Goal: Task Accomplishment & Management: Use online tool/utility

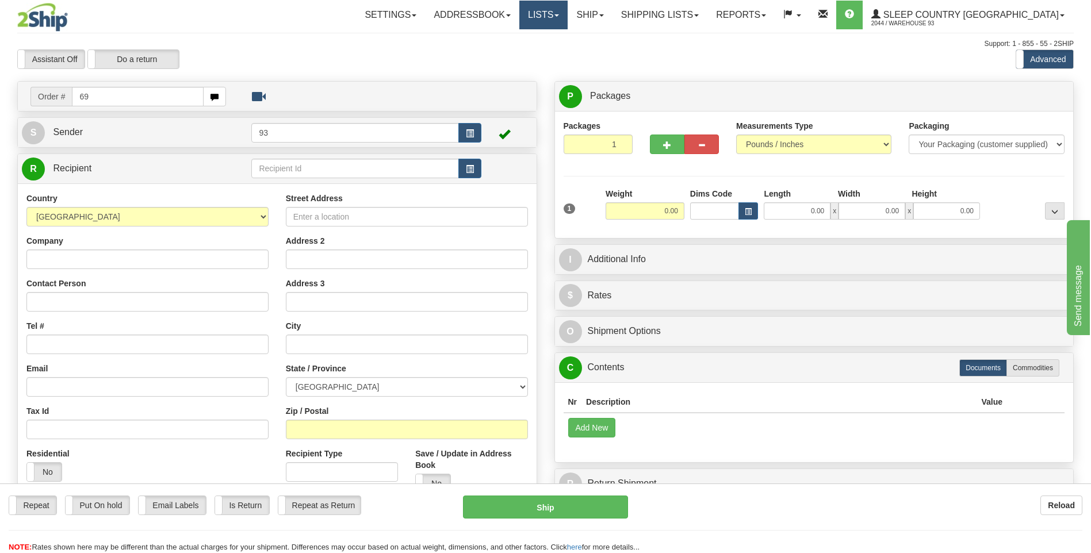
type input "6"
type input "9000h990107"
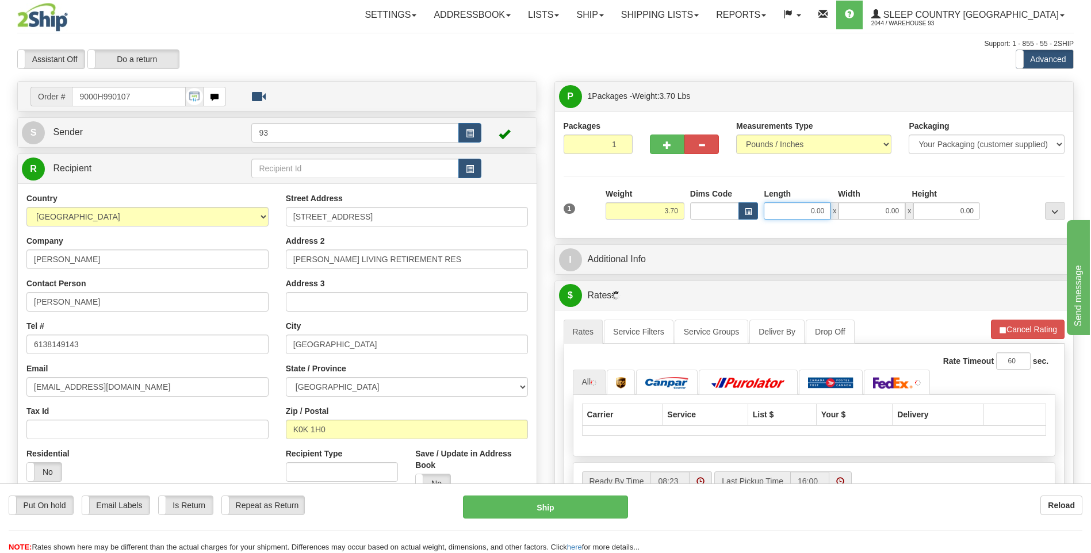
drag, startPoint x: 808, startPoint y: 213, endPoint x: 823, endPoint y: 193, distance: 25.1
click at [842, 216] on div "0.00 x 0.00 x 0.00" at bounding box center [872, 210] width 216 height 17
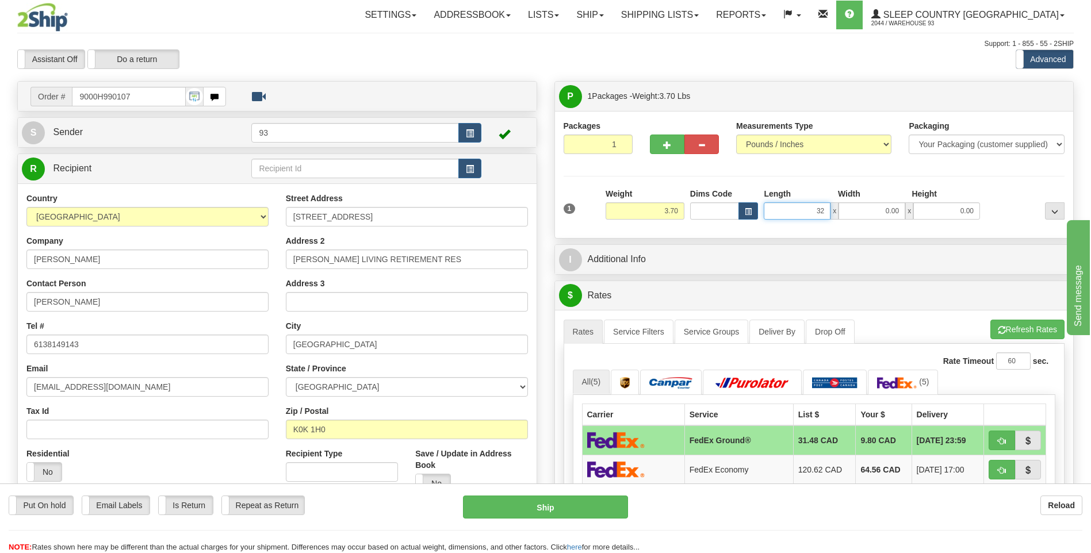
type input "32.00"
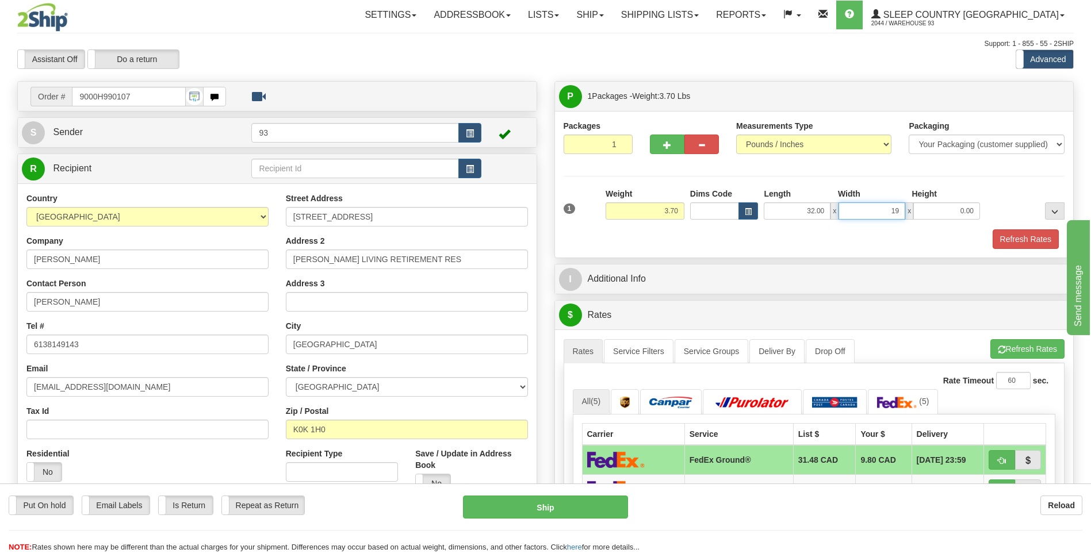
type input "19.00"
type input "6.00"
click at [1044, 240] on button "Refresh Rates" at bounding box center [1025, 239] width 66 height 20
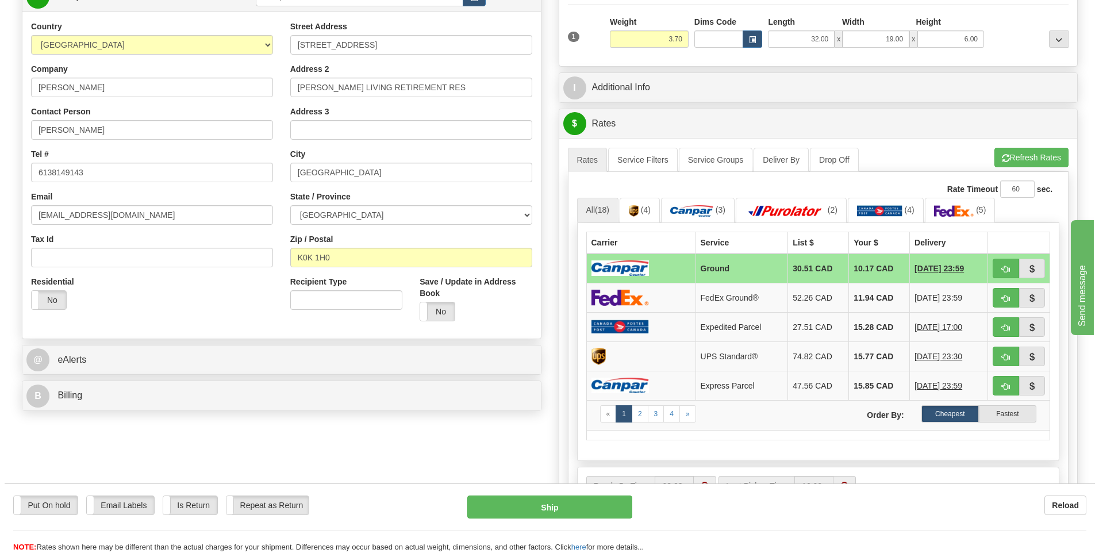
scroll to position [173, 0]
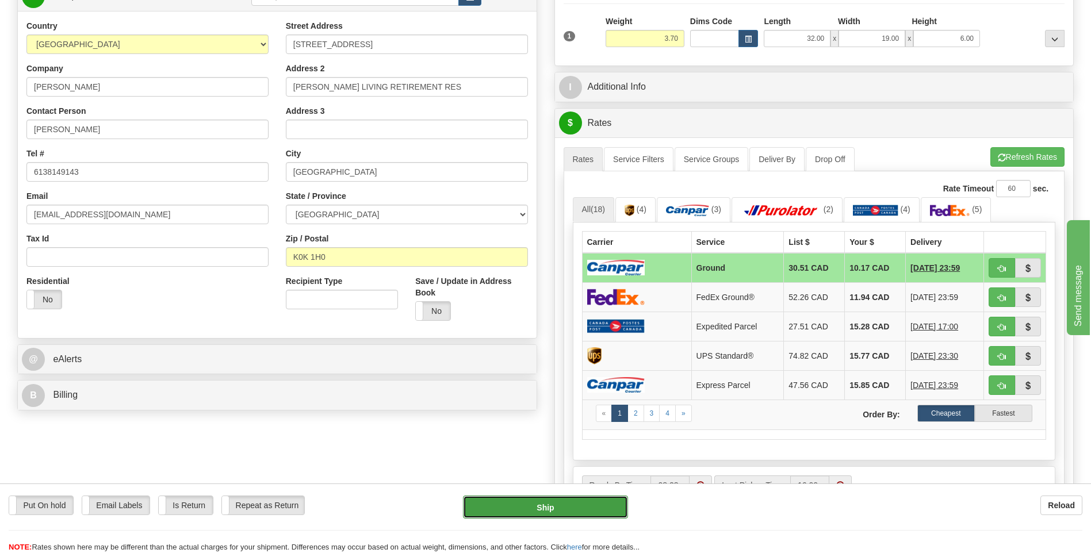
click at [499, 499] on button "Ship" at bounding box center [545, 507] width 164 height 23
type input "1"
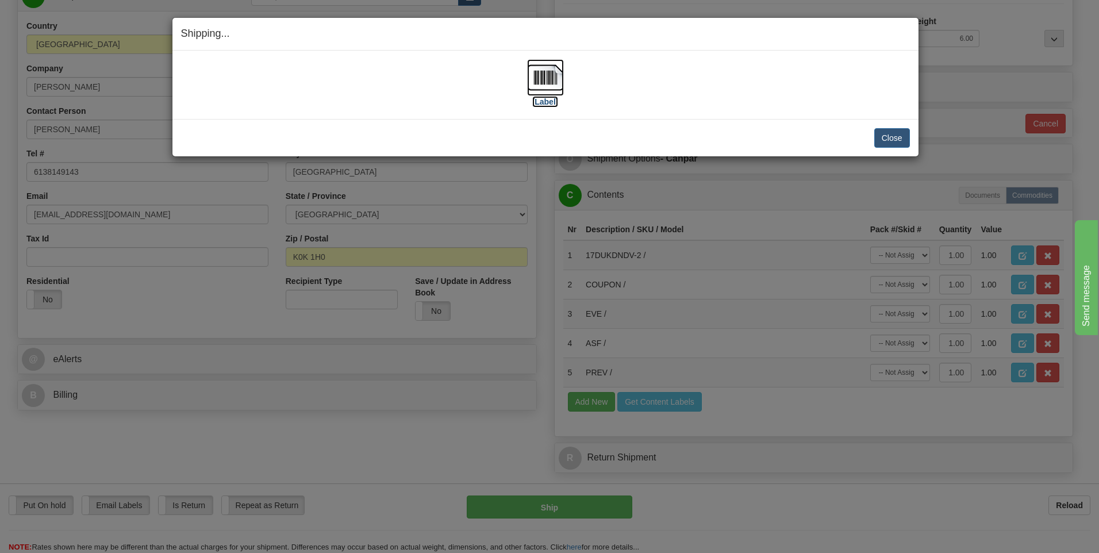
click at [553, 66] on img at bounding box center [545, 77] width 37 height 37
click at [892, 136] on button "Close" at bounding box center [893, 138] width 36 height 20
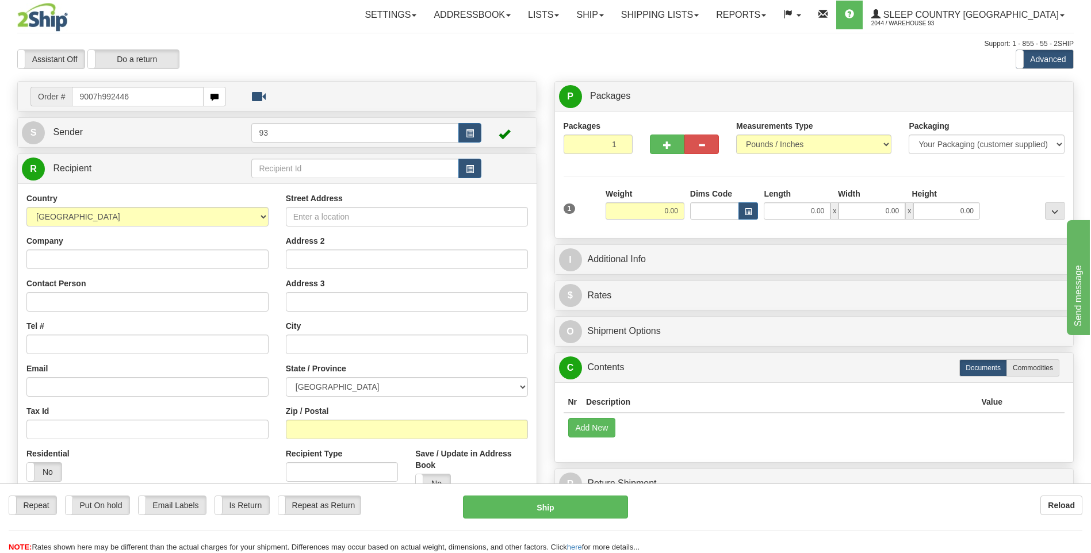
type input "9007h992446"
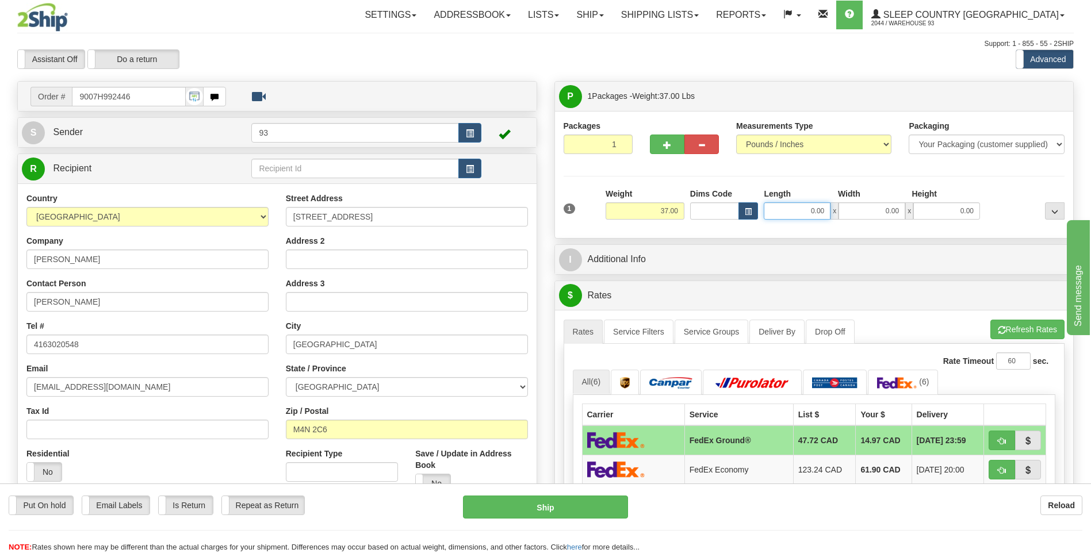
drag, startPoint x: 805, startPoint y: 214, endPoint x: 849, endPoint y: 213, distance: 44.3
click at [849, 213] on div "0.00 x 0.00 x 0.00" at bounding box center [872, 210] width 216 height 17
type input "73.00"
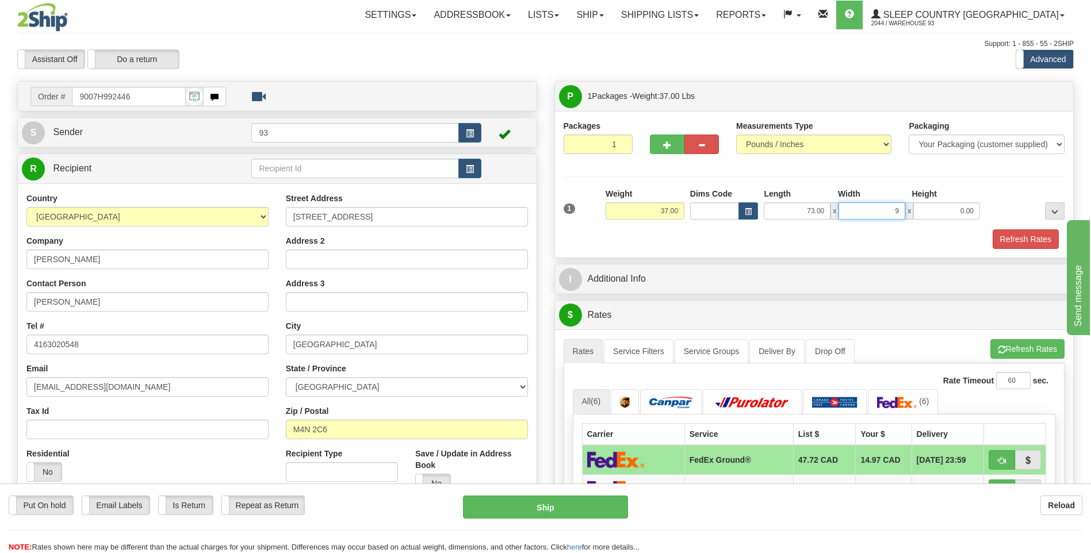
type input "9.00"
type input "3.00"
click at [1032, 240] on button "Refresh Rates" at bounding box center [1025, 239] width 66 height 20
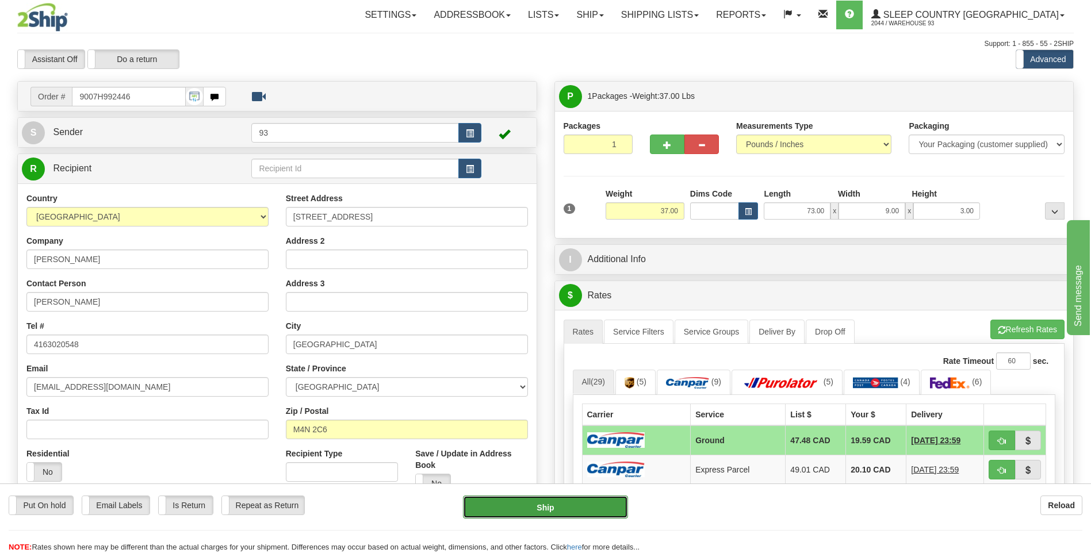
click at [555, 507] on button "Ship" at bounding box center [545, 507] width 164 height 23
type input "1"
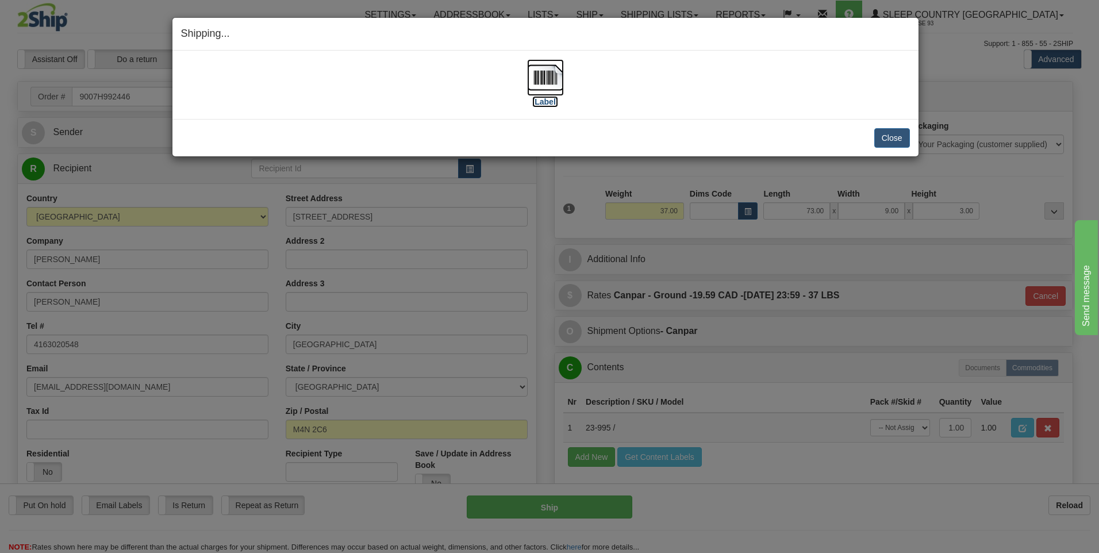
click at [553, 73] on img at bounding box center [545, 77] width 37 height 37
click at [886, 135] on button "Close" at bounding box center [893, 138] width 36 height 20
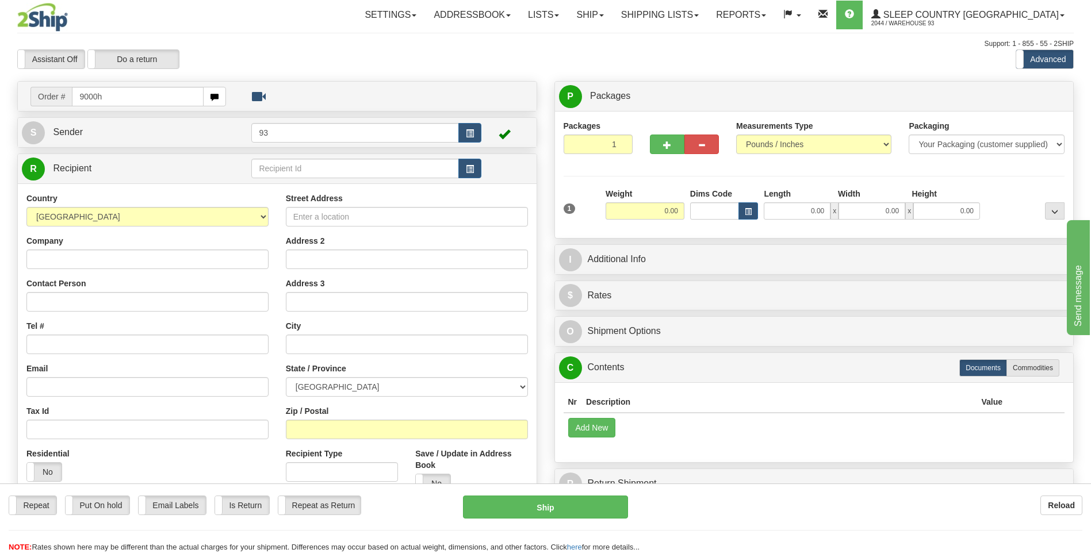
type input "9000h"
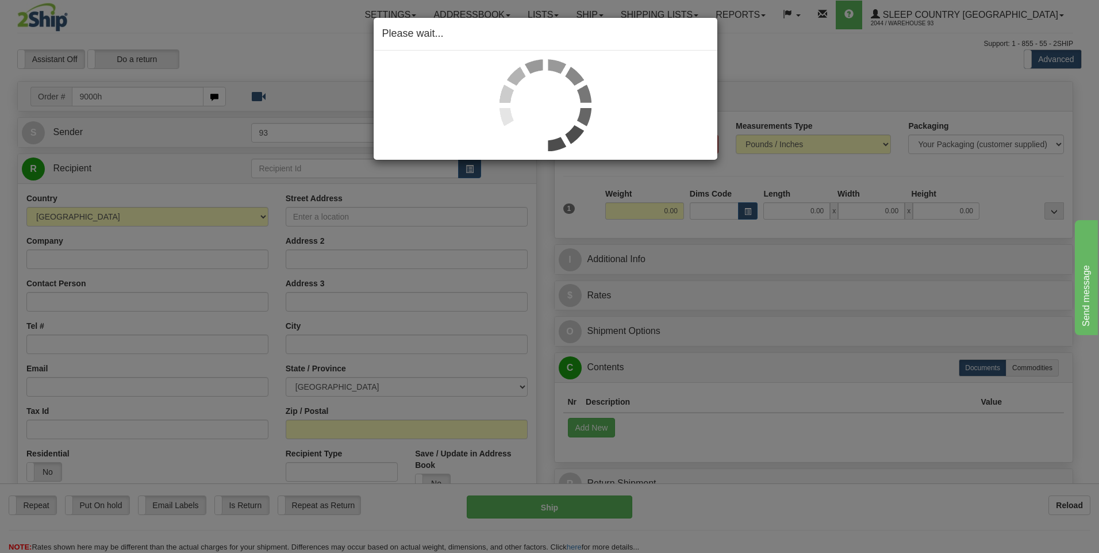
drag, startPoint x: 807, startPoint y: 214, endPoint x: 831, endPoint y: 212, distance: 24.2
click at [831, 212] on div "Toggle navigation Settings Shipping Preferences Fields Preferences New" at bounding box center [545, 323] width 1091 height 647
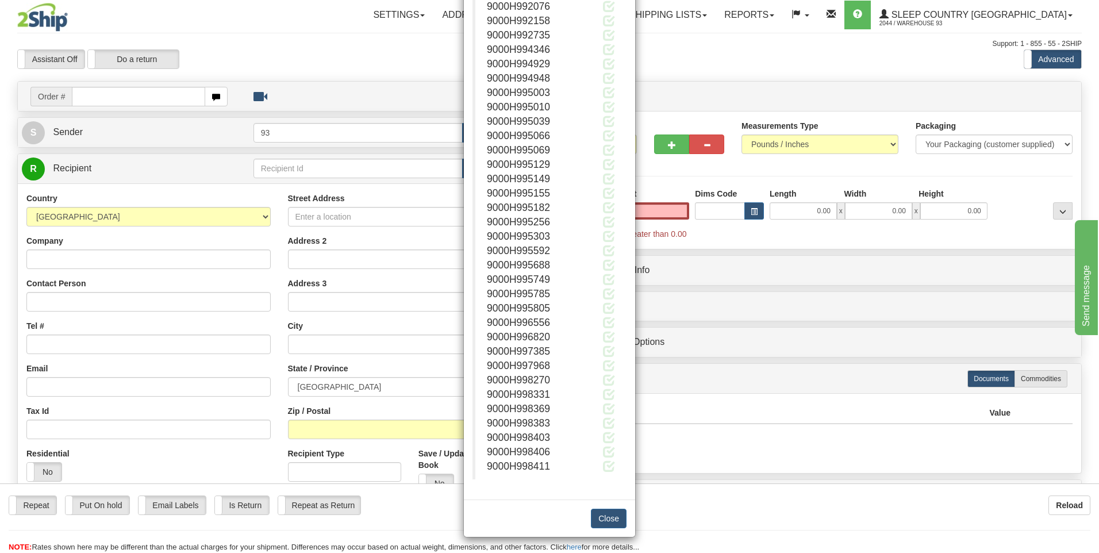
scroll to position [4096, 0]
type input "0.00"
click at [610, 517] on button "Close" at bounding box center [609, 517] width 36 height 20
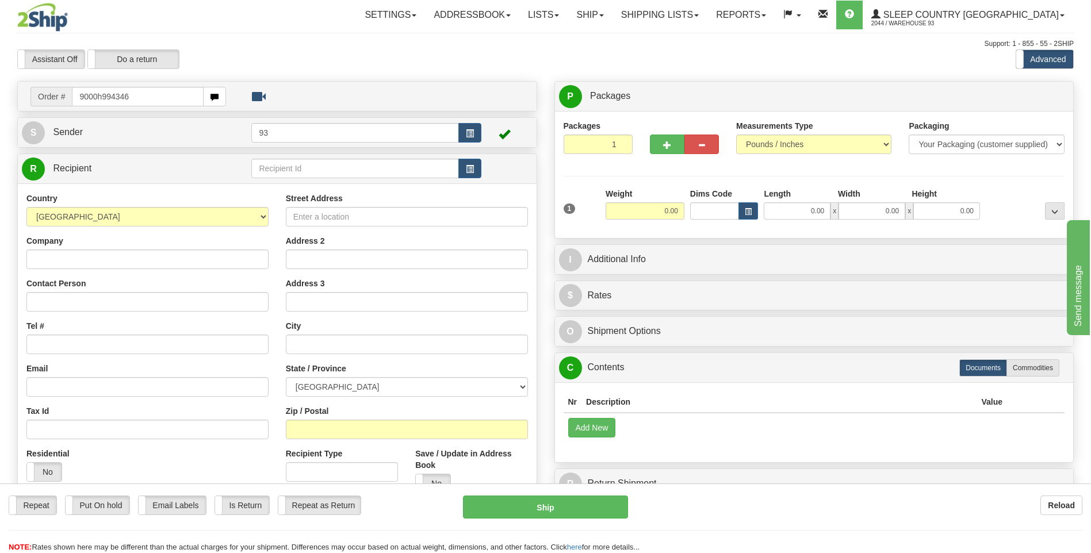
type input "9000h994346"
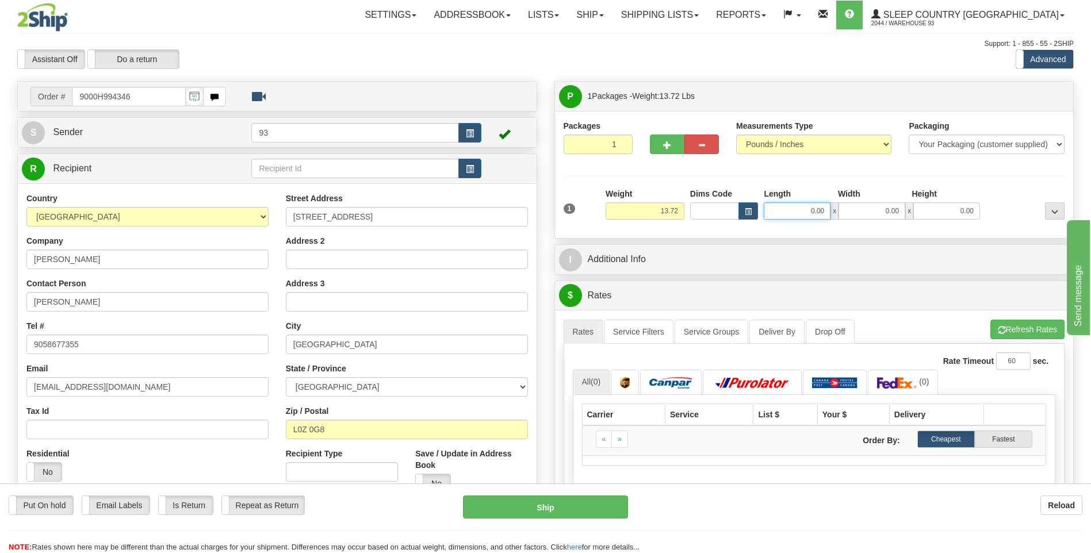
drag, startPoint x: 802, startPoint y: 214, endPoint x: 846, endPoint y: 214, distance: 43.7
click at [846, 214] on div "0.00 x 0.00 x 0.00" at bounding box center [872, 210] width 216 height 17
type input "18.00"
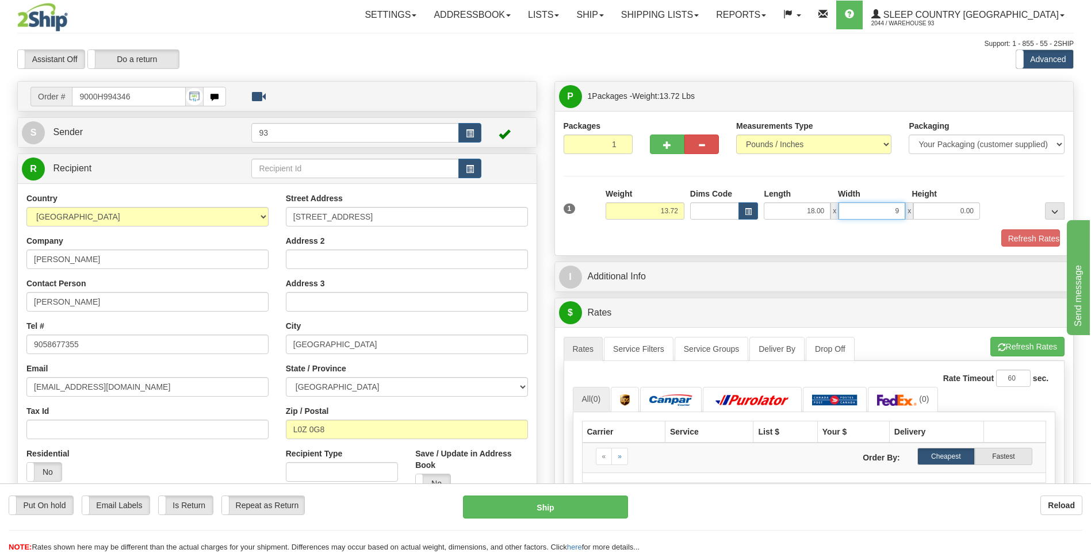
type input "9.00"
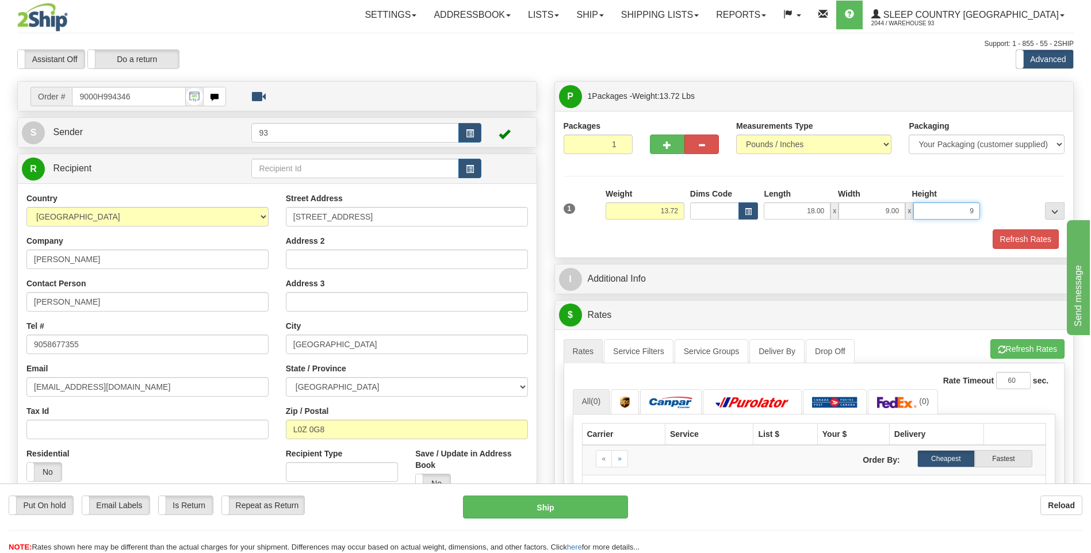
type input "9.00"
click at [1007, 239] on button "Refresh Rates" at bounding box center [1025, 239] width 66 height 20
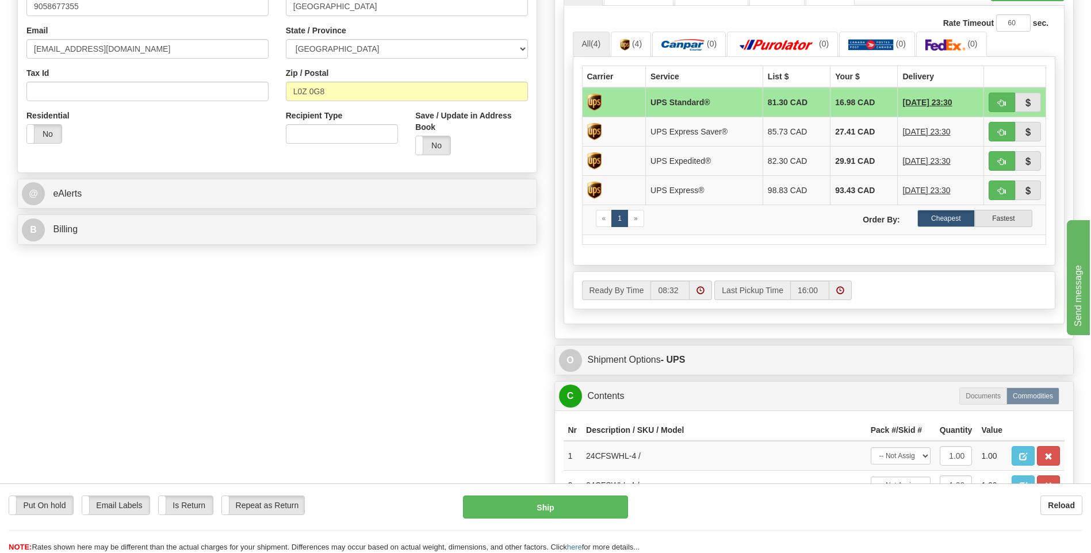
scroll to position [345, 0]
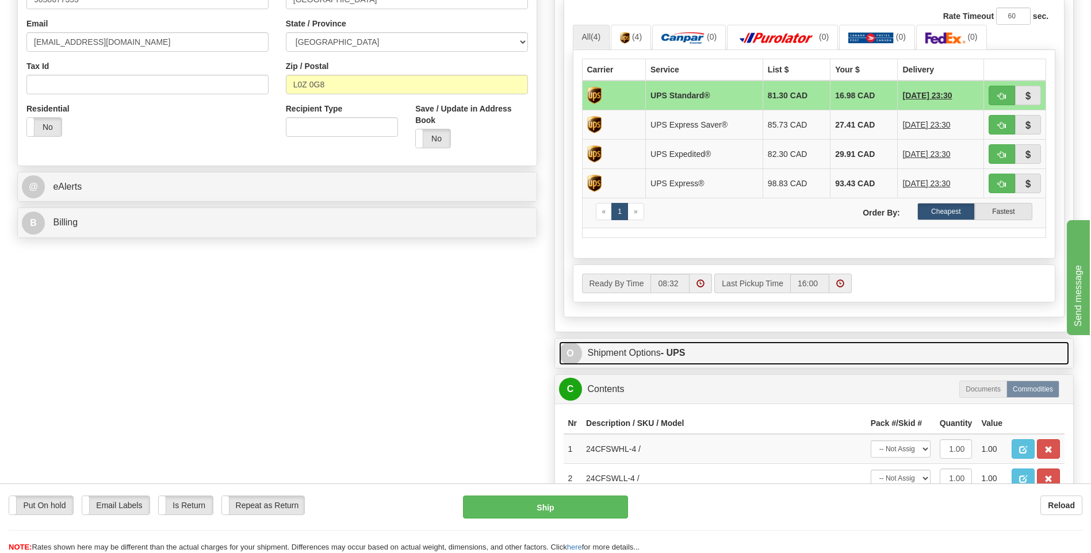
click at [572, 350] on span "O" at bounding box center [570, 353] width 23 height 23
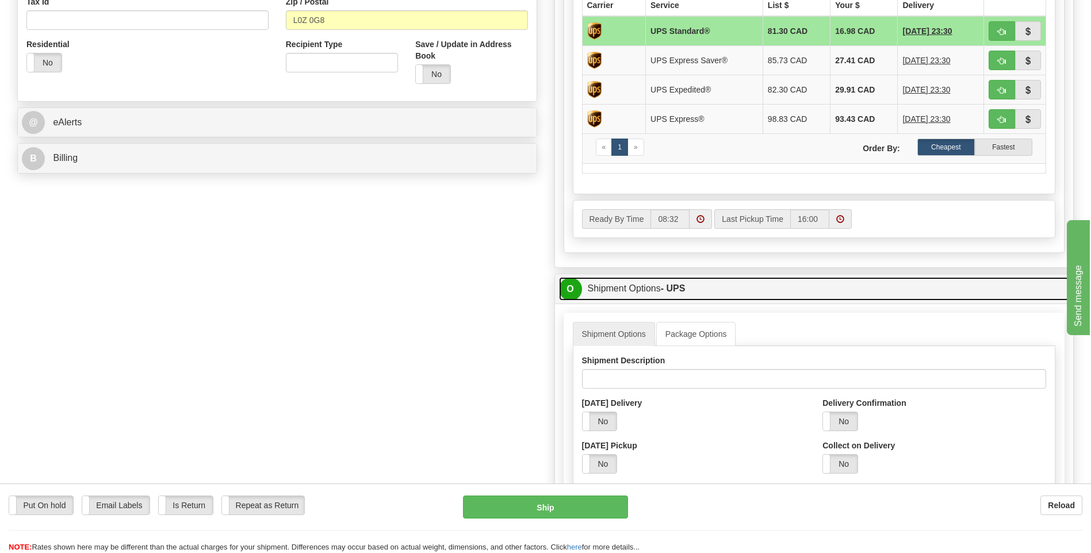
scroll to position [403, 0]
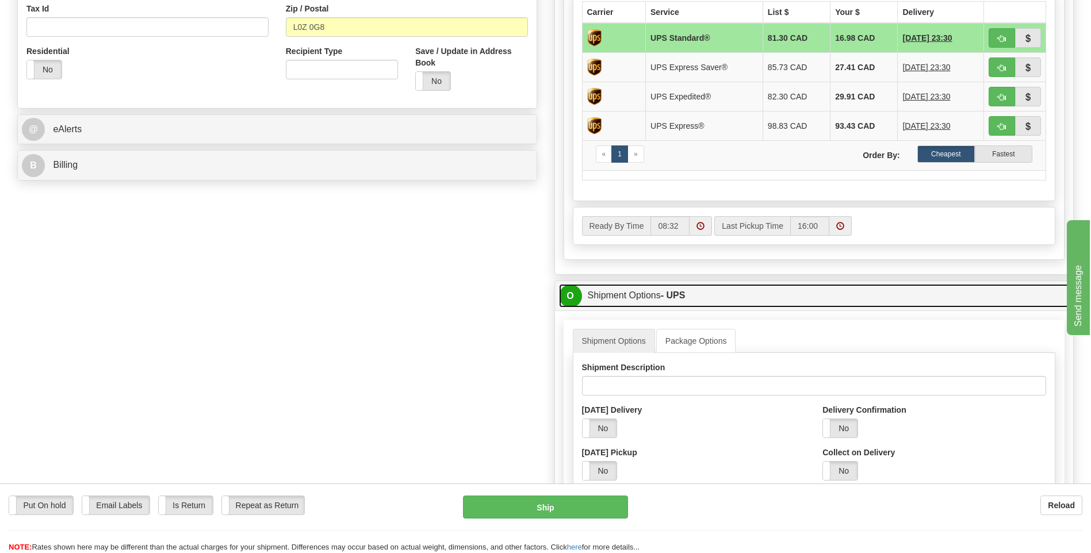
click at [577, 297] on span "O" at bounding box center [570, 296] width 23 height 23
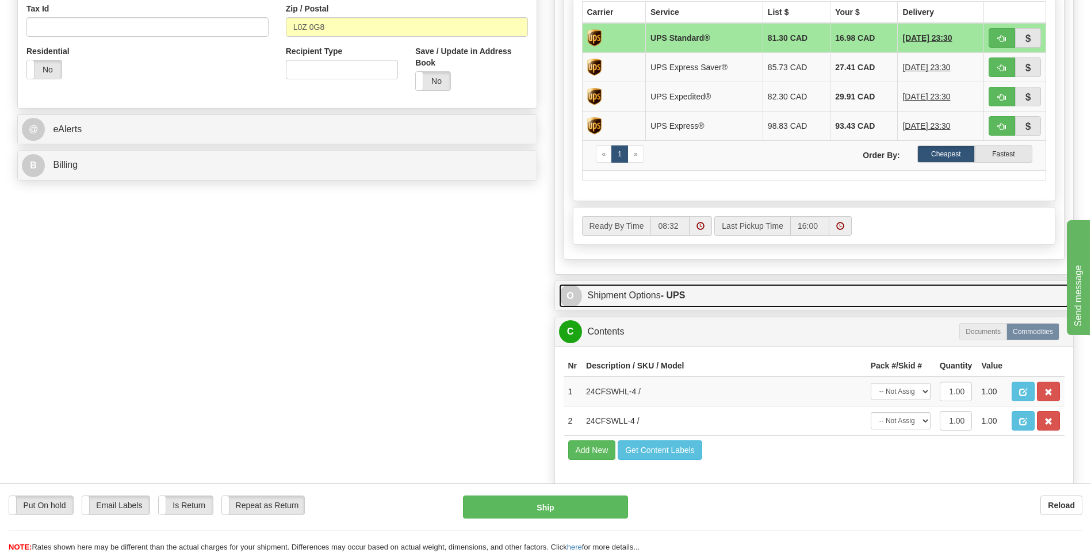
click at [571, 296] on span "O" at bounding box center [570, 296] width 23 height 23
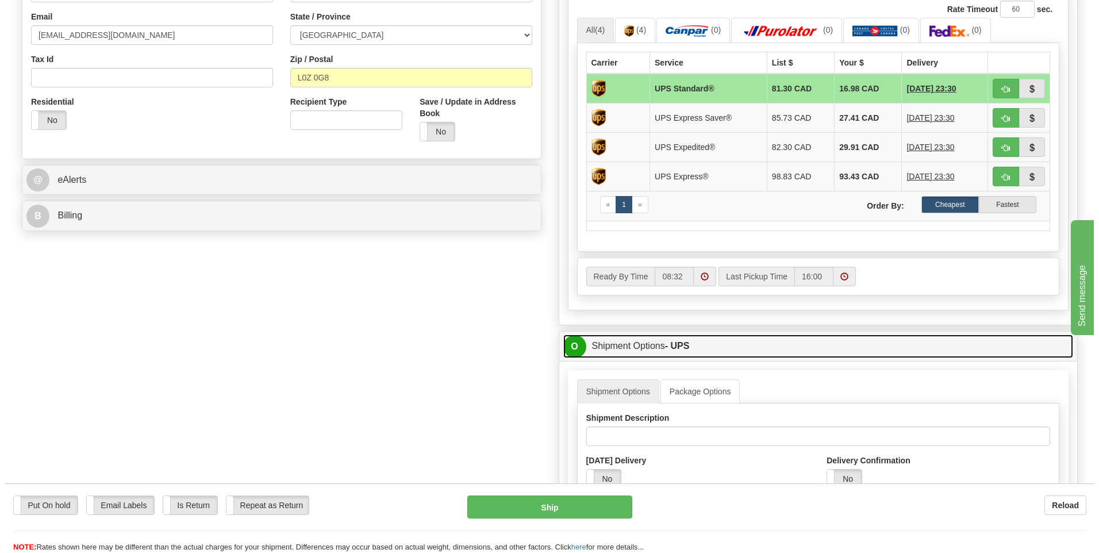
scroll to position [460, 0]
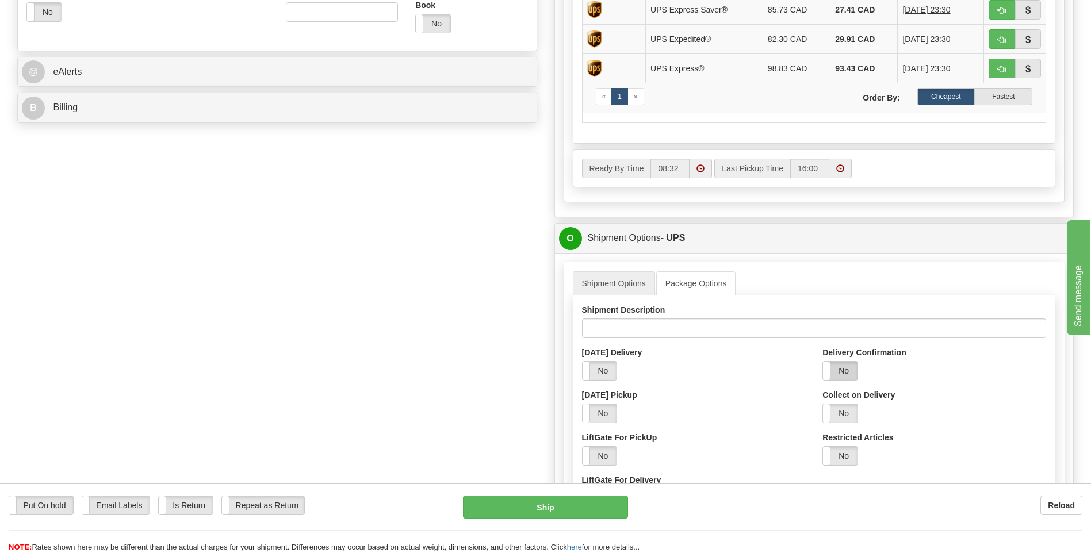
click at [845, 378] on label "No" at bounding box center [840, 371] width 35 height 18
select select "2"
click at [578, 509] on button "Ship" at bounding box center [545, 507] width 164 height 23
type input "11"
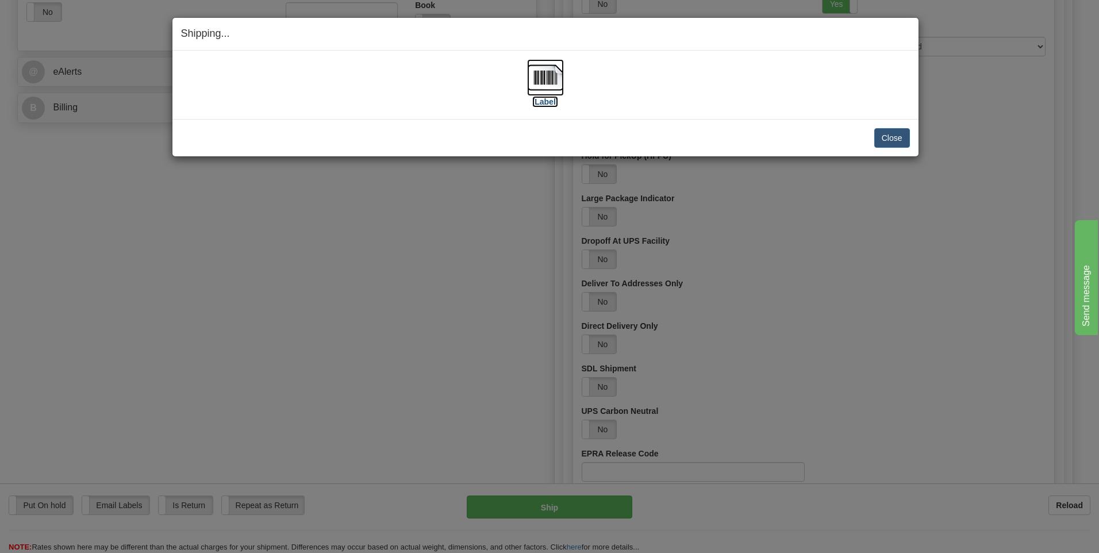
click at [557, 74] on img at bounding box center [545, 77] width 37 height 37
click at [892, 137] on button "Close" at bounding box center [893, 138] width 36 height 20
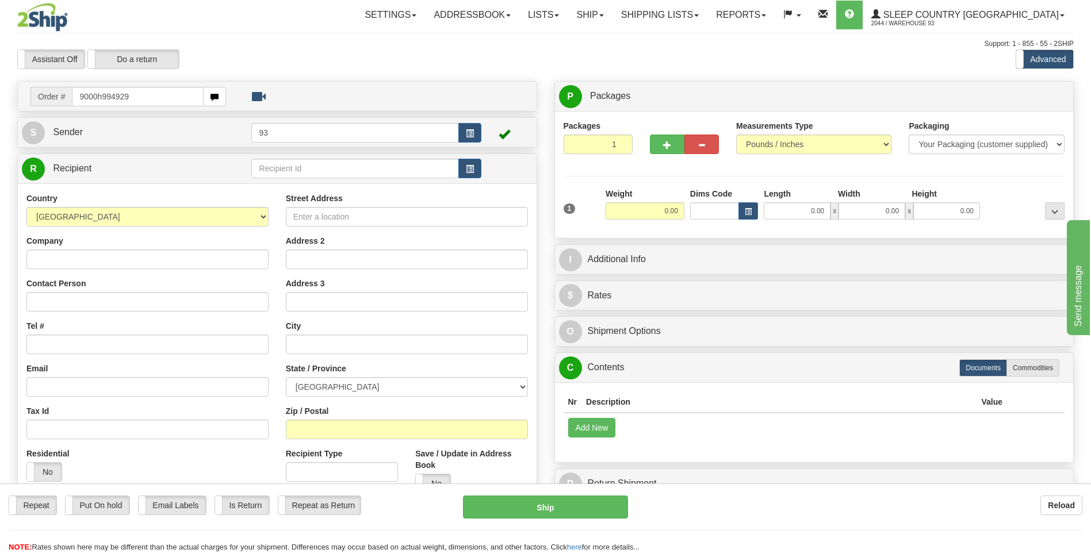
type input "9000h994929"
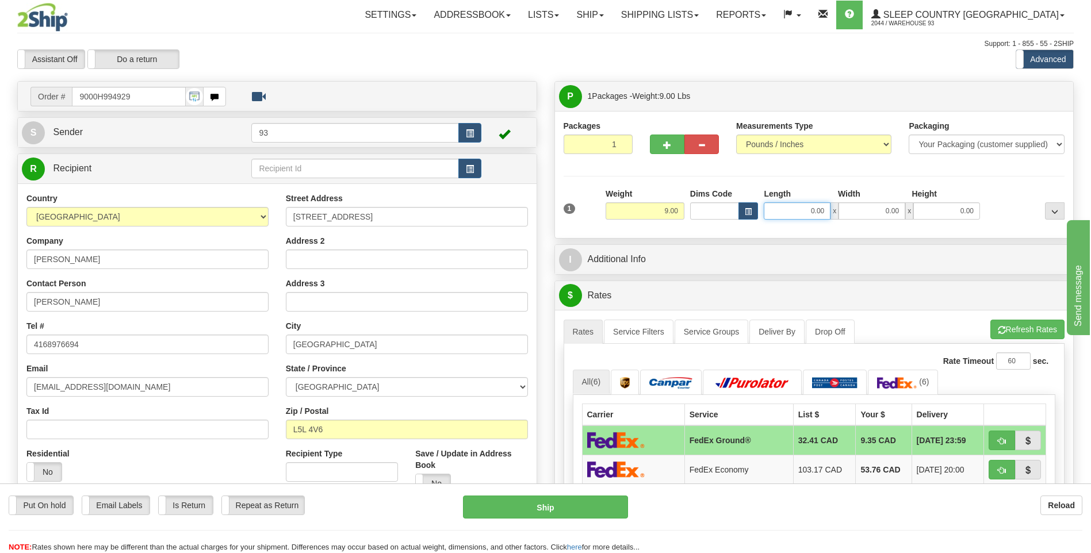
drag, startPoint x: 802, startPoint y: 214, endPoint x: 878, endPoint y: 191, distance: 80.0
click at [872, 215] on div "0.00 x 0.00 x 0.00" at bounding box center [872, 210] width 216 height 17
type input "12.00"
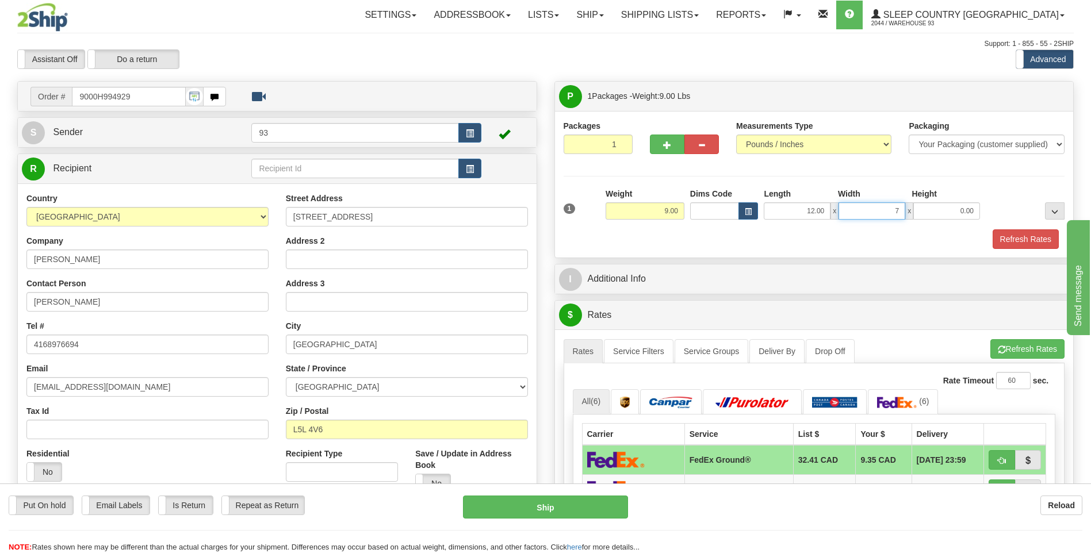
type input "7.00"
type input "6.00"
drag, startPoint x: 949, startPoint y: 216, endPoint x: 973, endPoint y: 212, distance: 24.5
click at [973, 212] on input "6.00" at bounding box center [946, 210] width 67 height 17
click at [1001, 232] on button "Refresh Rates" at bounding box center [1025, 239] width 66 height 20
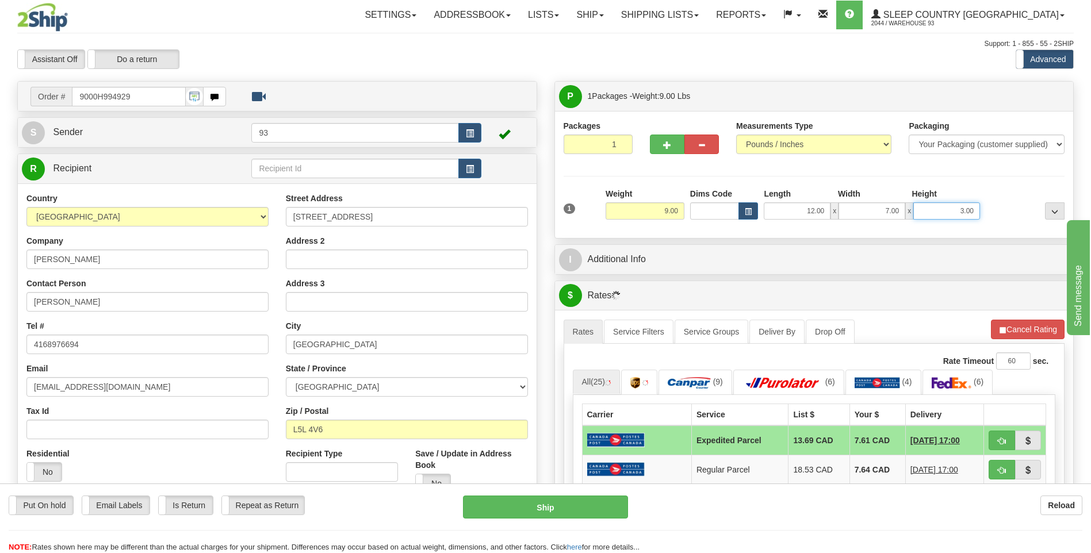
drag, startPoint x: 955, startPoint y: 210, endPoint x: 986, endPoint y: 211, distance: 31.6
click at [986, 211] on div "1 Weight 9.00 Dims Code x x" at bounding box center [814, 208] width 507 height 41
type input "9.00"
click at [1006, 206] on div at bounding box center [1025, 204] width 85 height 32
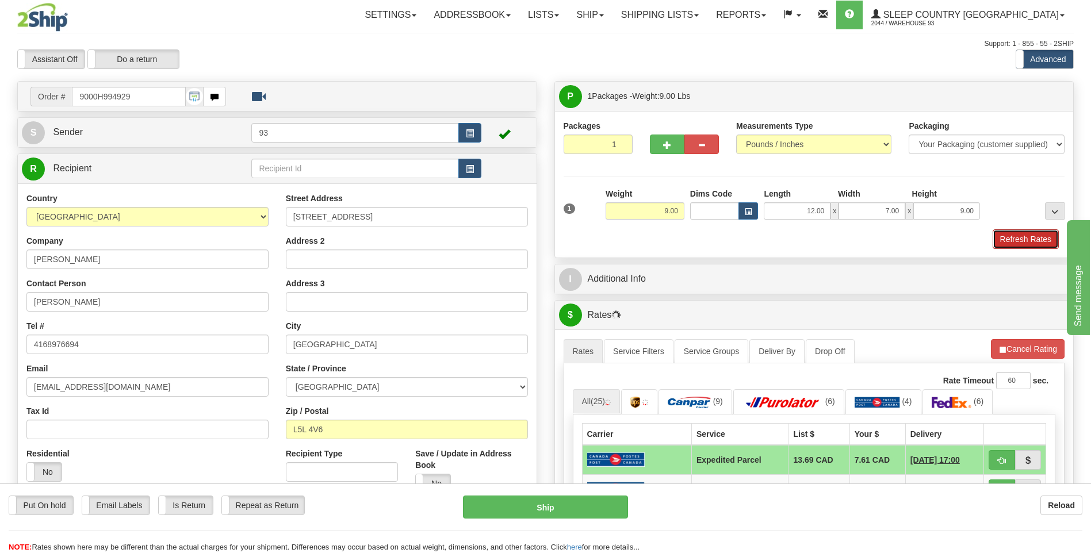
click at [1017, 239] on button "Refresh Rates" at bounding box center [1025, 239] width 66 height 20
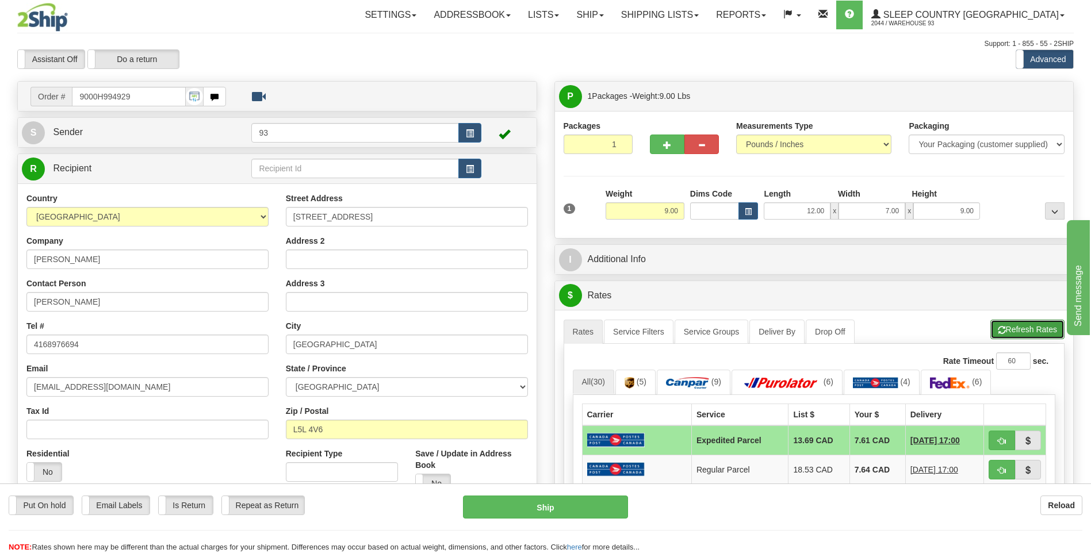
click at [1015, 331] on button "Refresh Rates" at bounding box center [1027, 330] width 74 height 20
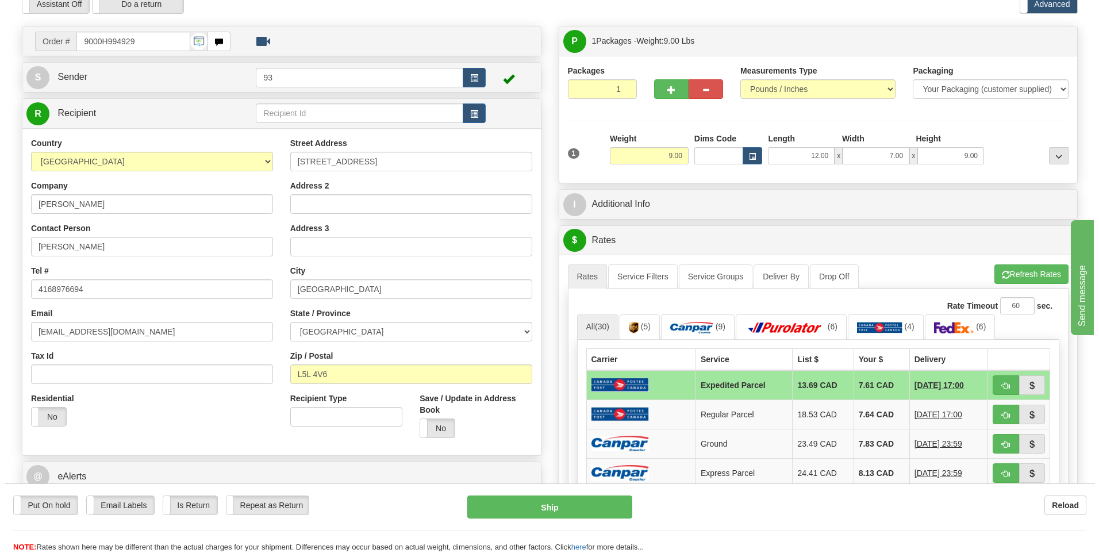
scroll to position [173, 0]
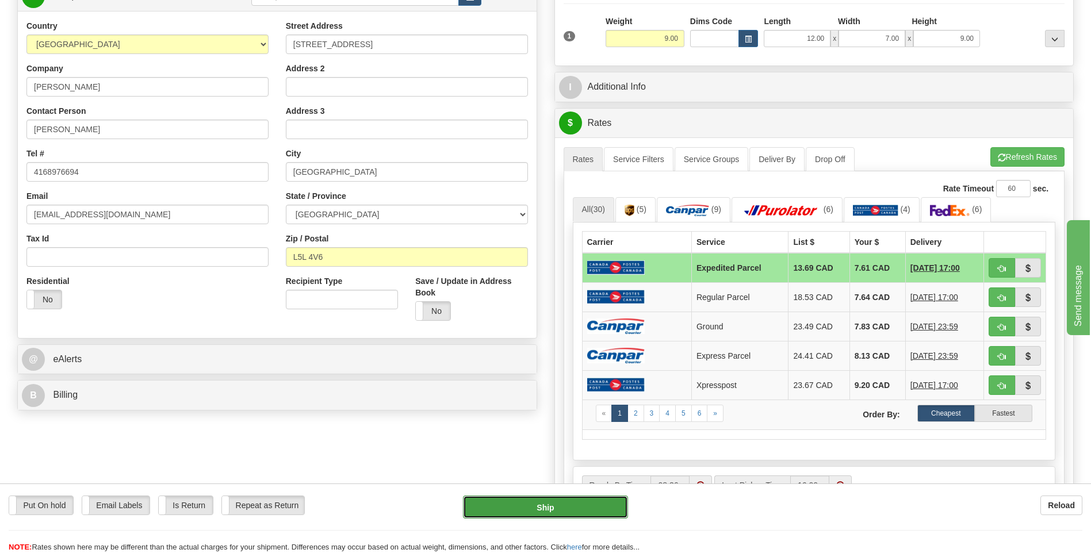
click at [569, 507] on button "Ship" at bounding box center [545, 507] width 164 height 23
type input "DOM.EP"
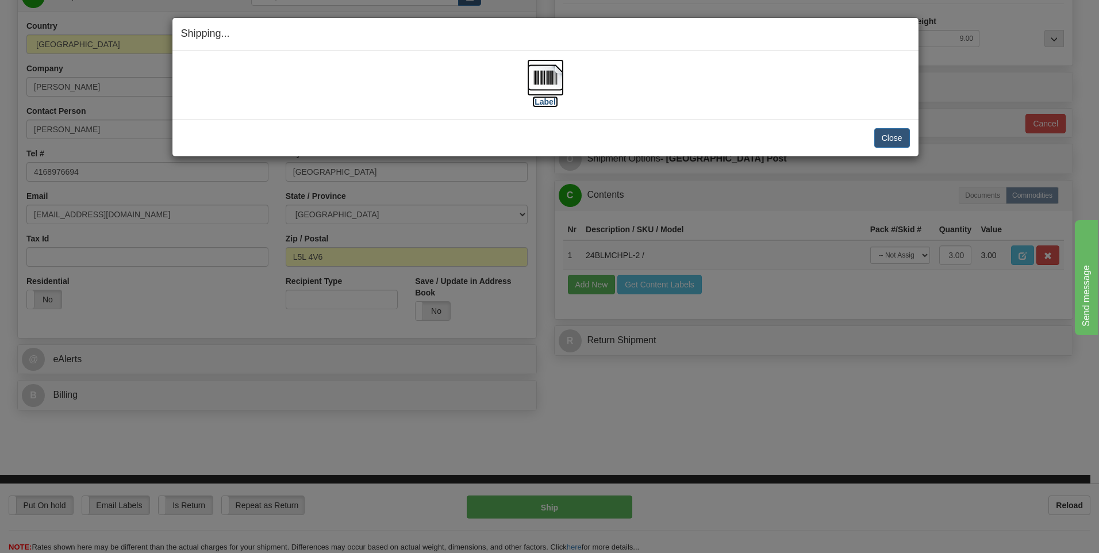
click at [545, 67] on img at bounding box center [545, 77] width 37 height 37
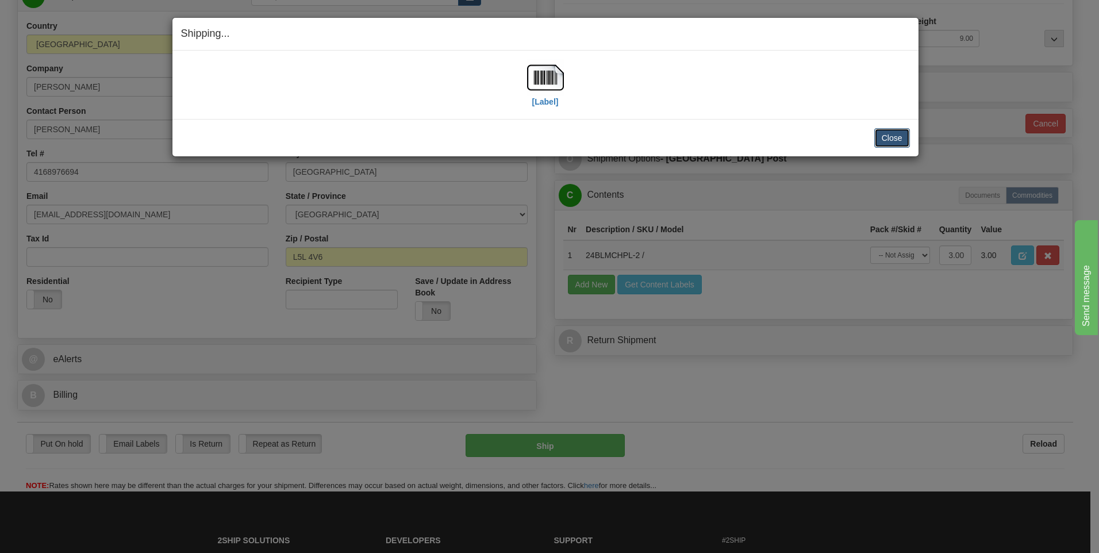
click at [887, 144] on button "Close" at bounding box center [893, 138] width 36 height 20
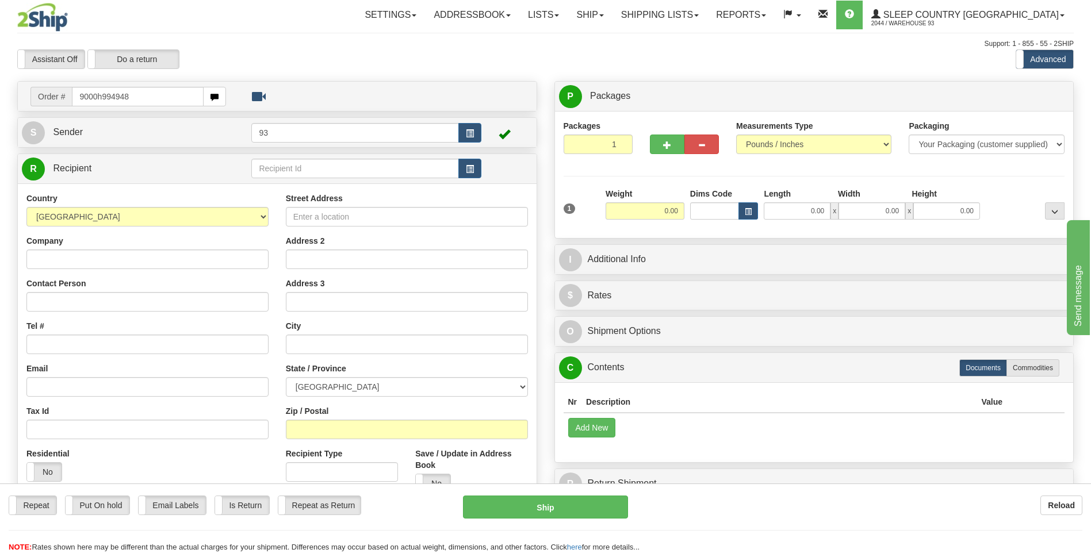
type input "9000h994948"
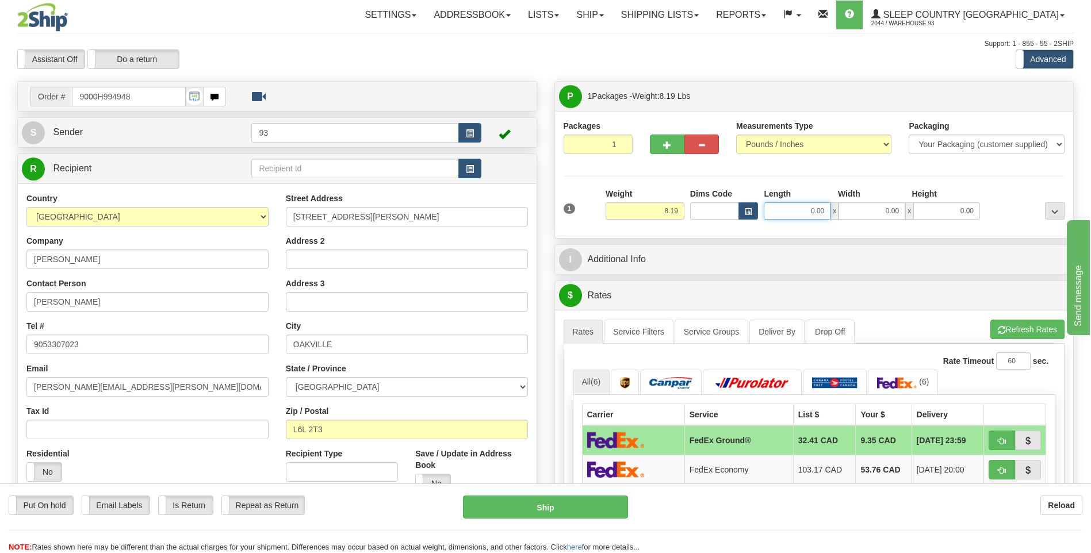
drag, startPoint x: 804, startPoint y: 214, endPoint x: 868, endPoint y: 210, distance: 63.9
click at [868, 210] on div "0.00 x 0.00 x 0.00" at bounding box center [872, 210] width 216 height 17
type input "18.00"
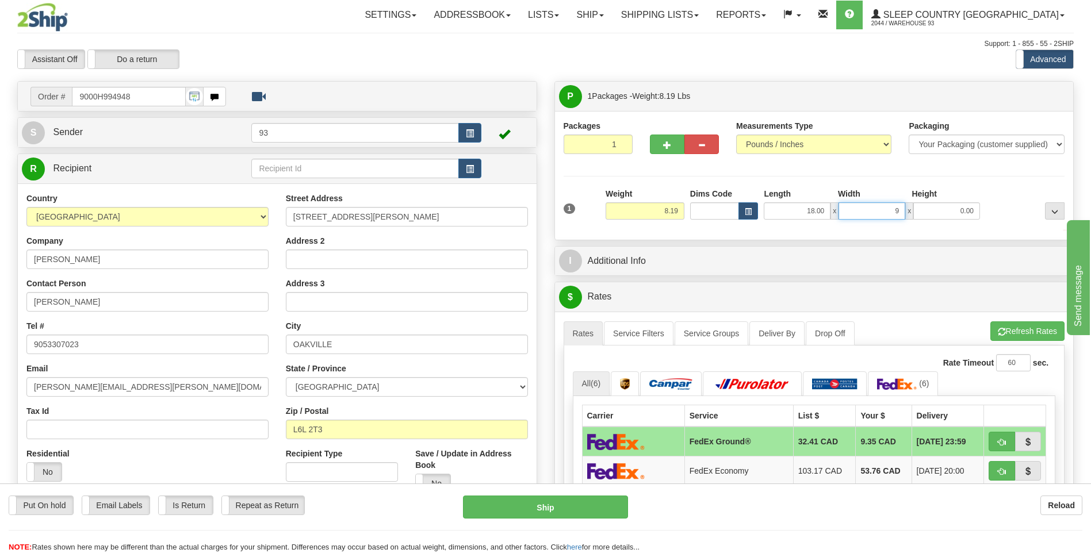
type input "9.00"
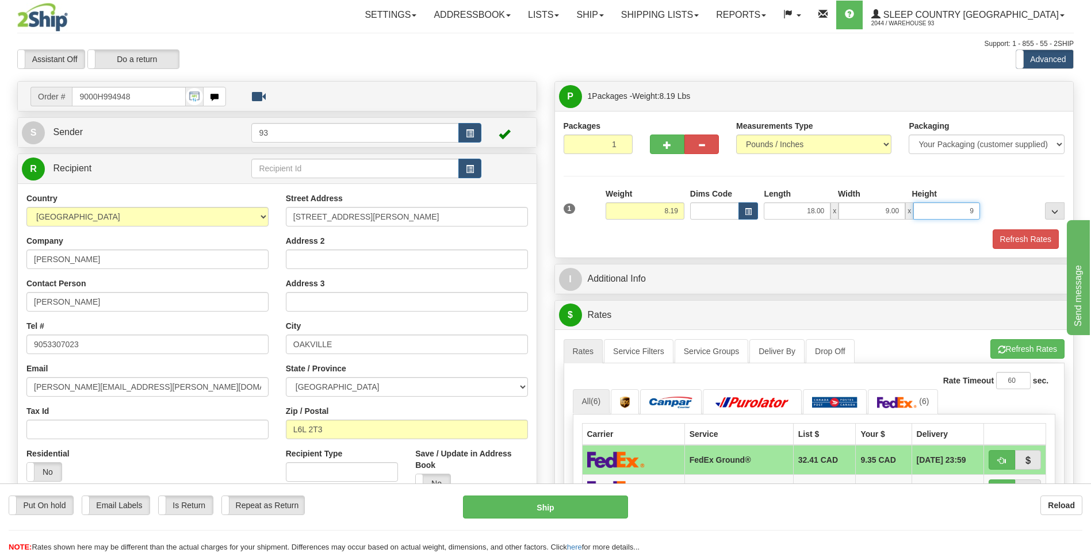
type input "9.00"
click at [1026, 244] on button "Refresh Rates" at bounding box center [1025, 239] width 66 height 20
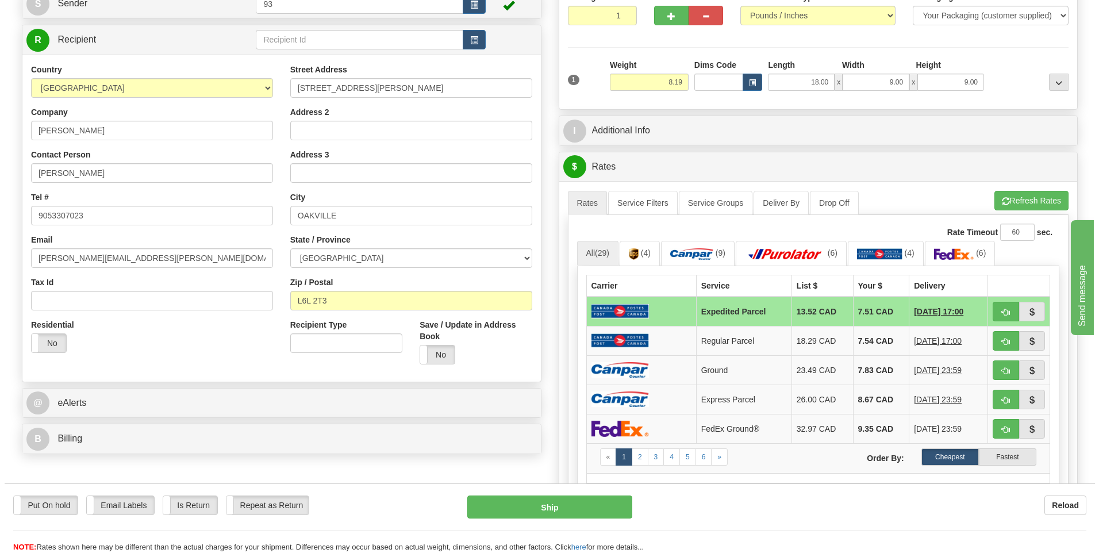
scroll to position [173, 0]
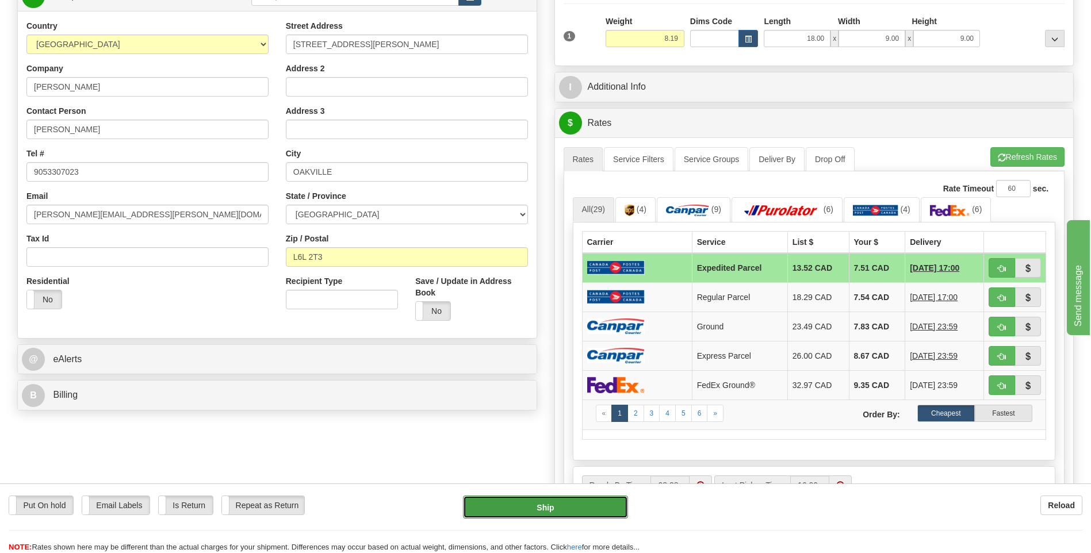
click at [553, 506] on button "Ship" at bounding box center [545, 507] width 164 height 23
type input "DOM.EP"
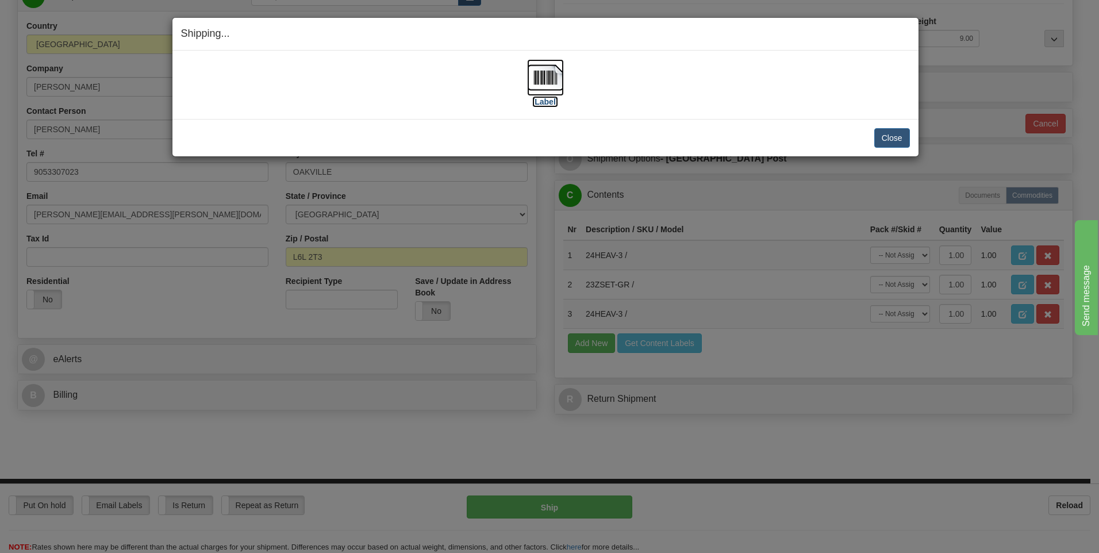
click at [537, 82] on img at bounding box center [545, 77] width 37 height 37
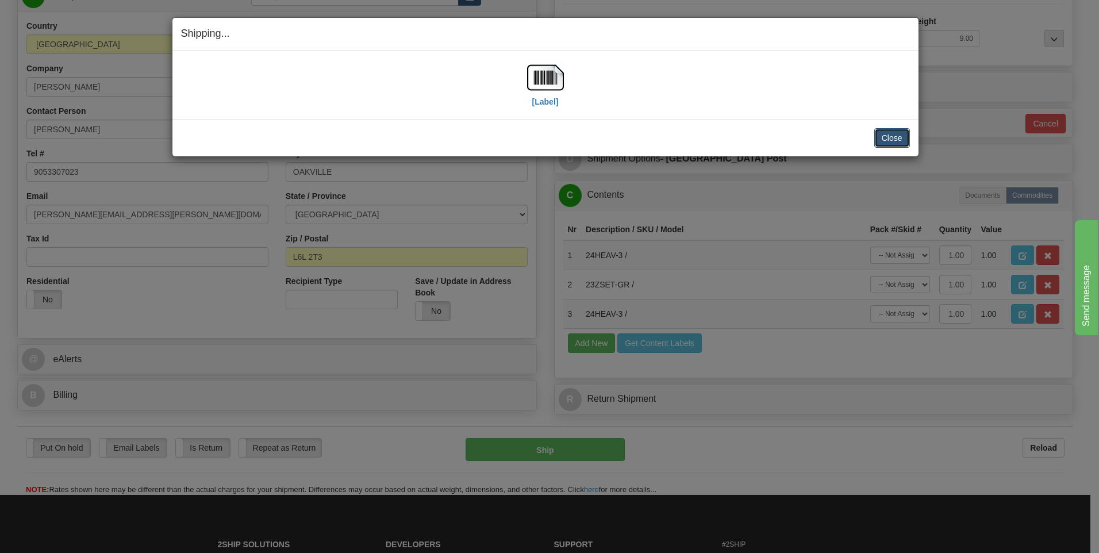
click at [896, 141] on button "Close" at bounding box center [893, 138] width 36 height 20
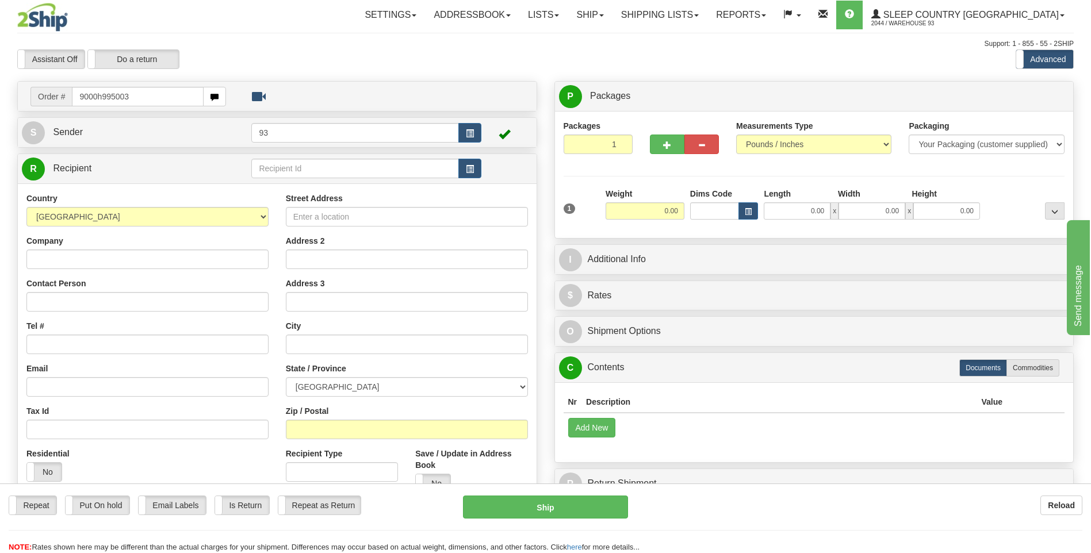
type input "9000h995003"
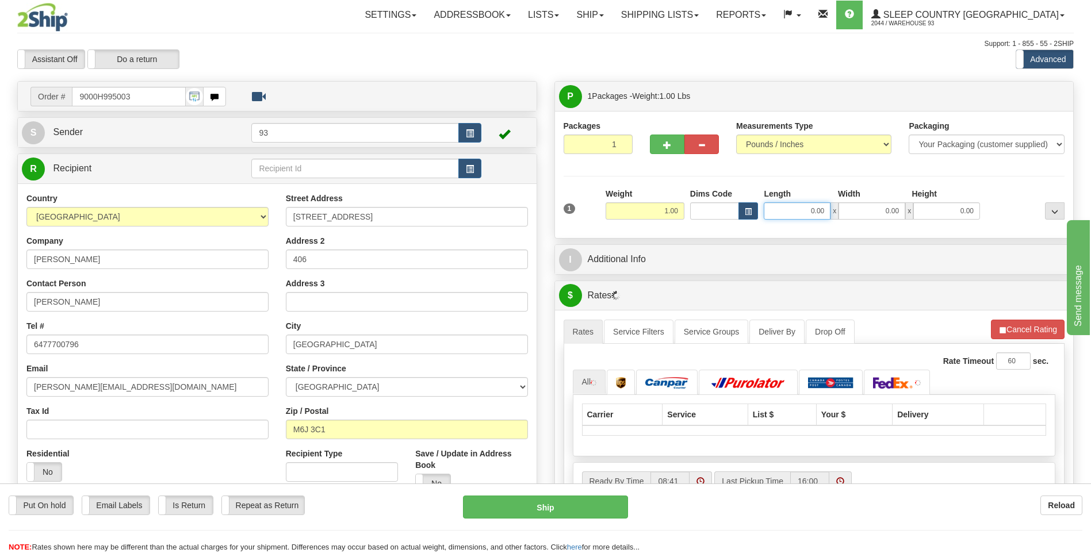
drag, startPoint x: 804, startPoint y: 213, endPoint x: 864, endPoint y: 205, distance: 59.7
click at [858, 216] on div "0.00 x 0.00 x 0.00" at bounding box center [872, 210] width 216 height 17
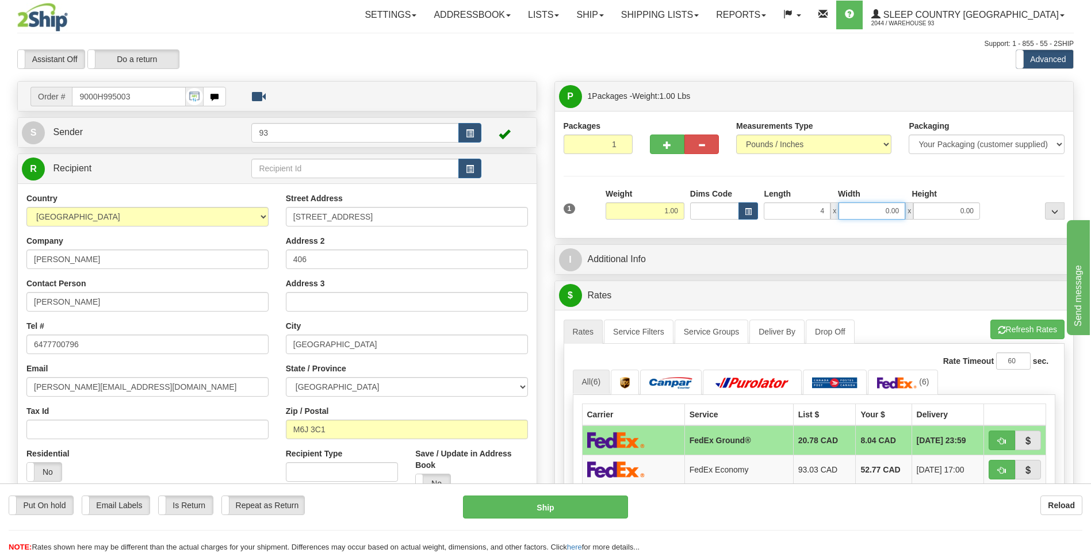
type input "4.00"
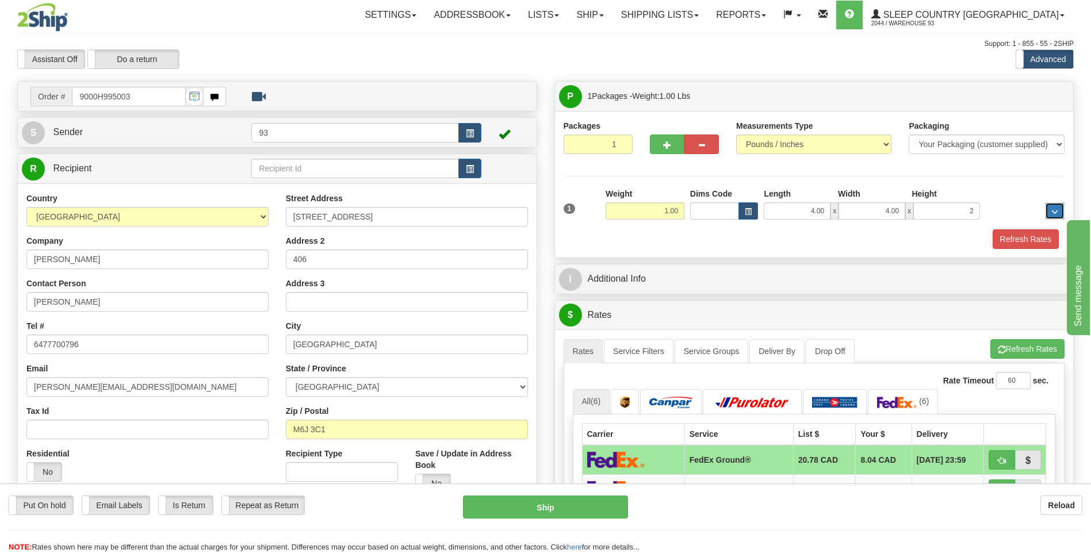
type input "2.00"
click at [1019, 239] on button "Refresh Rates" at bounding box center [1025, 239] width 66 height 20
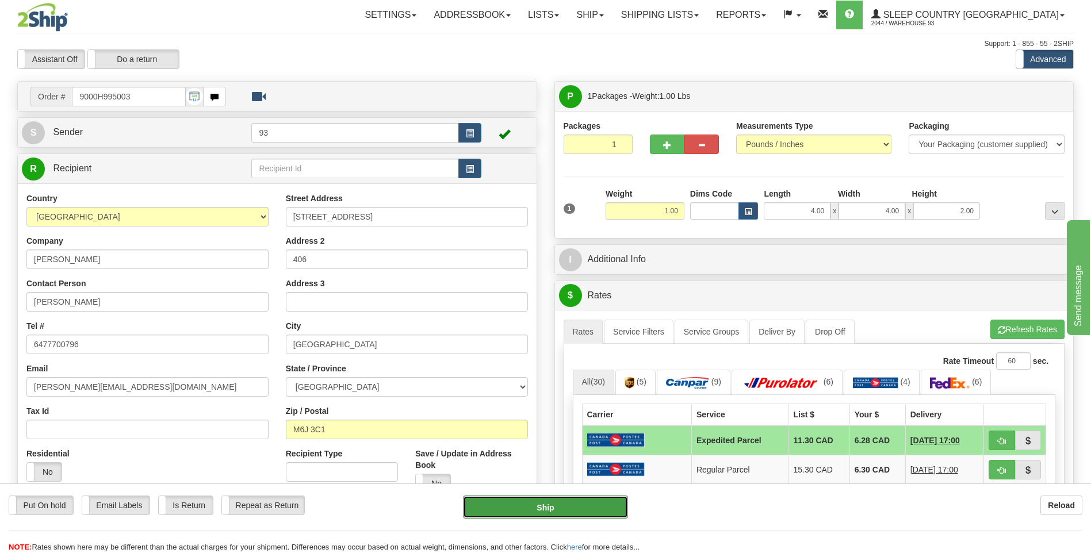
click at [559, 501] on button "Ship" at bounding box center [545, 507] width 164 height 23
type input "DOM.EP"
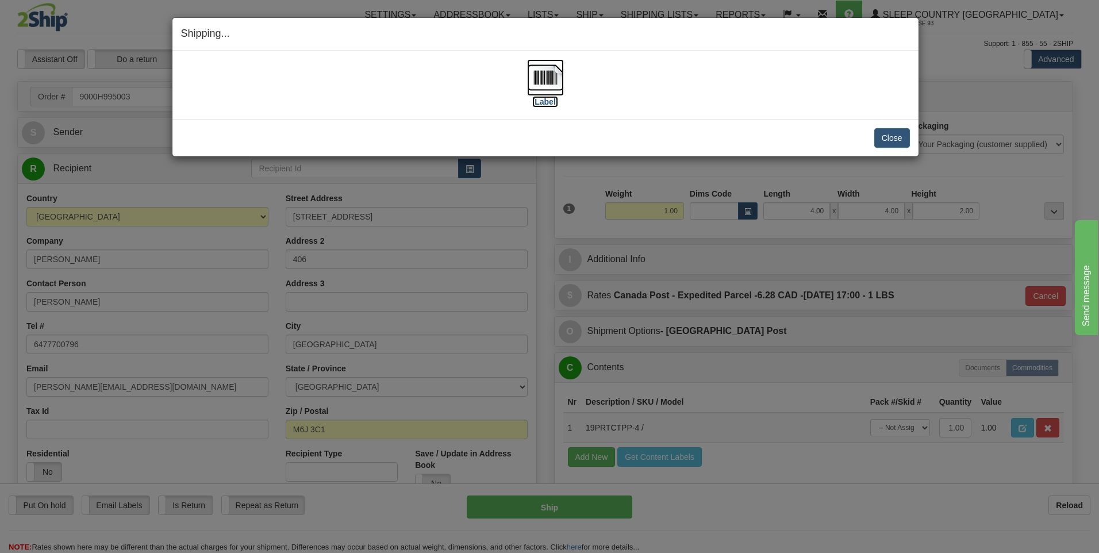
click at [550, 79] on img at bounding box center [545, 77] width 37 height 37
click at [897, 140] on button "Close" at bounding box center [893, 138] width 36 height 20
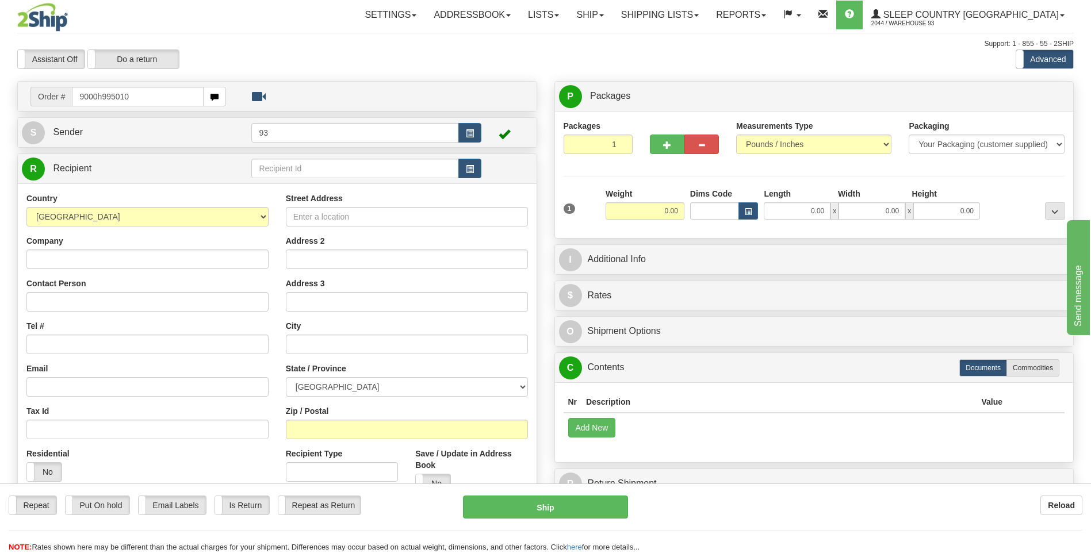
type input "9000h995010"
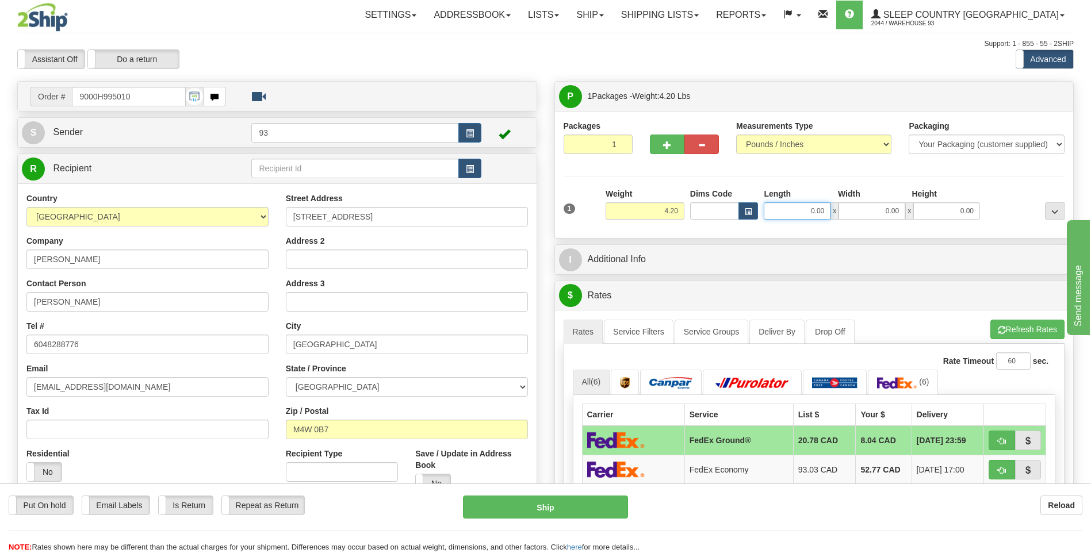
drag, startPoint x: 803, startPoint y: 212, endPoint x: 862, endPoint y: 209, distance: 58.7
click at [862, 209] on div "0.00 x 0.00 x 0.00" at bounding box center [872, 210] width 216 height 17
type input "32.00"
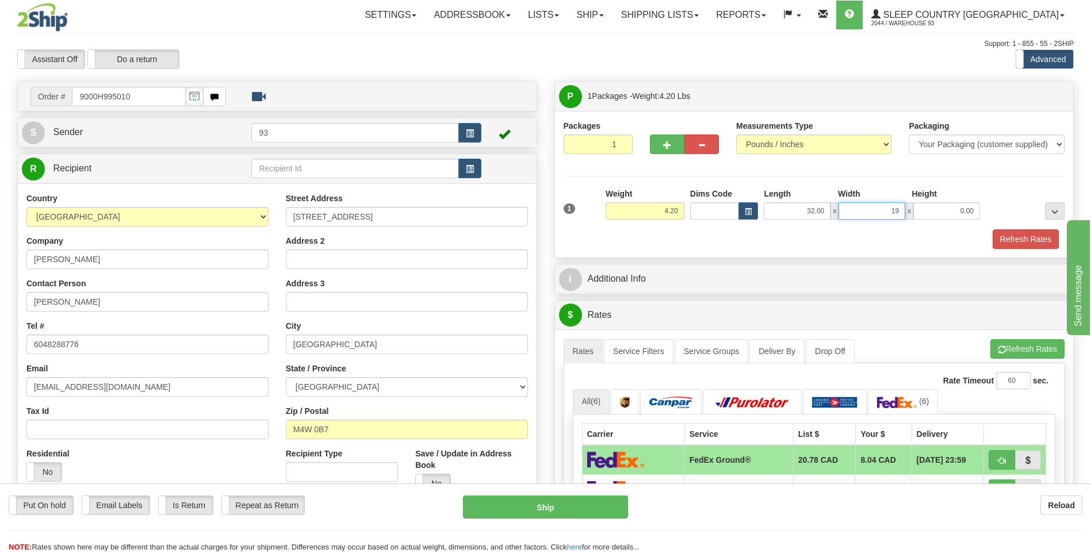
type input "19.00"
type input "1"
type input "8.00"
click at [1027, 243] on button "Refresh Rates" at bounding box center [1025, 239] width 66 height 20
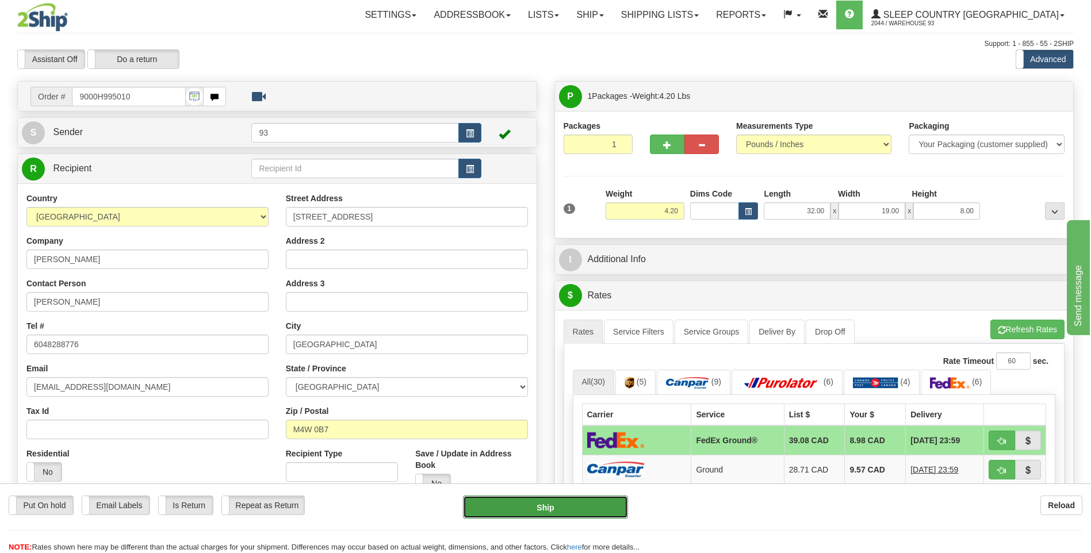
click at [531, 503] on button "Ship" at bounding box center [545, 507] width 164 height 23
type input "92"
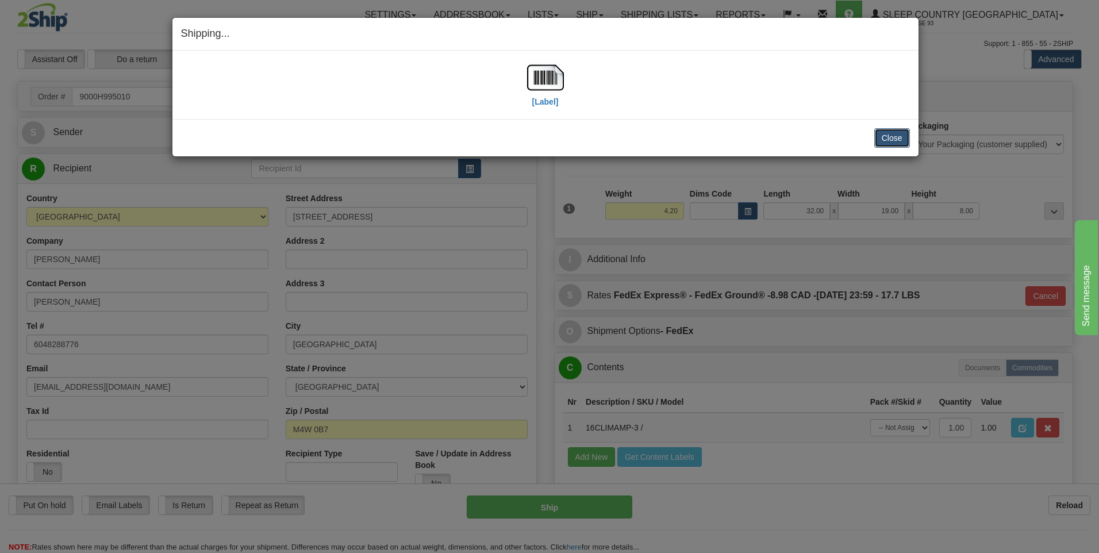
click at [888, 137] on button "Close" at bounding box center [893, 138] width 36 height 20
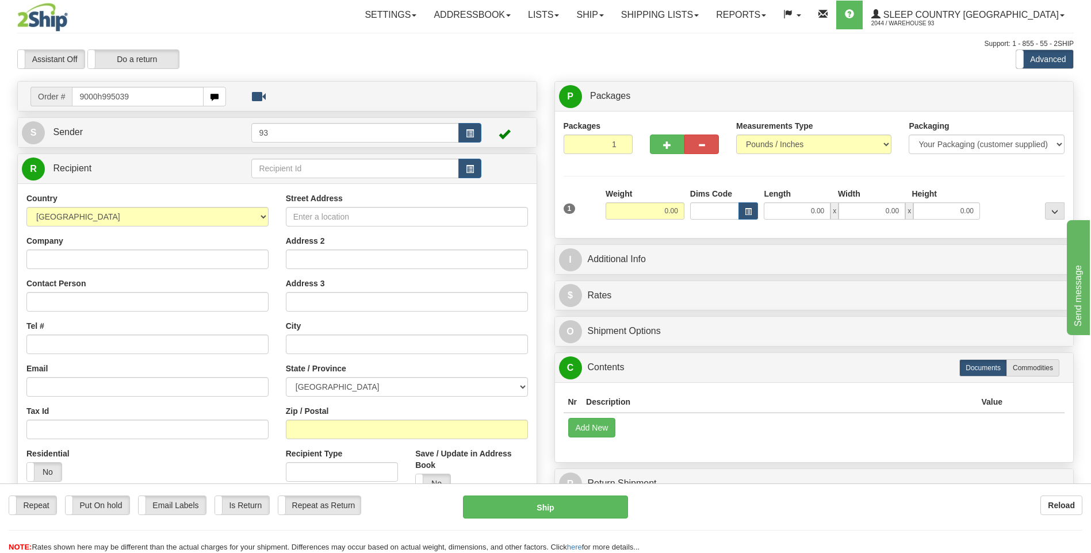
type input "9000h995039"
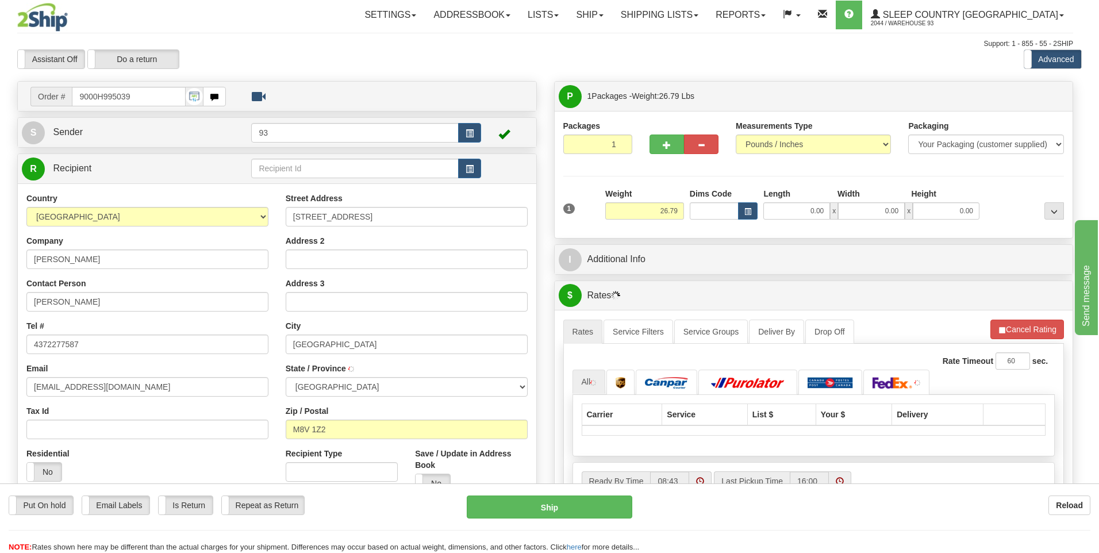
type input "ETOBICOKE"
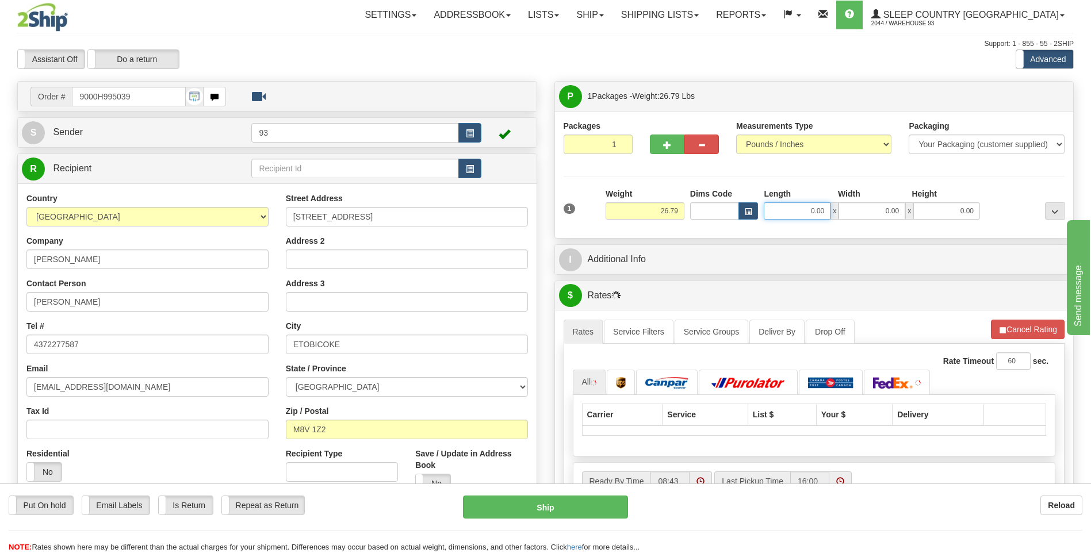
drag, startPoint x: 805, startPoint y: 213, endPoint x: 849, endPoint y: 216, distance: 44.4
click at [849, 216] on div "0.00 x 0.00 x 0.00" at bounding box center [872, 210] width 216 height 17
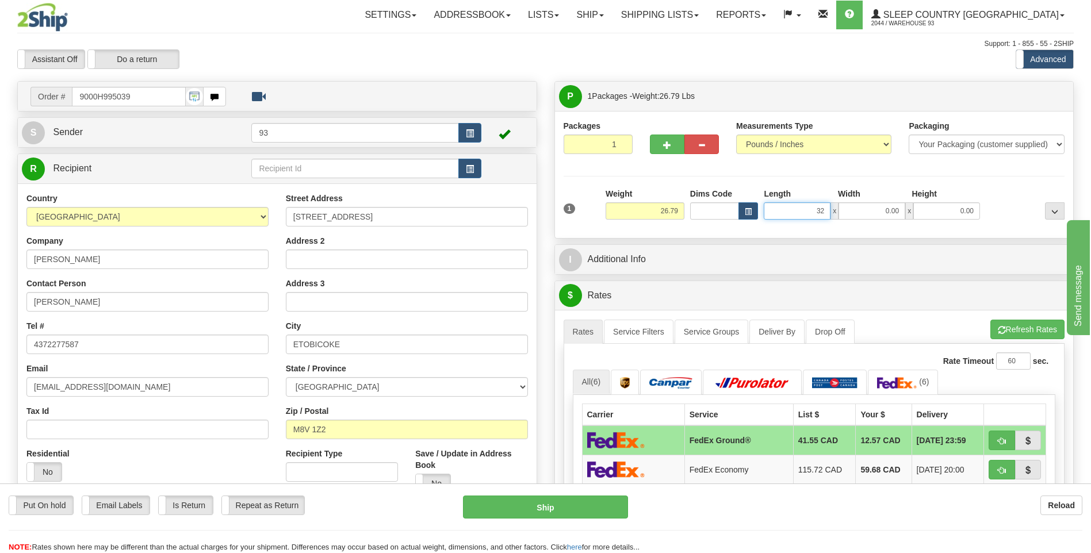
type input "32.00"
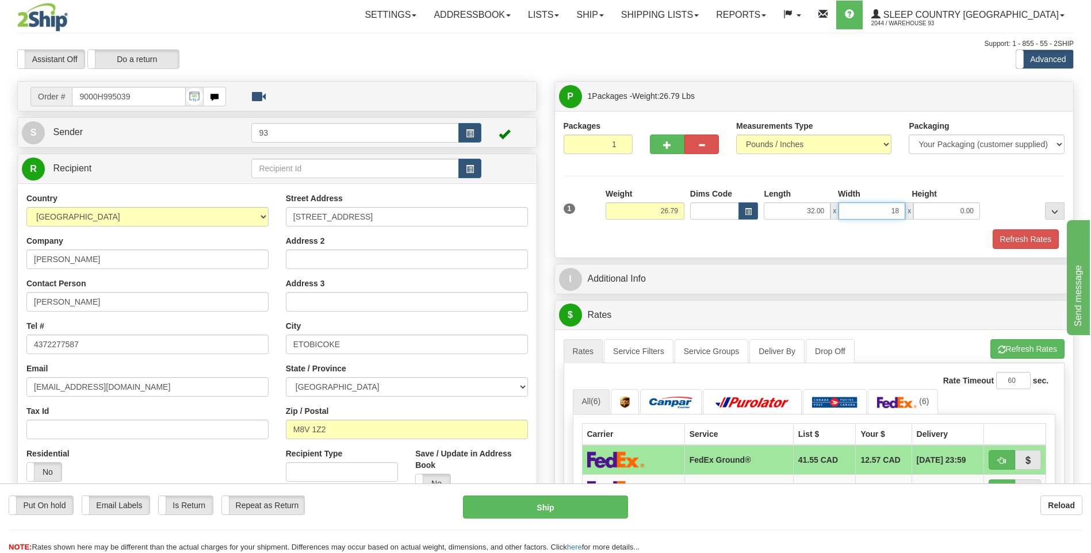
type input "18.00"
click at [1002, 238] on button "Refresh Rates" at bounding box center [1025, 239] width 66 height 20
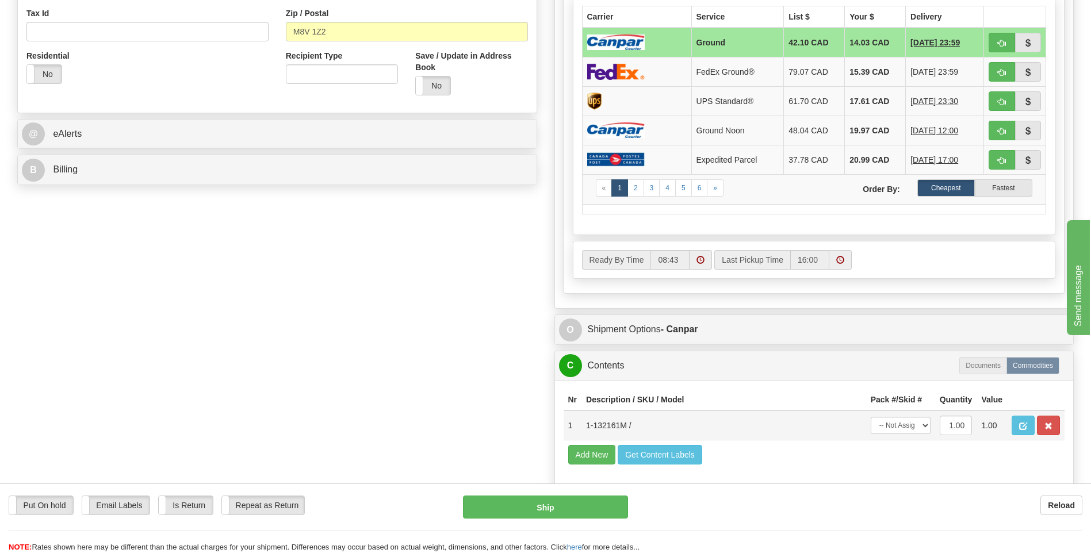
scroll to position [403, 0]
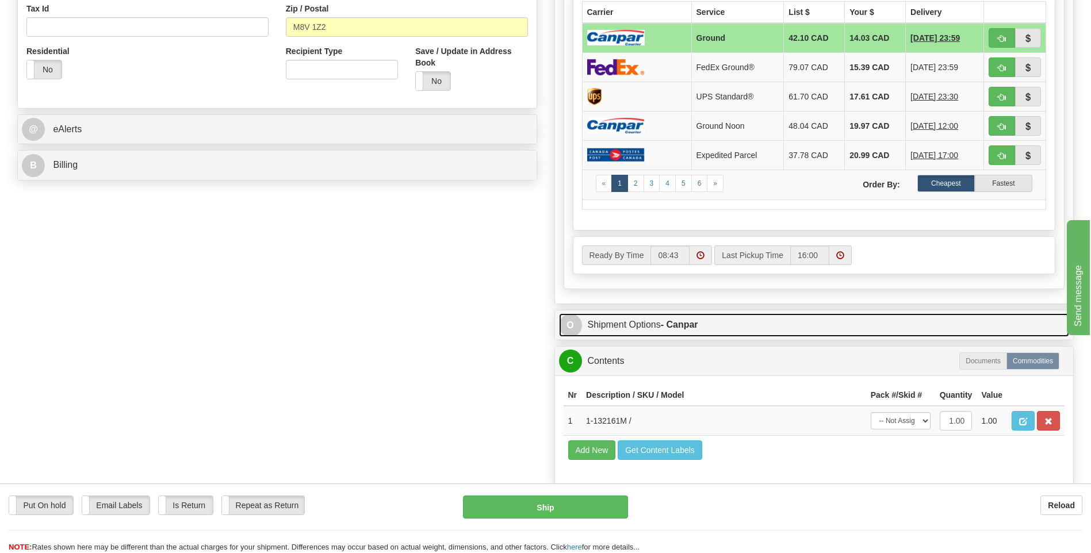
click at [572, 323] on span "O" at bounding box center [570, 325] width 23 height 23
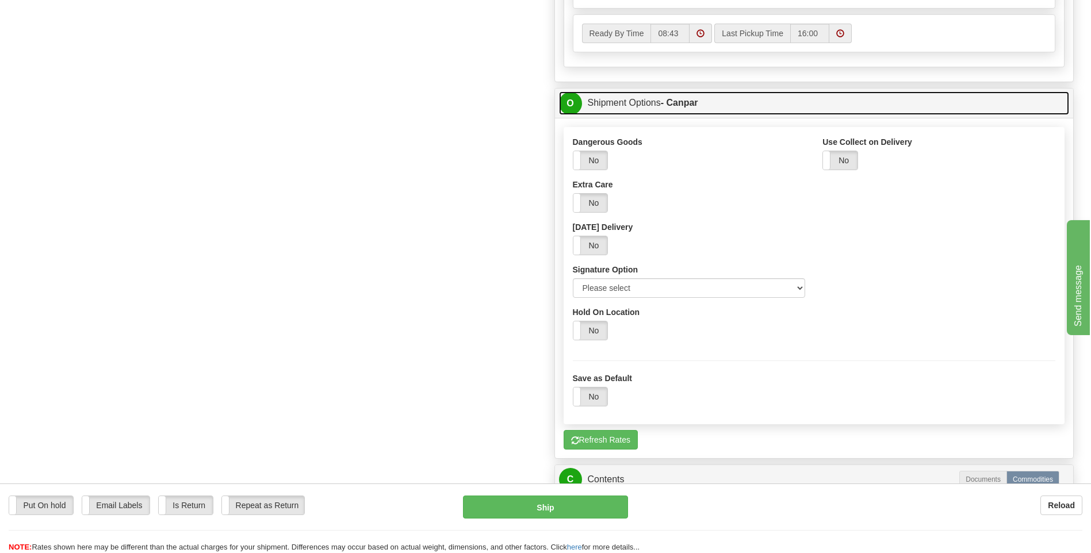
scroll to position [633, 0]
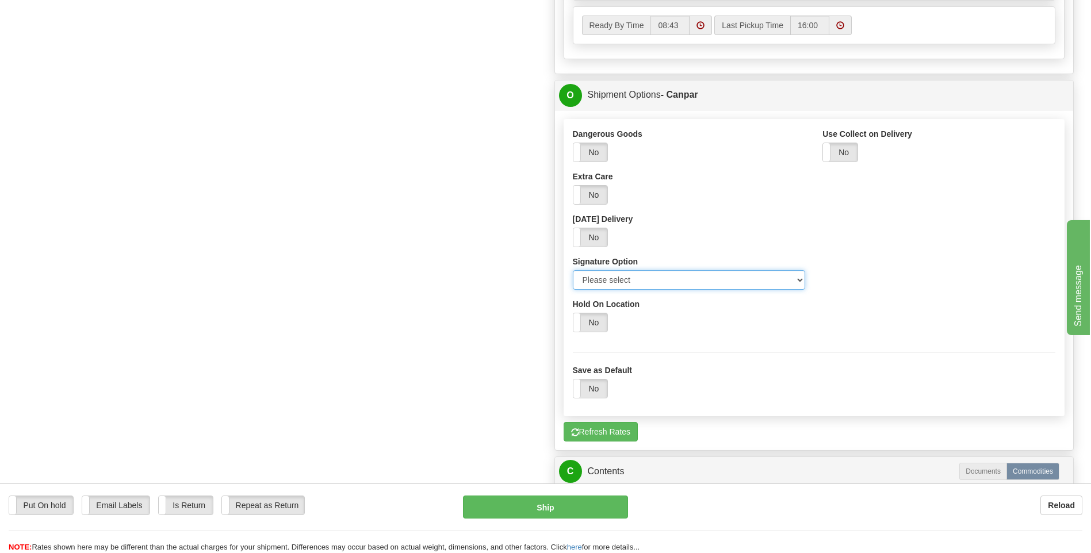
click at [798, 282] on select "Please select No Signature Required Signature Required Adult Signature" at bounding box center [689, 280] width 233 height 20
select select "2"
click at [573, 270] on select "Please select No Signature Required Signature Required Adult Signature" at bounding box center [689, 280] width 233 height 20
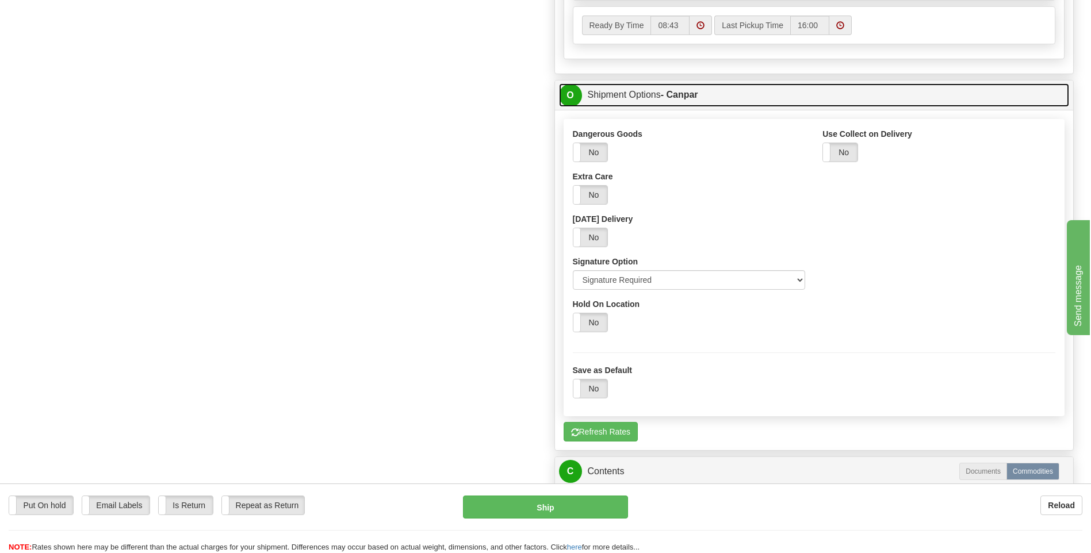
click at [569, 95] on span "O" at bounding box center [570, 95] width 23 height 23
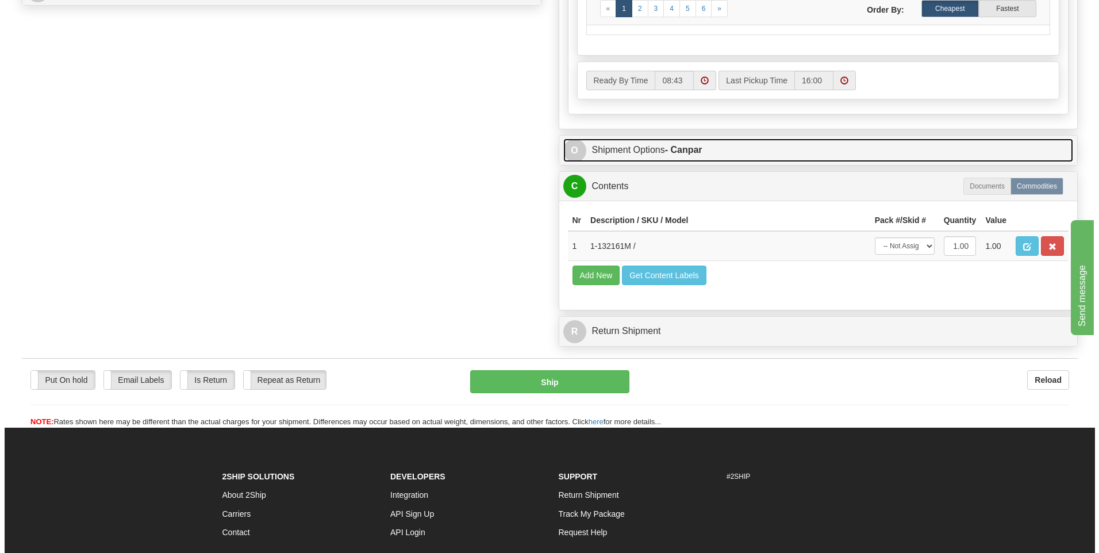
scroll to position [518, 0]
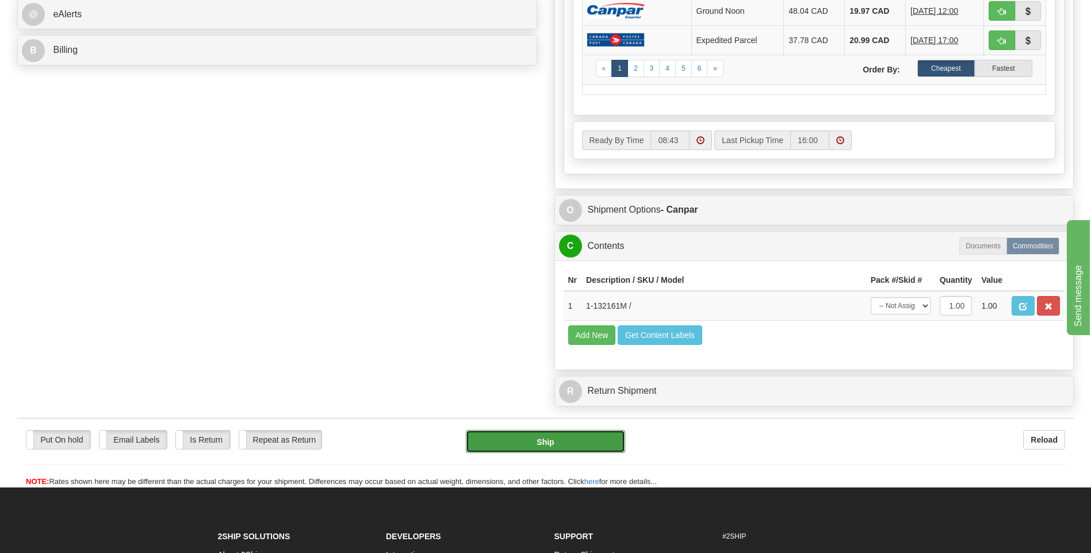
click at [557, 441] on button "Ship" at bounding box center [545, 441] width 159 height 23
type input "1"
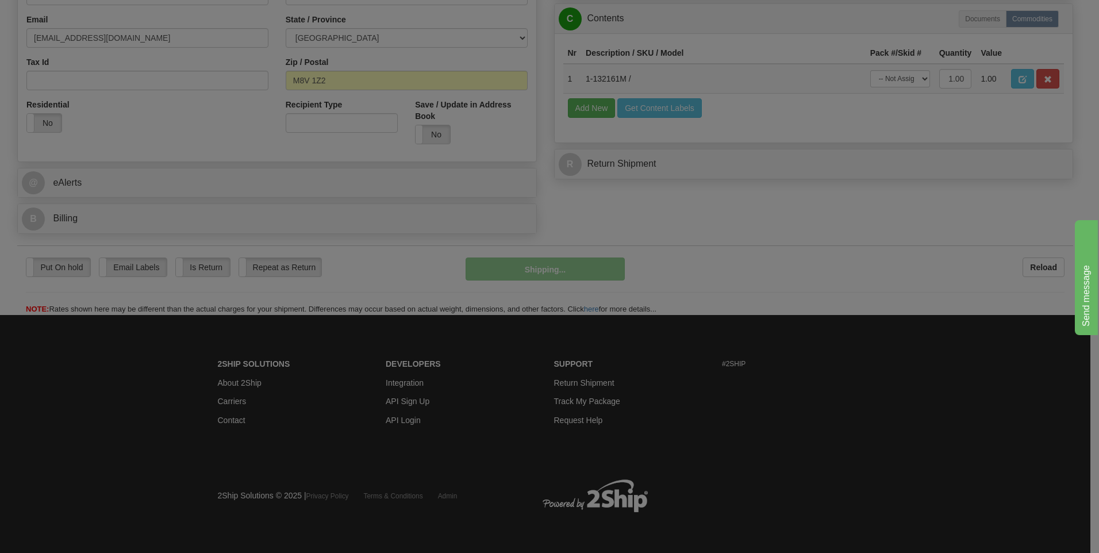
scroll to position [350, 0]
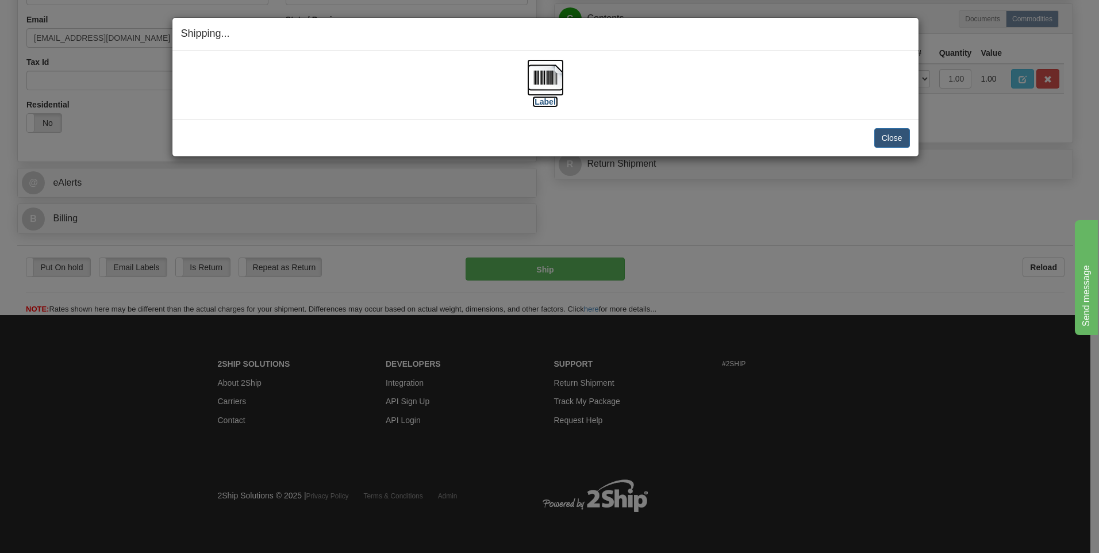
click at [542, 66] on img at bounding box center [545, 77] width 37 height 37
click at [909, 137] on button "Close" at bounding box center [893, 138] width 36 height 20
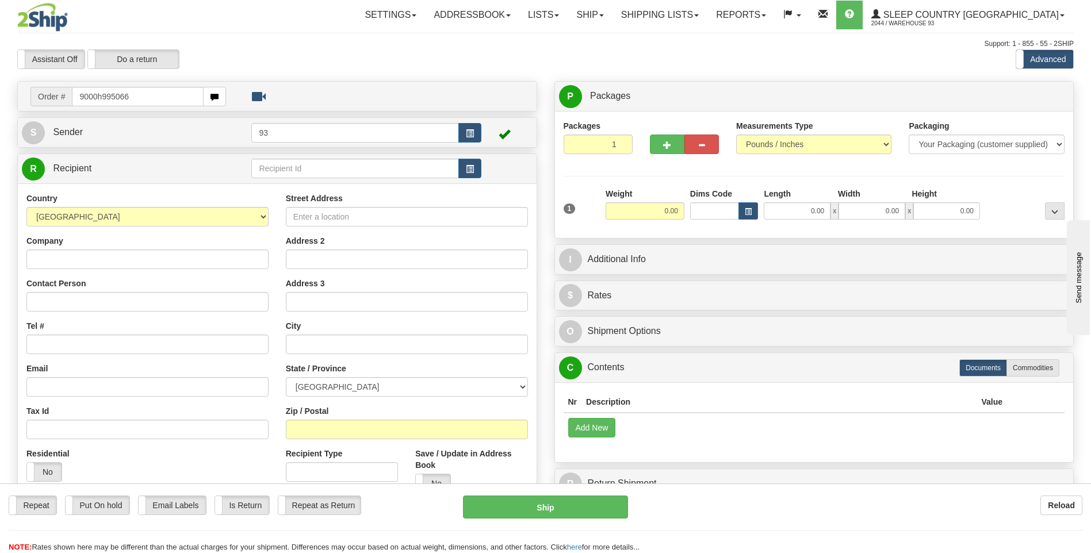
type input "9000h995066"
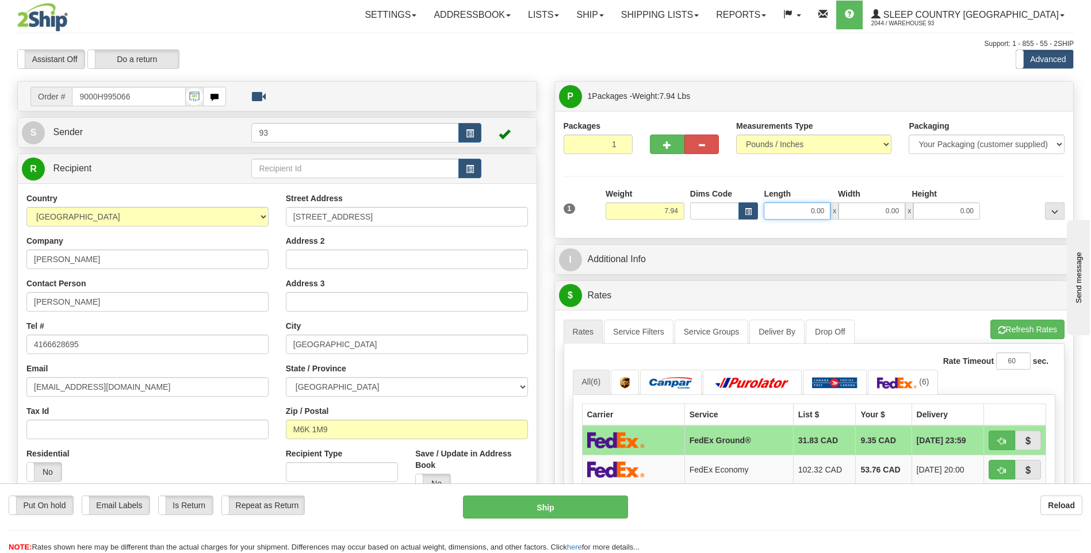
drag, startPoint x: 806, startPoint y: 212, endPoint x: 850, endPoint y: 215, distance: 43.8
click at [850, 215] on div "0.00 x 0.00 x 0.00" at bounding box center [872, 210] width 216 height 17
type input "18.00"
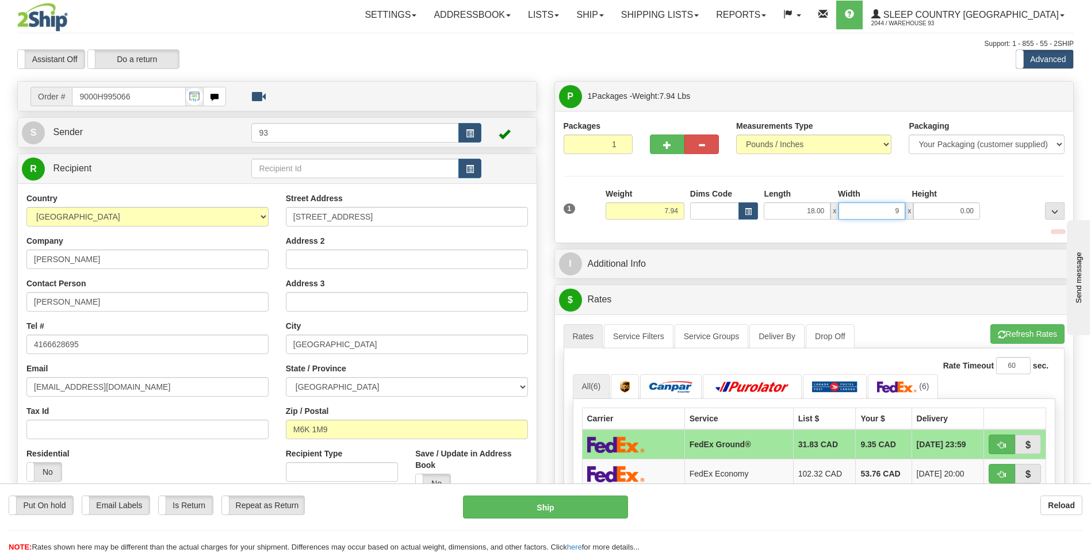
type input "9.00"
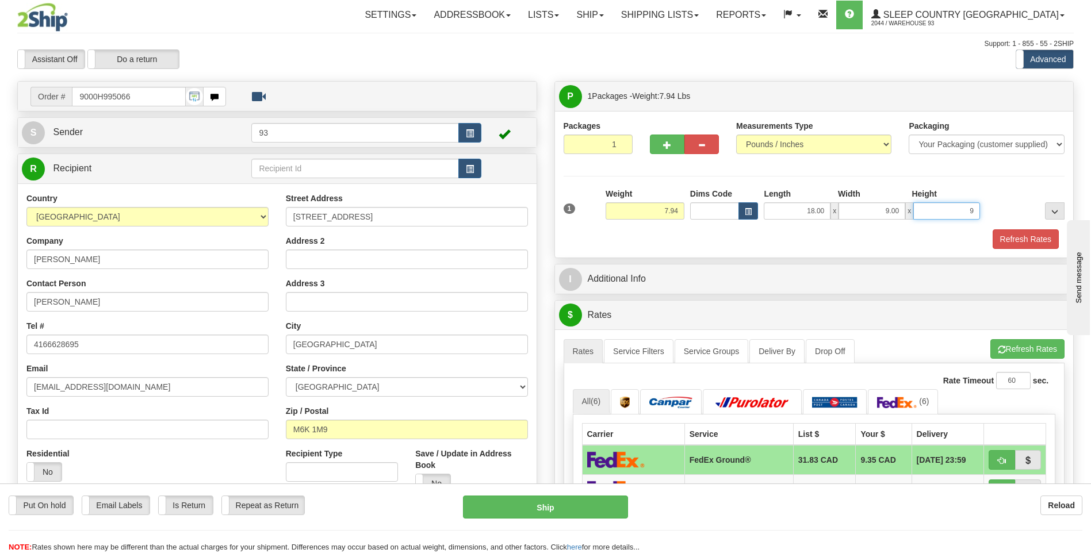
type input "9.00"
click at [1010, 236] on button "Refresh Rates" at bounding box center [1025, 239] width 66 height 20
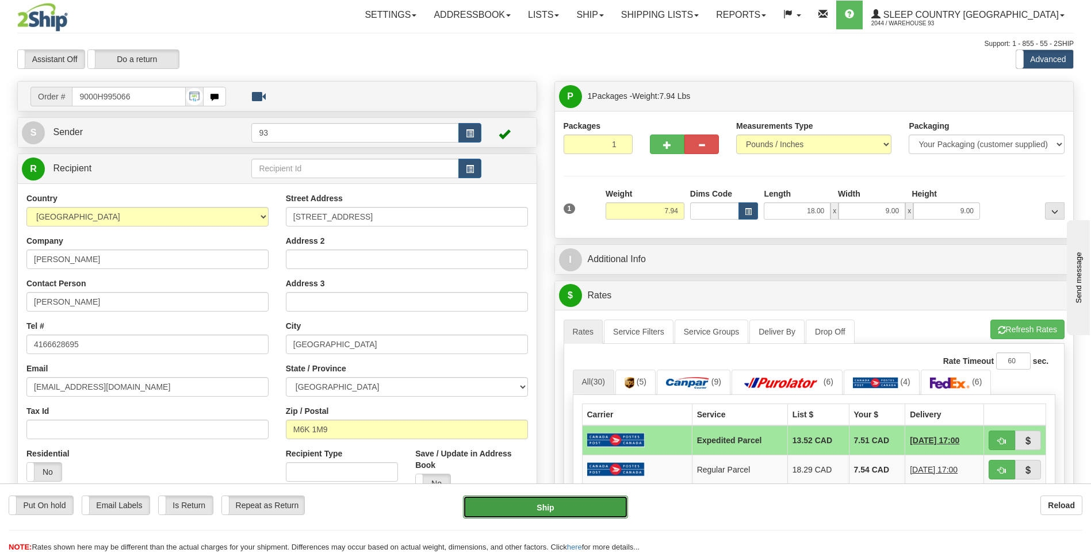
click at [554, 508] on button "Ship" at bounding box center [545, 507] width 164 height 23
type input "DOM.EP"
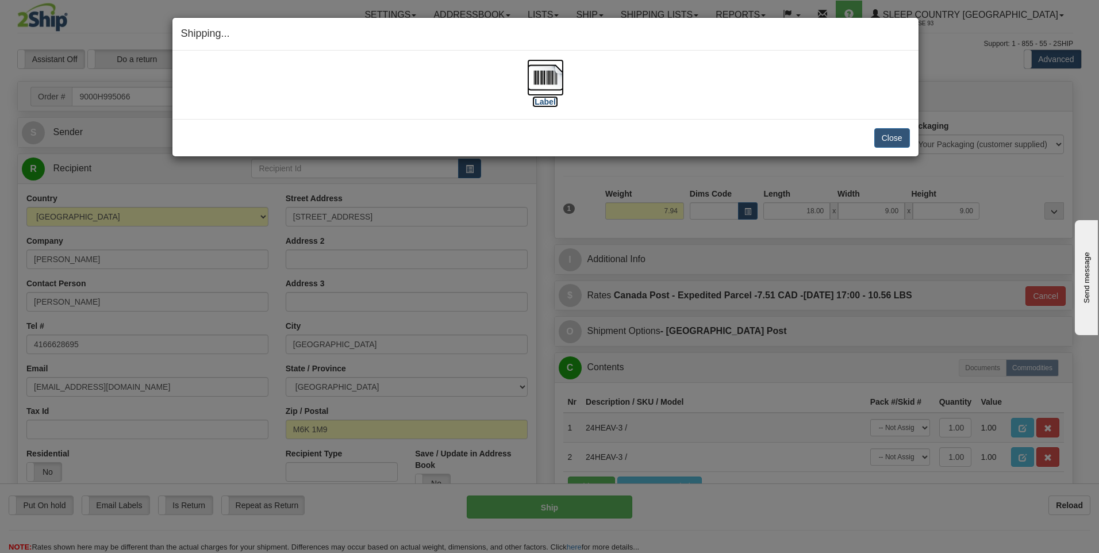
click at [552, 79] on img at bounding box center [545, 77] width 37 height 37
click at [893, 137] on button "Close" at bounding box center [893, 138] width 36 height 20
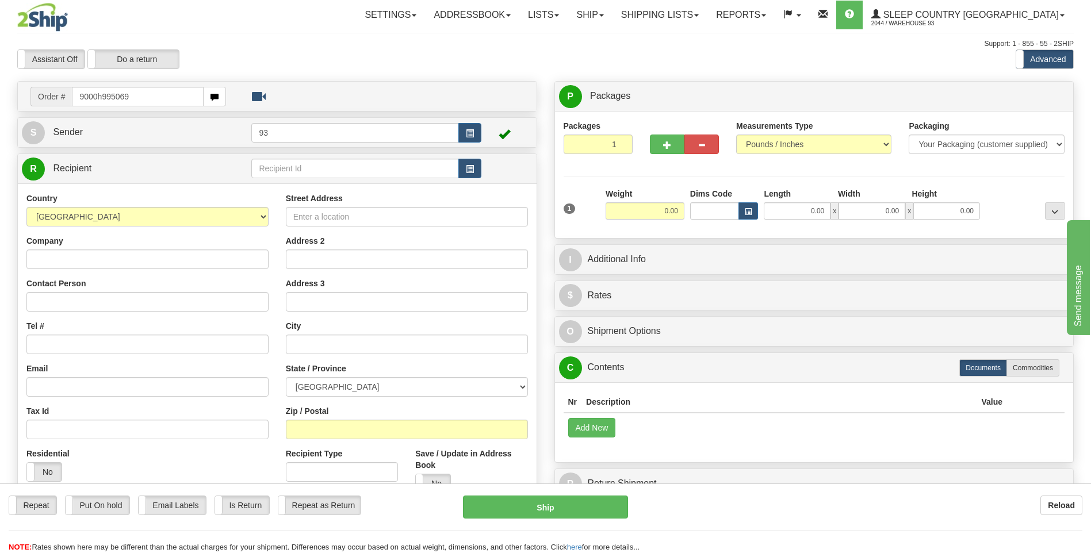
type input "9000h995069"
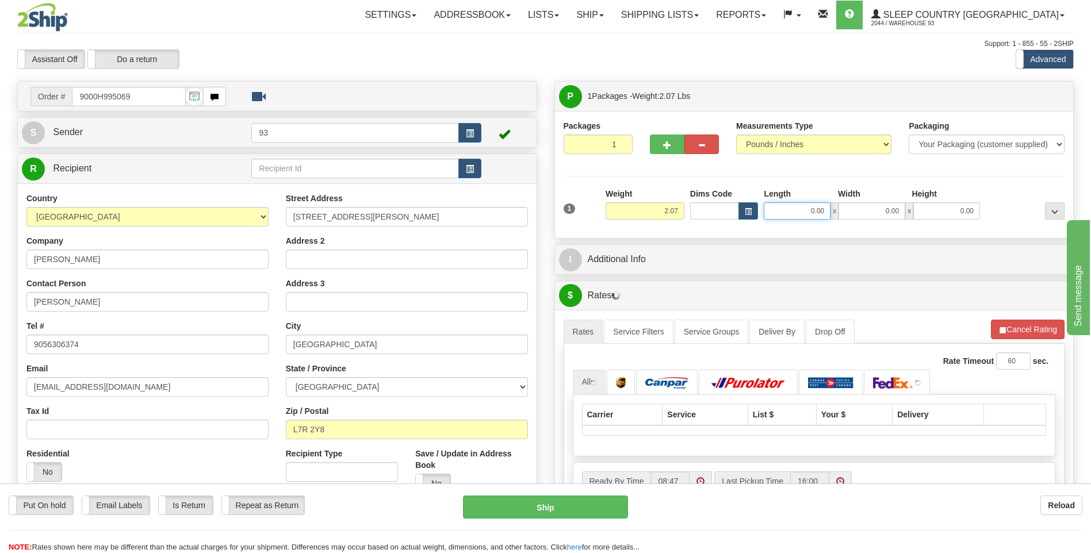
drag, startPoint x: 813, startPoint y: 209, endPoint x: 896, endPoint y: 225, distance: 84.2
click at [894, 223] on div "1 Weight 2.07 Dims Code 0.00" at bounding box center [814, 208] width 507 height 41
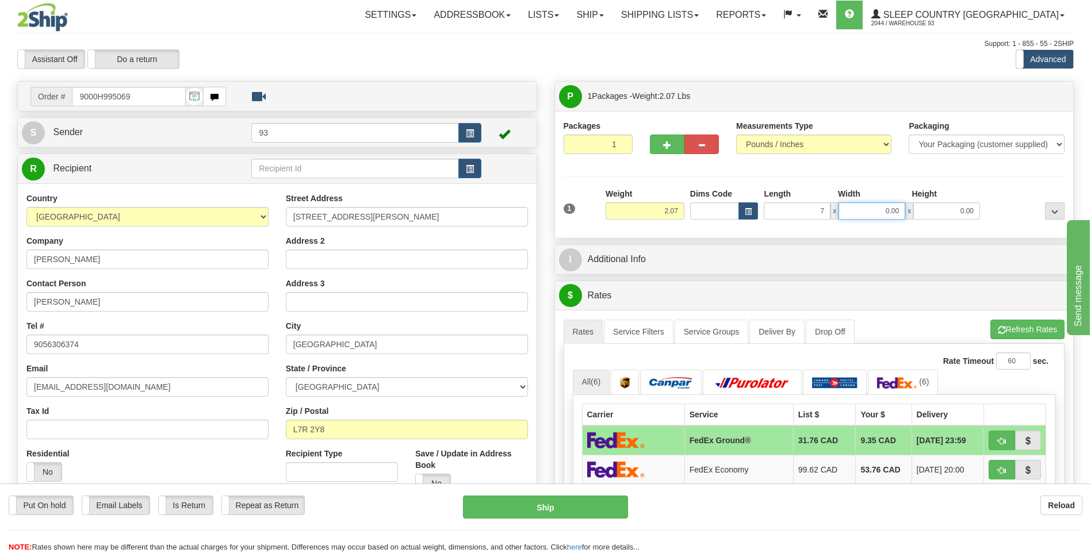
type input "7.00"
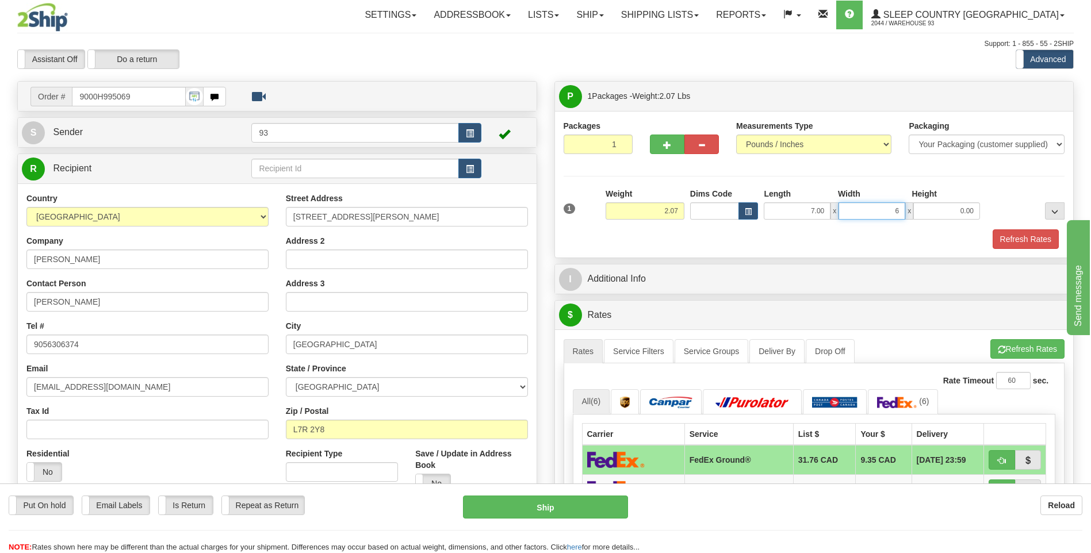
type input "6.00"
type input "2.00"
click at [1033, 237] on button "Refresh Rates" at bounding box center [1025, 239] width 66 height 20
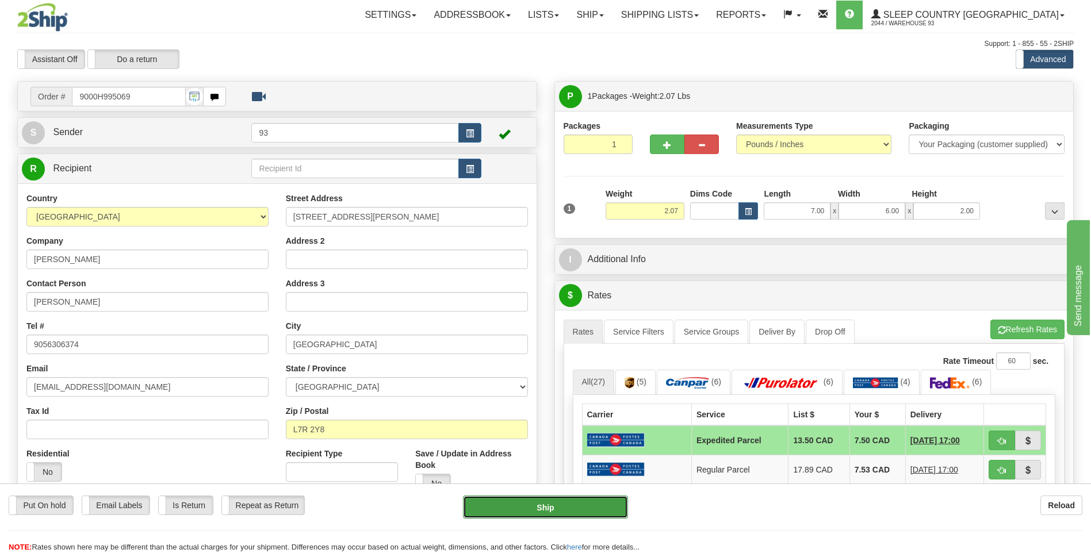
click at [534, 507] on button "Ship" at bounding box center [545, 507] width 164 height 23
type input "DOM.EP"
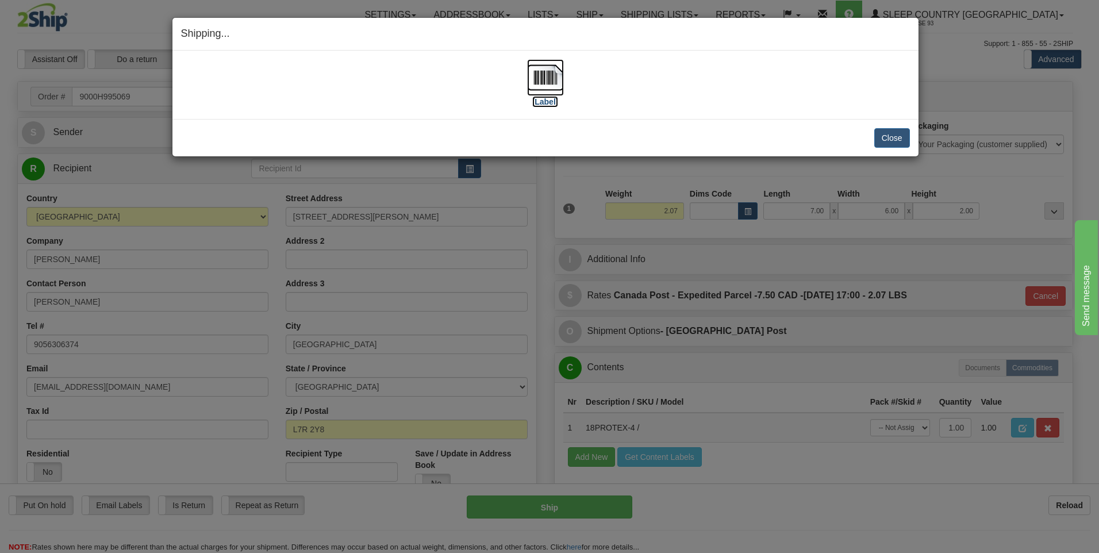
click at [546, 77] on img at bounding box center [545, 77] width 37 height 37
click at [885, 143] on button "Close" at bounding box center [893, 138] width 36 height 20
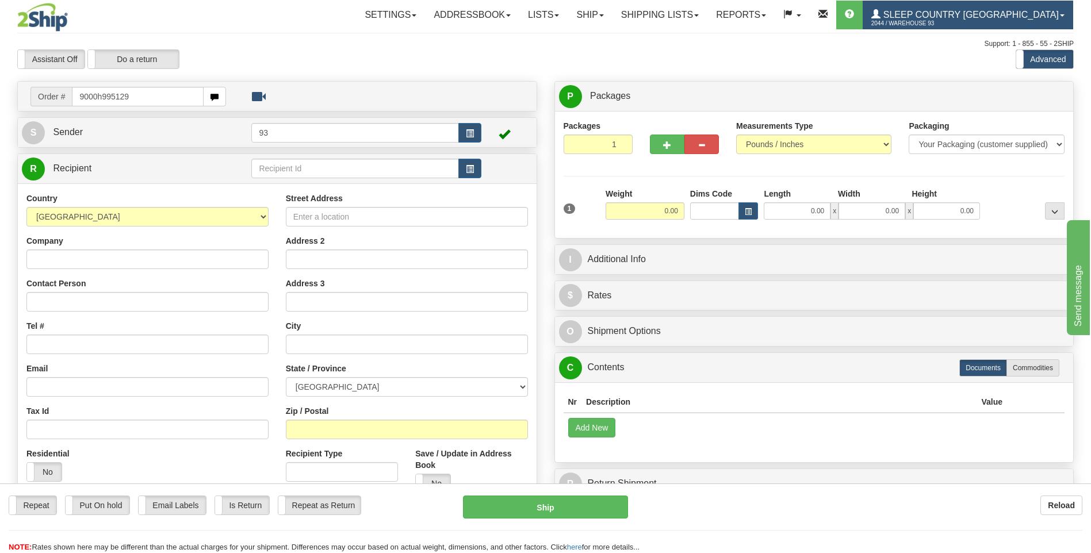
type input "9000h995129"
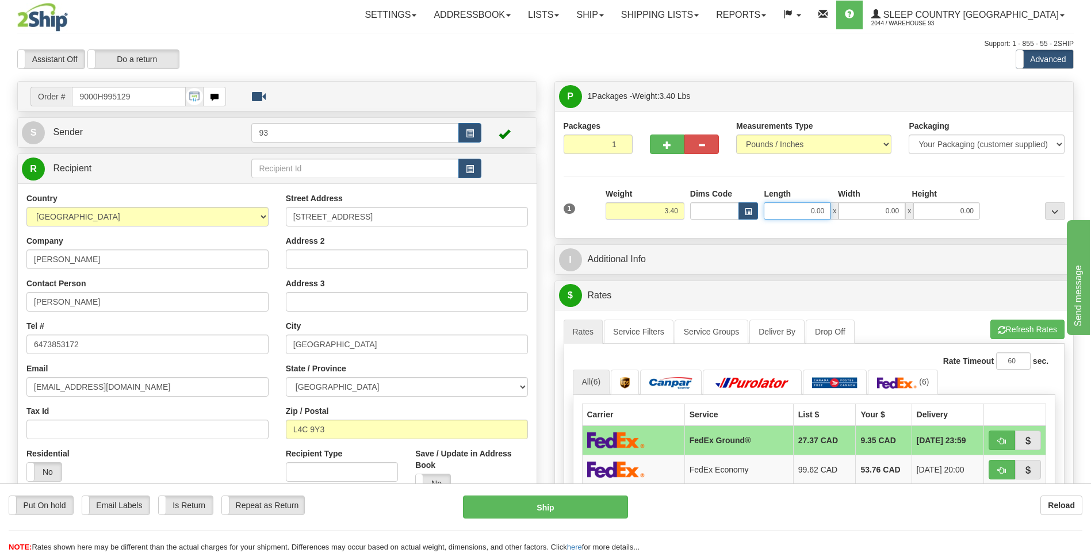
drag, startPoint x: 798, startPoint y: 217, endPoint x: 860, endPoint y: 197, distance: 65.5
click at [848, 217] on div "0.00 x 0.00 x 0.00" at bounding box center [872, 210] width 216 height 17
type input "8.00"
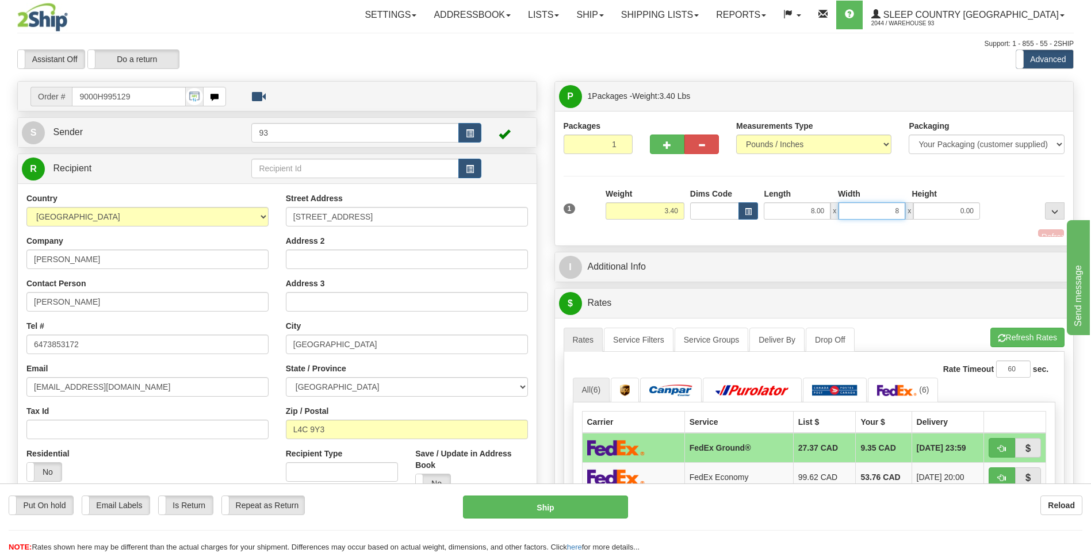
type input "8.00"
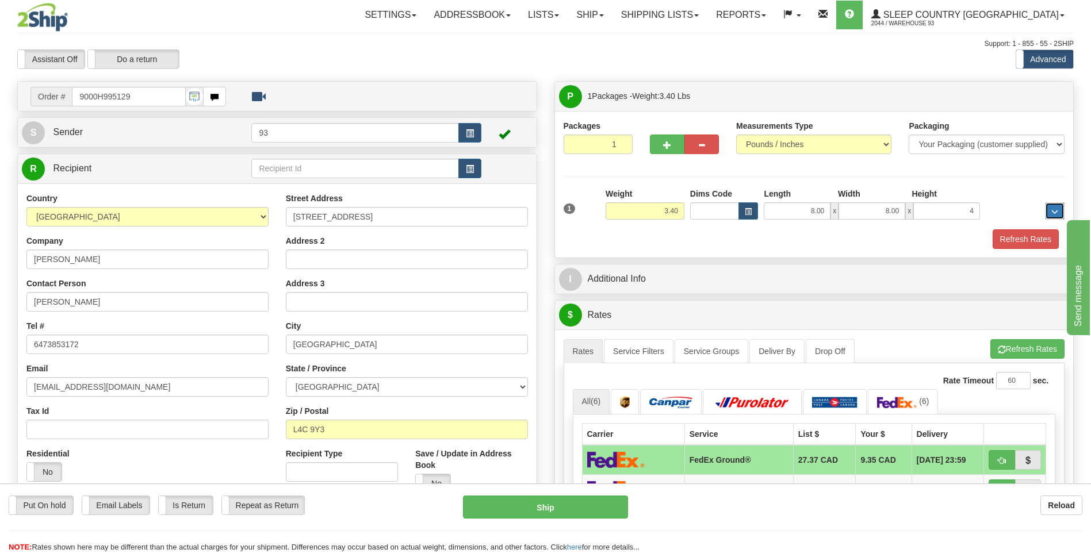
type input "4.00"
click at [1022, 244] on button "Refresh Rates" at bounding box center [1025, 239] width 66 height 20
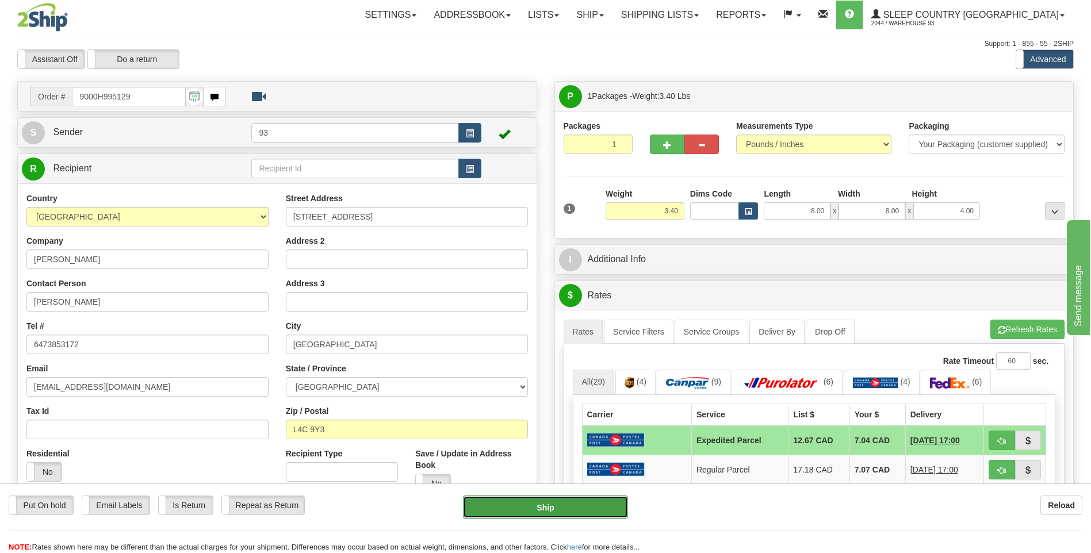
click at [580, 515] on button "Ship" at bounding box center [545, 507] width 164 height 23
type input "DOM.EP"
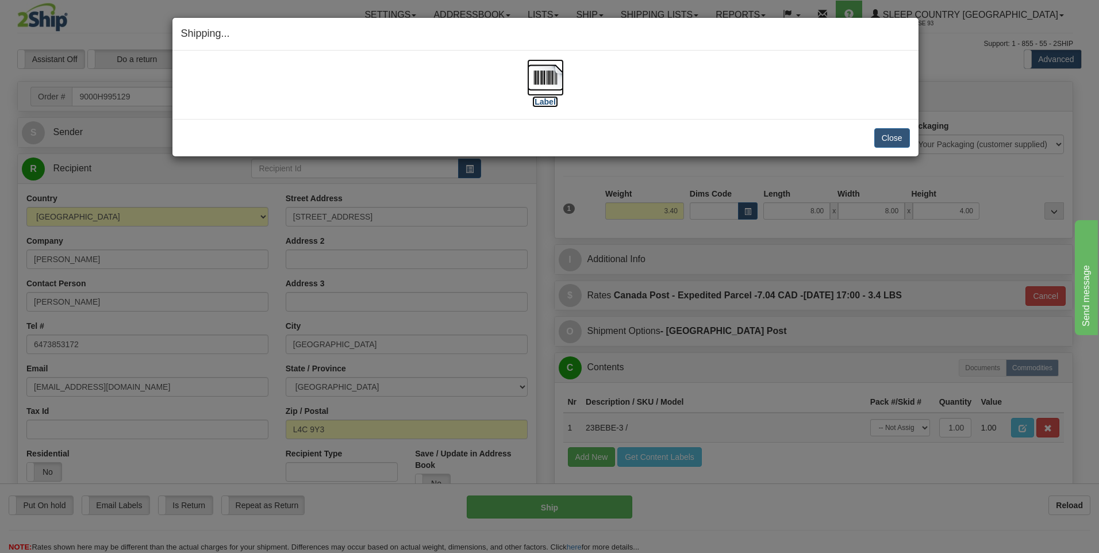
click at [542, 68] on img at bounding box center [545, 77] width 37 height 37
click at [888, 137] on button "Close" at bounding box center [893, 138] width 36 height 20
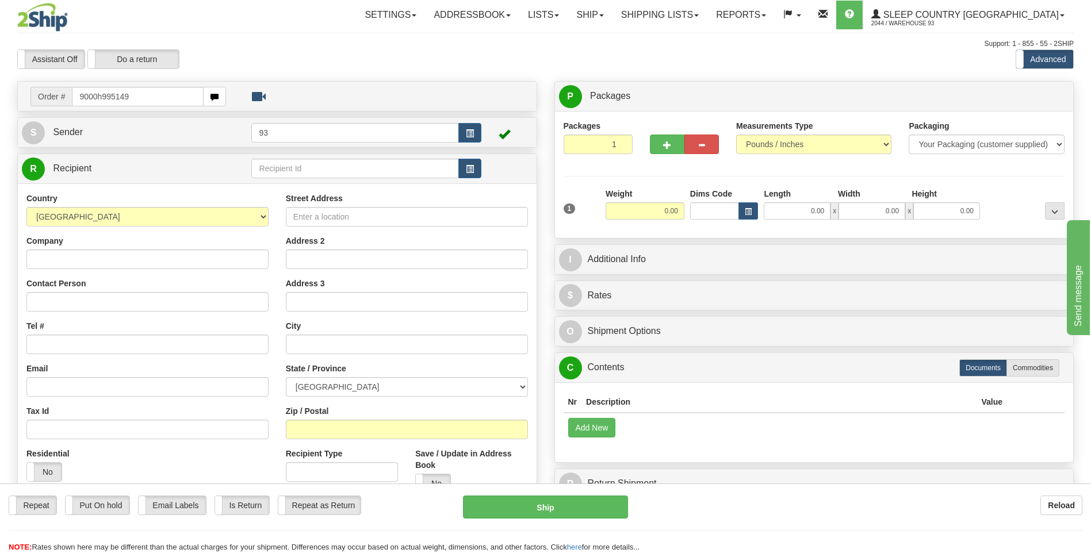
type input "9000h995149"
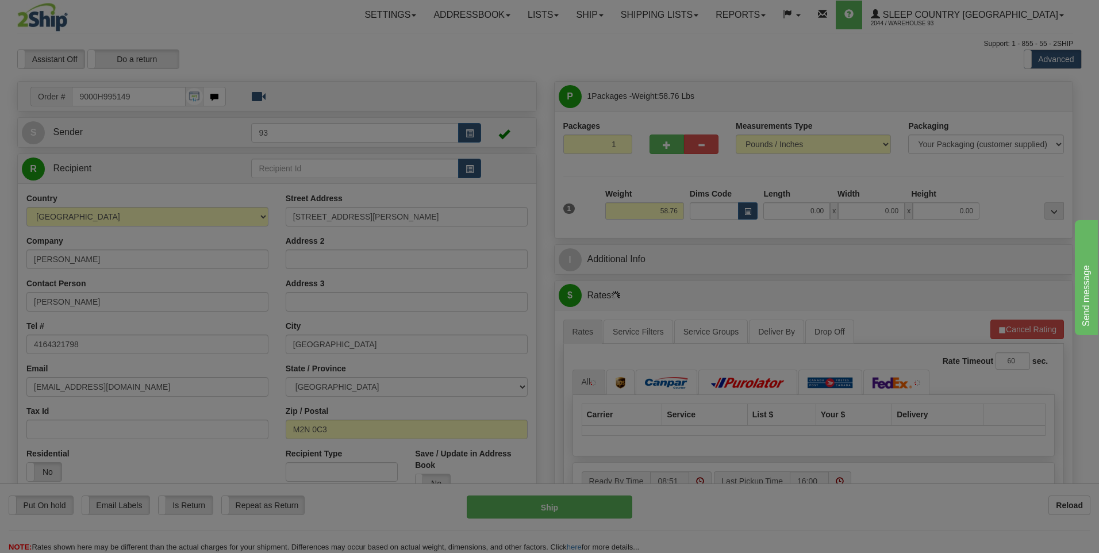
type input "NORTH YORK"
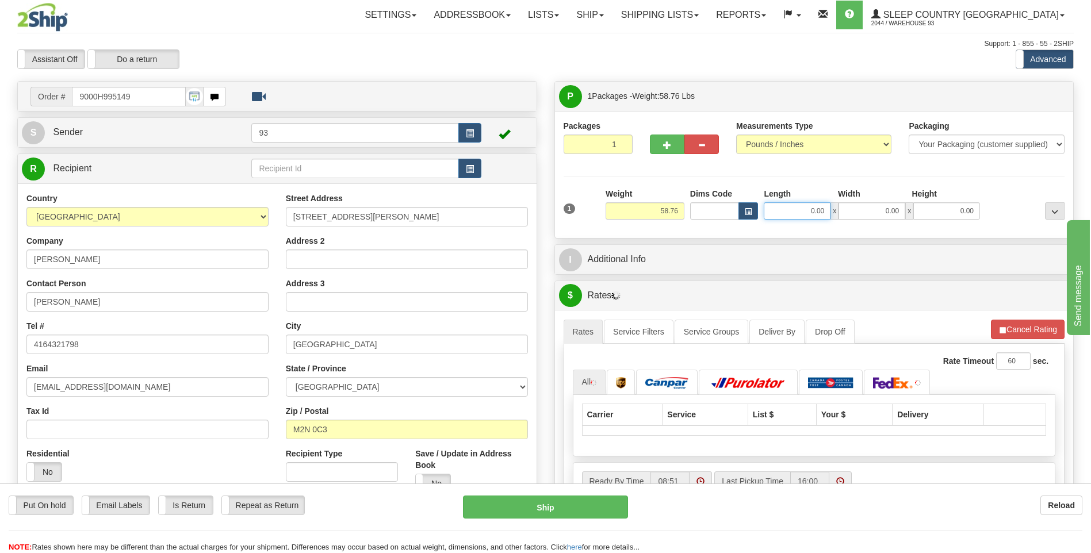
drag, startPoint x: 806, startPoint y: 214, endPoint x: 856, endPoint y: 210, distance: 49.6
click at [858, 210] on div "0.00 x 0.00 x 0.00" at bounding box center [872, 210] width 216 height 17
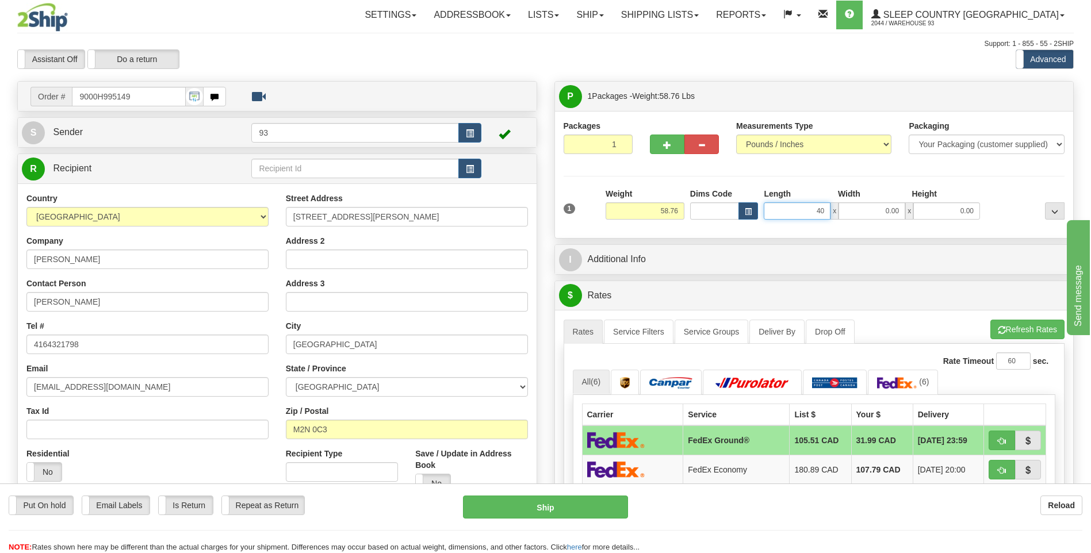
type input "40.00"
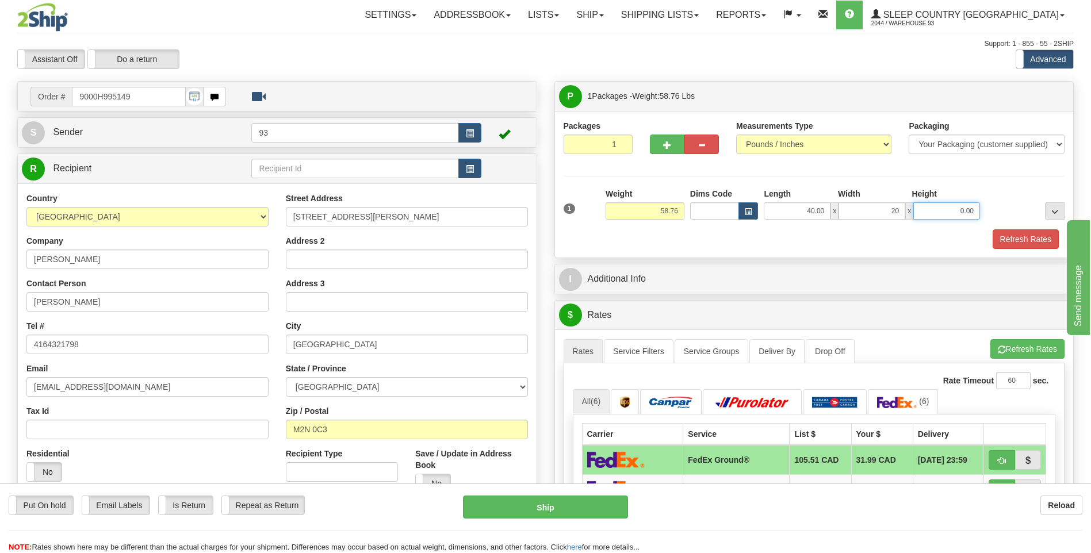
type input "20.00"
click at [1033, 240] on button "Refresh Rates" at bounding box center [1025, 239] width 66 height 20
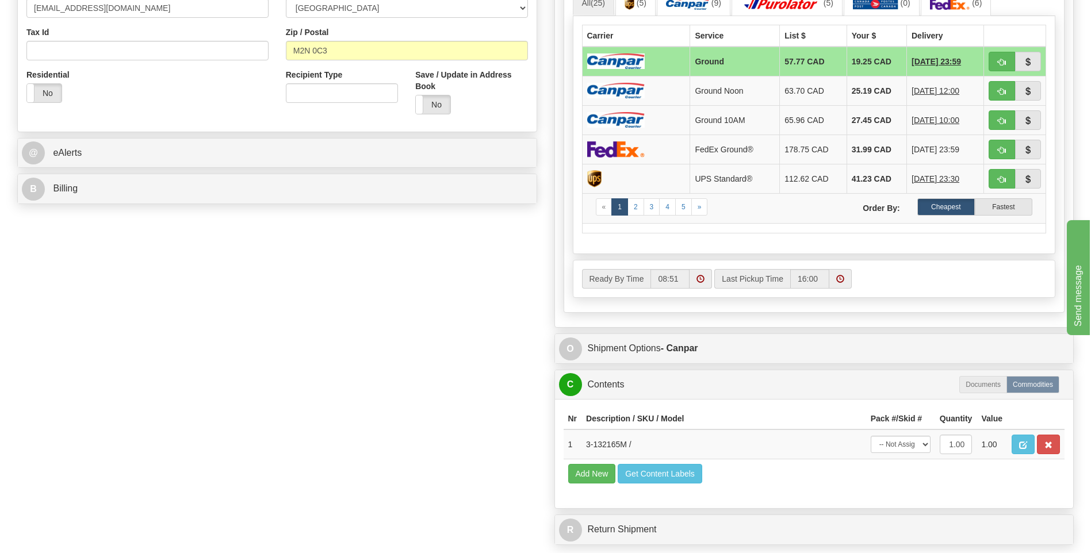
scroll to position [575, 0]
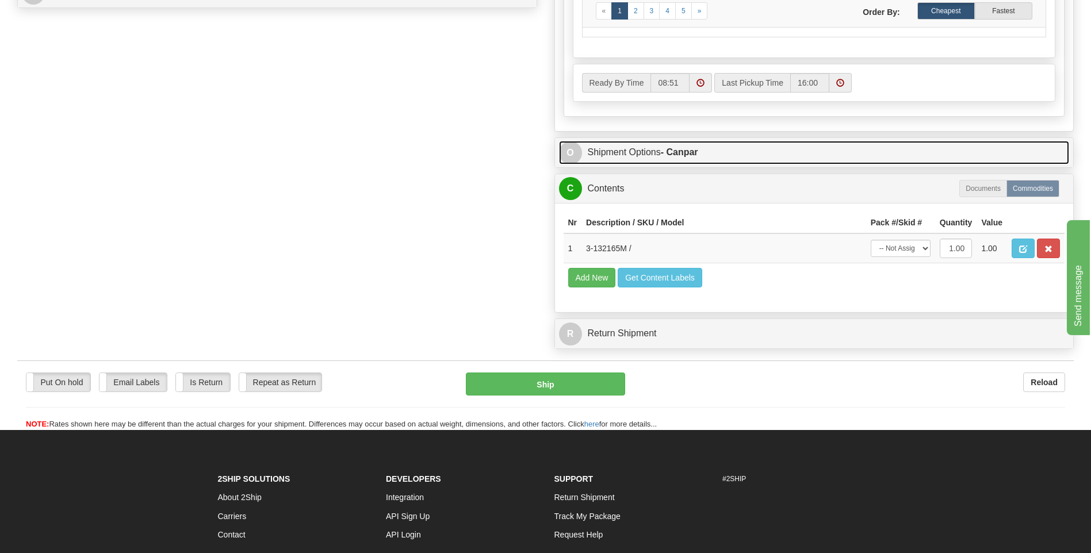
click at [570, 147] on span "O" at bounding box center [570, 152] width 23 height 23
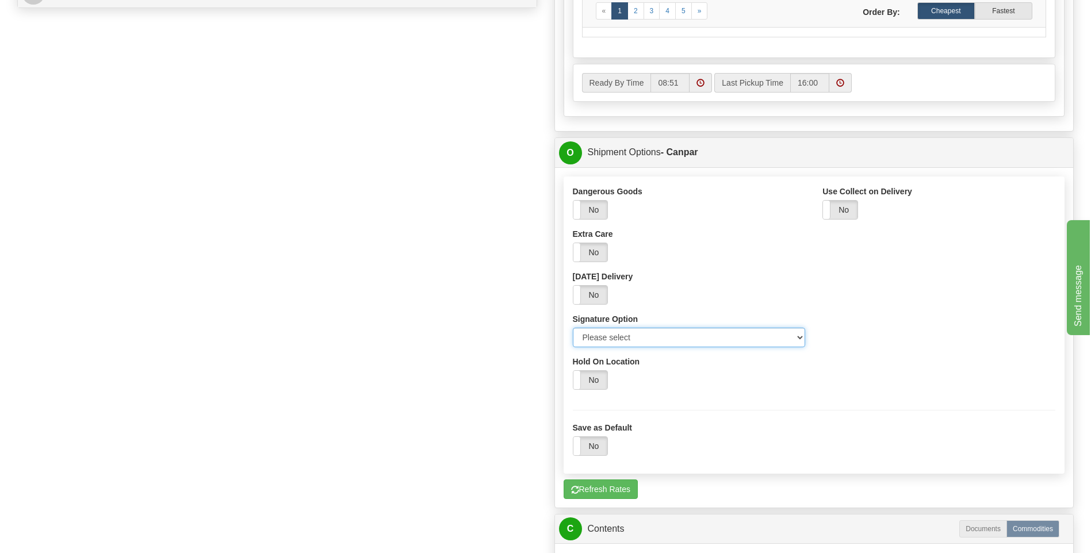
click at [798, 336] on select "Please select No Signature Required Signature Required Adult Signature" at bounding box center [689, 338] width 233 height 20
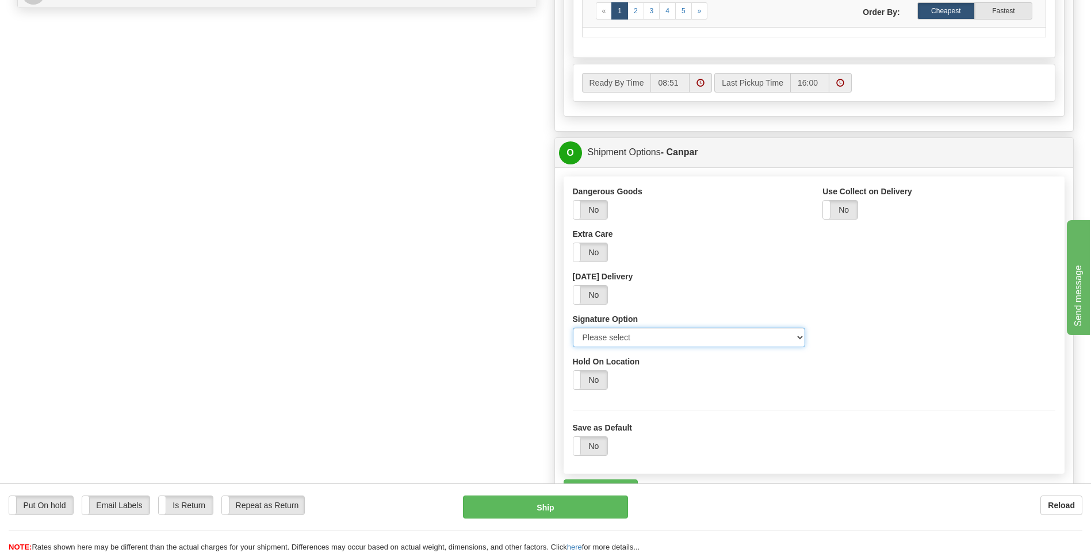
select select "2"
click at [573, 328] on select "Please select No Signature Required Signature Required Adult Signature" at bounding box center [689, 338] width 233 height 20
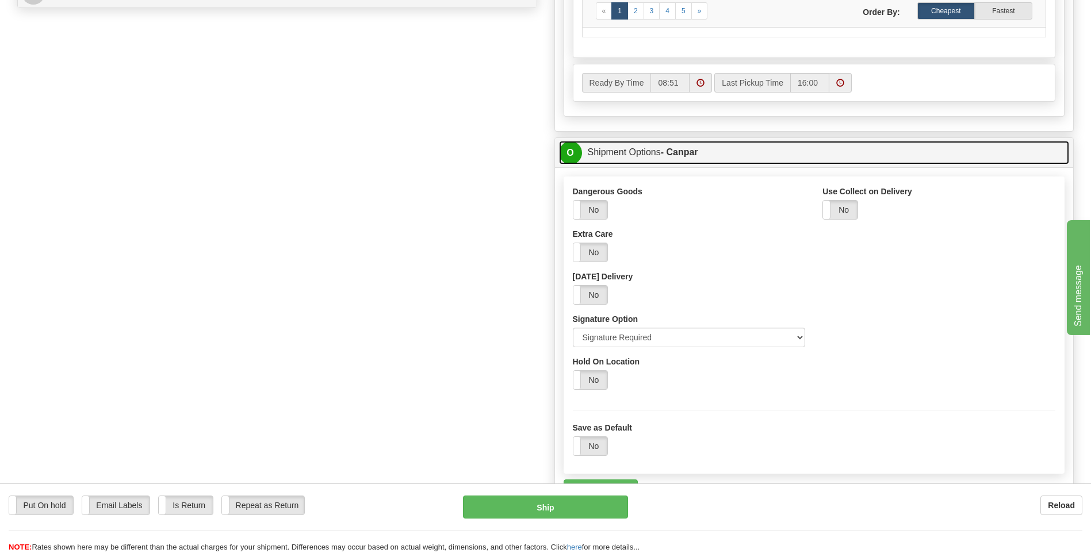
click at [572, 159] on span "O" at bounding box center [570, 152] width 23 height 23
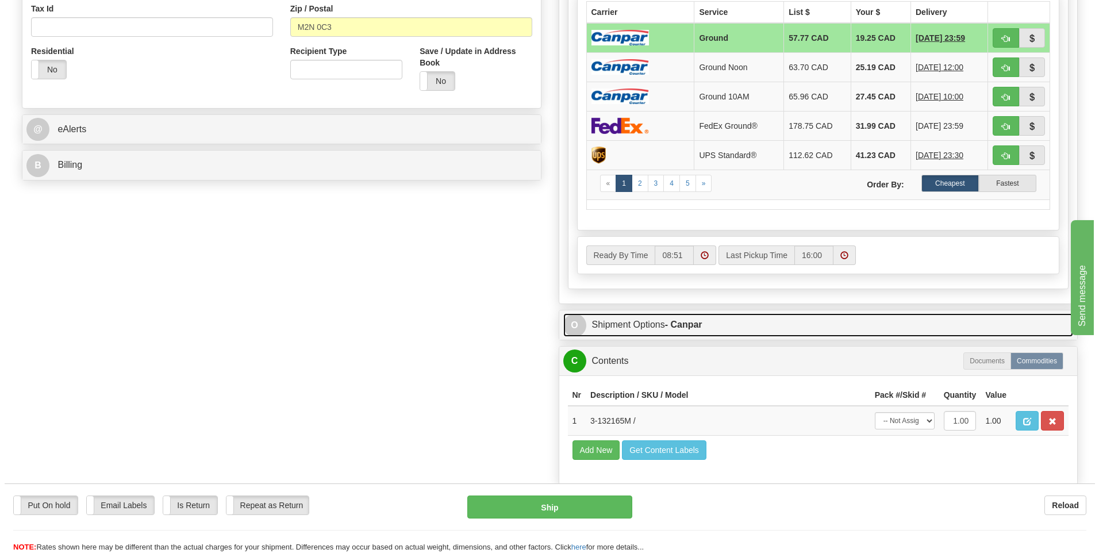
scroll to position [288, 0]
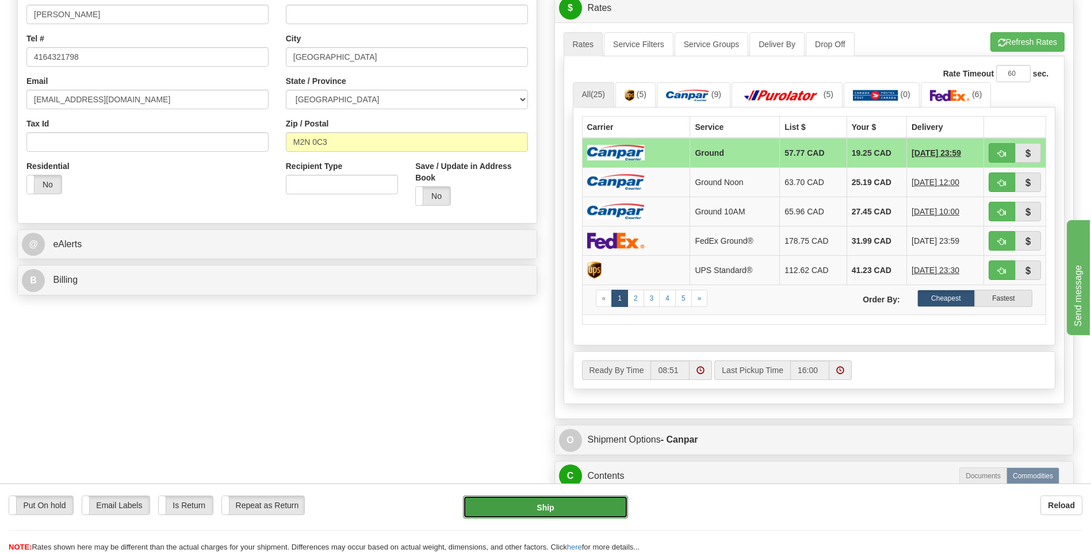
click at [564, 505] on button "Ship" at bounding box center [545, 507] width 164 height 23
type input "1"
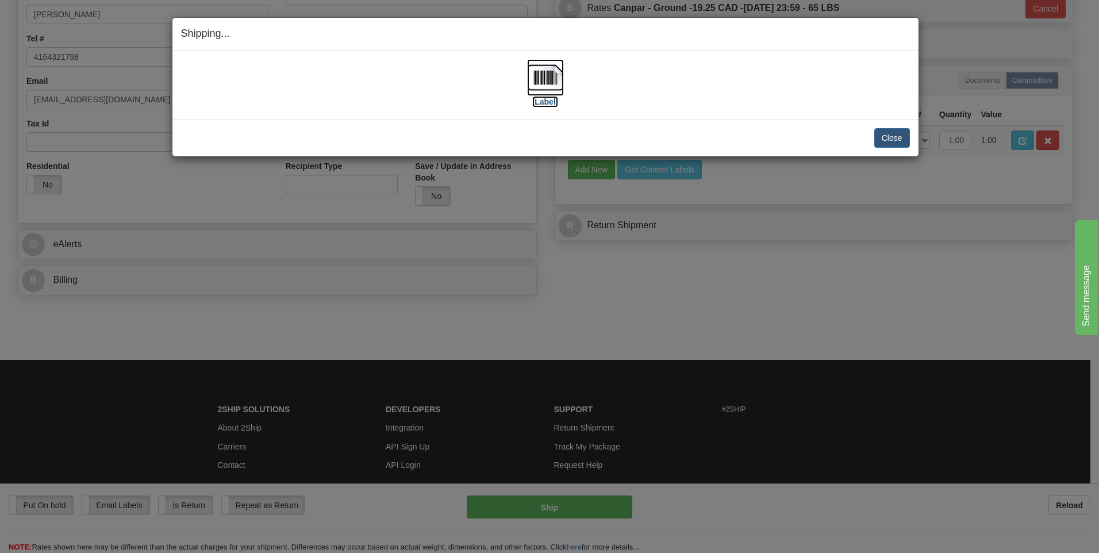
click at [554, 84] on img at bounding box center [545, 77] width 37 height 37
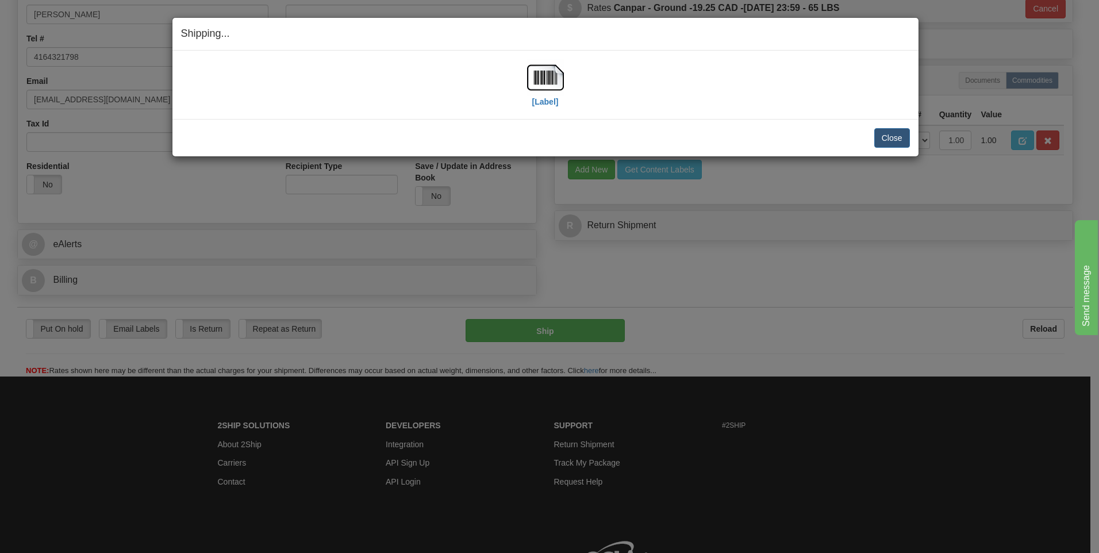
click at [911, 138] on div "Close Cancel Cancel Shipment and Quit Pickup Quit Pickup ONLY" at bounding box center [546, 137] width 746 height 37
click at [888, 142] on button "Close" at bounding box center [893, 138] width 36 height 20
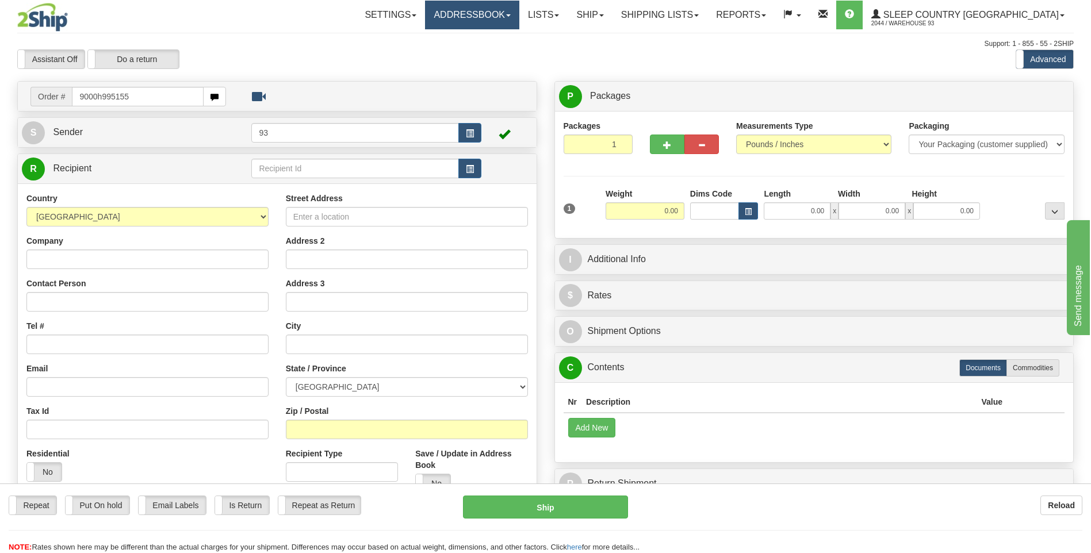
type input "9000h995155"
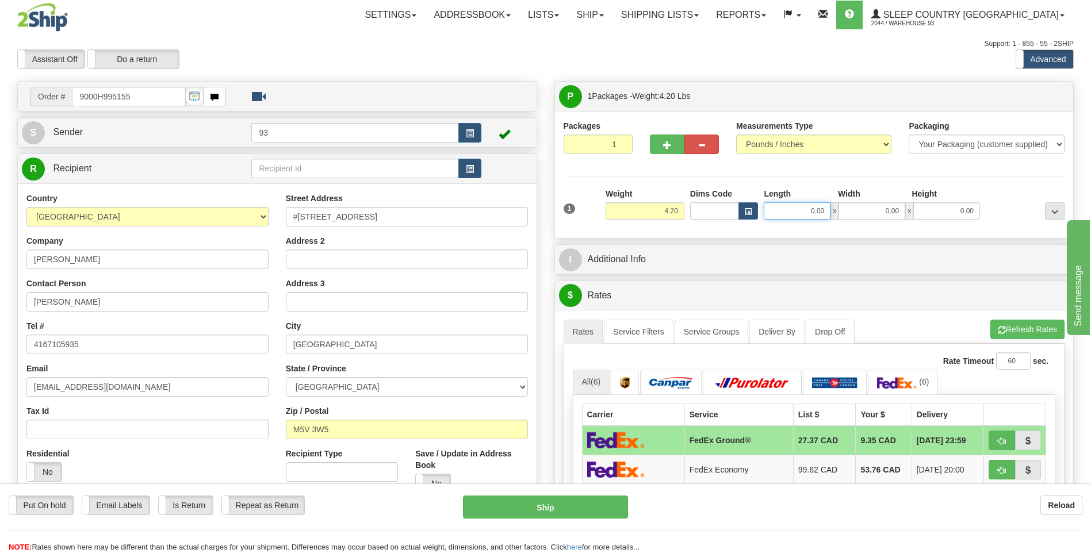
drag, startPoint x: 821, startPoint y: 213, endPoint x: 888, endPoint y: 214, distance: 67.3
click at [888, 214] on div "0.00 x 0.00 x 0.00" at bounding box center [872, 210] width 216 height 17
type input "32.00"
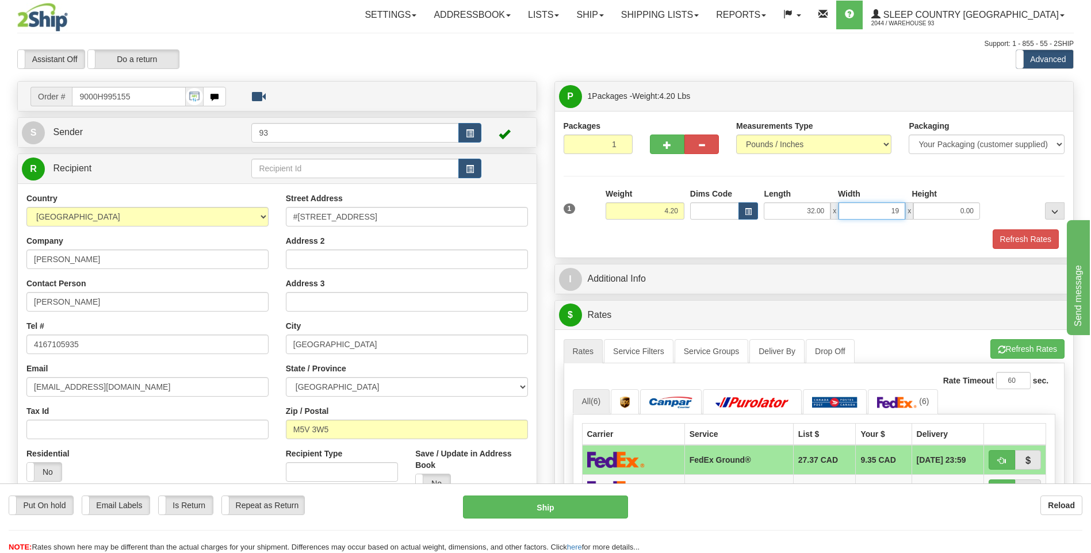
type input "19.00"
type input "6.00"
click at [1030, 233] on button "Refresh Rates" at bounding box center [1025, 239] width 66 height 20
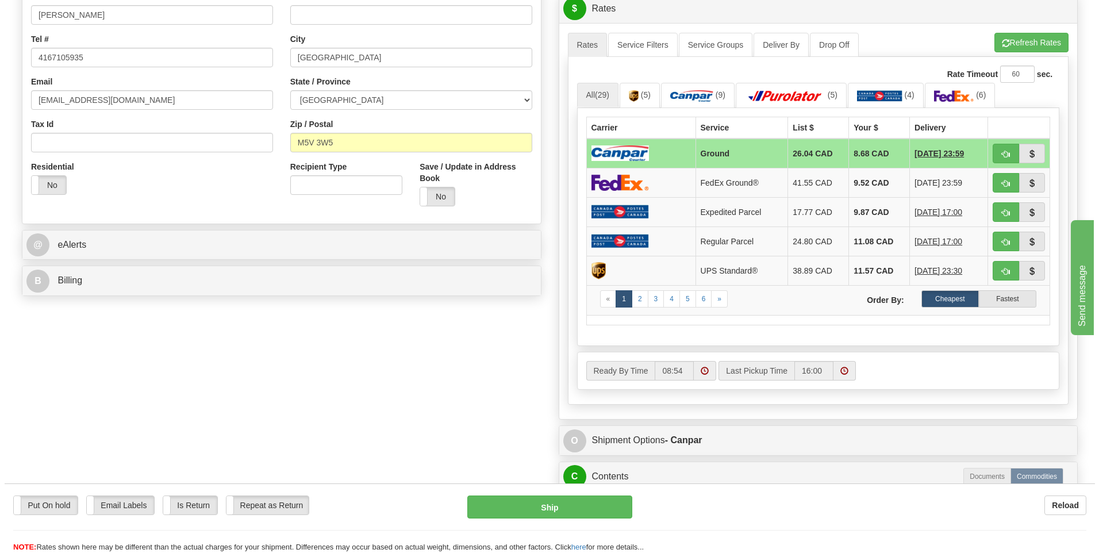
scroll to position [288, 0]
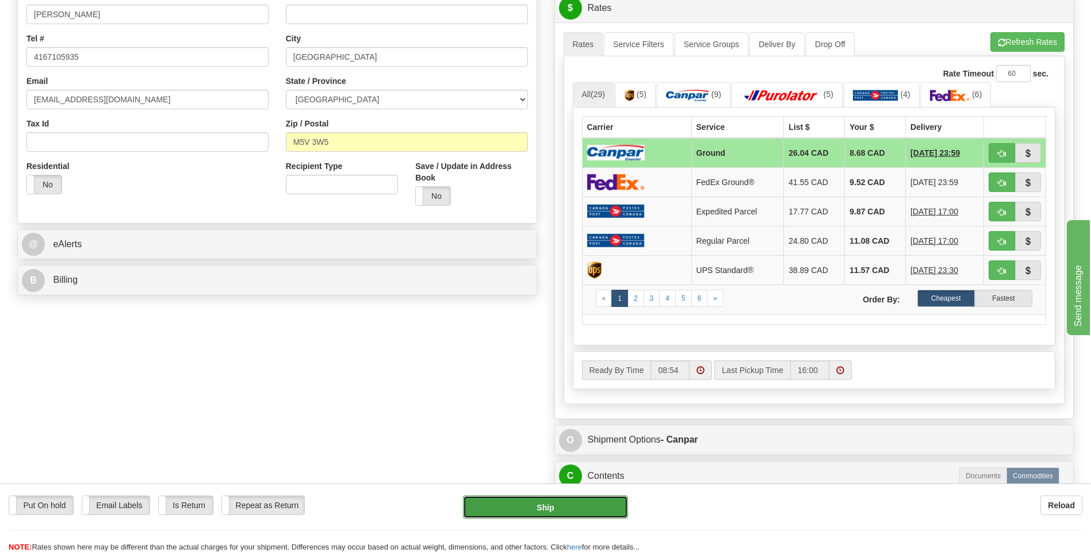
click at [515, 506] on button "Ship" at bounding box center [545, 507] width 164 height 23
type input "1"
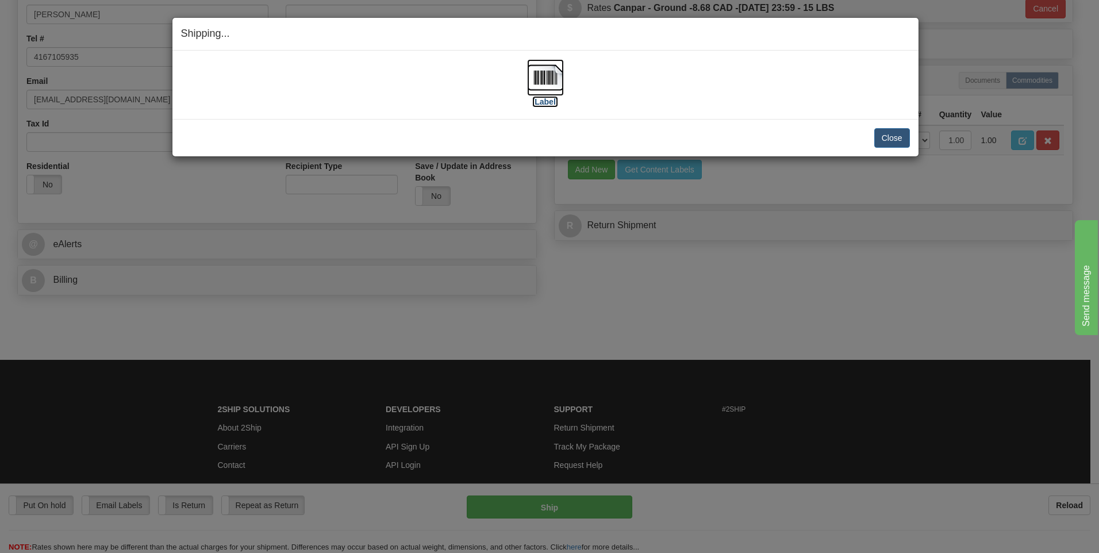
click at [537, 81] on img at bounding box center [545, 77] width 37 height 37
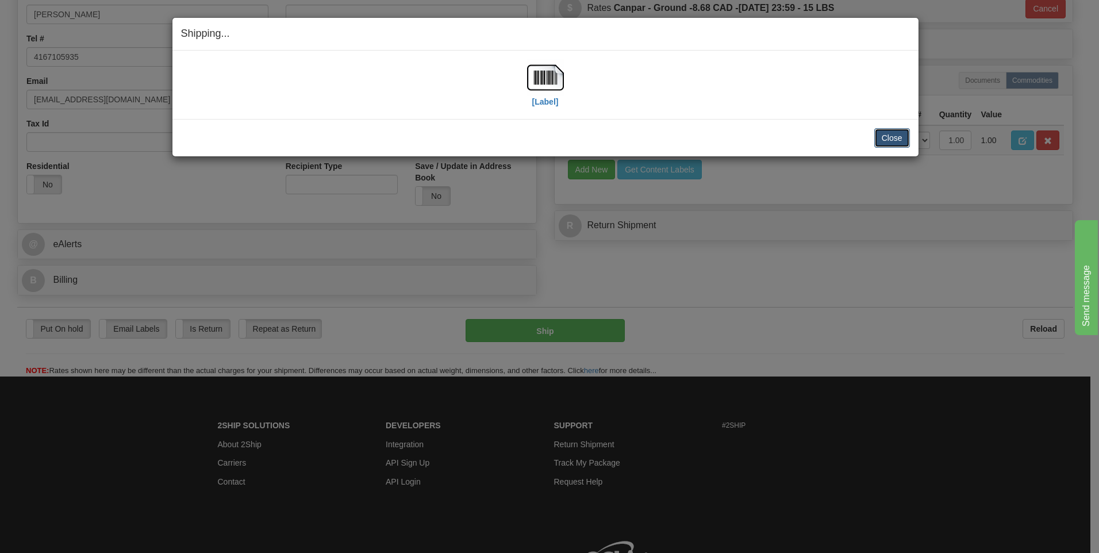
click at [890, 142] on button "Close" at bounding box center [893, 138] width 36 height 20
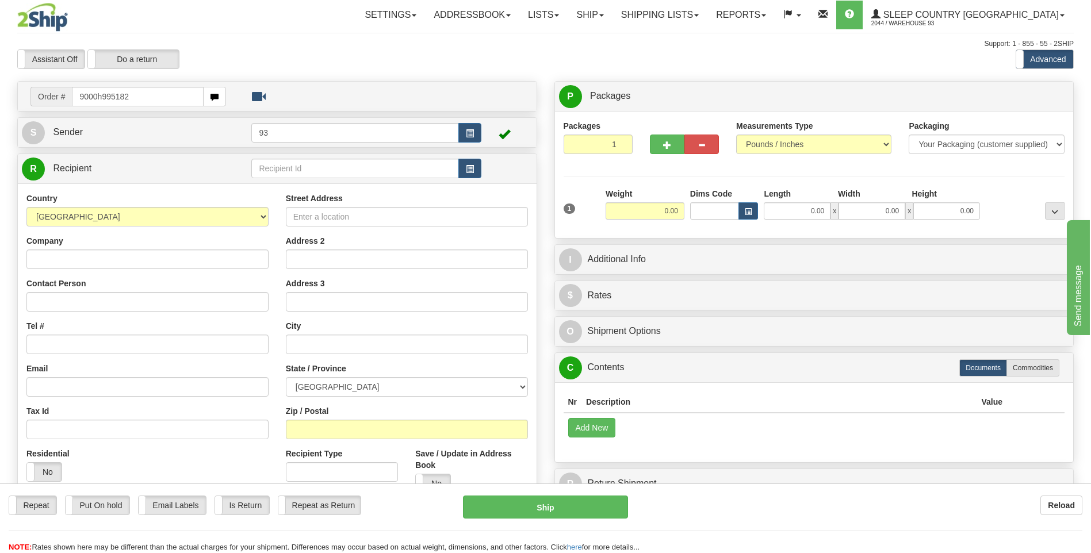
type input "9000h995182"
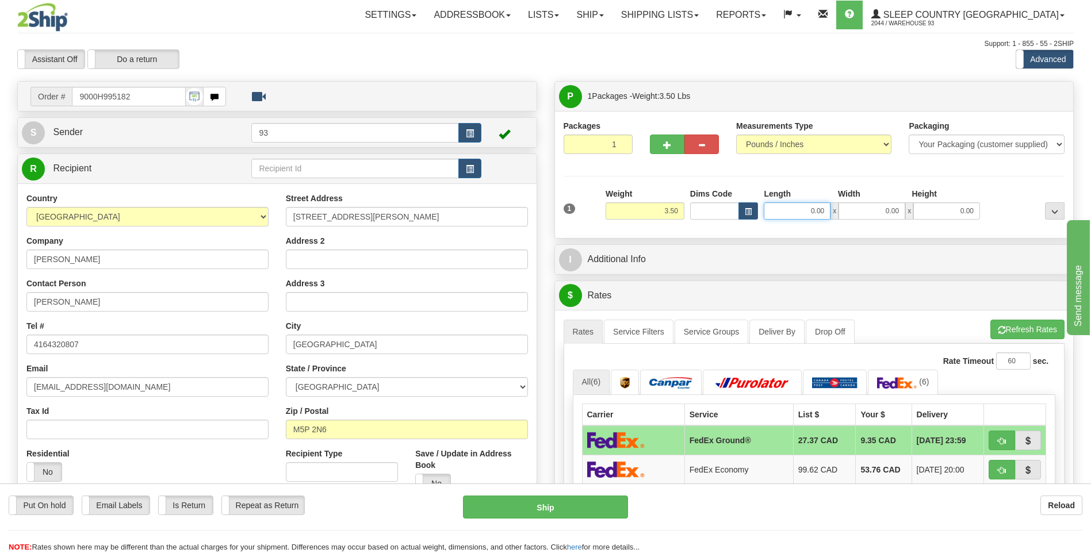
drag, startPoint x: 804, startPoint y: 212, endPoint x: 871, endPoint y: 141, distance: 97.6
click at [882, 210] on div "0.00 x 0.00 x 0.00" at bounding box center [872, 210] width 216 height 17
type input "26.00"
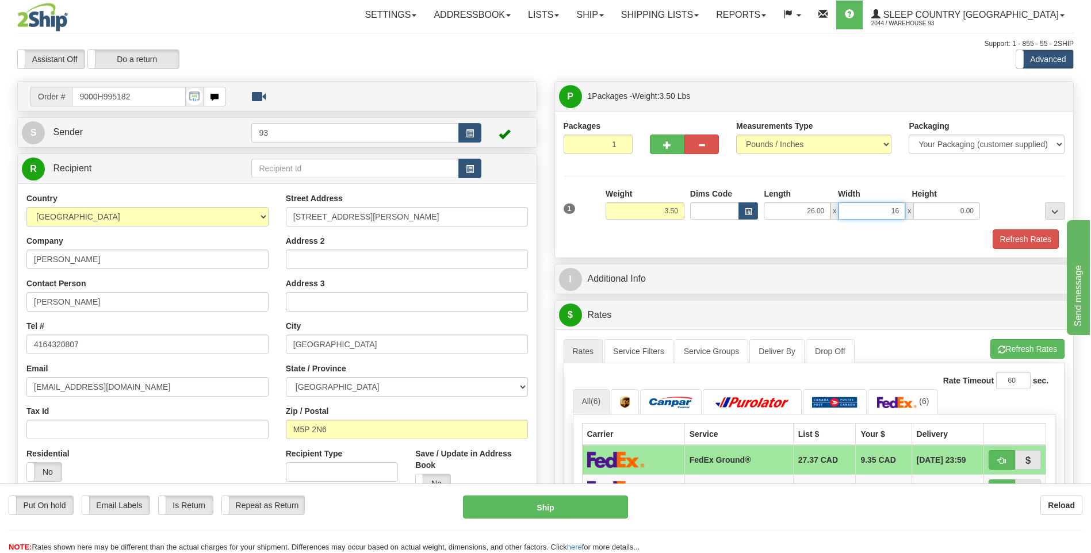
type input "16.00"
type input "6.00"
click at [1009, 242] on button "Refresh Rates" at bounding box center [1025, 239] width 66 height 20
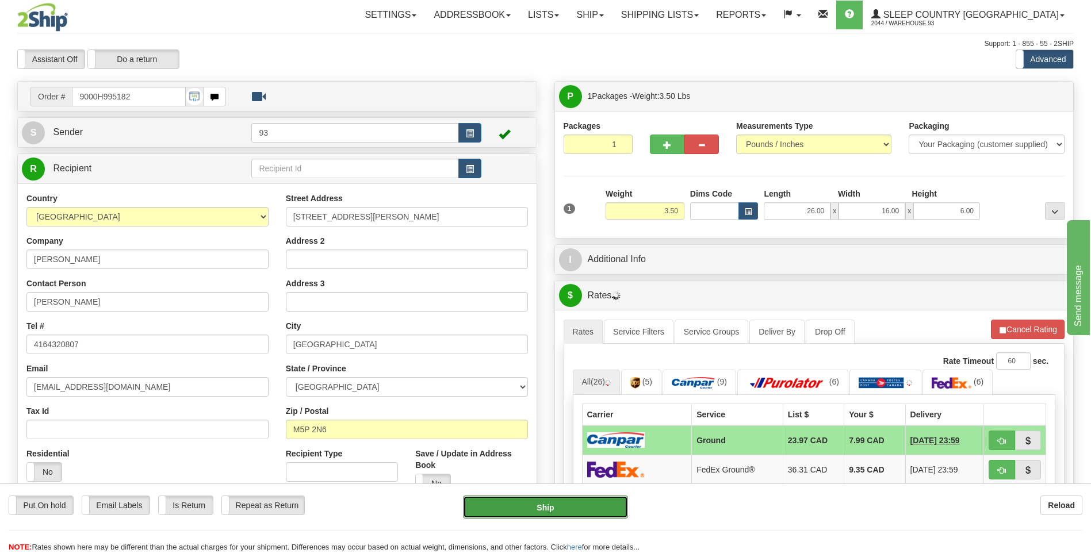
click at [568, 503] on button "Ship" at bounding box center [545, 507] width 164 height 23
type input "1"
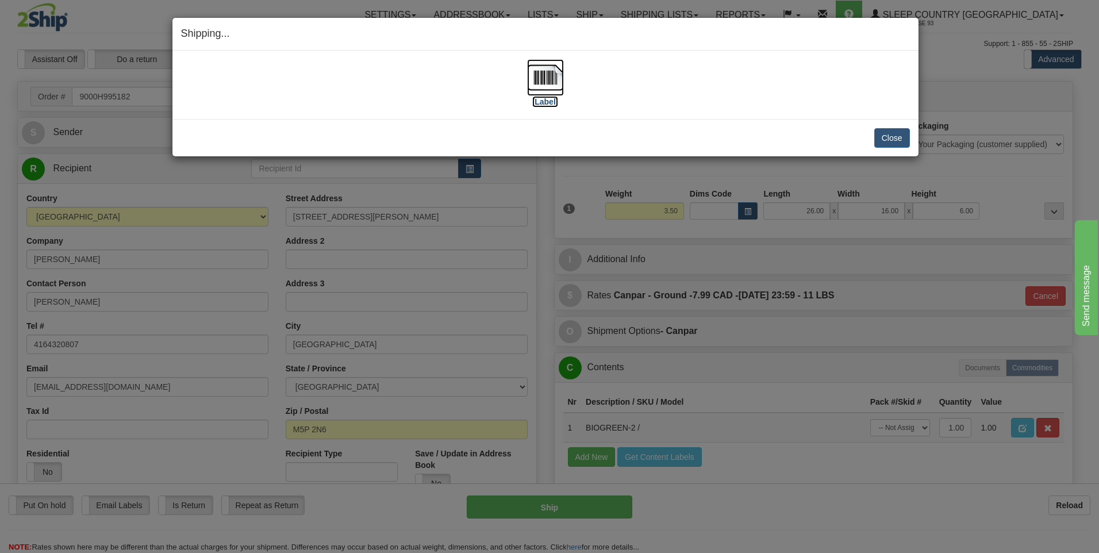
click at [531, 83] on img at bounding box center [545, 77] width 37 height 37
drag, startPoint x: 900, startPoint y: 137, endPoint x: 884, endPoint y: 140, distance: 16.4
click at [900, 137] on button "Close" at bounding box center [893, 138] width 36 height 20
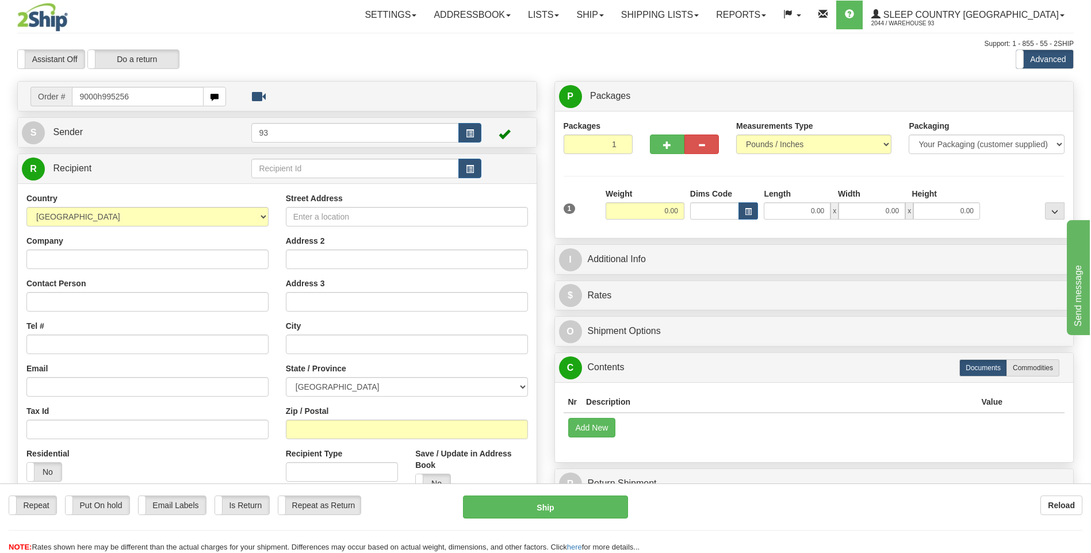
type input "9000h995256"
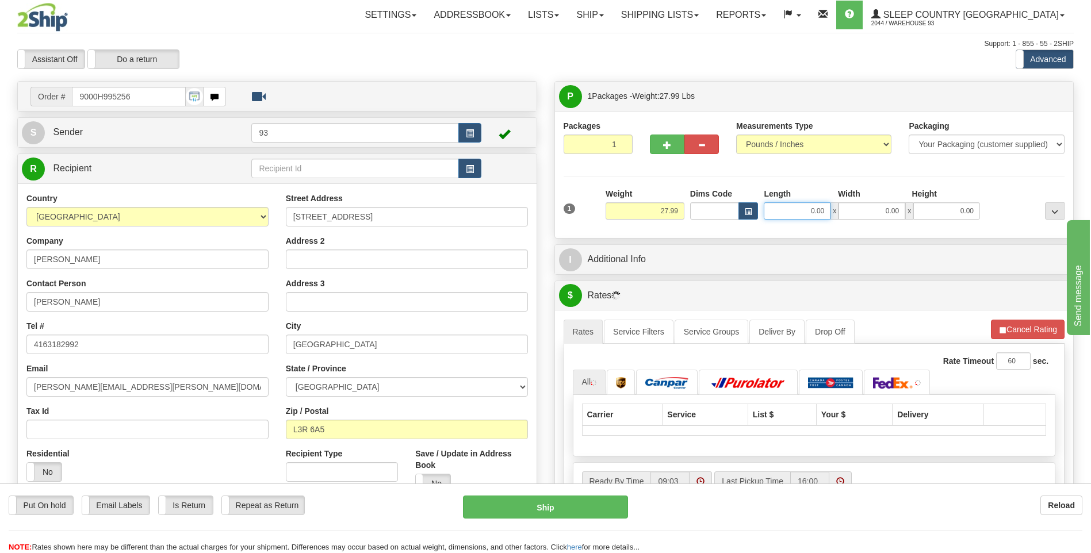
drag, startPoint x: 803, startPoint y: 208, endPoint x: 853, endPoint y: 214, distance: 50.9
click at [853, 214] on div "0.00 x 0.00 x 0.00" at bounding box center [872, 210] width 216 height 17
type input "40.00"
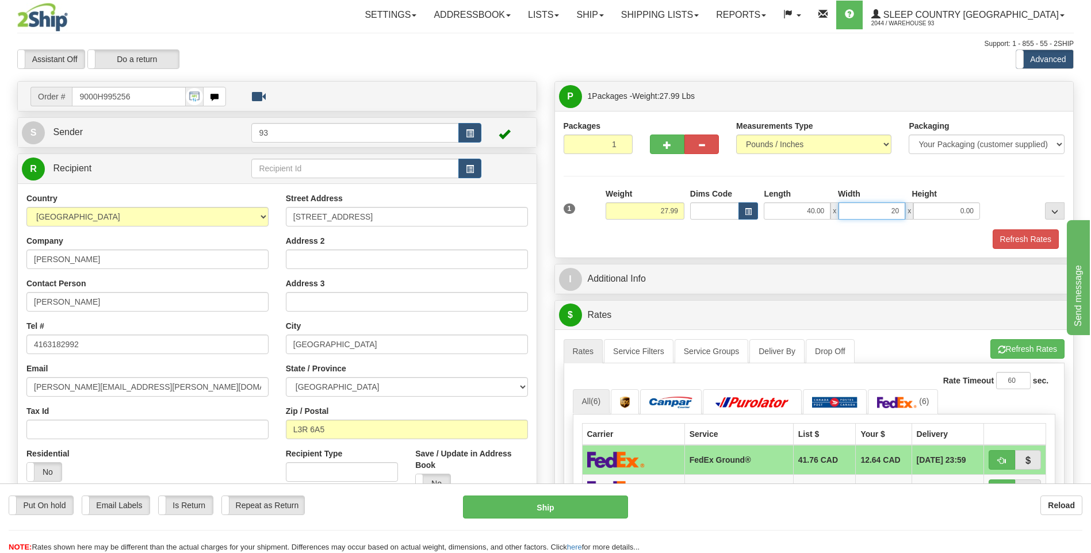
type input "20.00"
click at [1040, 238] on button "Refresh Rates" at bounding box center [1025, 239] width 66 height 20
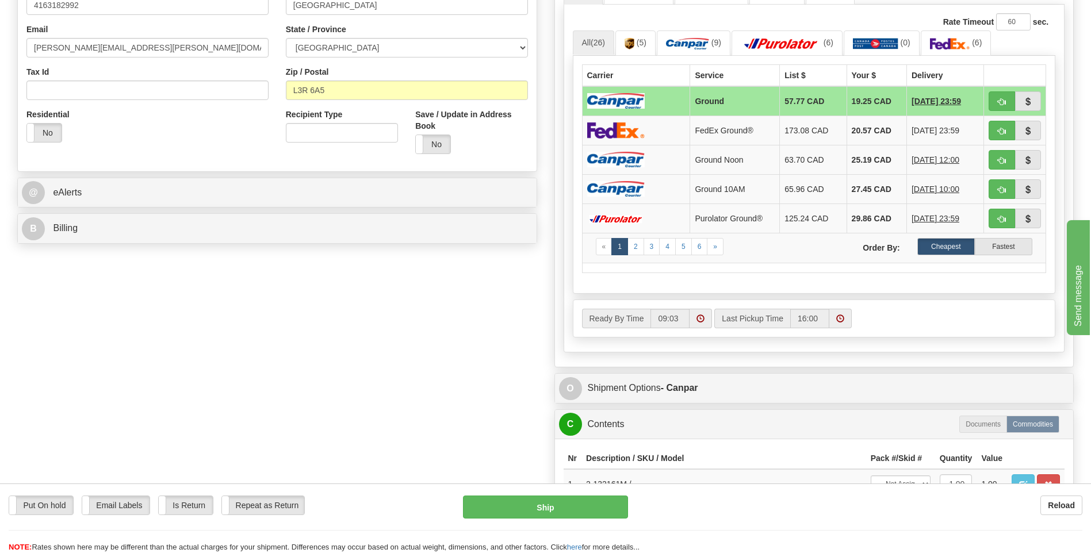
scroll to position [345, 0]
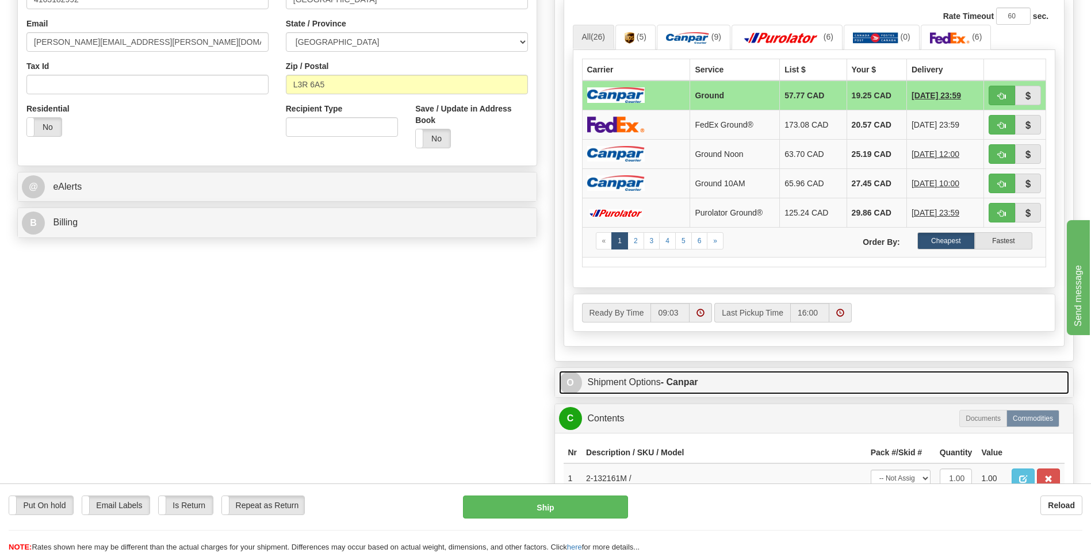
click at [568, 382] on span "O" at bounding box center [570, 382] width 23 height 23
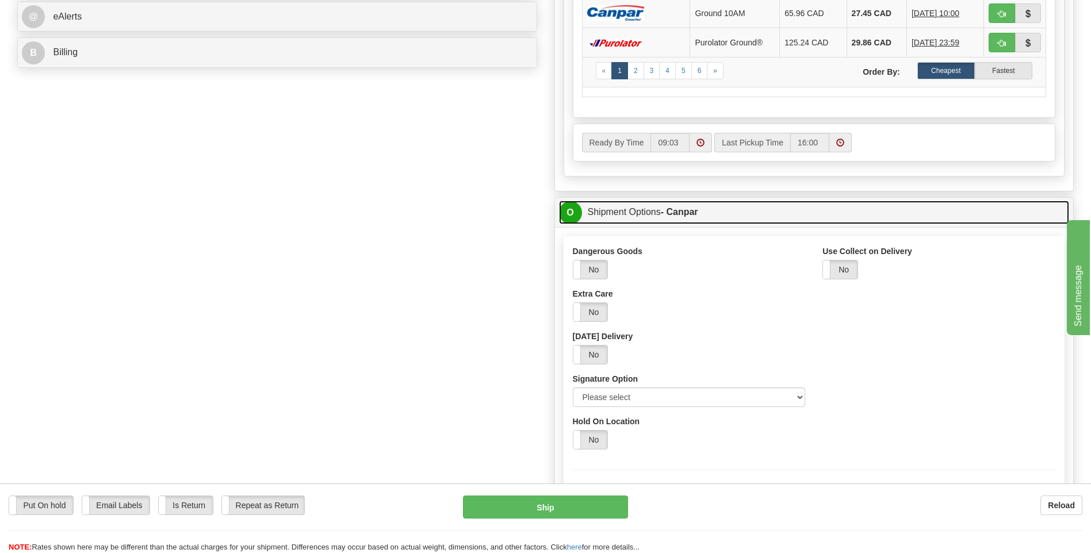
scroll to position [518, 0]
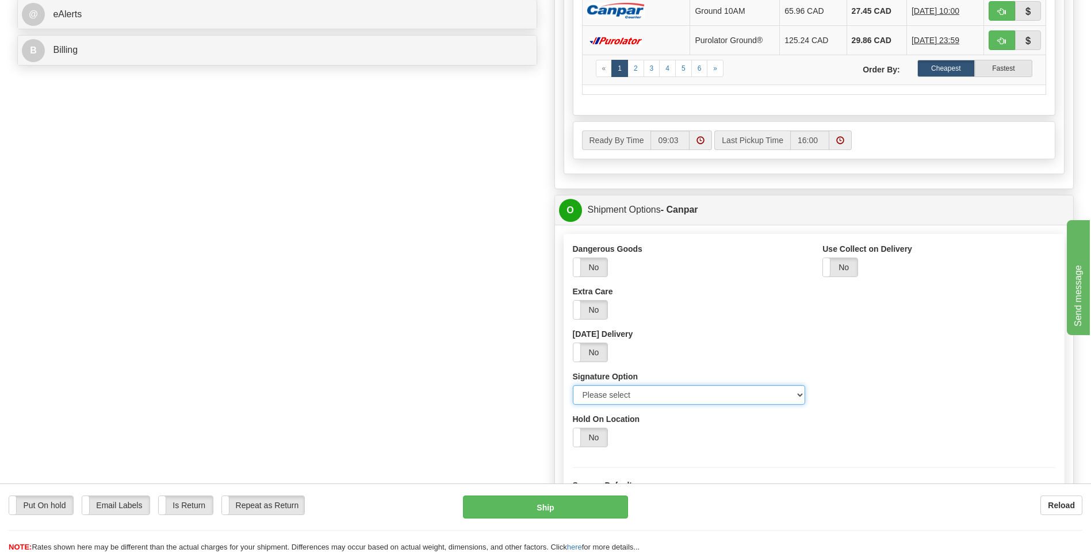
click at [800, 394] on select "Please select No Signature Required Signature Required Adult Signature" at bounding box center [689, 395] width 233 height 20
select select "2"
click at [573, 385] on select "Please select No Signature Required Signature Required Adult Signature" at bounding box center [689, 395] width 233 height 20
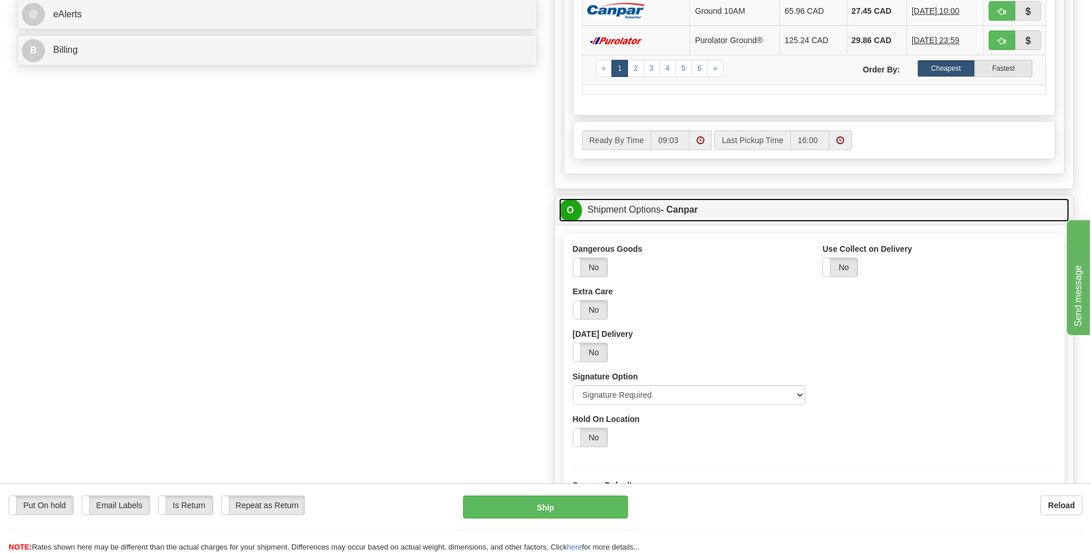
click at [570, 216] on span "O" at bounding box center [570, 210] width 23 height 23
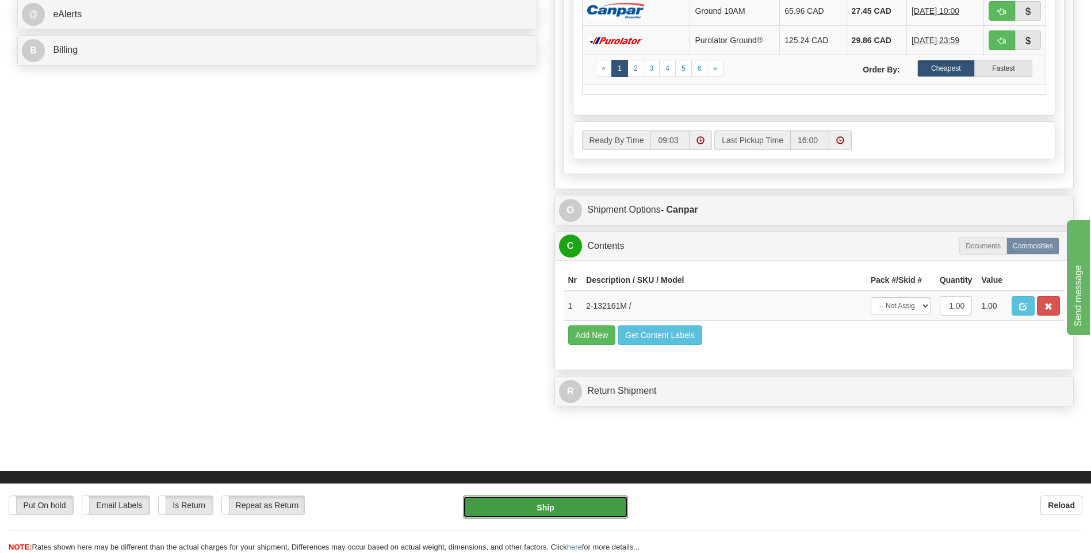
drag, startPoint x: 563, startPoint y: 507, endPoint x: 555, endPoint y: 504, distance: 8.0
click at [555, 504] on button "Ship" at bounding box center [545, 507] width 164 height 23
type input "1"
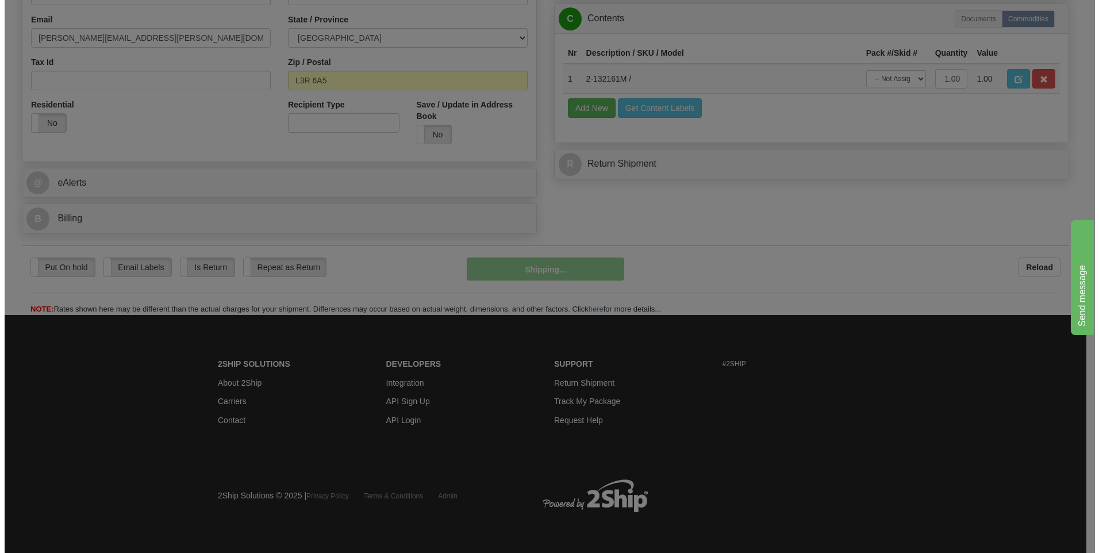
scroll to position [350, 0]
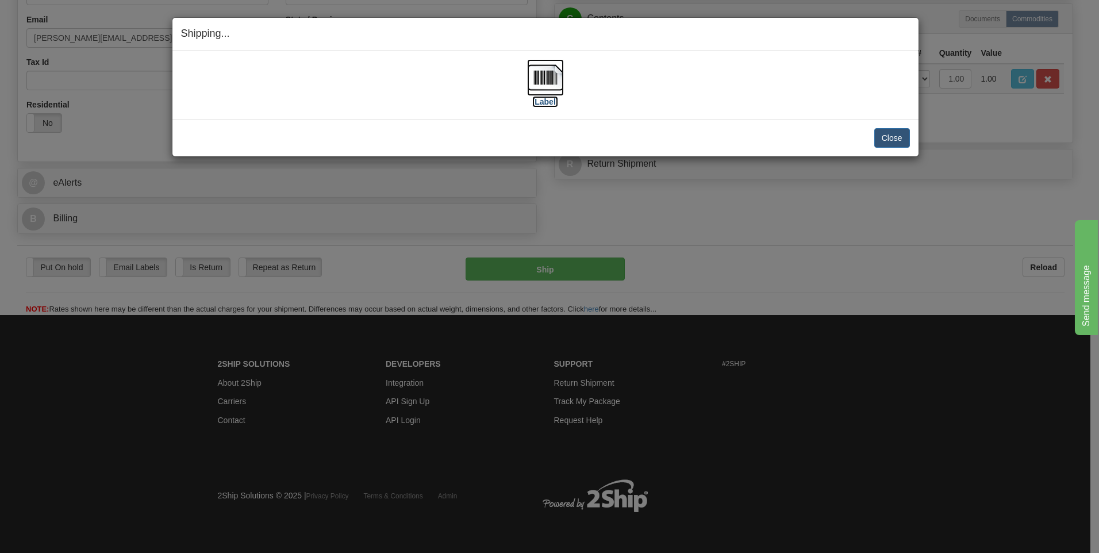
click at [545, 73] on img at bounding box center [545, 77] width 37 height 37
click at [888, 140] on button "Close" at bounding box center [893, 138] width 36 height 20
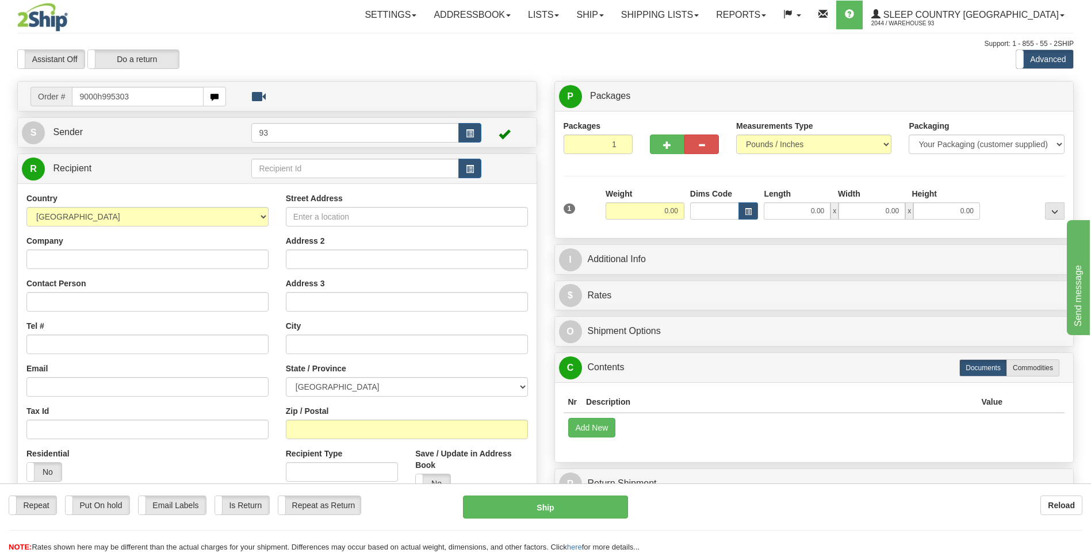
type input "9000h995303"
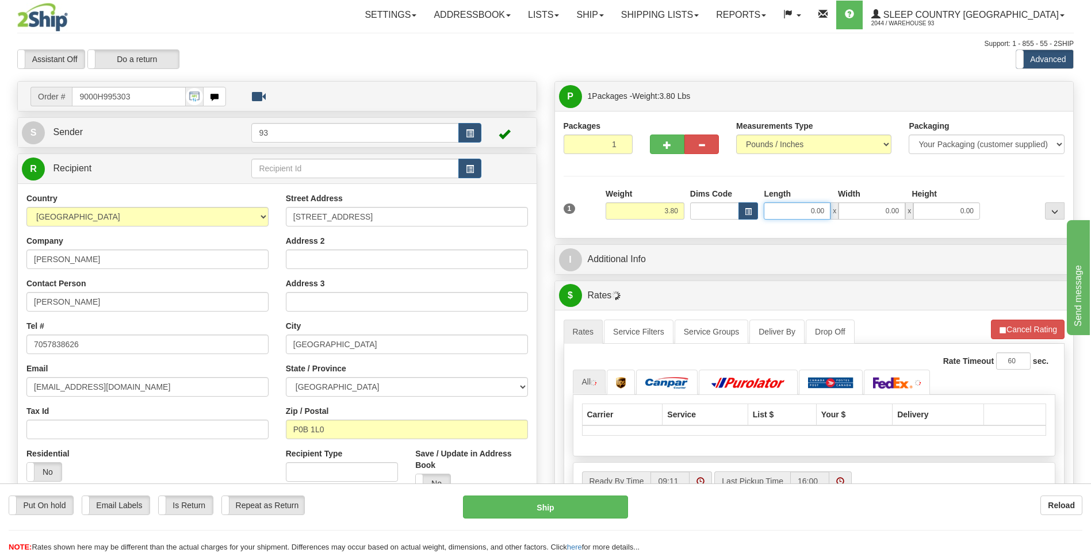
drag, startPoint x: 809, startPoint y: 214, endPoint x: 849, endPoint y: 211, distance: 40.4
click at [849, 211] on div "0.00 x 0.00 x 0.00" at bounding box center [872, 210] width 216 height 17
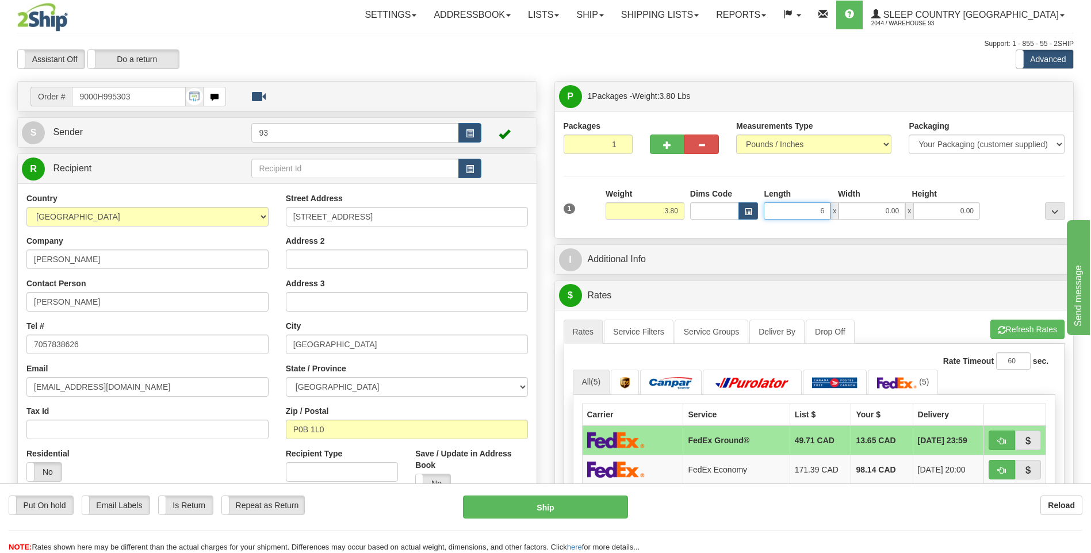
type input "6.00"
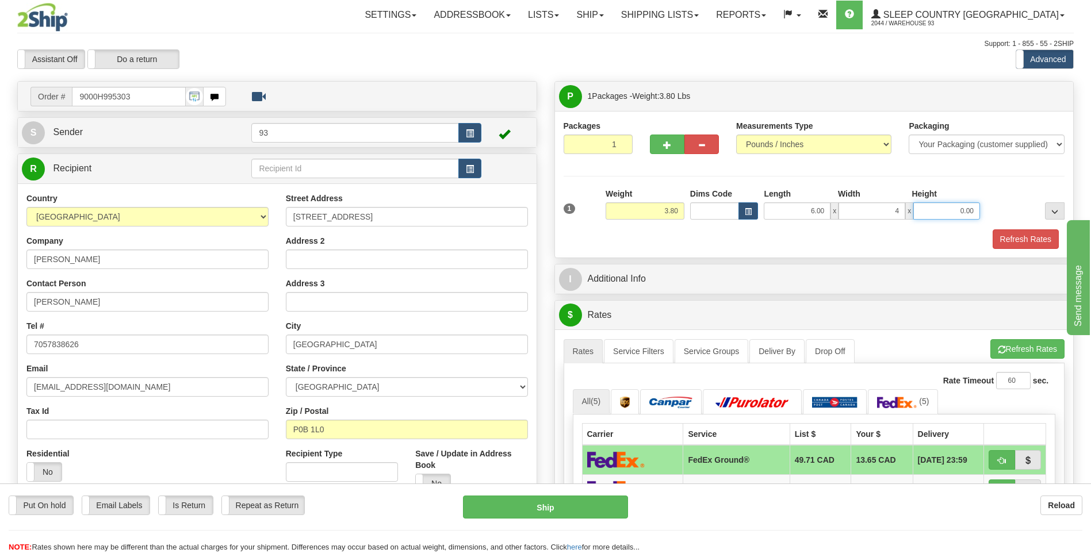
type input "4.00"
type input "2.00"
click at [1010, 240] on button "Refresh Rates" at bounding box center [1025, 239] width 66 height 20
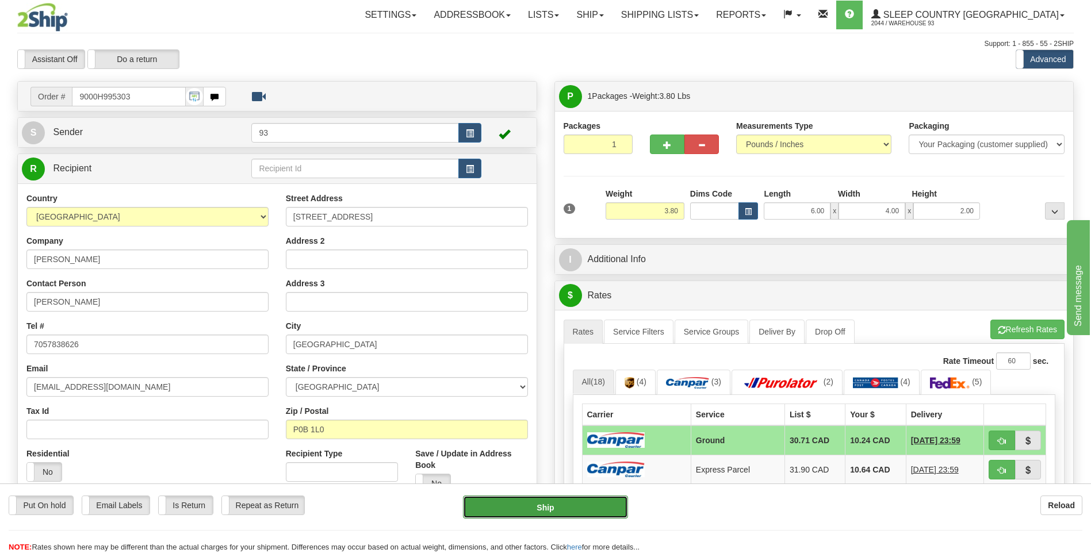
click at [516, 509] on button "Ship" at bounding box center [545, 507] width 164 height 23
type input "1"
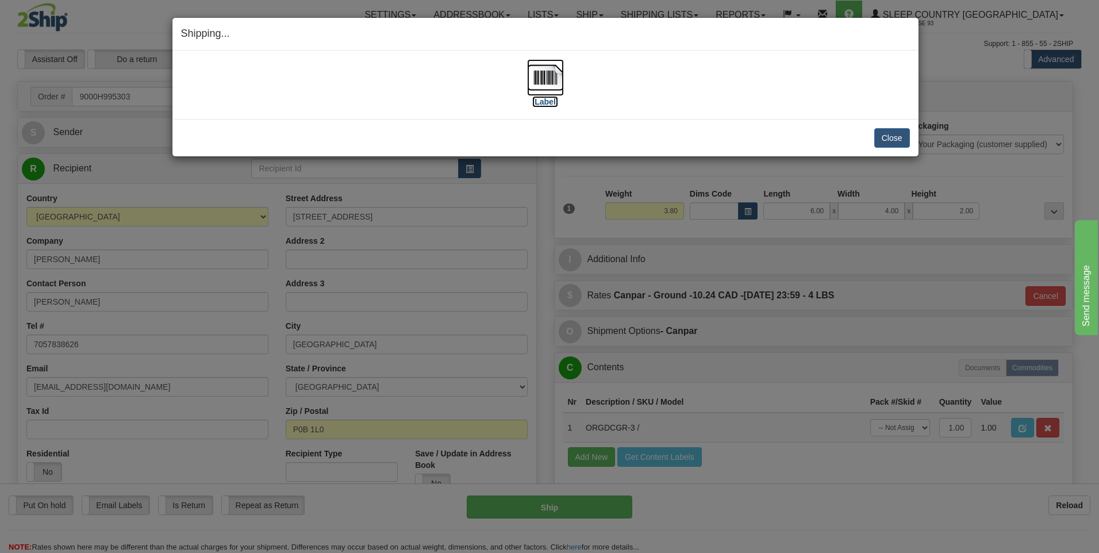
click at [538, 79] on img at bounding box center [545, 77] width 37 height 37
click at [906, 136] on button "Close" at bounding box center [893, 138] width 36 height 20
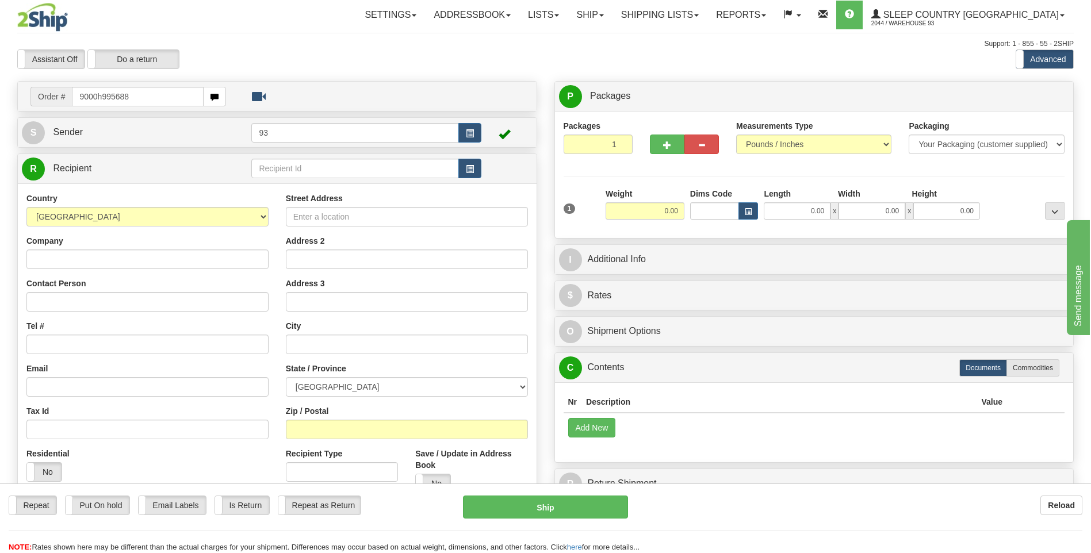
type input "9000h995688"
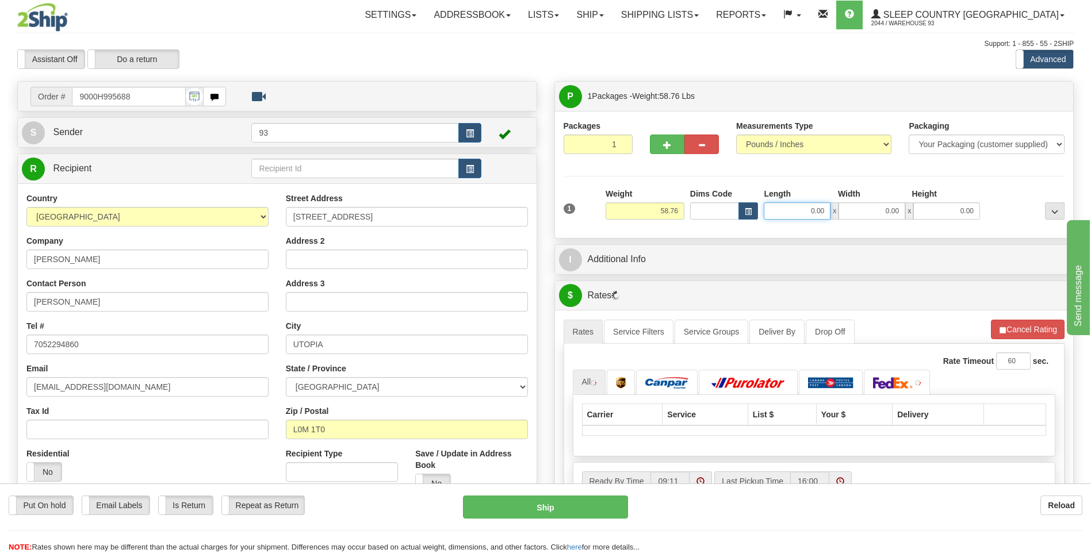
drag, startPoint x: 800, startPoint y: 217, endPoint x: 884, endPoint y: 225, distance: 84.3
click at [884, 225] on div "1 Weight 58.76 Dims Code x x" at bounding box center [814, 208] width 507 height 41
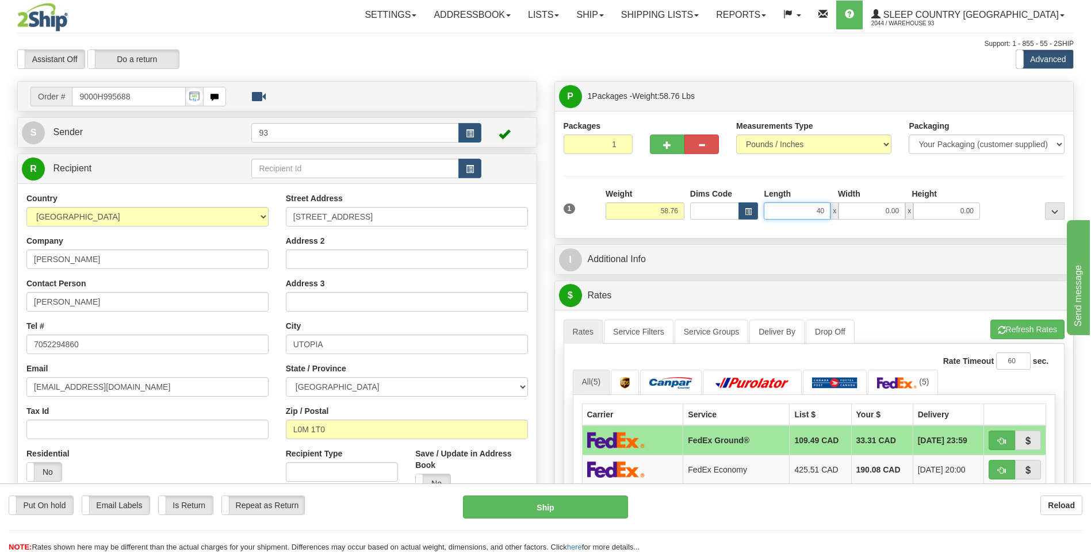
type input "40.00"
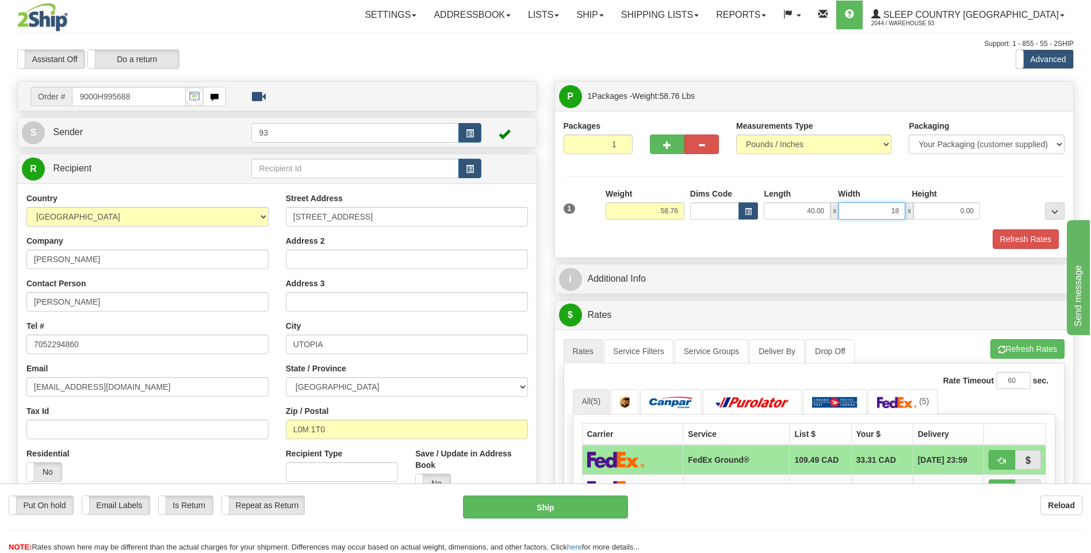
type input "18.00"
click at [996, 237] on button "Refresh Rates" at bounding box center [1025, 239] width 66 height 20
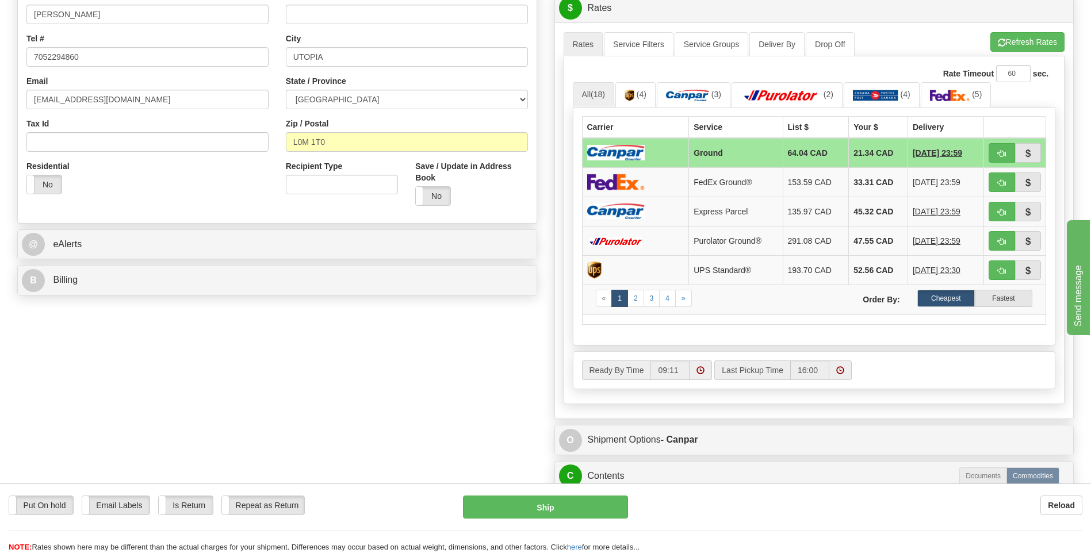
scroll to position [403, 0]
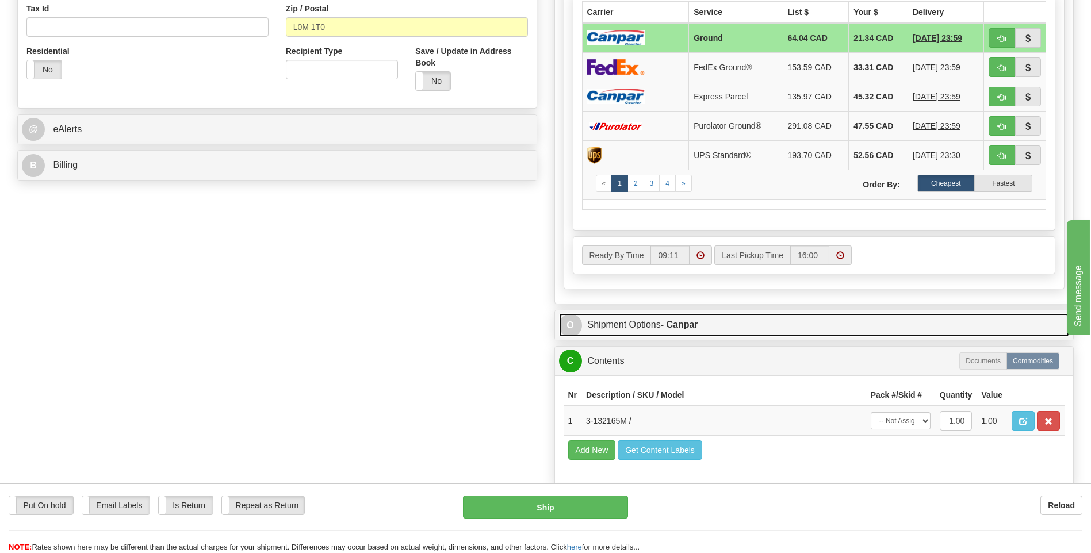
click at [569, 317] on span "O" at bounding box center [570, 325] width 23 height 23
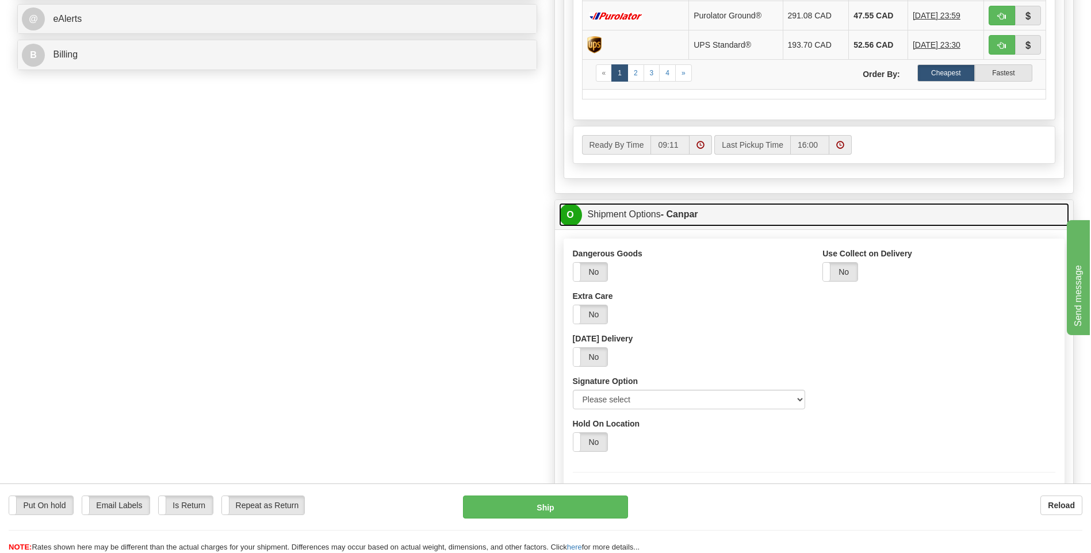
scroll to position [518, 0]
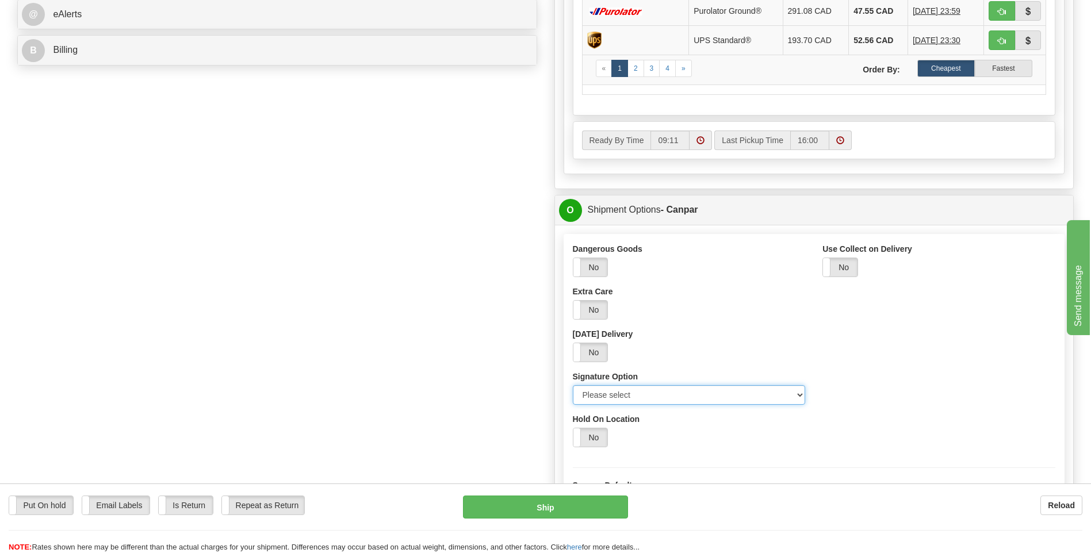
click at [797, 394] on select "Please select No Signature Required Signature Required Adult Signature" at bounding box center [689, 395] width 233 height 20
select select "2"
click at [573, 385] on select "Please select No Signature Required Signature Required Adult Signature" at bounding box center [689, 395] width 233 height 20
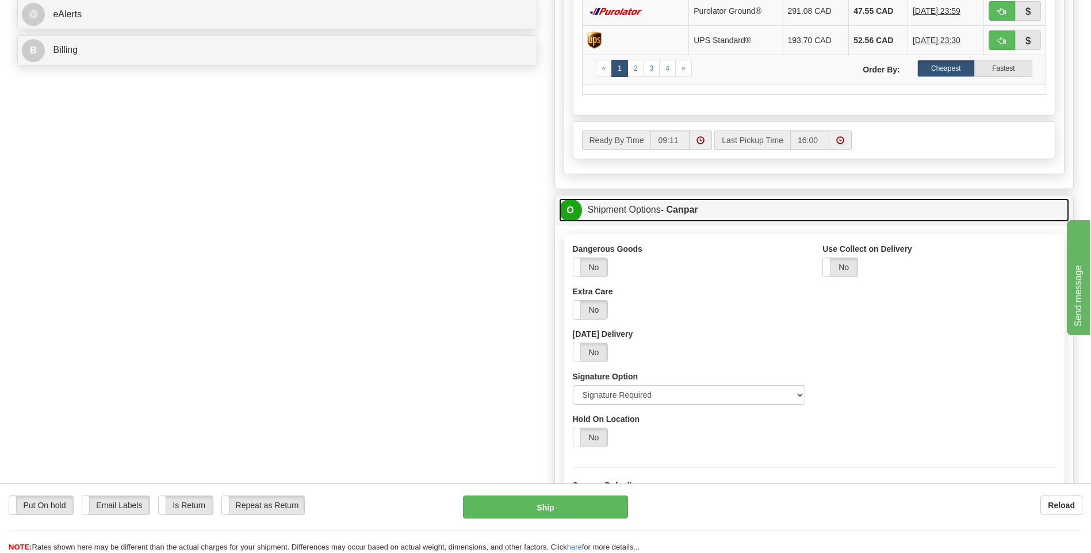
click at [568, 214] on span "O" at bounding box center [570, 210] width 23 height 23
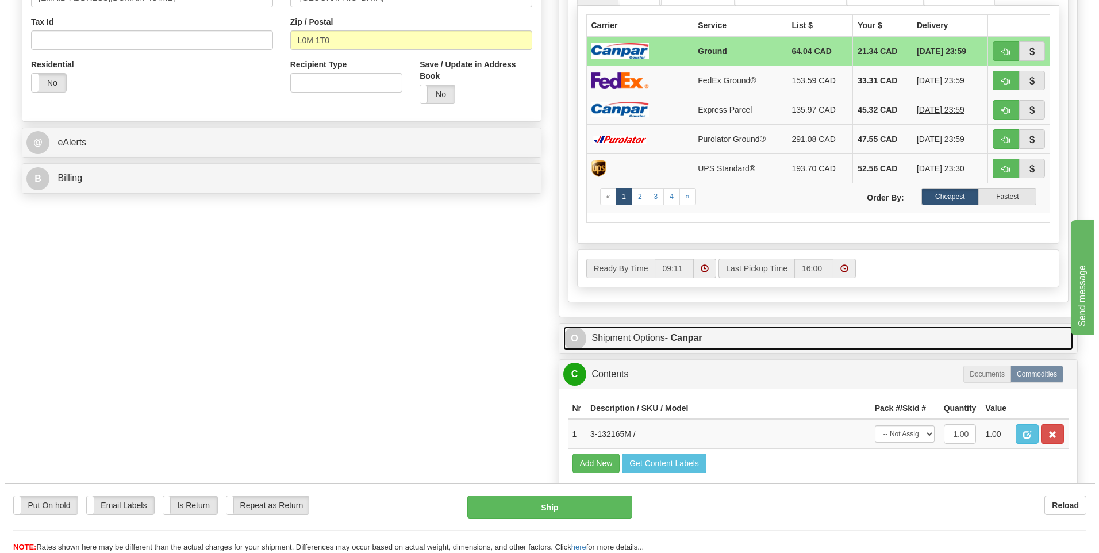
scroll to position [345, 0]
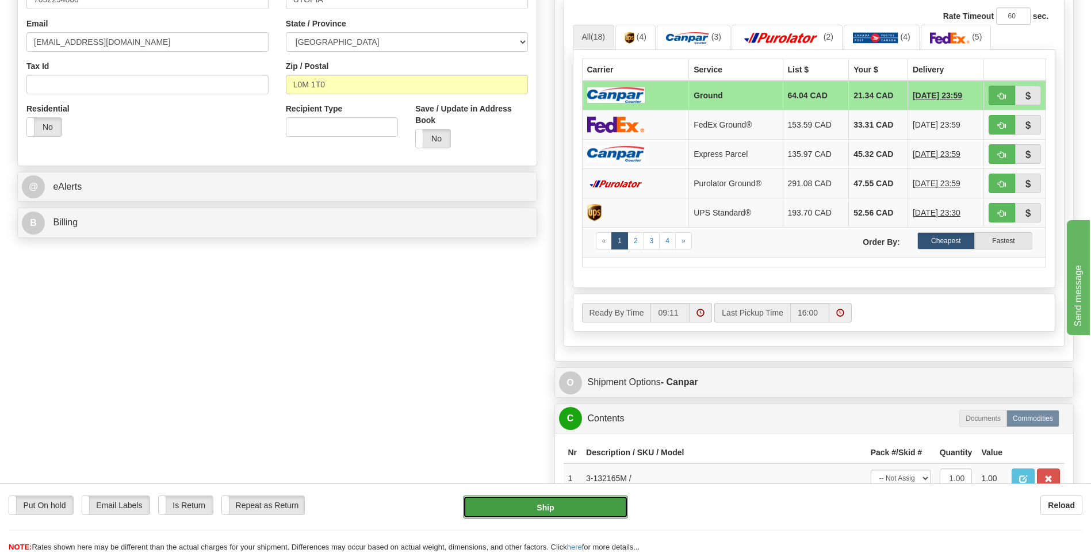
click at [601, 505] on button "Ship" at bounding box center [545, 507] width 164 height 23
type input "1"
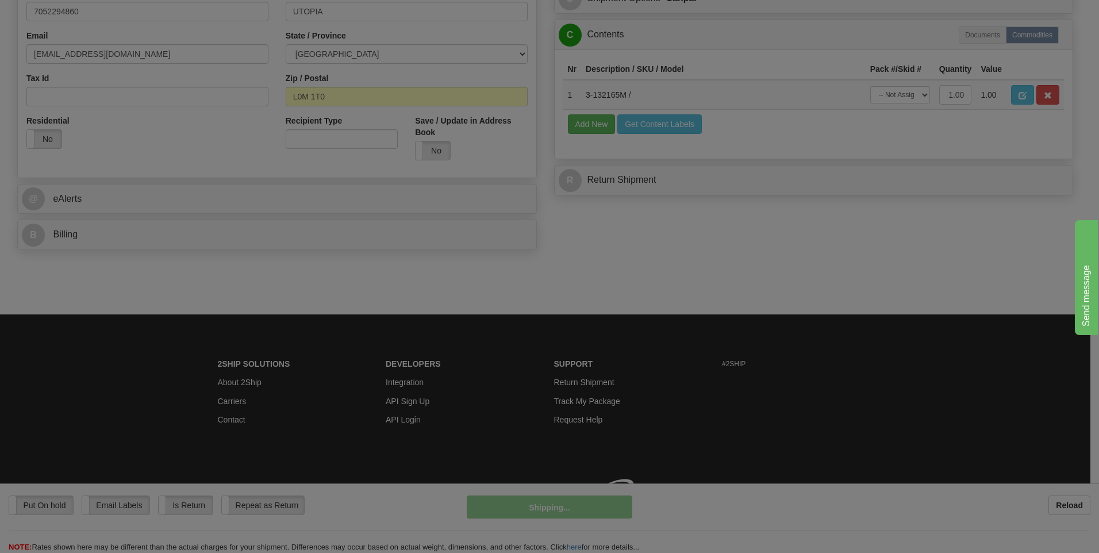
scroll to position [333, 0]
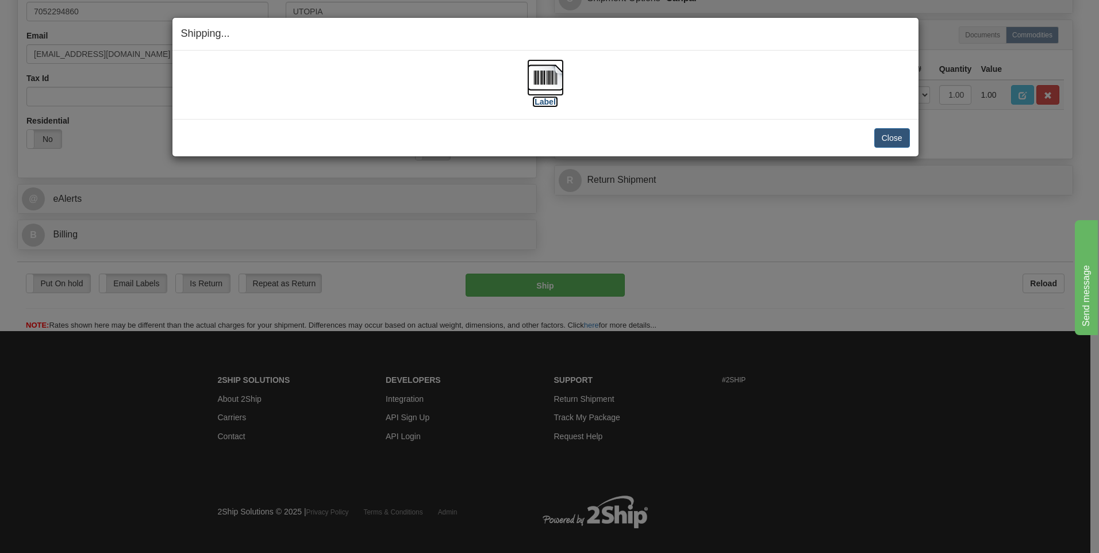
click at [549, 72] on img at bounding box center [545, 77] width 37 height 37
click at [895, 144] on button "Close" at bounding box center [893, 138] width 36 height 20
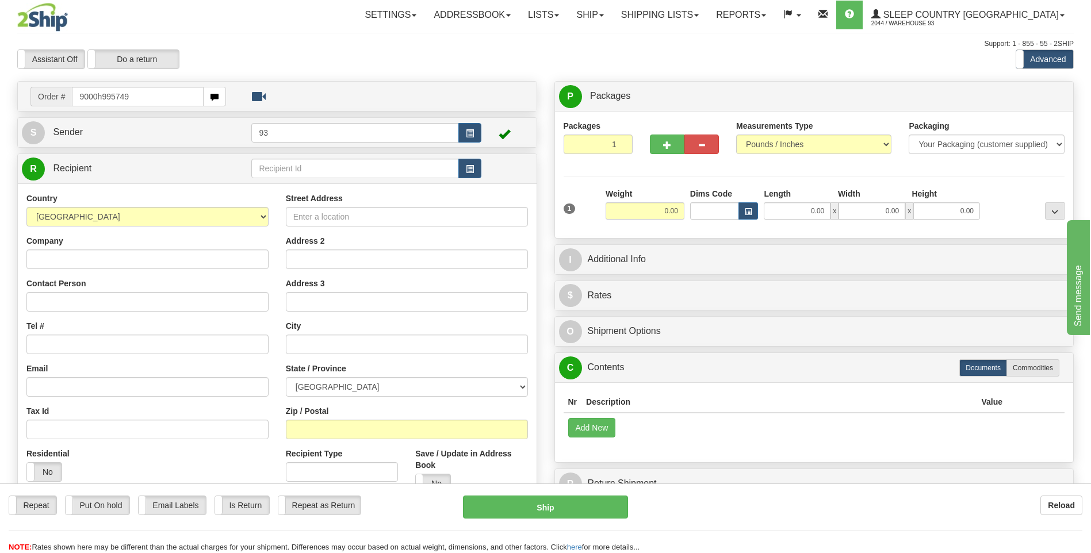
type input "9000h995749"
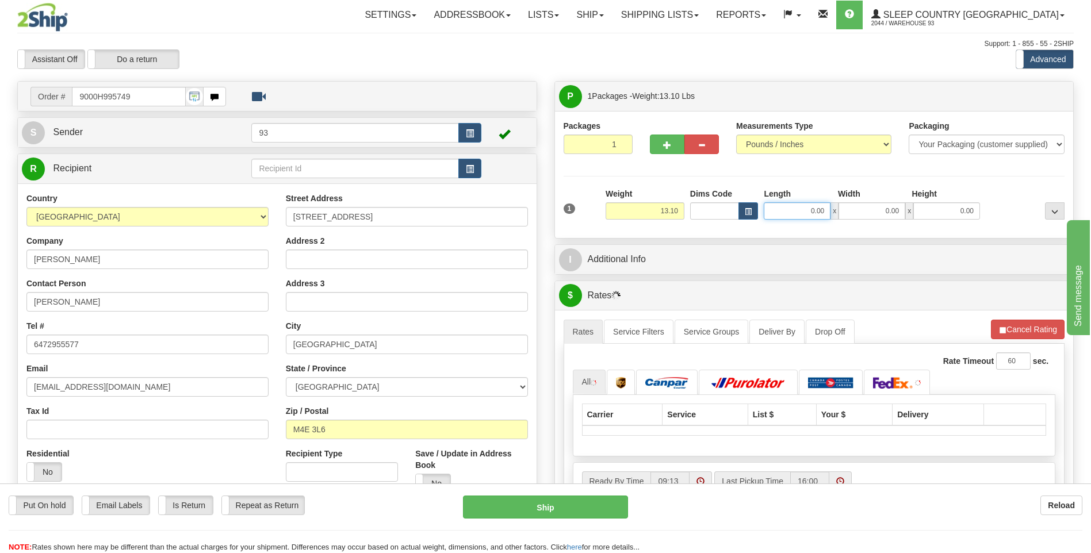
drag, startPoint x: 842, startPoint y: 216, endPoint x: 871, endPoint y: 215, distance: 28.8
click at [871, 215] on div "0.00 x 0.00 x 0.00" at bounding box center [872, 210] width 216 height 17
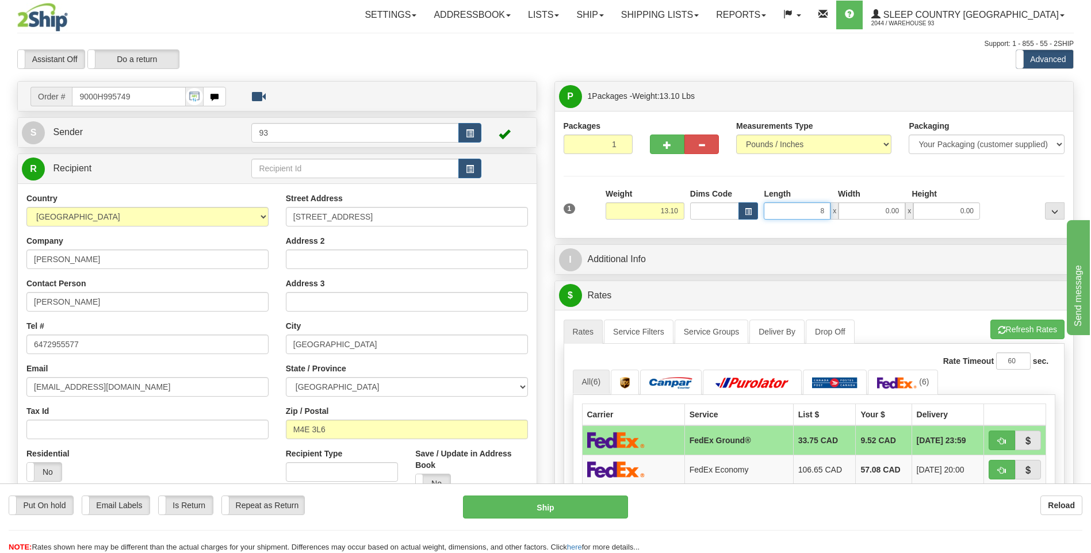
type input "8.00"
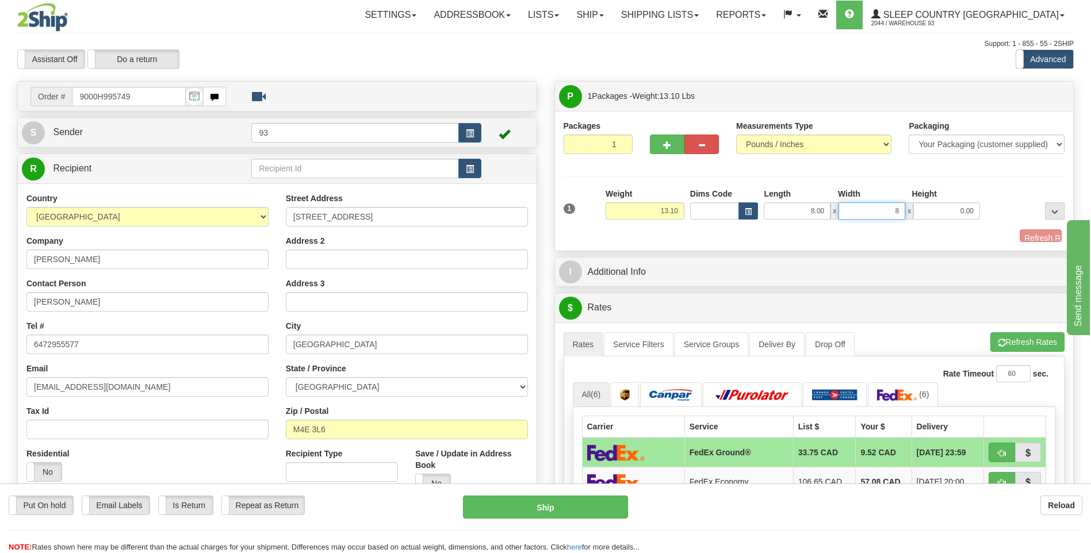
type input "8.00"
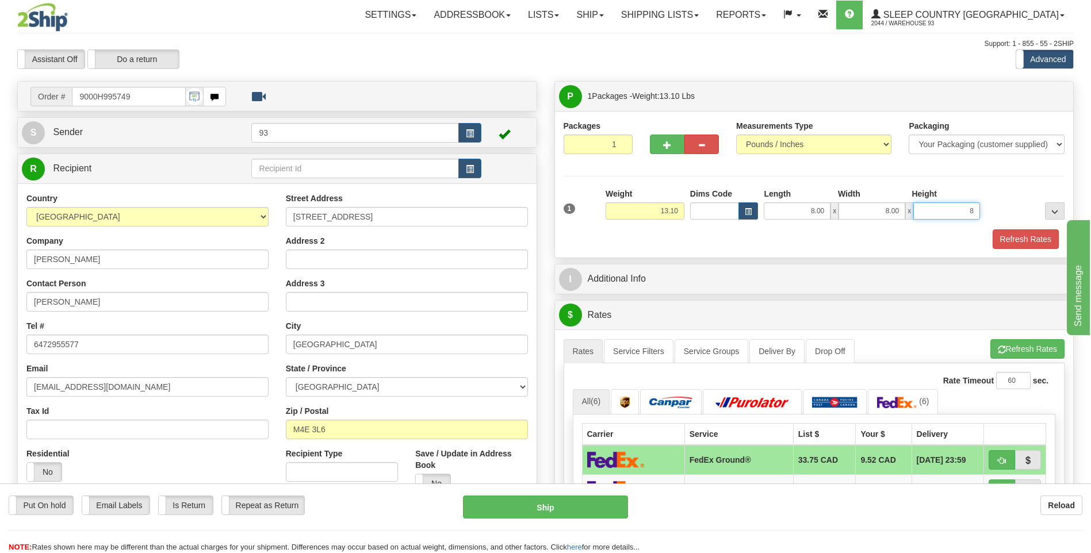
type input "8.00"
click at [1030, 242] on button "Refresh Rates" at bounding box center [1025, 239] width 66 height 20
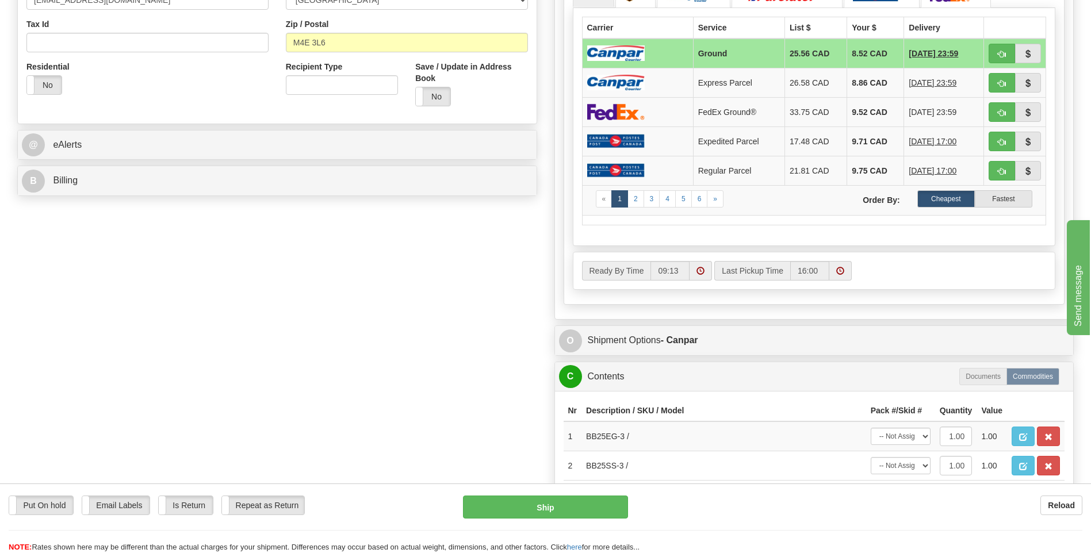
scroll to position [403, 0]
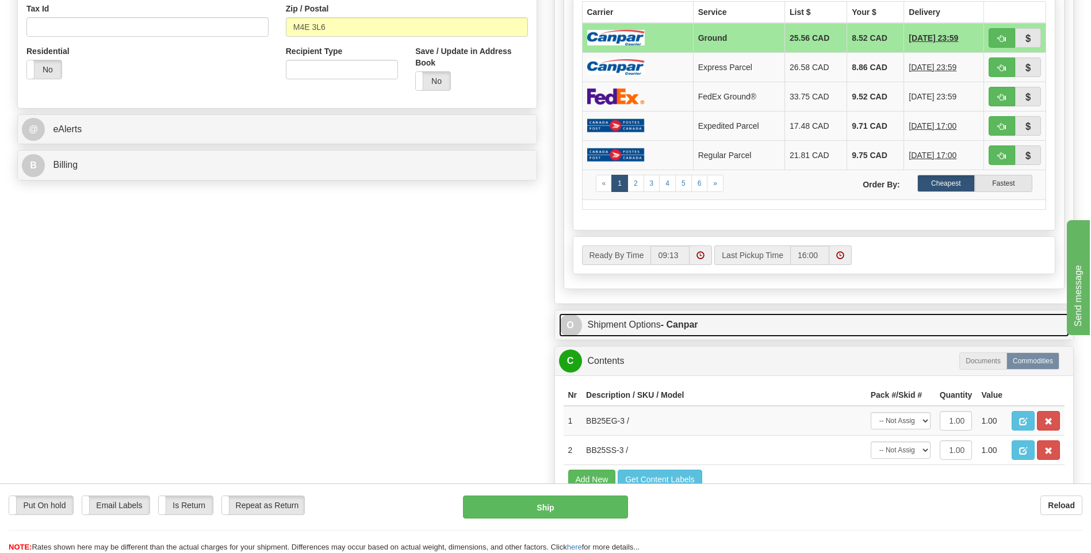
click at [565, 328] on span "O" at bounding box center [570, 325] width 23 height 23
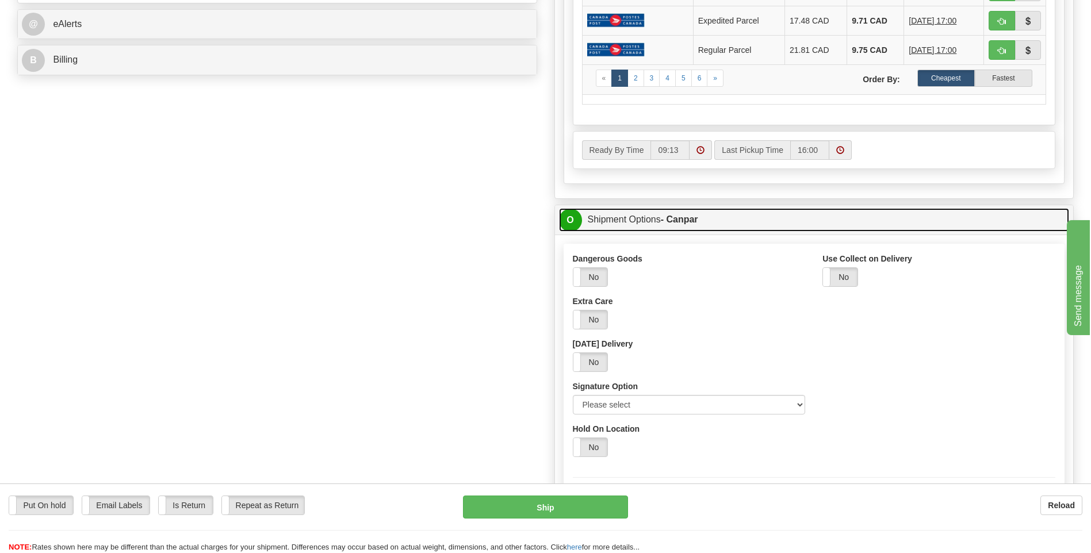
scroll to position [518, 0]
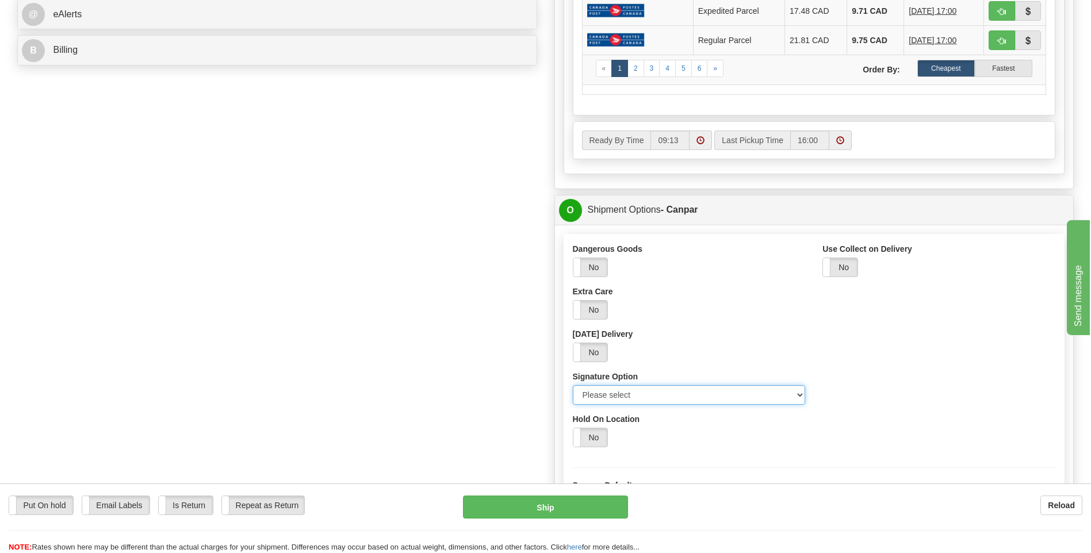
click at [797, 400] on select "Please select No Signature Required Signature Required Adult Signature" at bounding box center [689, 395] width 233 height 20
select select "2"
click at [573, 385] on select "Please select No Signature Required Signature Required Adult Signature" at bounding box center [689, 395] width 233 height 20
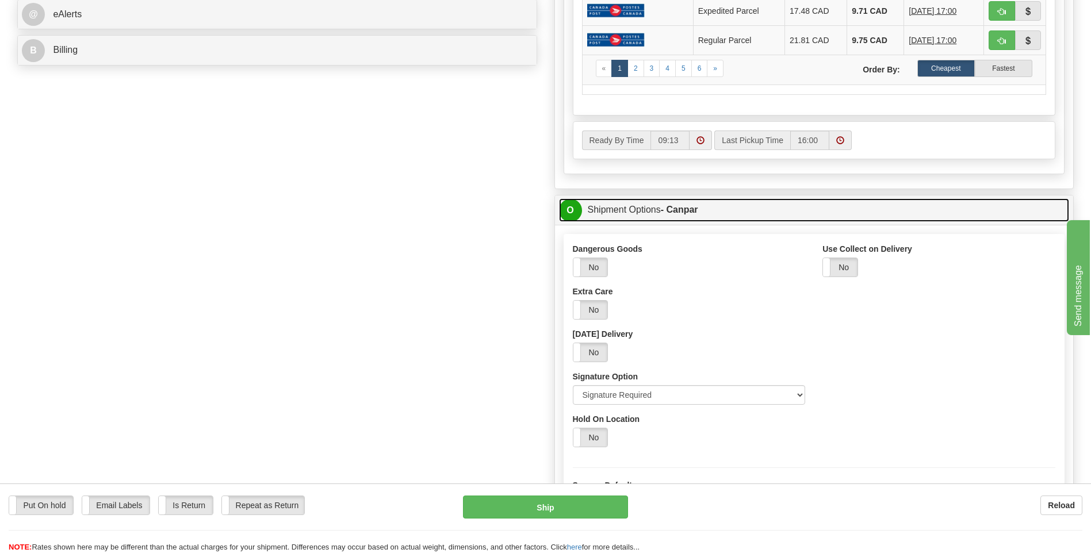
click at [572, 212] on span "O" at bounding box center [570, 210] width 23 height 23
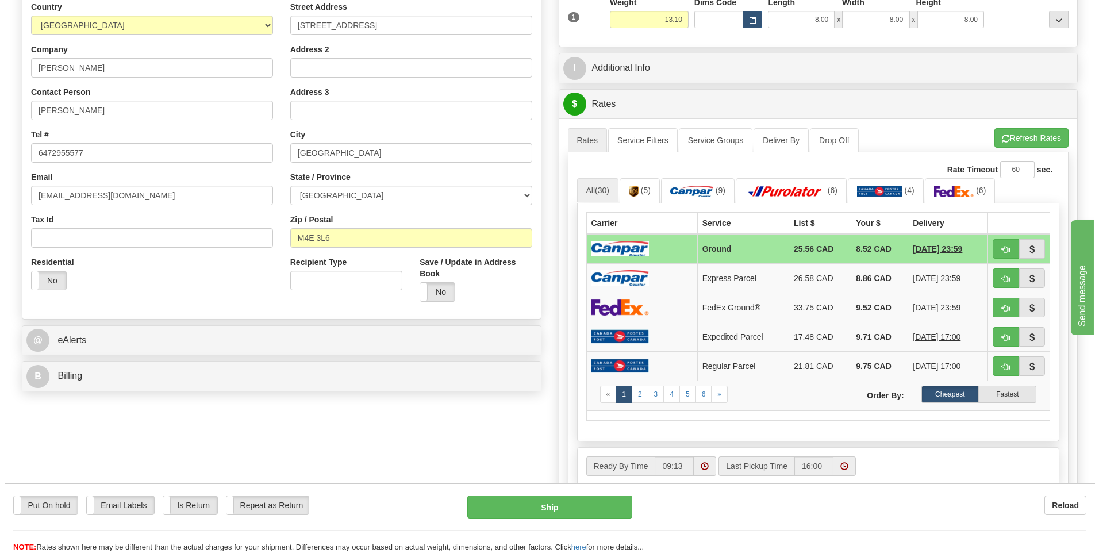
scroll to position [173, 0]
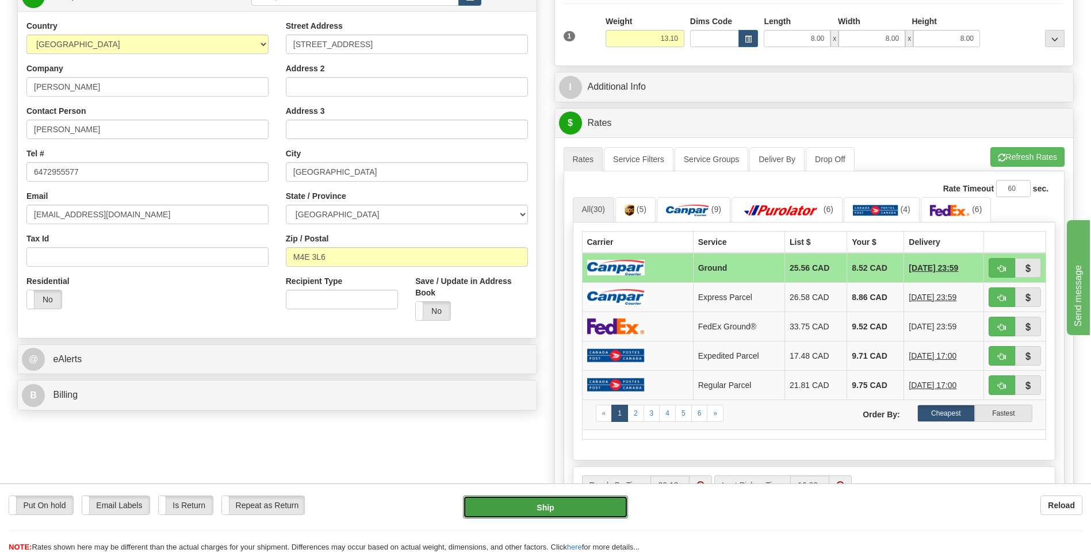
click at [577, 508] on button "Ship" at bounding box center [545, 507] width 164 height 23
type input "1"
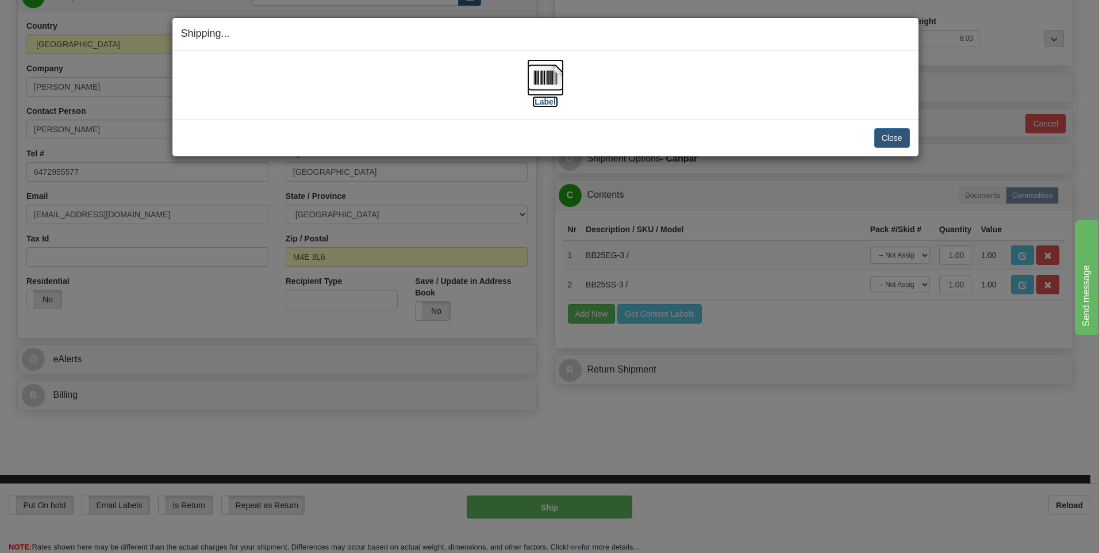
click at [547, 74] on img at bounding box center [545, 77] width 37 height 37
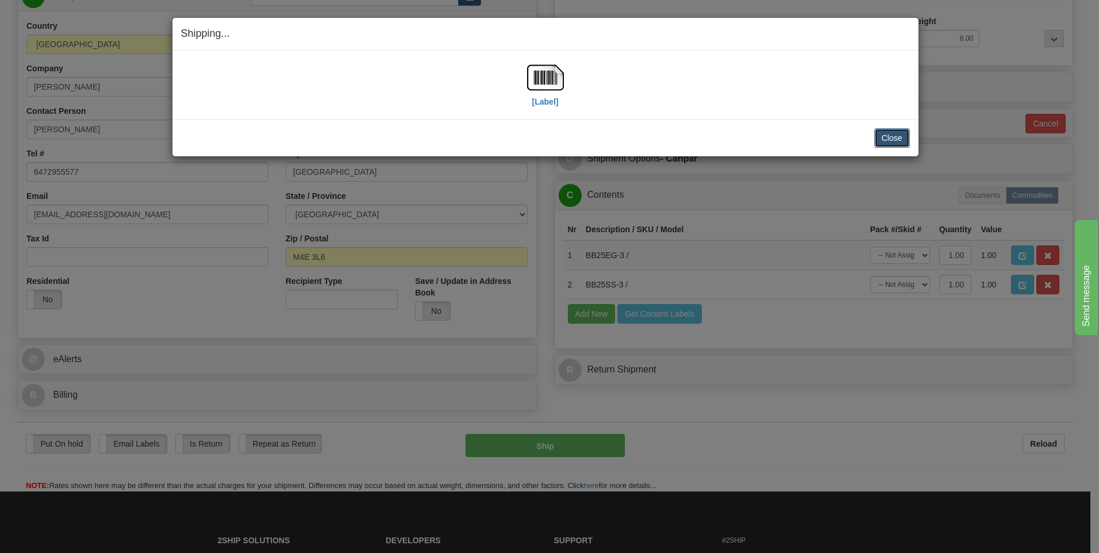
click at [894, 144] on button "Close" at bounding box center [893, 138] width 36 height 20
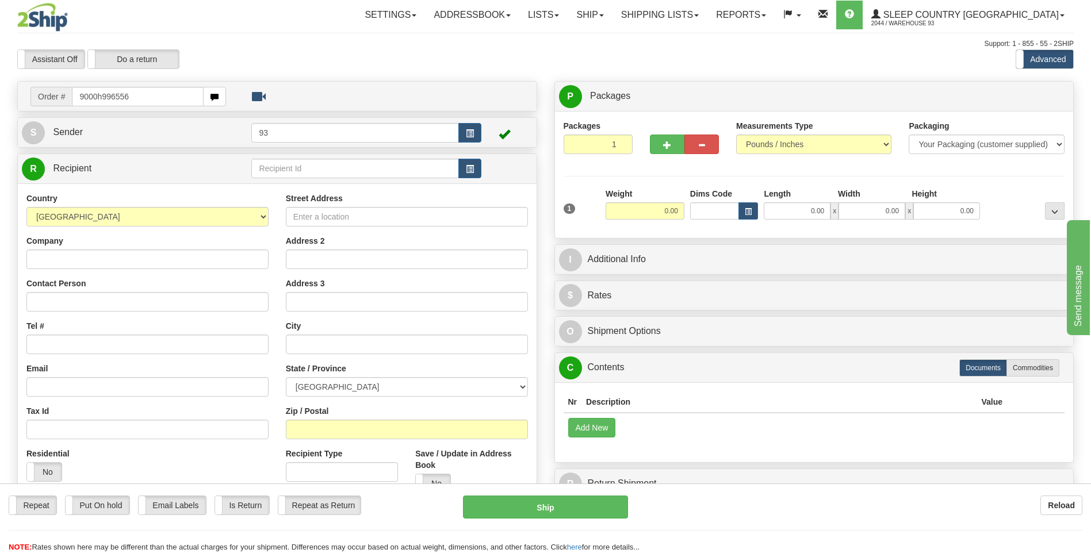
type input "9000h996556"
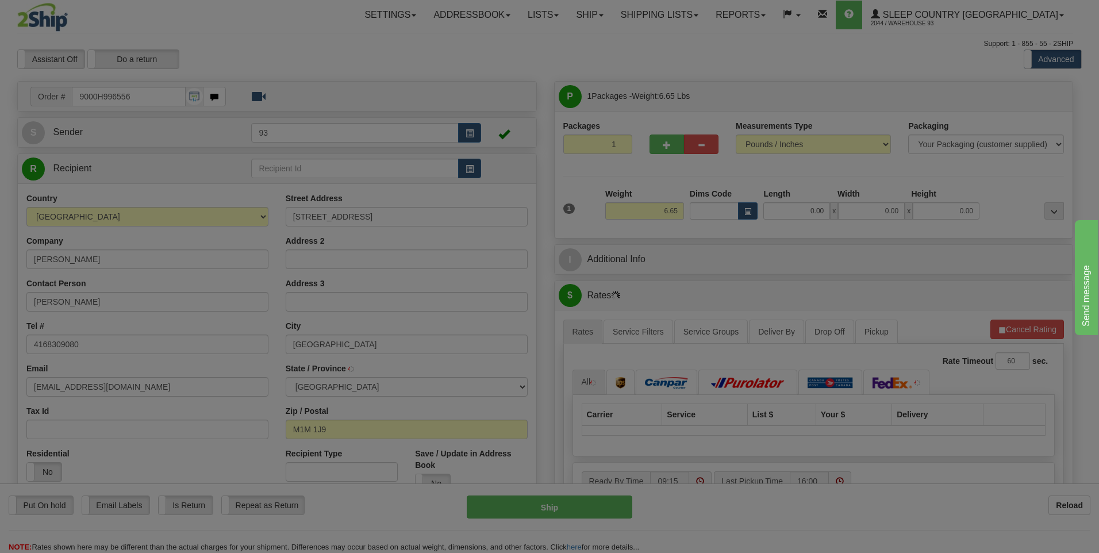
type input "[GEOGRAPHIC_DATA]"
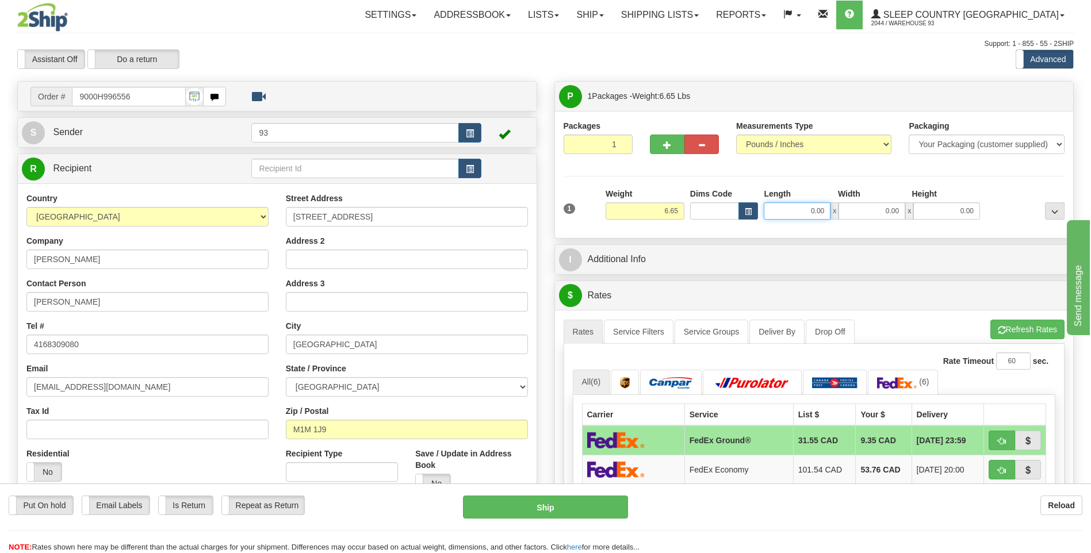
drag, startPoint x: 810, startPoint y: 214, endPoint x: 871, endPoint y: 198, distance: 63.0
click at [873, 206] on div "0.00 x 0.00 x 0.00" at bounding box center [872, 210] width 216 height 17
type input "8.00"
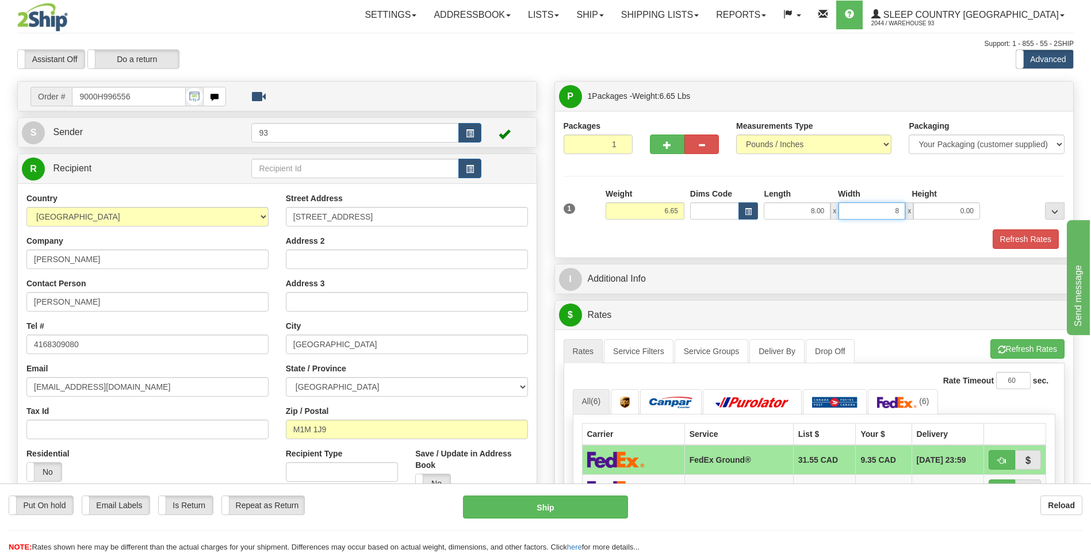
type input "8.00"
type input "4.00"
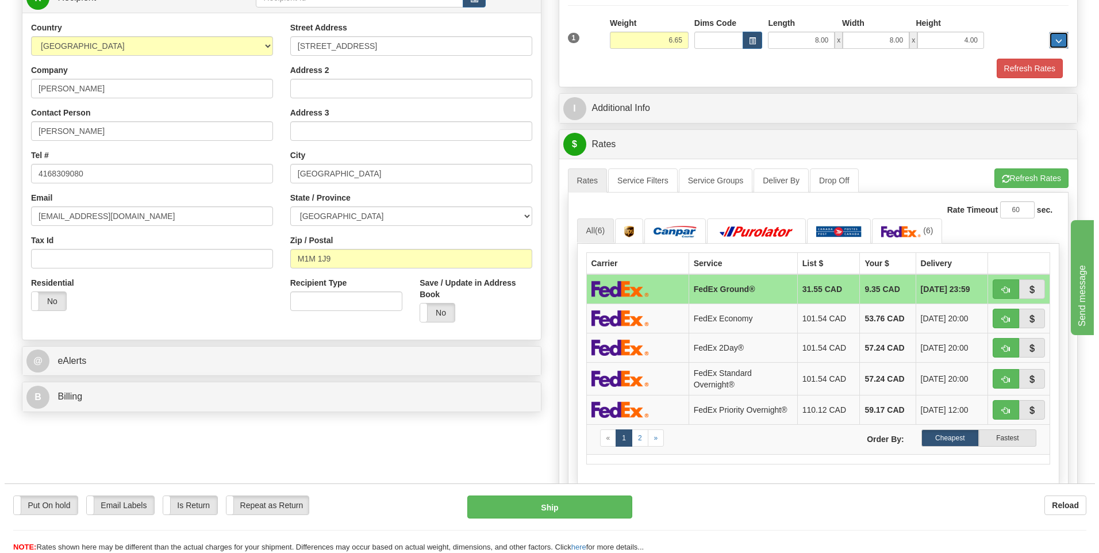
scroll to position [173, 0]
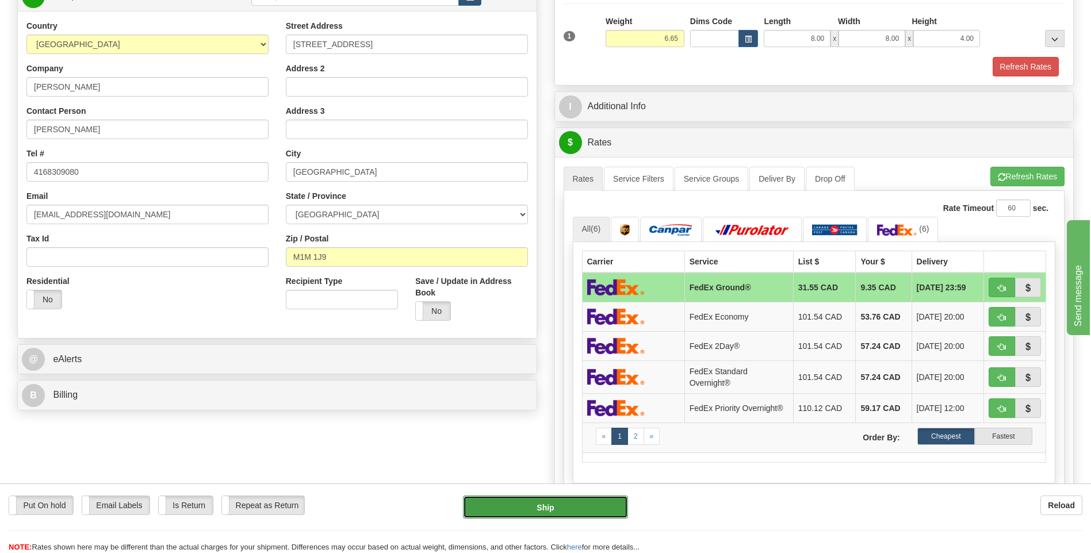
click at [555, 507] on button "Ship" at bounding box center [545, 507] width 164 height 23
type input "92"
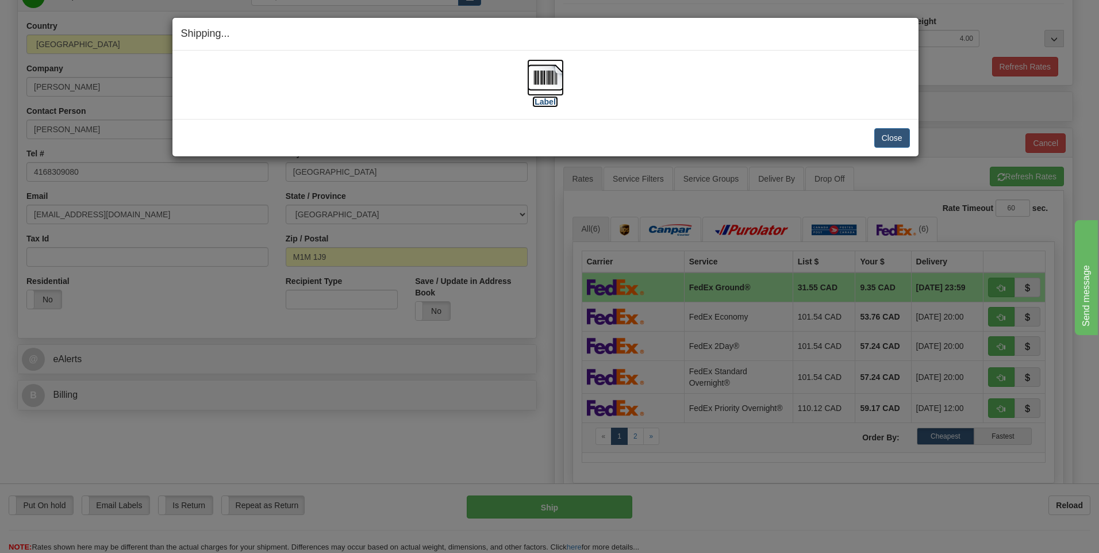
click at [552, 67] on img at bounding box center [545, 77] width 37 height 37
click at [891, 137] on button "Close" at bounding box center [893, 138] width 36 height 20
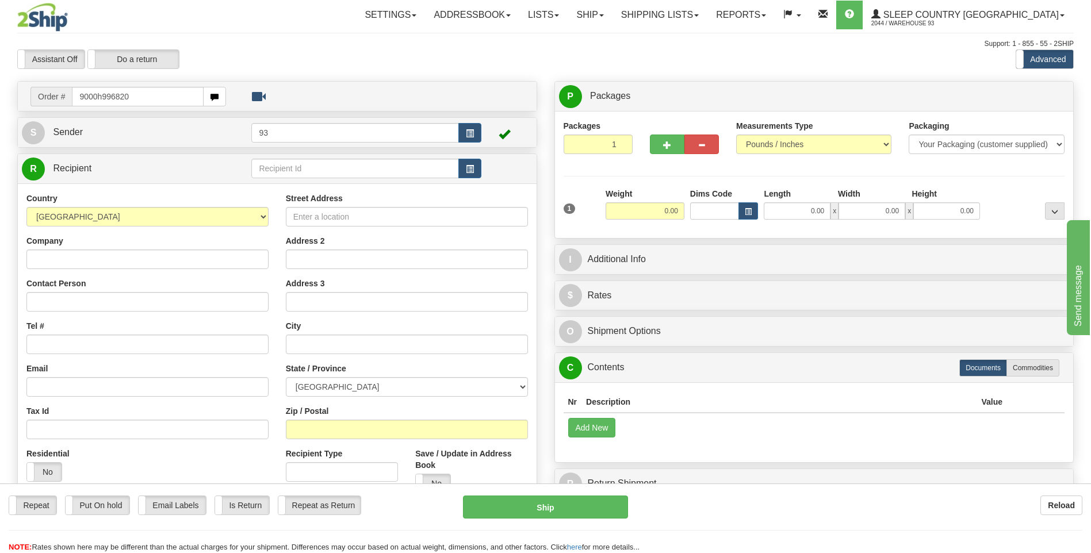
type input "9000h996820"
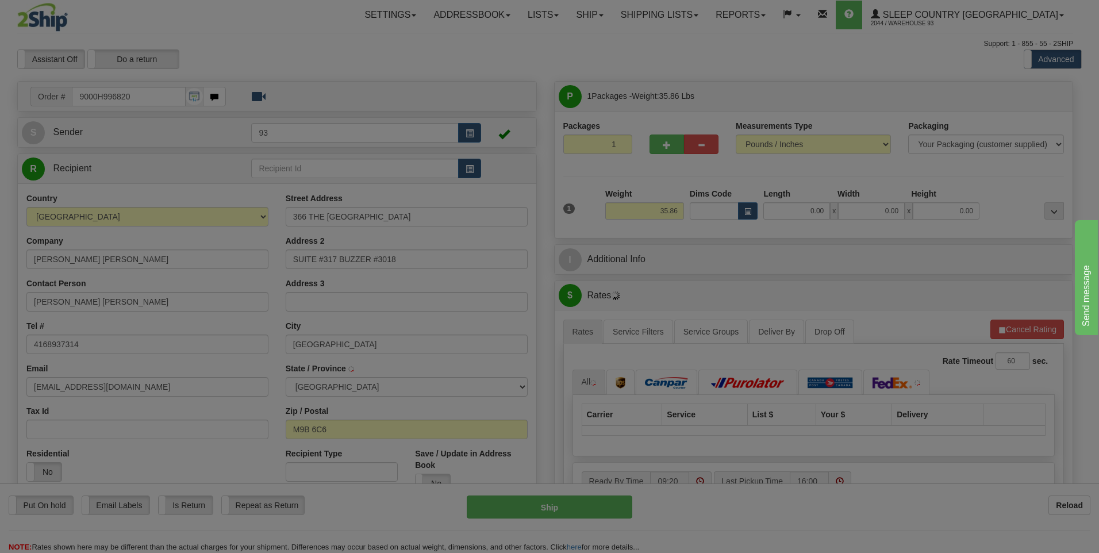
type input "ETOBICOKE"
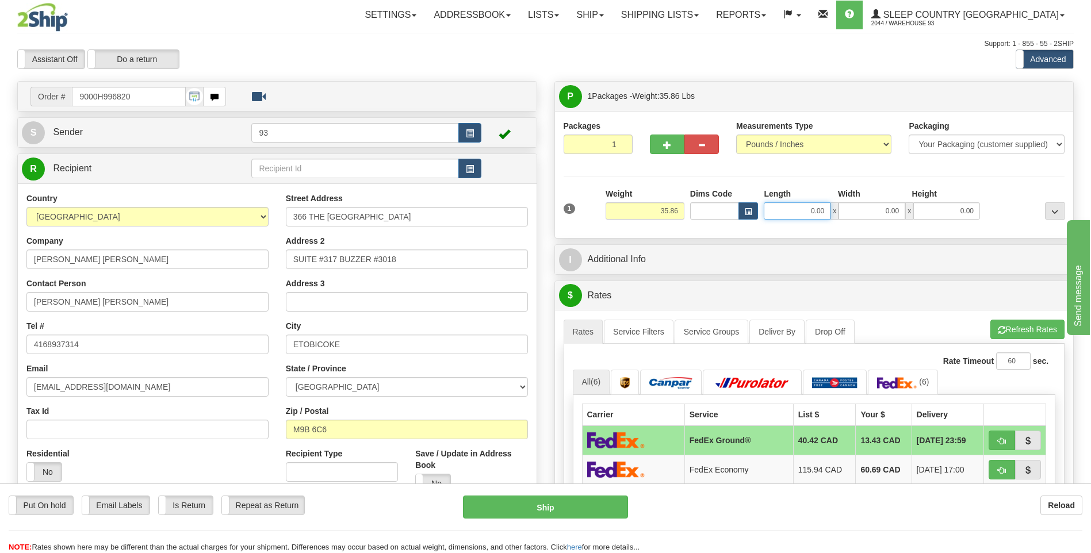
drag, startPoint x: 803, startPoint y: 214, endPoint x: 916, endPoint y: 212, distance: 113.3
click at [896, 220] on div "1 Weight 35.86 Dims Code x x" at bounding box center [814, 208] width 507 height 41
type input "40.00"
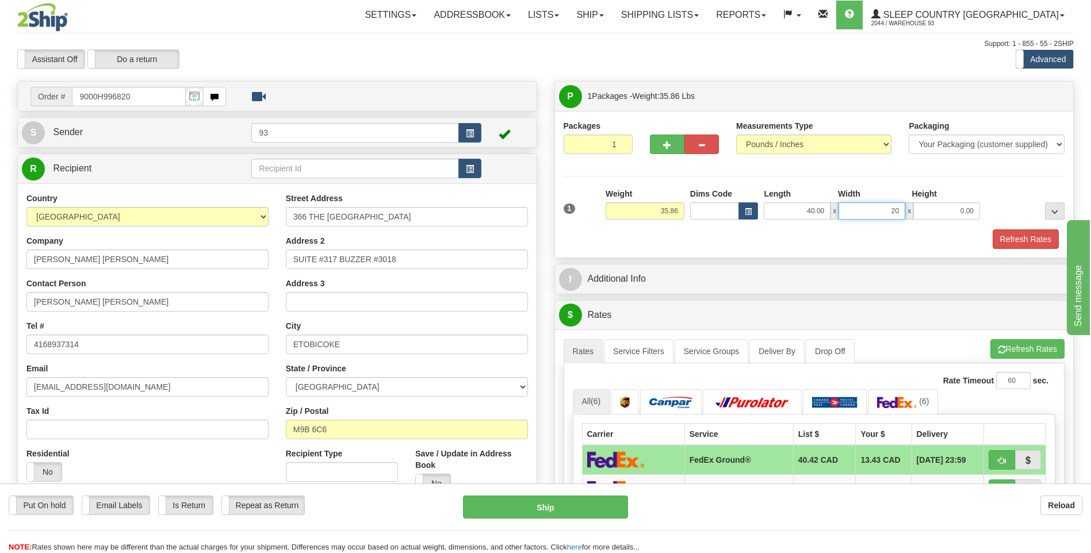
type input "20.00"
click at [1003, 238] on button "Refresh Rates" at bounding box center [1025, 239] width 66 height 20
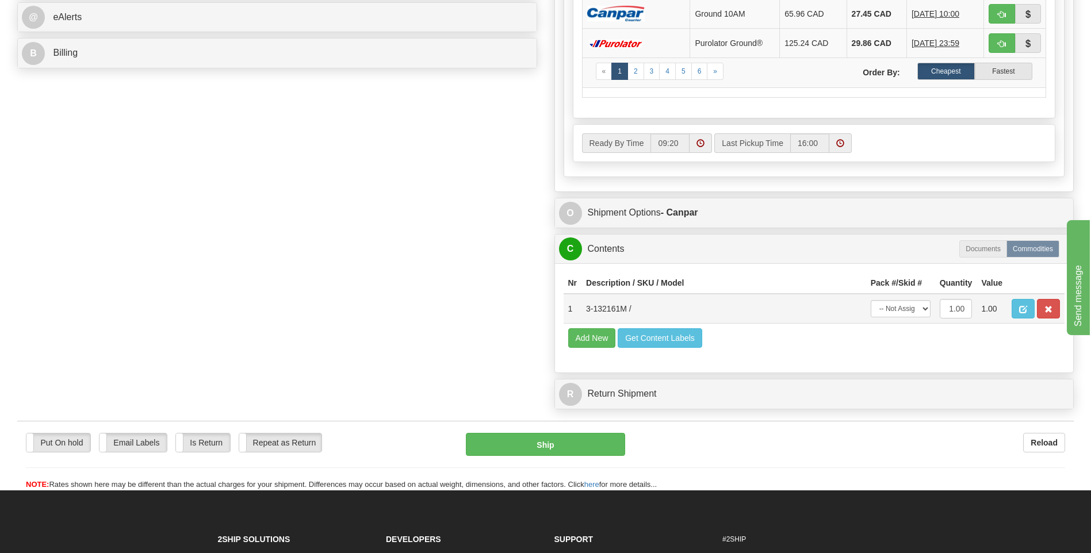
scroll to position [518, 0]
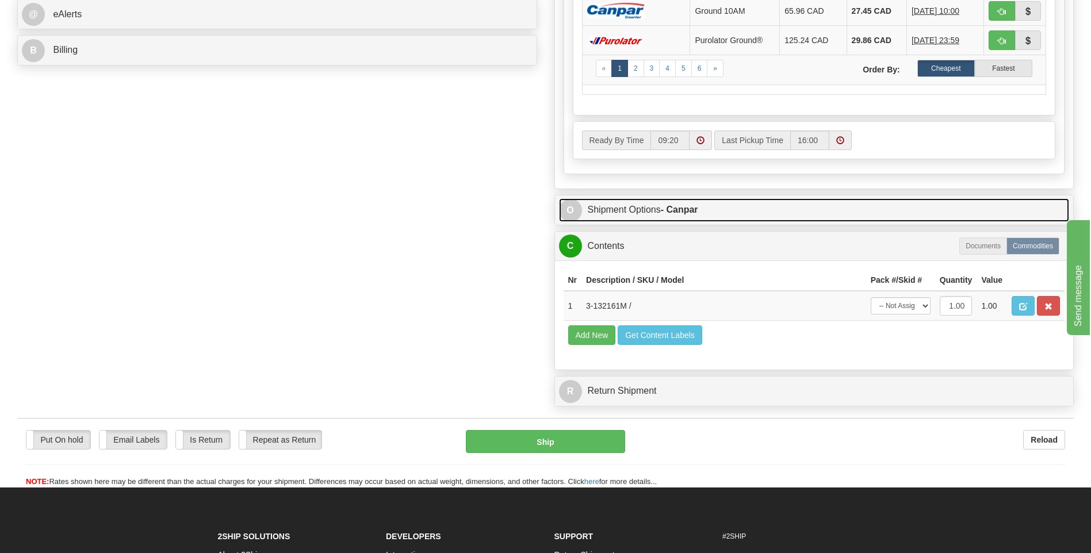
click at [574, 213] on span "O" at bounding box center [570, 210] width 23 height 23
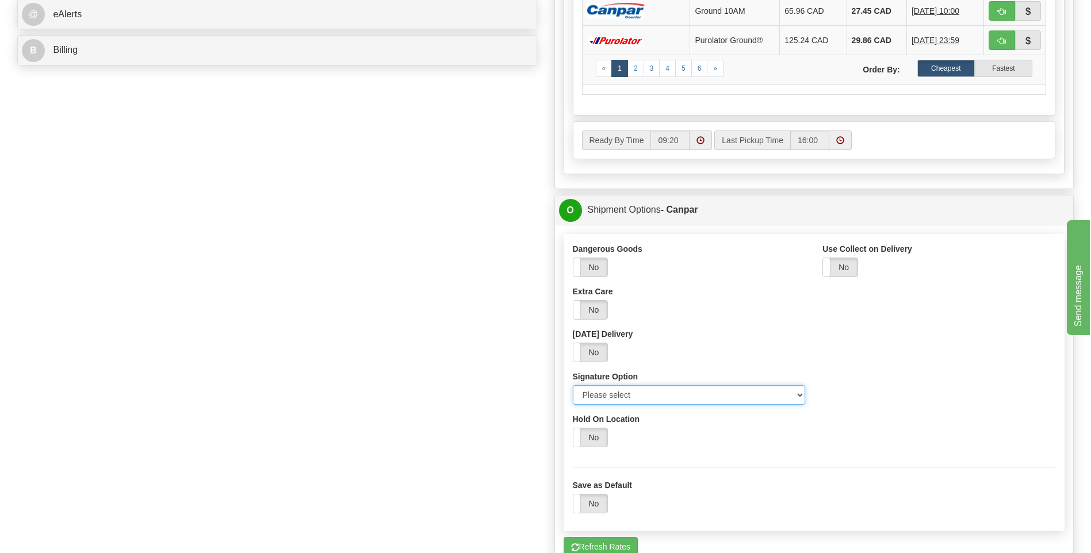
click at [793, 397] on select "Please select No Signature Required Signature Required Adult Signature" at bounding box center [689, 395] width 233 height 20
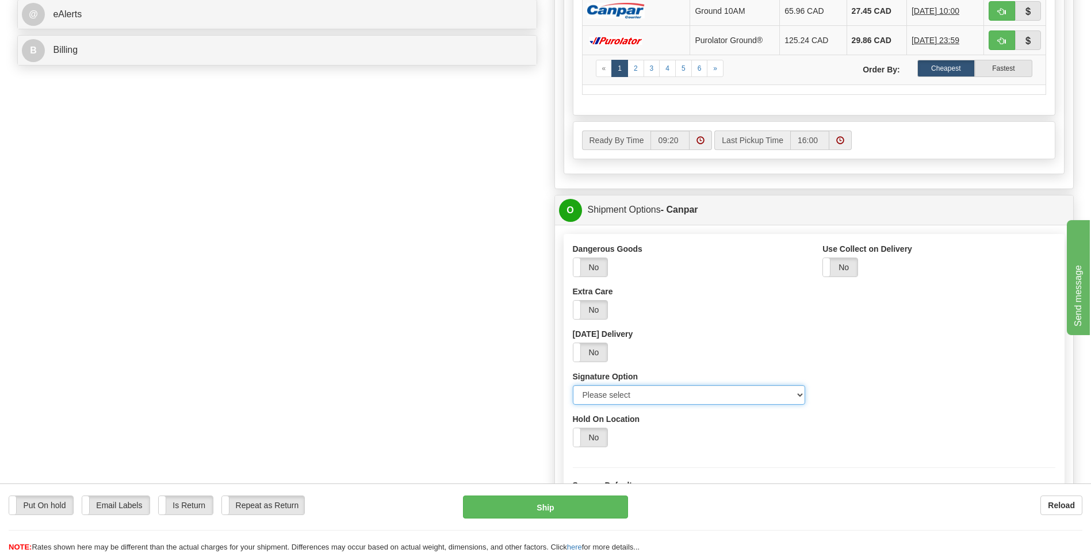
select select "2"
click at [573, 385] on select "Please select No Signature Required Signature Required Adult Signature" at bounding box center [689, 395] width 233 height 20
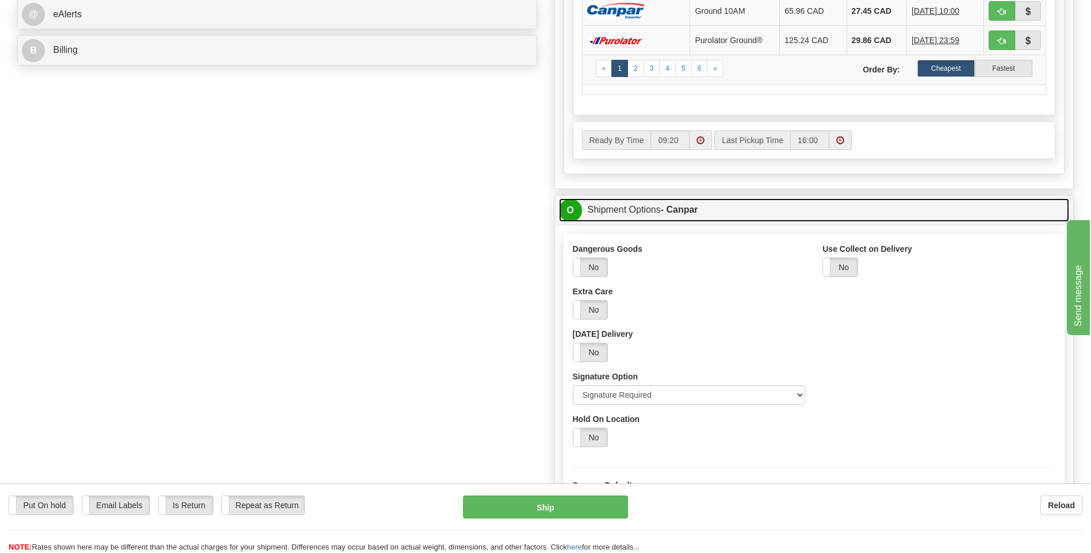
click at [567, 208] on span "O" at bounding box center [570, 210] width 23 height 23
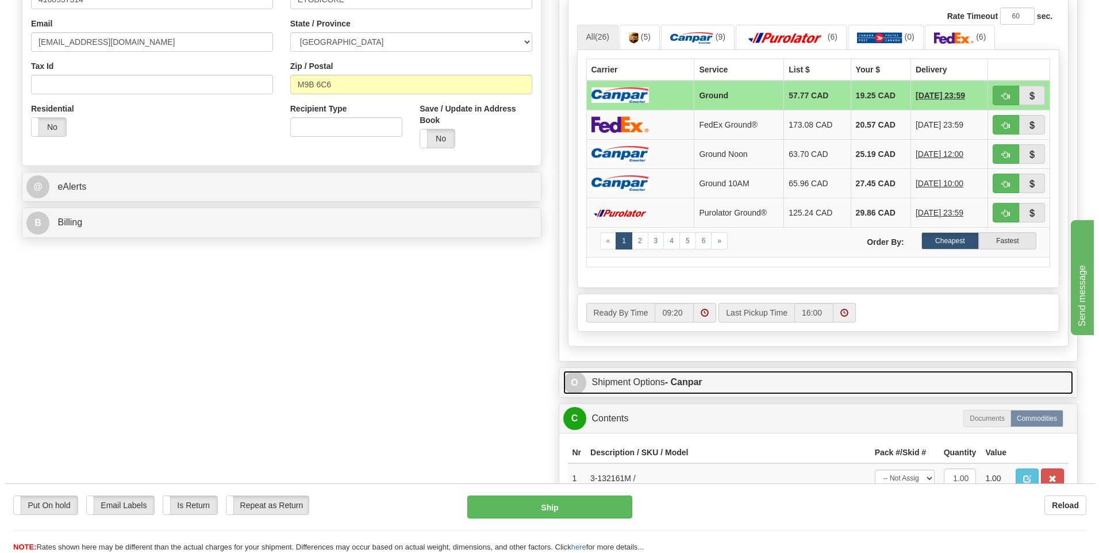
scroll to position [288, 0]
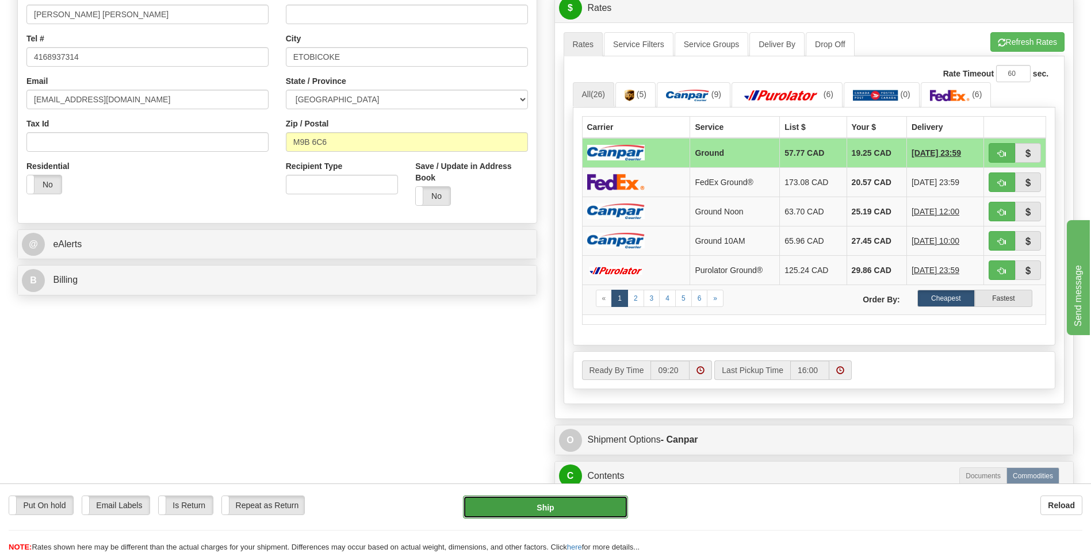
click at [572, 503] on button "Ship" at bounding box center [545, 507] width 164 height 23
type input "1"
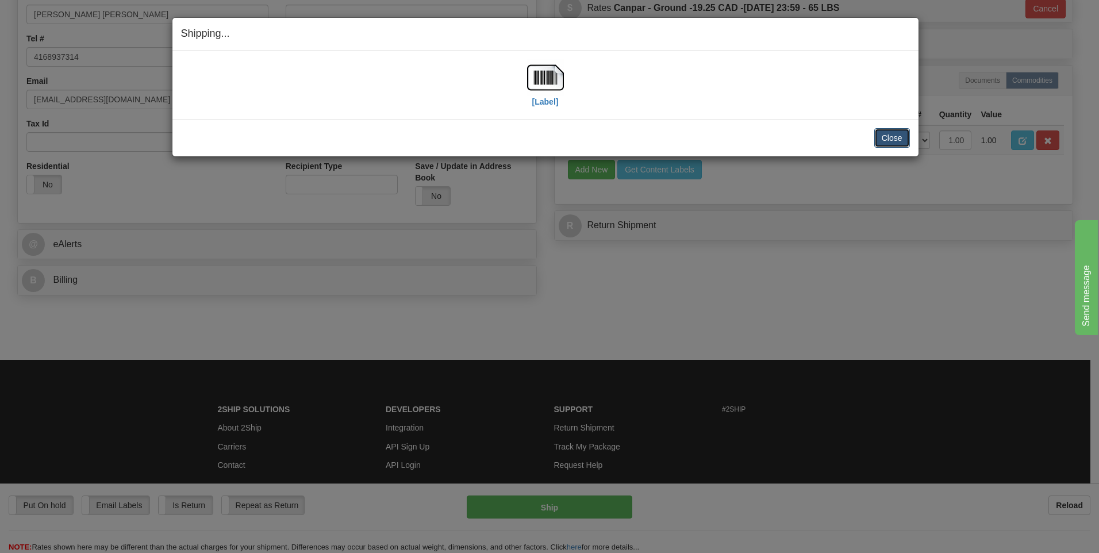
click at [892, 139] on button "Close" at bounding box center [893, 138] width 36 height 20
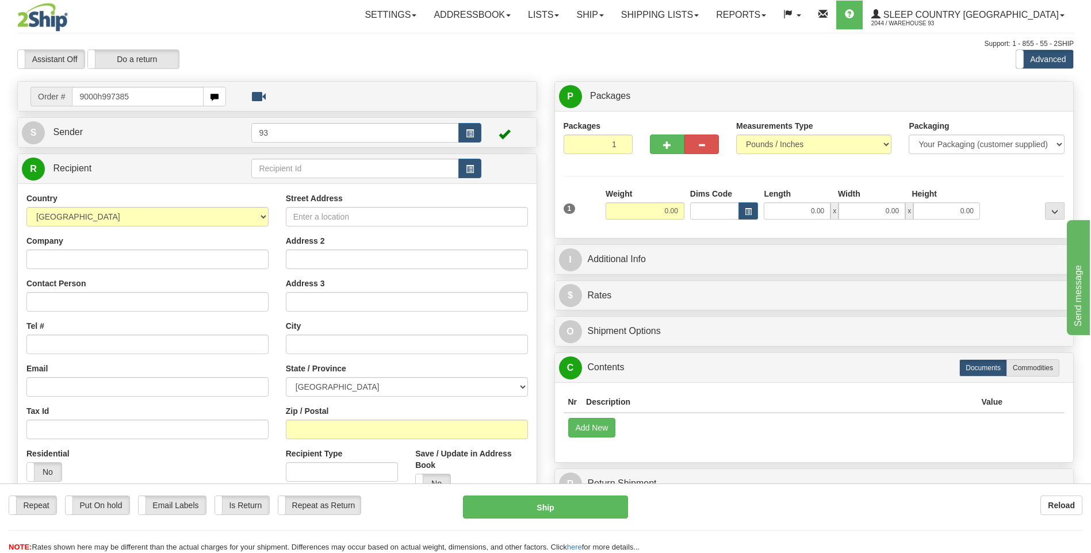
type input "9000h997385"
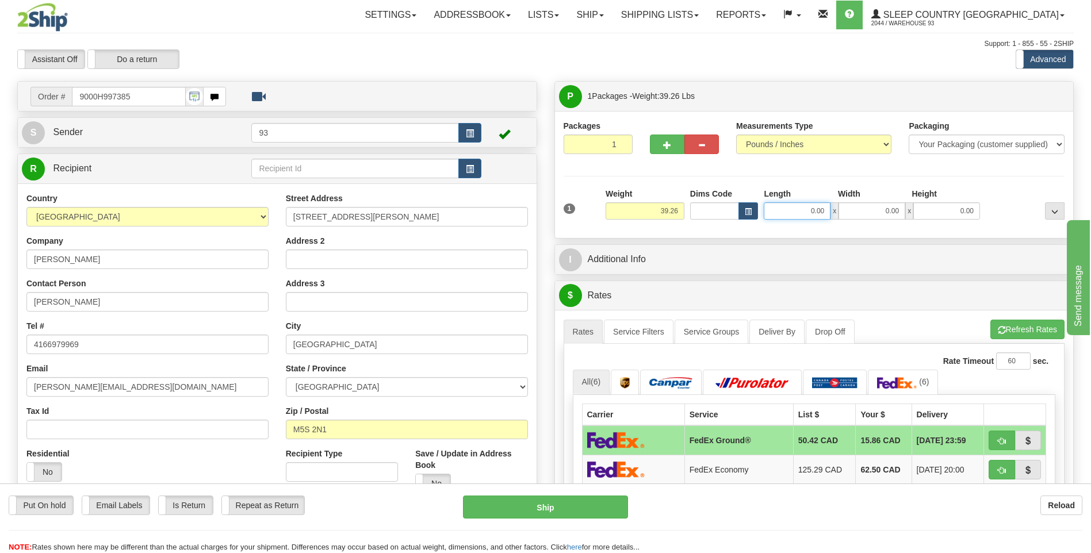
drag, startPoint x: 805, startPoint y: 210, endPoint x: 894, endPoint y: 213, distance: 88.6
click at [894, 213] on div "0.00 x 0.00 x 0.00" at bounding box center [872, 210] width 216 height 17
type input "40.00"
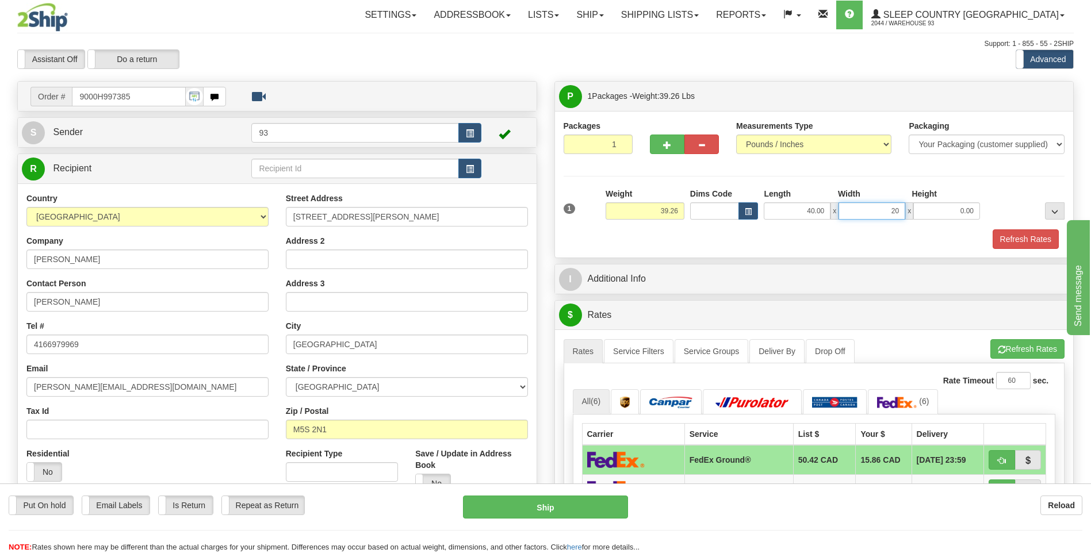
type input "20.00"
type input "230.00"
drag, startPoint x: 946, startPoint y: 219, endPoint x: 1004, endPoint y: 218, distance: 57.5
click at [1004, 218] on div "1 Weight 39.26 Dims Code x x" at bounding box center [814, 208] width 507 height 41
type input "20.00"
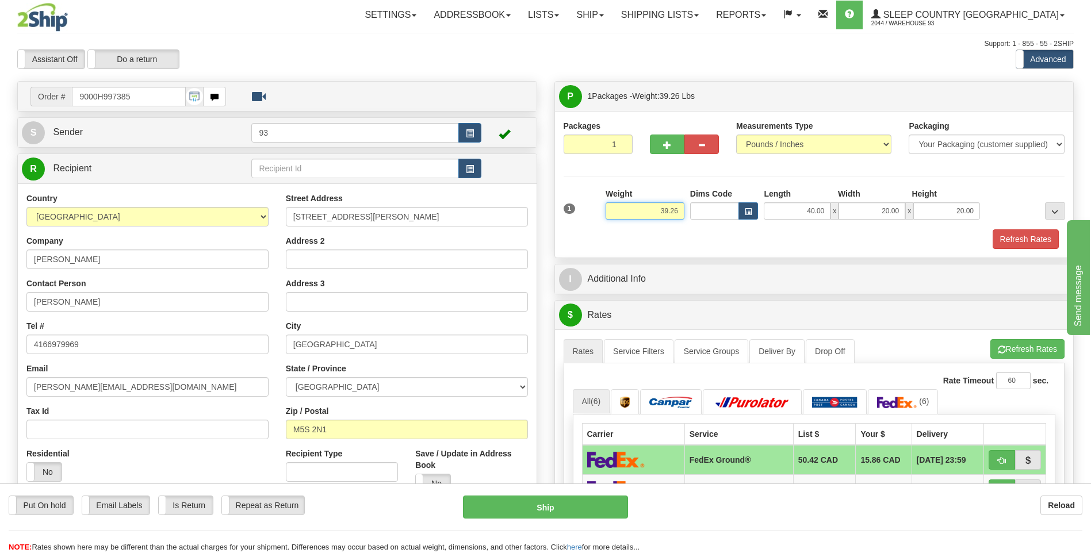
drag, startPoint x: 656, startPoint y: 214, endPoint x: 701, endPoint y: 214, distance: 44.9
click at [701, 214] on div "1 Weight 39.26 Dims Code x x" at bounding box center [814, 208] width 507 height 41
type input "38.00"
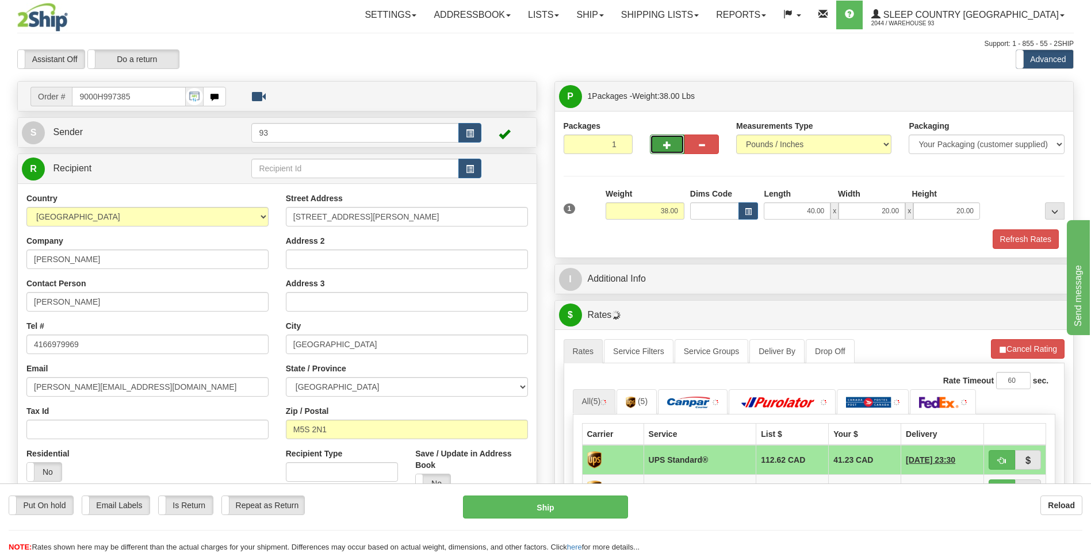
click at [660, 148] on button "button" at bounding box center [667, 145] width 35 height 20
type input "2"
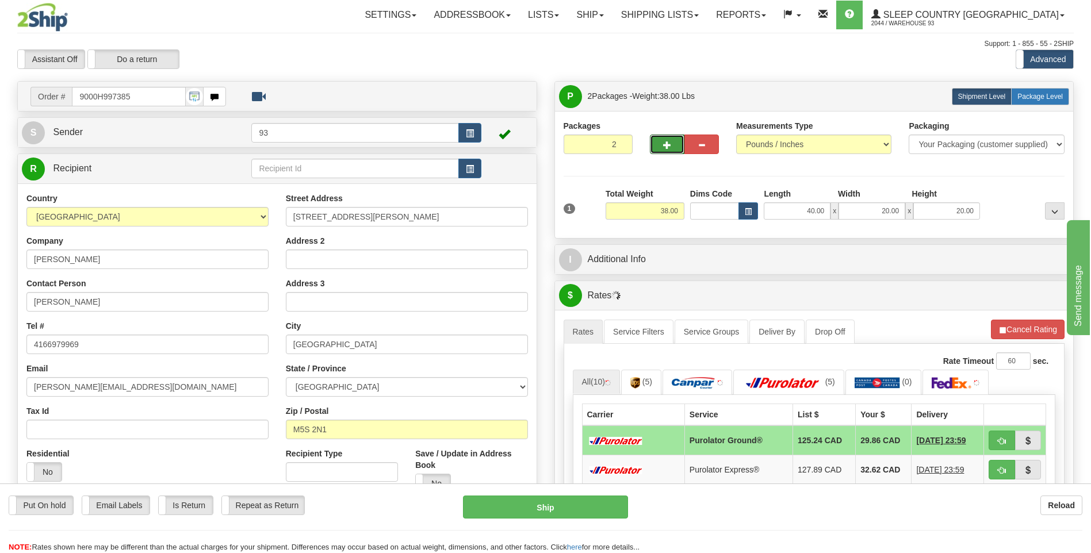
click at [1040, 90] on label "Package Level Pack.." at bounding box center [1040, 96] width 58 height 17
radio input "true"
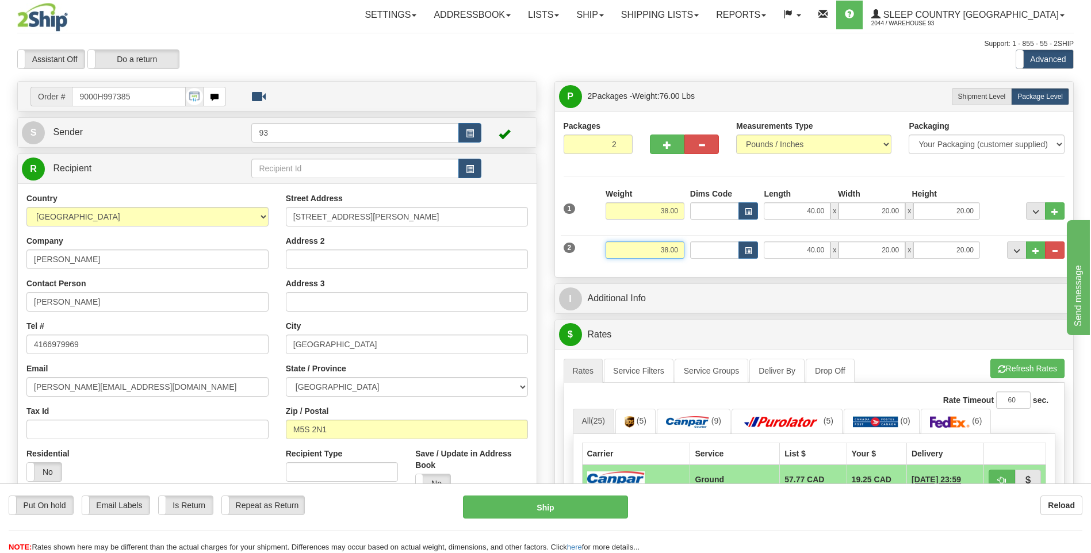
drag, startPoint x: 657, startPoint y: 253, endPoint x: 689, endPoint y: 258, distance: 32.5
click at [689, 258] on div "2 Weight 38.00 Dims Code Length Width Height" at bounding box center [814, 248] width 507 height 39
type input "2.00"
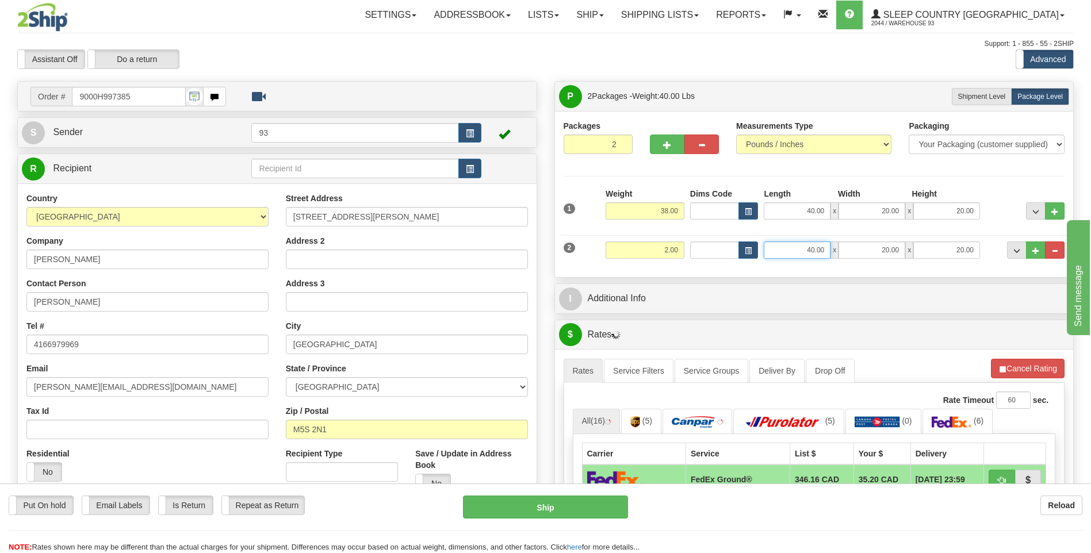
drag, startPoint x: 808, startPoint y: 251, endPoint x: 854, endPoint y: 252, distance: 46.6
click at [854, 252] on div "40.00 x 20.00 x 20.00" at bounding box center [872, 250] width 216 height 17
type input "8.00"
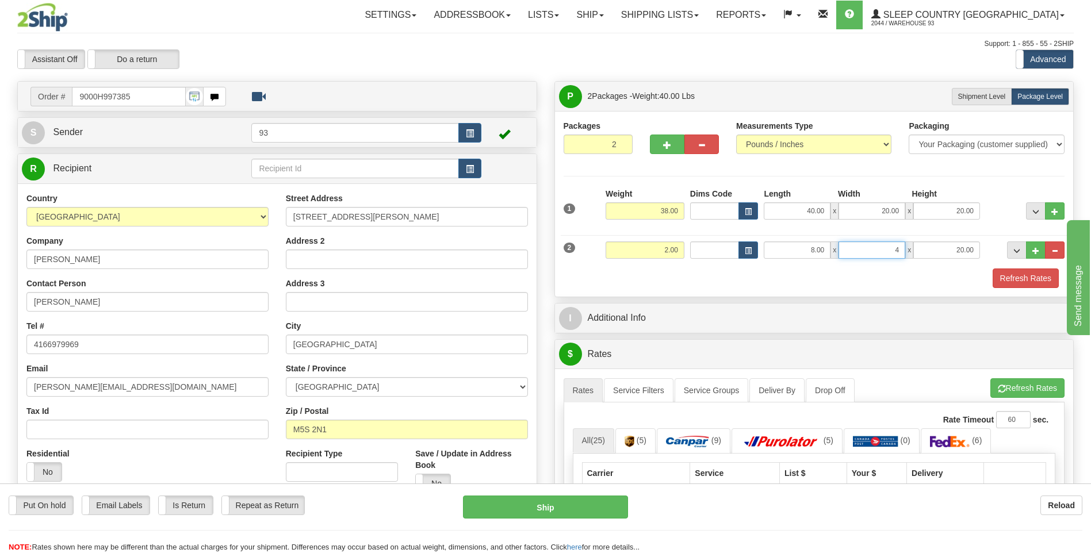
type input "4.00"
type input "2.00"
click at [1013, 276] on button "Refresh Rates" at bounding box center [1025, 279] width 66 height 20
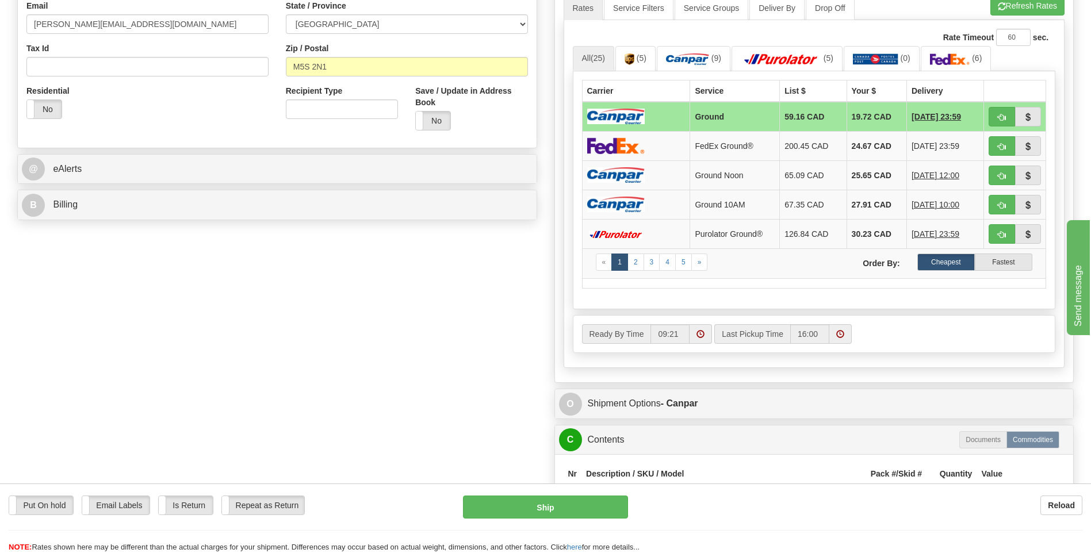
scroll to position [460, 0]
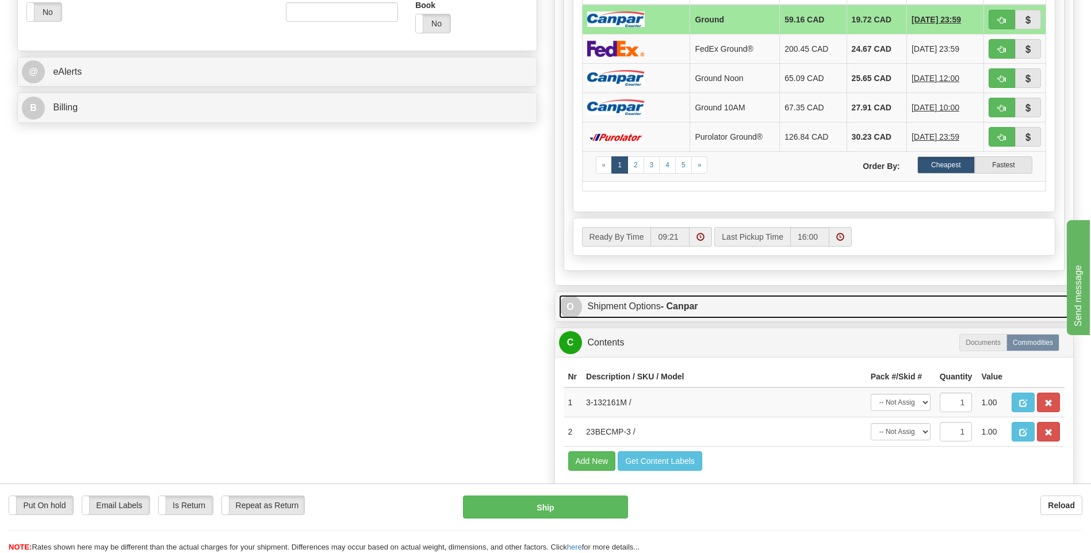
click at [571, 308] on span "O" at bounding box center [570, 307] width 23 height 23
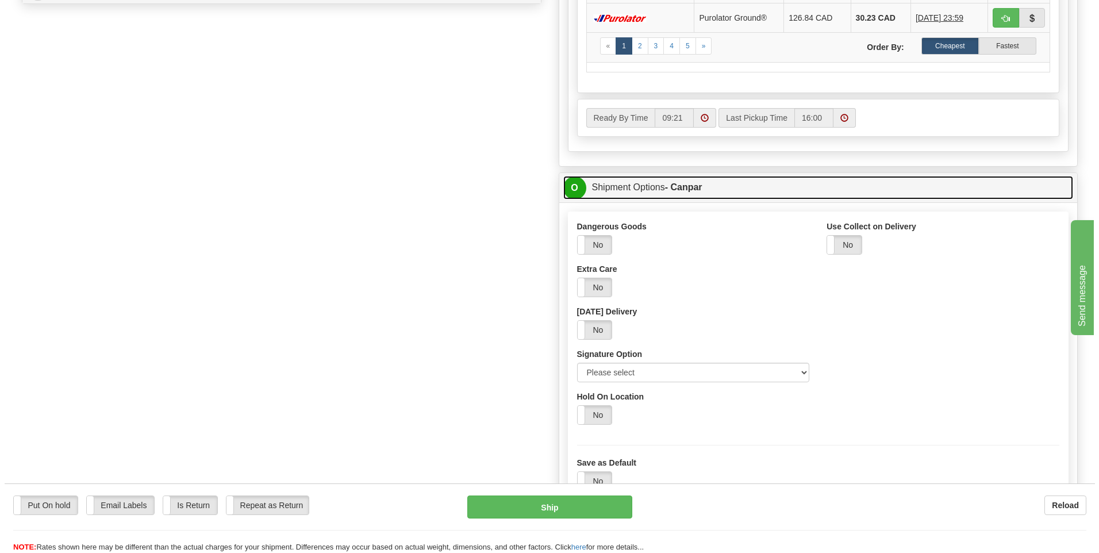
scroll to position [633, 0]
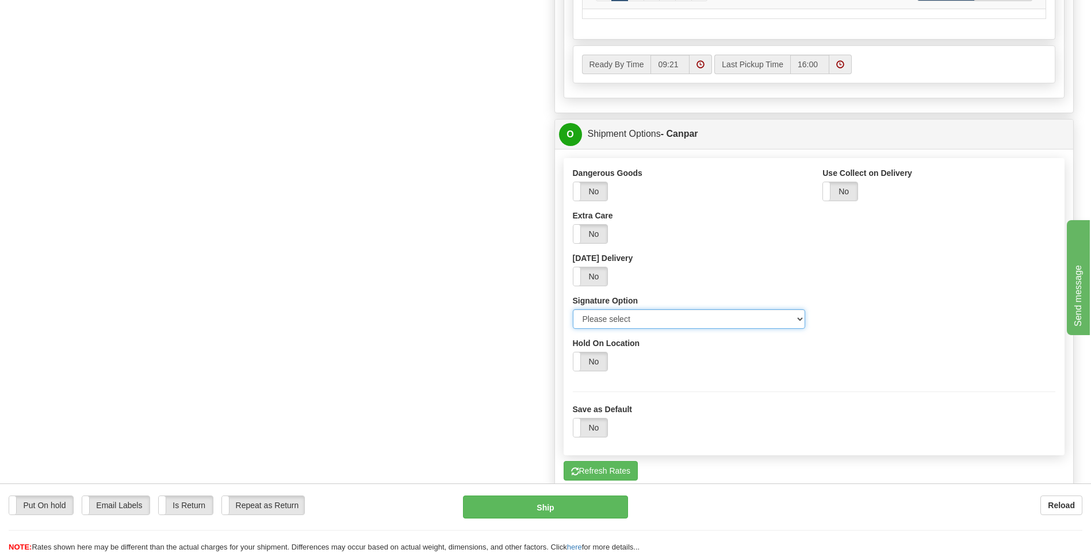
click at [793, 317] on select "Please select No Signature Required Signature Required Adult Signature" at bounding box center [689, 319] width 233 height 20
select select "2"
click at [573, 309] on select "Please select No Signature Required Signature Required Adult Signature" at bounding box center [689, 319] width 233 height 20
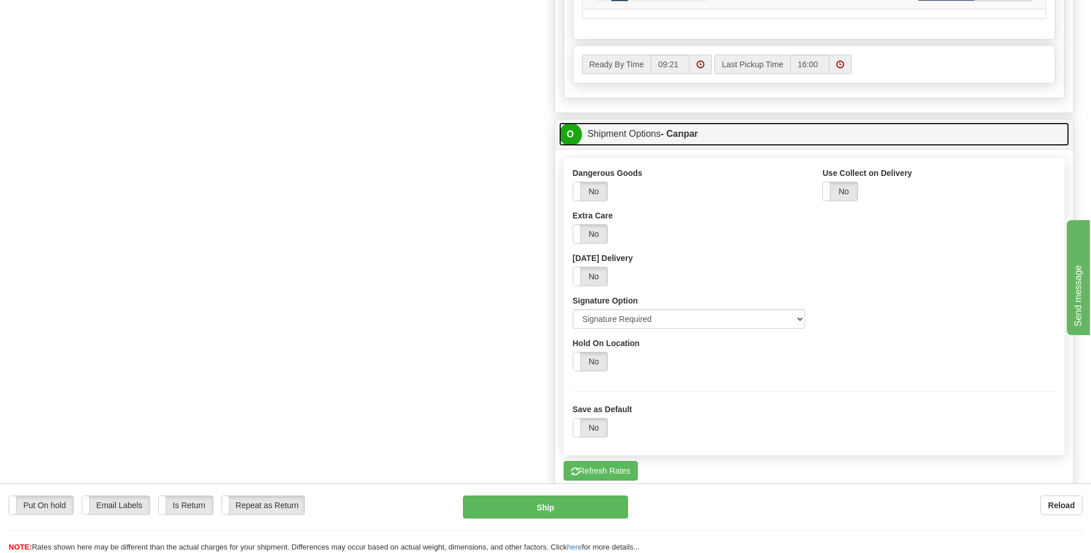
click at [570, 135] on span "O" at bounding box center [570, 134] width 23 height 23
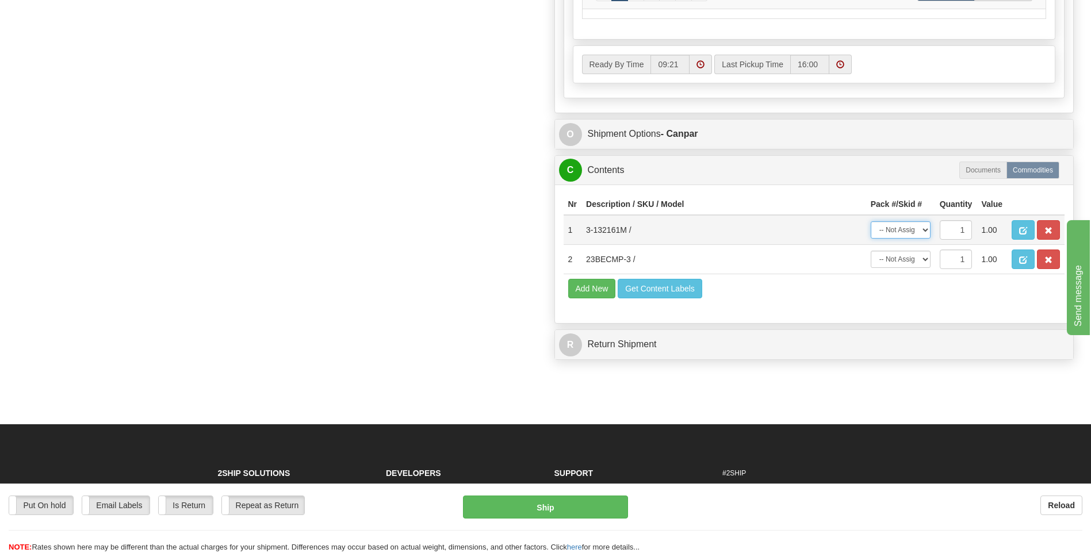
click at [923, 232] on select "-- Not Assigned -- Package 1 Package 2" at bounding box center [901, 229] width 60 height 17
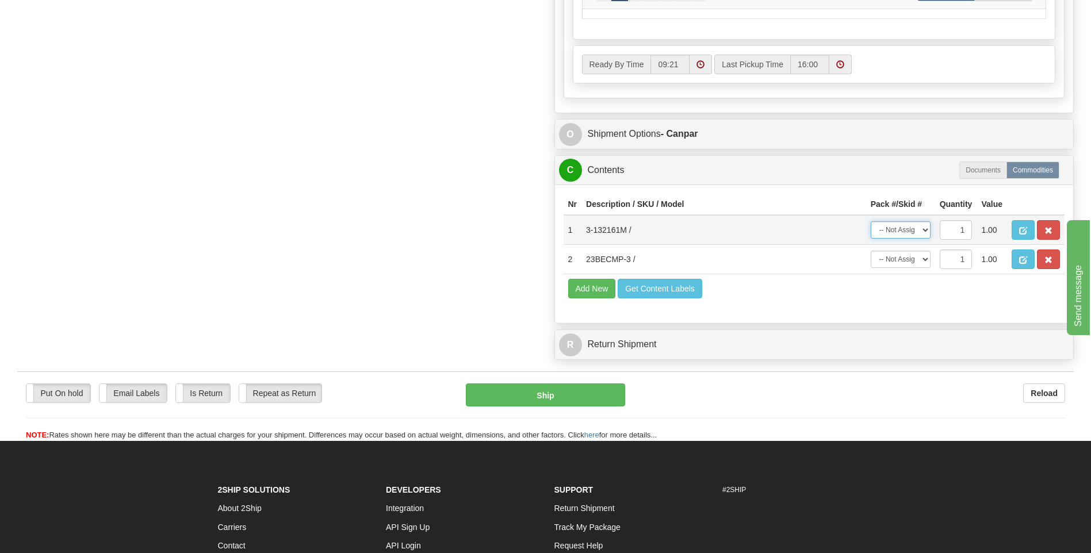
select select "0"
click at [871, 221] on select "-- Not Assigned -- Package 1 Package 2" at bounding box center [901, 229] width 60 height 17
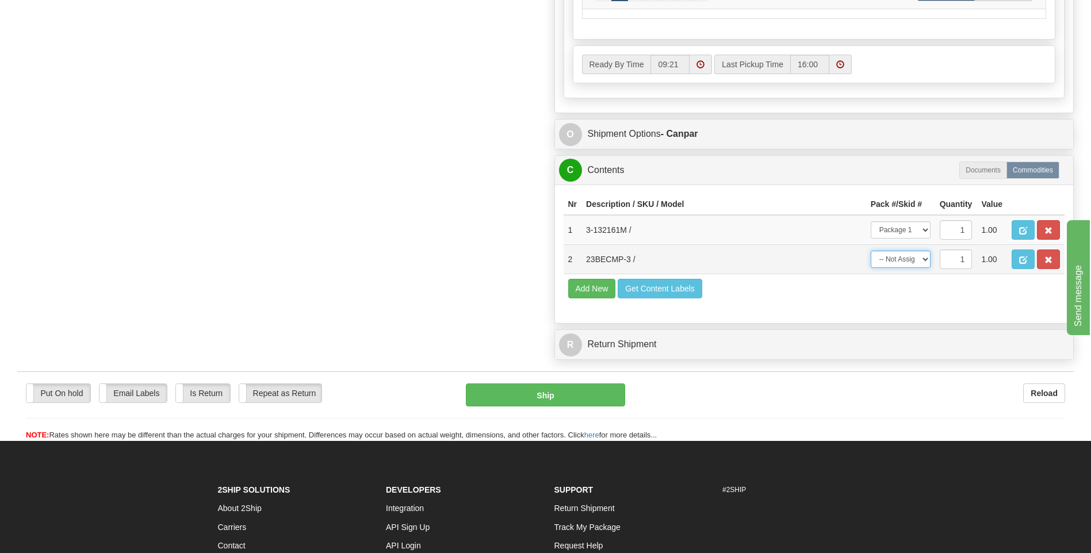
click at [912, 262] on select "-- Not Assigned -- Package 1 Package 2" at bounding box center [901, 259] width 60 height 17
select select "1"
click at [871, 251] on select "-- Not Assigned -- Package 1 Package 2" at bounding box center [901, 259] width 60 height 17
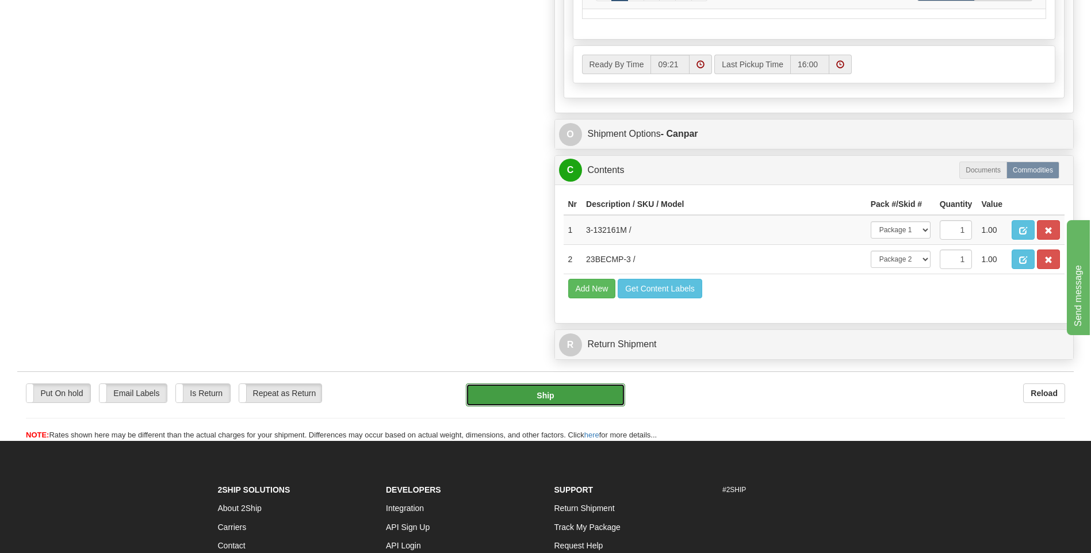
click at [581, 394] on button "Ship" at bounding box center [545, 395] width 159 height 23
type input "1"
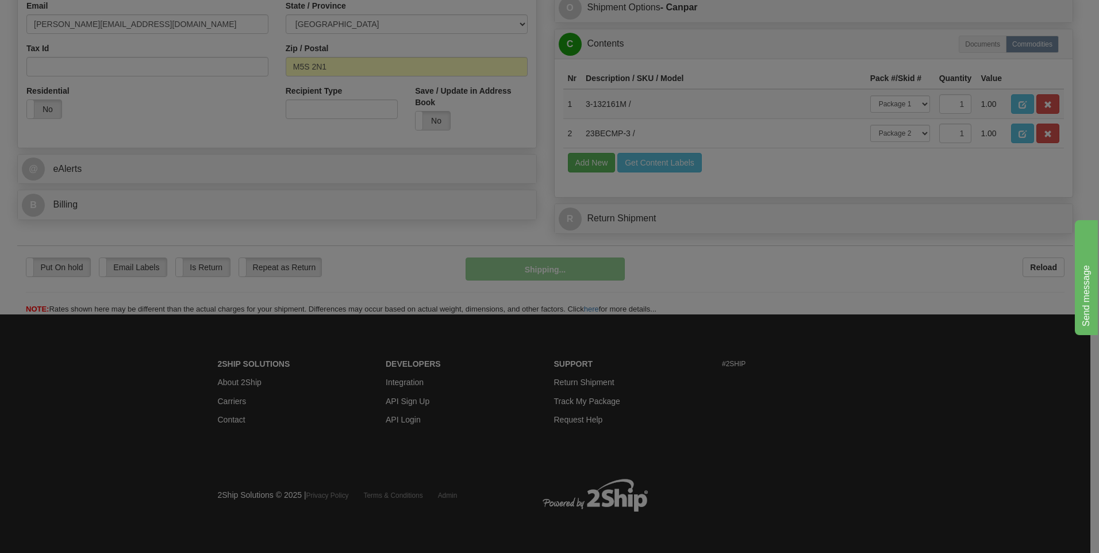
scroll to position [363, 0]
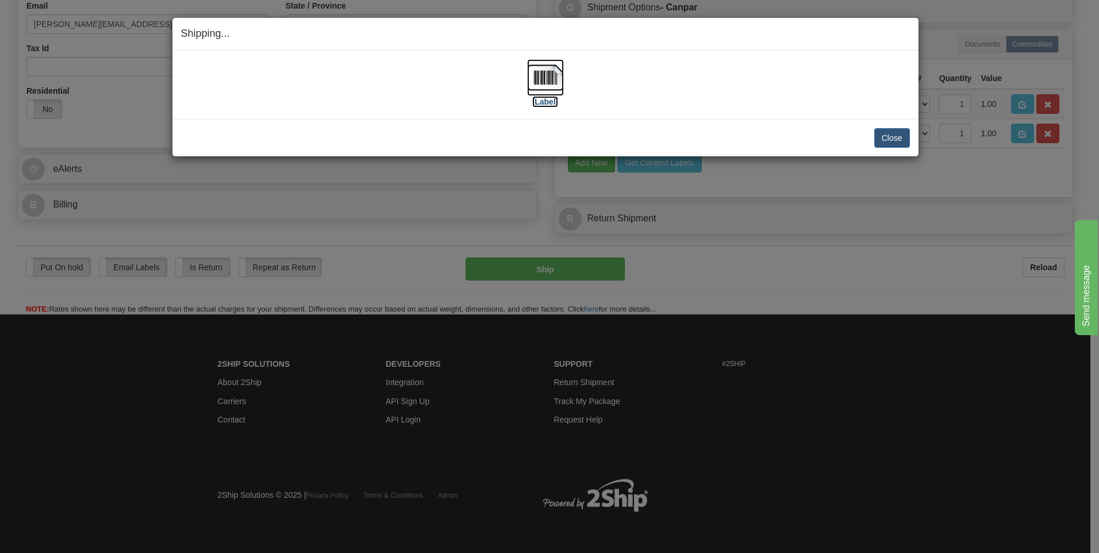
click at [543, 72] on img at bounding box center [545, 77] width 37 height 37
click at [893, 144] on button "Close" at bounding box center [893, 138] width 36 height 20
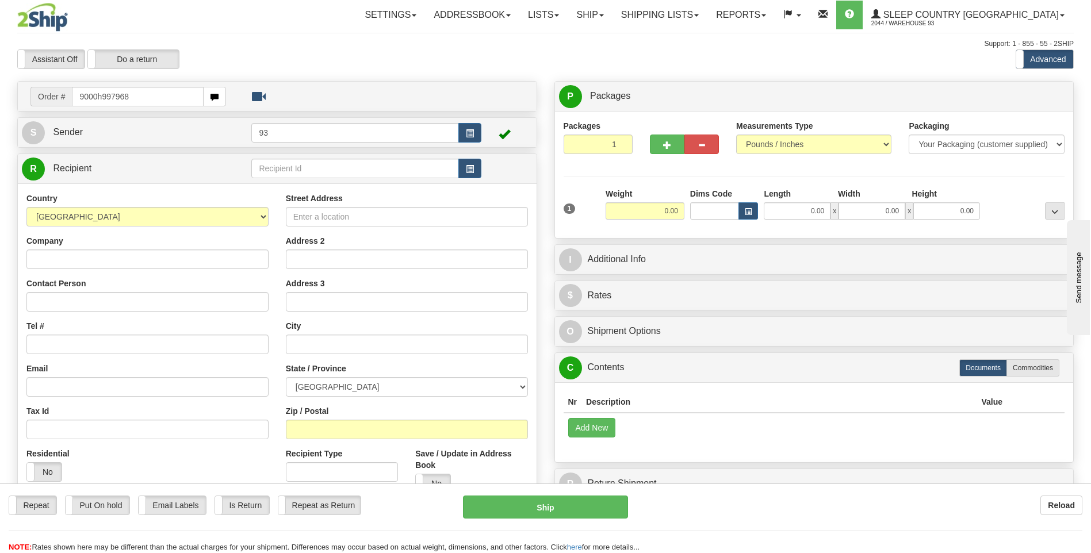
type input "9000h997968"
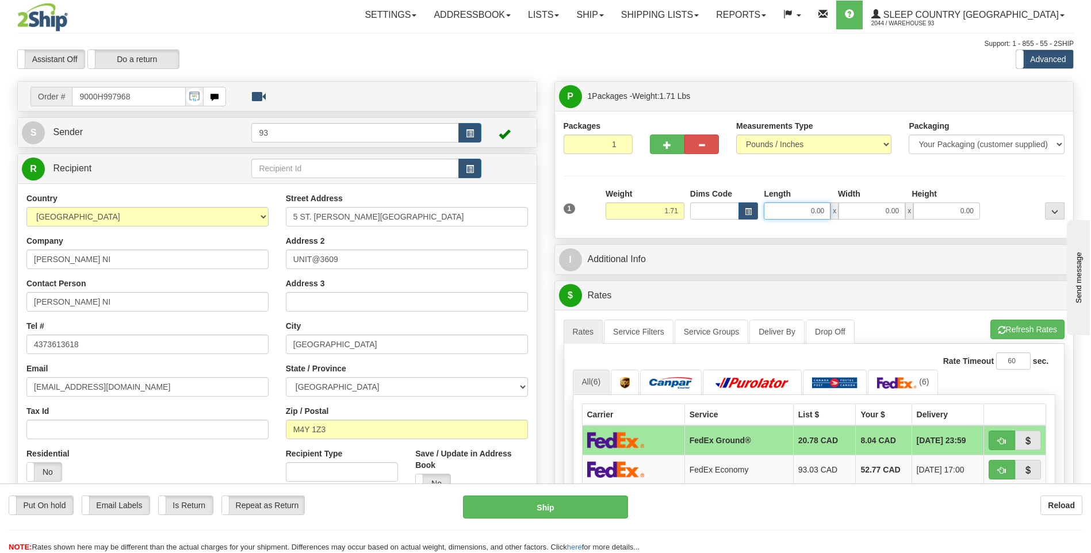
drag, startPoint x: 868, startPoint y: 210, endPoint x: 918, endPoint y: 216, distance: 50.3
click at [918, 216] on div "0.00 x 0.00 x 0.00" at bounding box center [872, 210] width 216 height 17
type input "9.00"
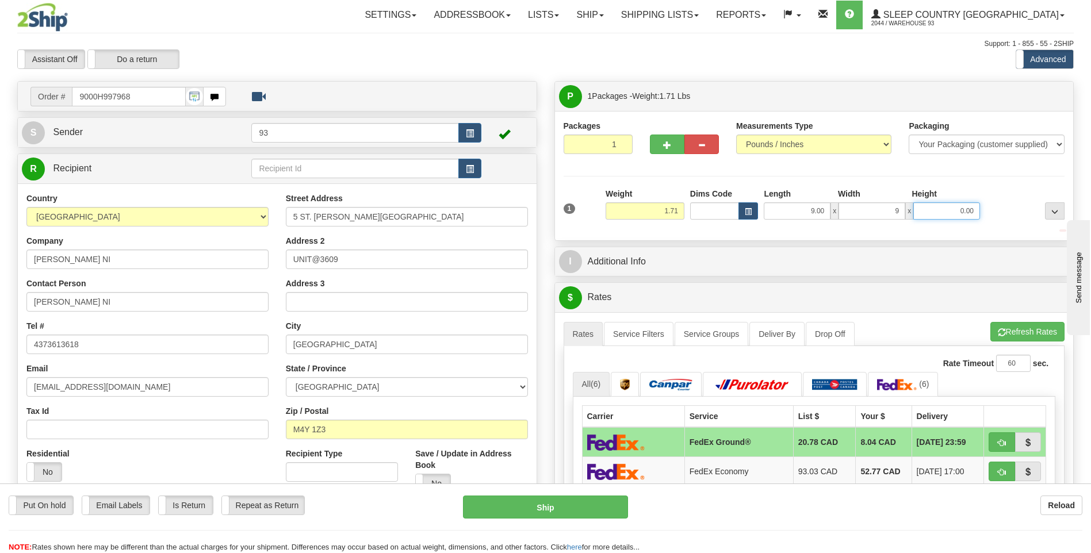
type input "9.00"
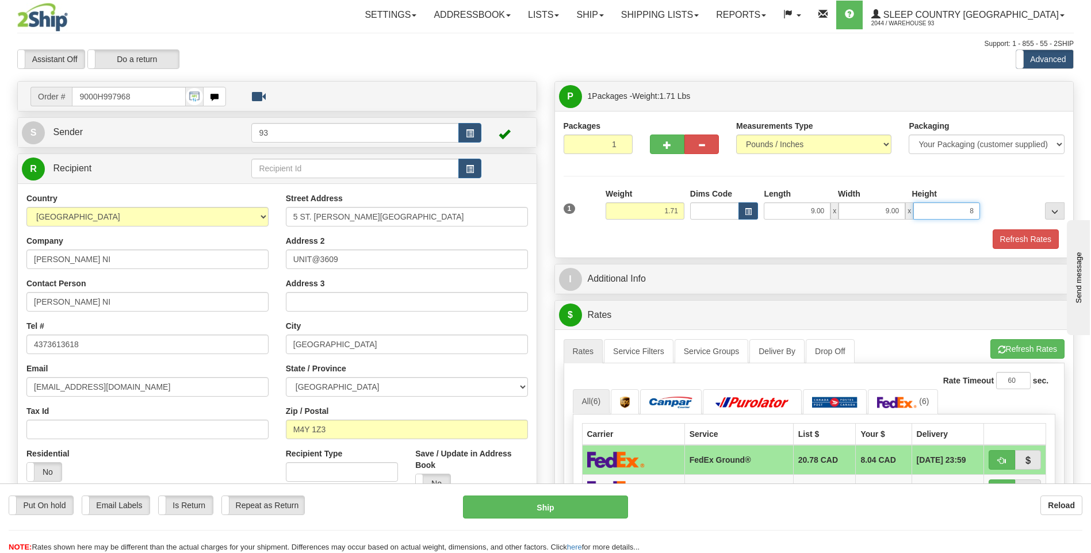
type input "8.00"
drag, startPoint x: 1028, startPoint y: 215, endPoint x: 1030, endPoint y: 209, distance: 6.4
click at [1030, 215] on div "1 Weight 1.71 Dims Code 9.00" at bounding box center [814, 208] width 507 height 41
type input "2.00"
click at [1034, 235] on button "Refresh Rates" at bounding box center [1025, 239] width 66 height 20
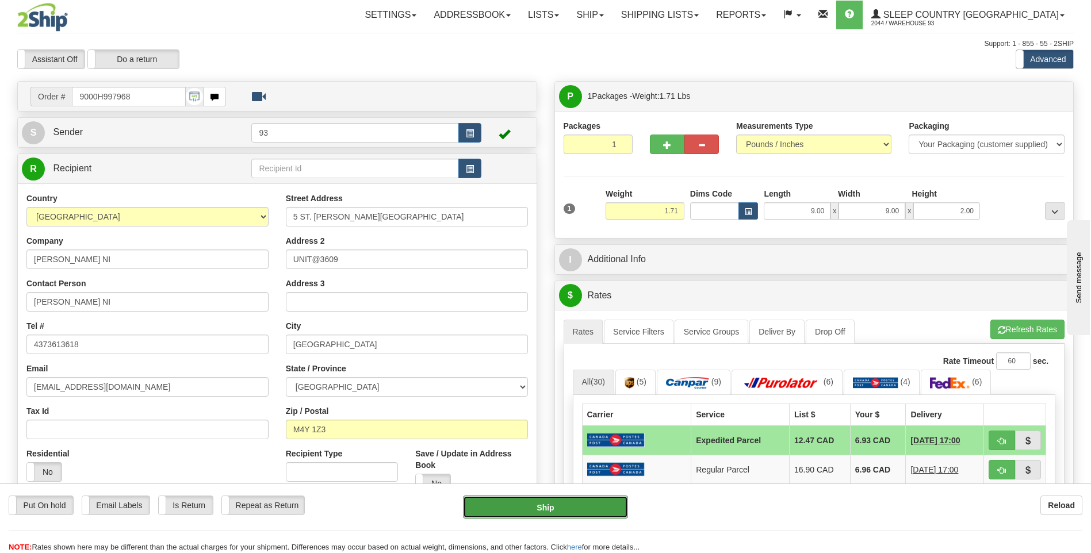
click at [515, 513] on button "Ship" at bounding box center [545, 507] width 164 height 23
type input "DOM.EP"
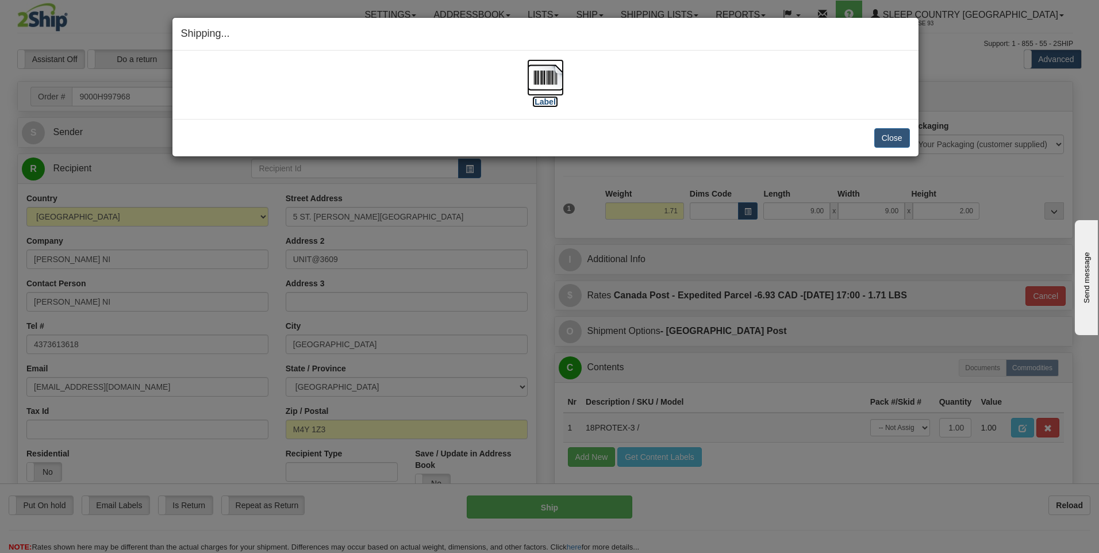
click at [548, 76] on img at bounding box center [545, 77] width 37 height 37
click at [885, 135] on button "Close" at bounding box center [893, 138] width 36 height 20
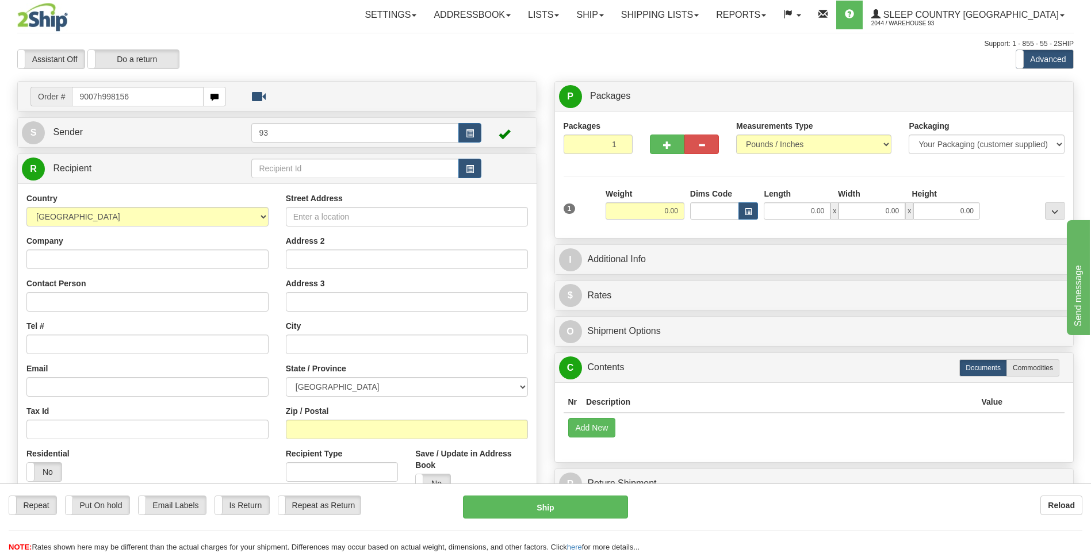
type input "9007h998156"
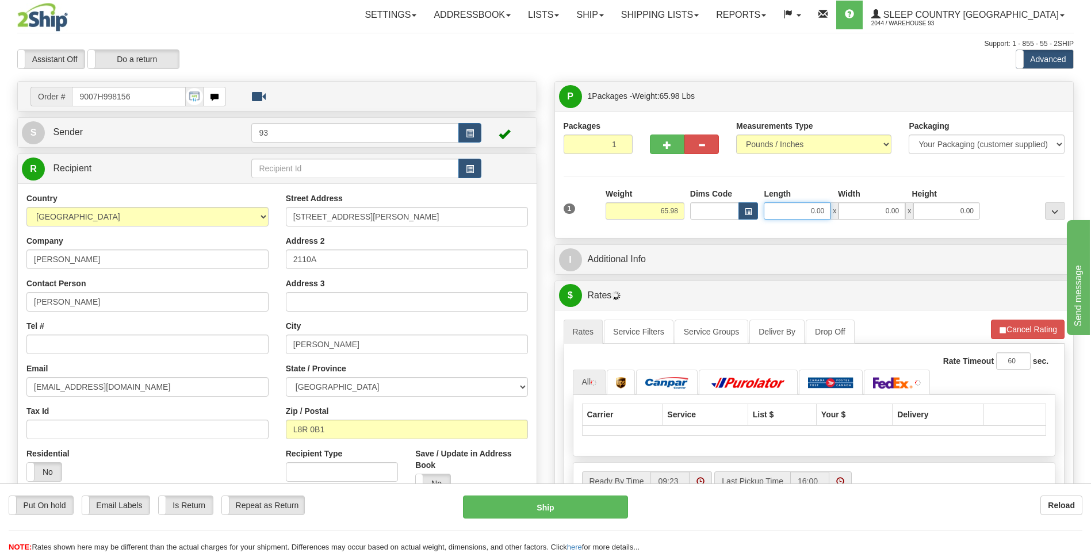
drag, startPoint x: 823, startPoint y: 214, endPoint x: 889, endPoint y: 214, distance: 66.1
click at [887, 214] on div "0.00 x 0.00 x 0.00" at bounding box center [872, 210] width 216 height 17
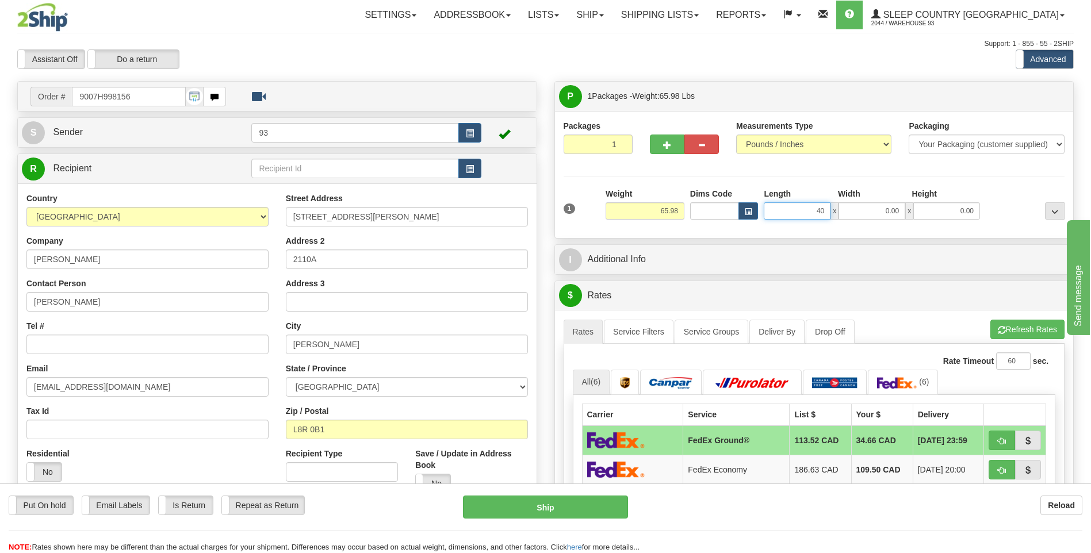
type input "40.00"
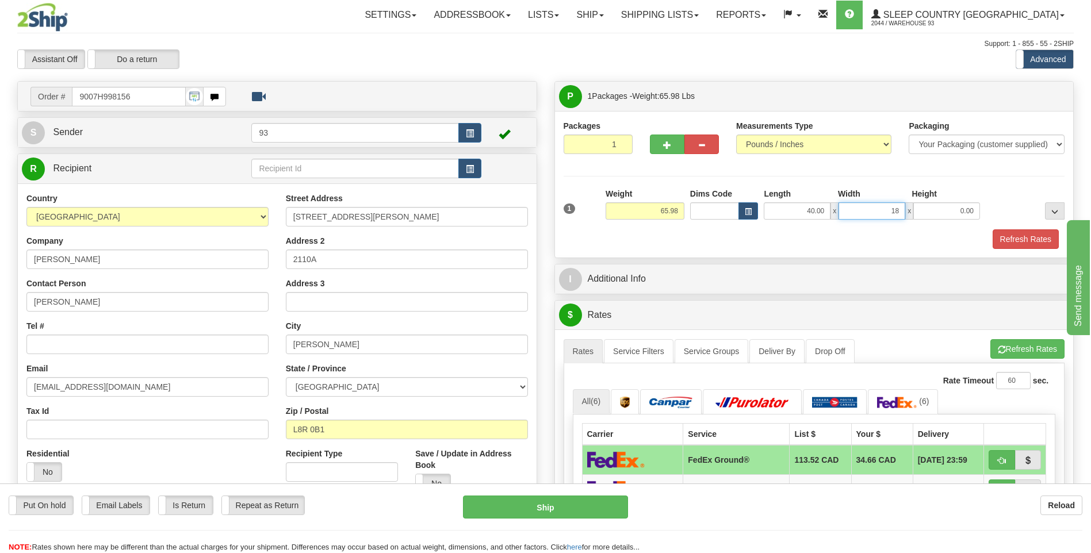
type input "18.00"
drag, startPoint x: 658, startPoint y: 214, endPoint x: 693, endPoint y: 208, distance: 35.5
click at [693, 208] on div "1 Weight 65.98 Dims Code x x" at bounding box center [814, 208] width 507 height 41
type input "45.00"
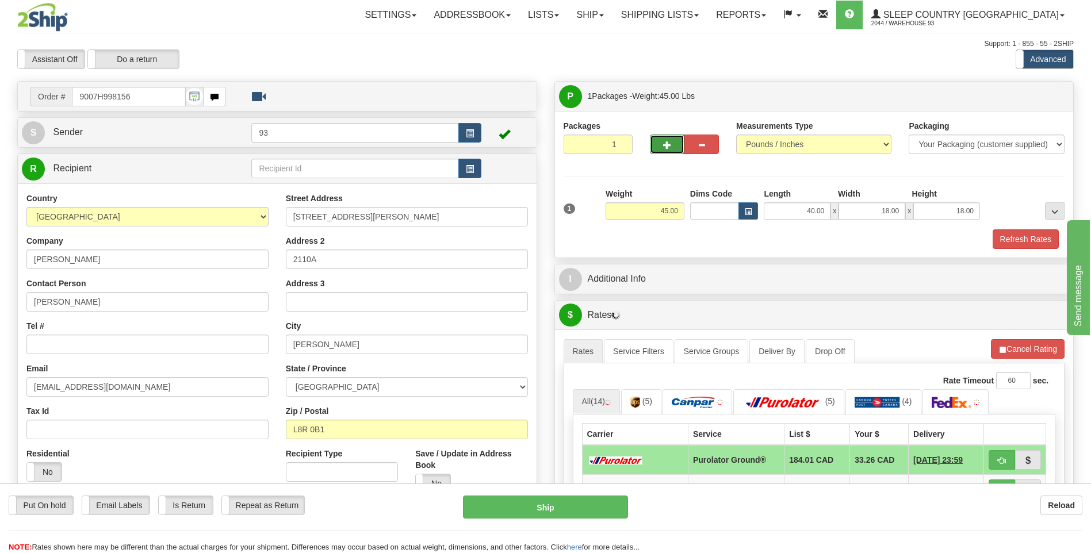
click at [668, 141] on span "button" at bounding box center [667, 144] width 8 height 7
type input "2"
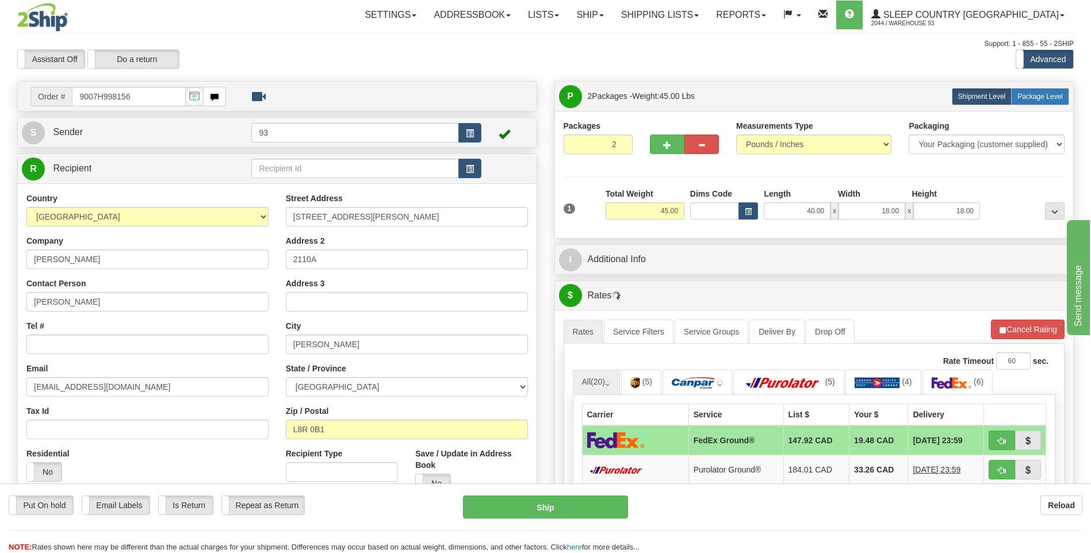
click at [1032, 97] on span "Package Level" at bounding box center [1039, 97] width 45 height 8
radio input "true"
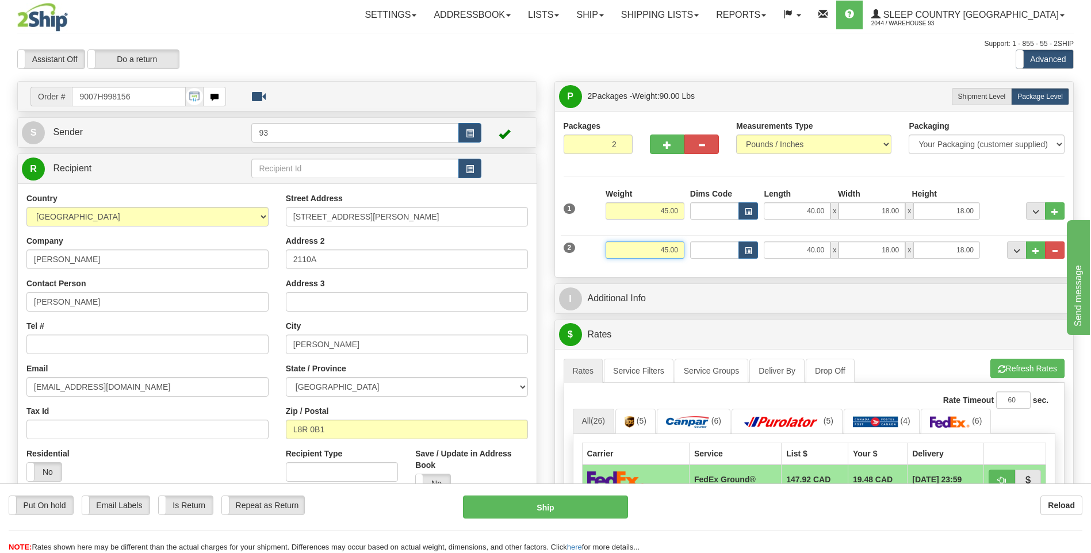
drag, startPoint x: 657, startPoint y: 252, endPoint x: 701, endPoint y: 258, distance: 44.1
click at [701, 258] on div "2 Weight 45.00 Dims Code Length Width Height" at bounding box center [814, 248] width 507 height 39
type input "2.00"
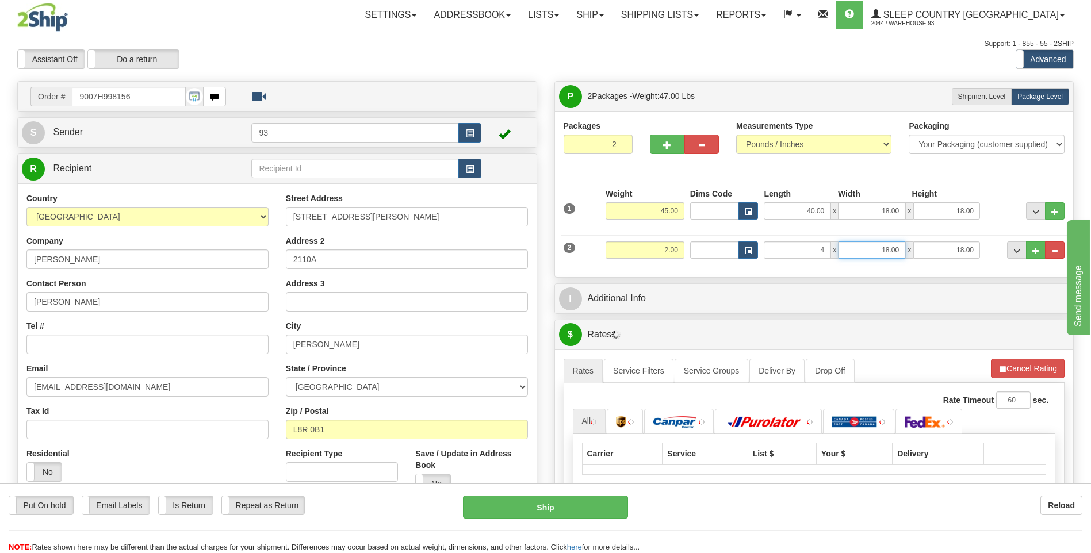
type input "4.00"
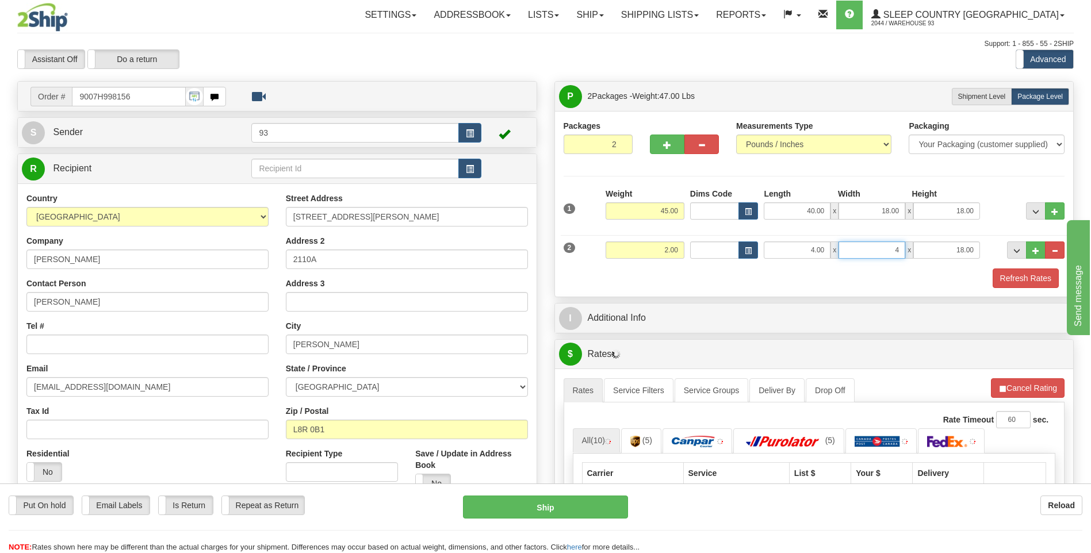
type input "4.00"
click at [1029, 279] on button "Refresh Rates" at bounding box center [1025, 279] width 66 height 20
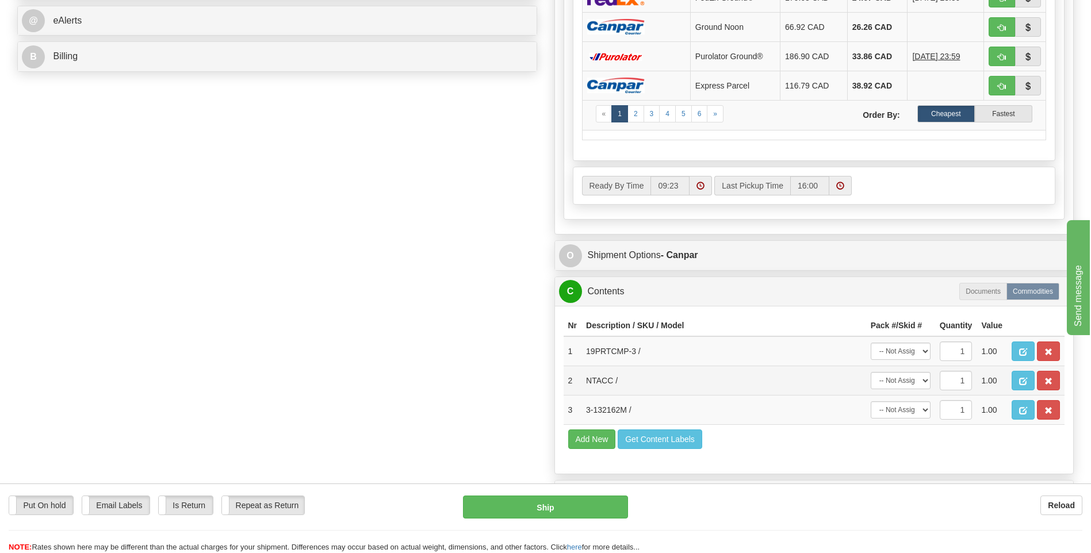
scroll to position [518, 0]
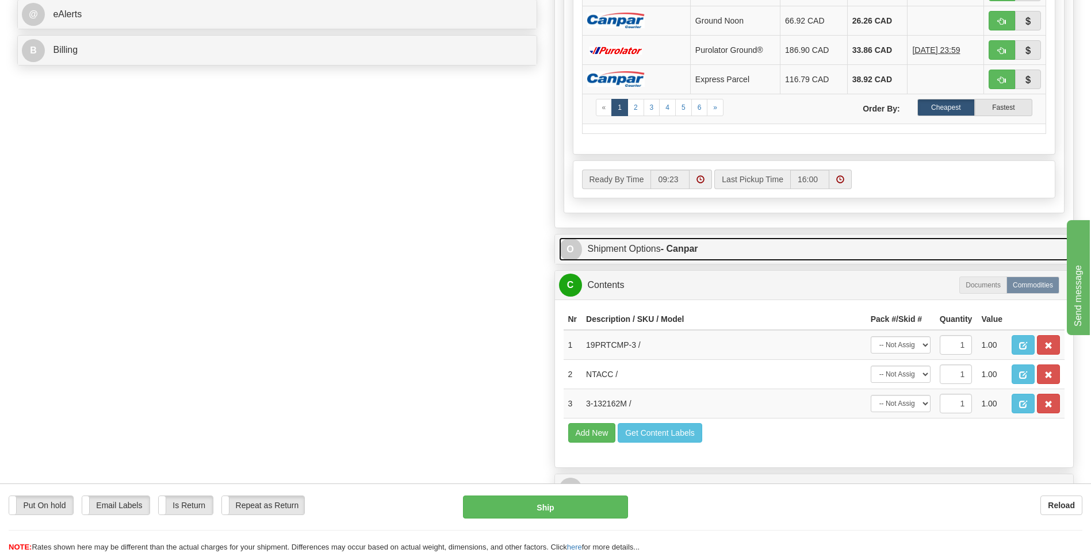
click at [570, 246] on span "O" at bounding box center [570, 249] width 23 height 23
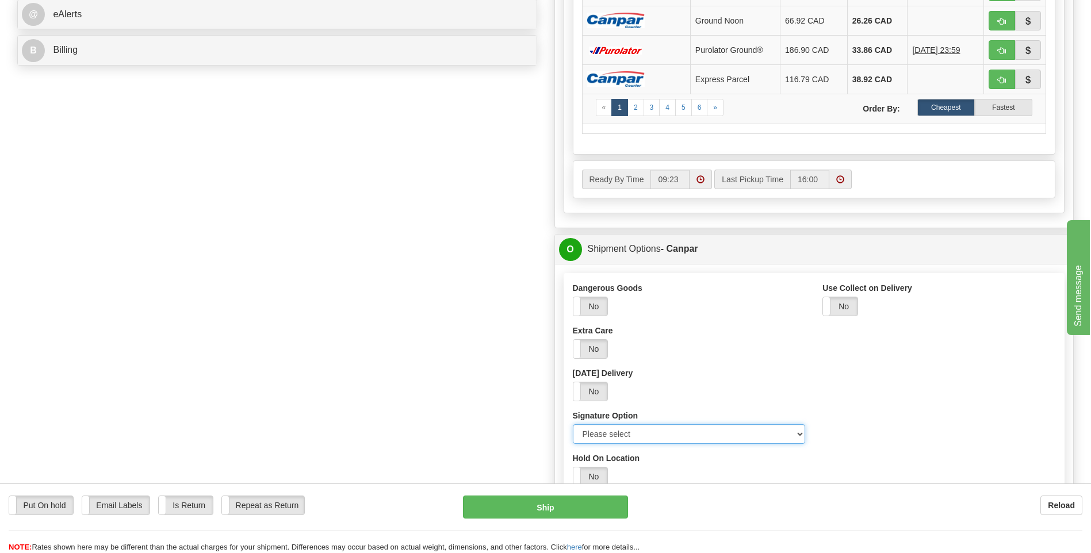
click at [799, 439] on select "Please select No Signature Required Signature Required Adult Signature" at bounding box center [689, 434] width 233 height 20
select select "2"
click at [573, 424] on select "Please select No Signature Required Signature Required Adult Signature" at bounding box center [689, 434] width 233 height 20
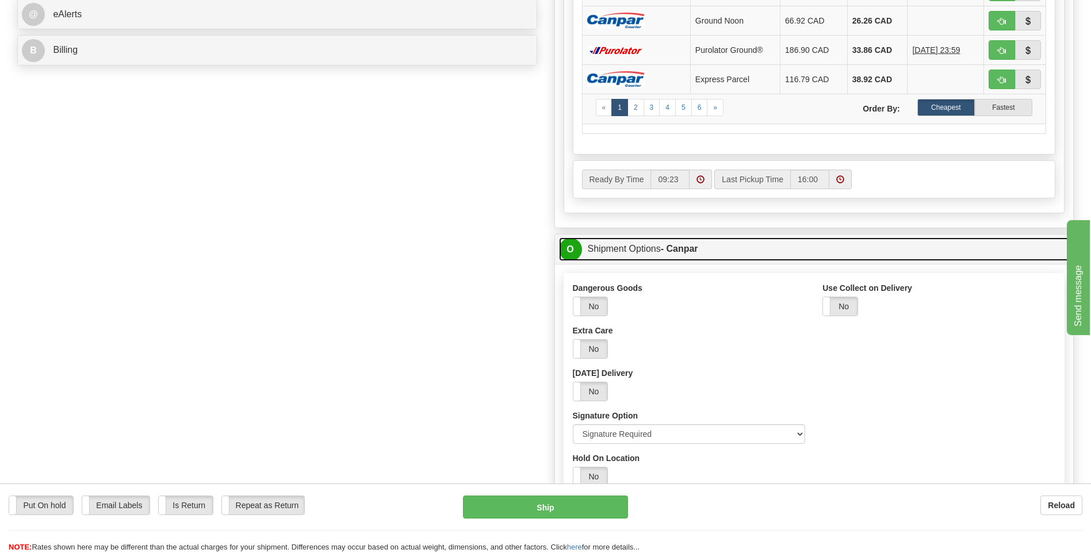
click at [574, 250] on span "O" at bounding box center [570, 249] width 23 height 23
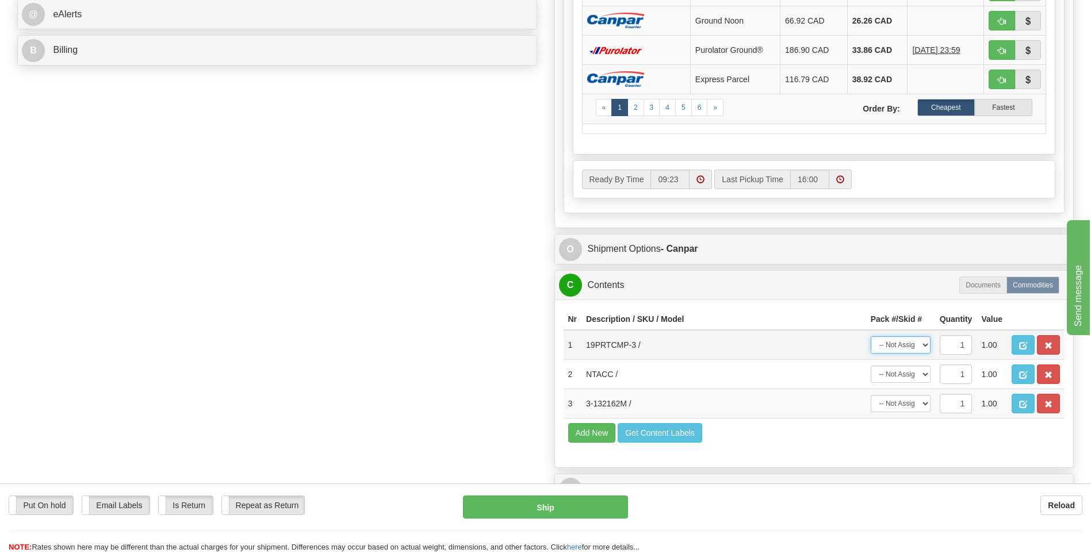
click at [927, 348] on select "-- Not Assigned -- Package 1 Package 2" at bounding box center [901, 344] width 60 height 17
select select "1"
click at [871, 336] on select "-- Not Assigned -- Package 1 Package 2" at bounding box center [901, 344] width 60 height 17
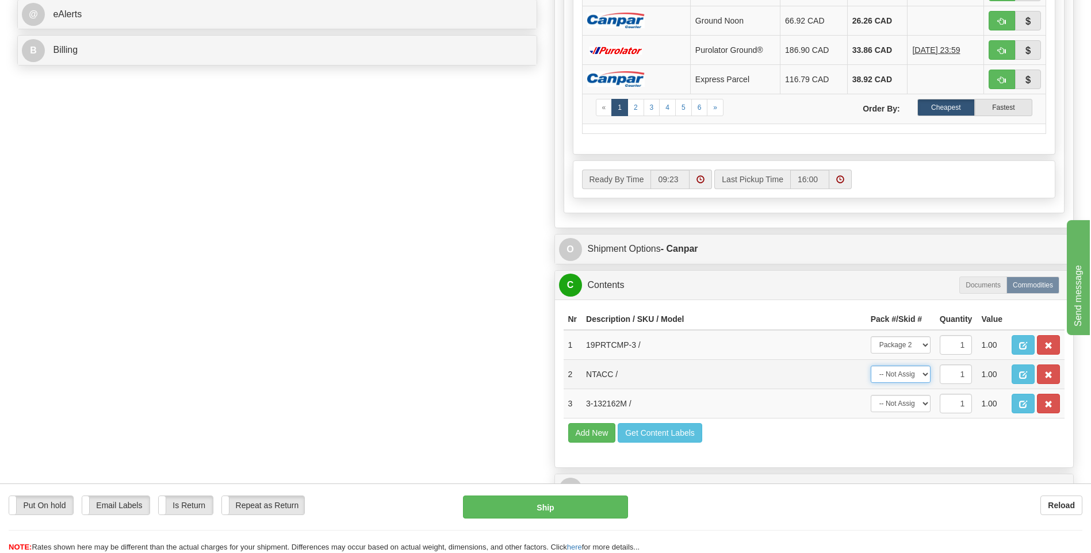
drag, startPoint x: 922, startPoint y: 374, endPoint x: 919, endPoint y: 381, distance: 6.9
click at [922, 374] on select "-- Not Assigned -- Package 1 Package 2" at bounding box center [901, 374] width 60 height 17
select select "0"
click at [871, 366] on select "-- Not Assigned -- Package 1 Package 2" at bounding box center [901, 374] width 60 height 17
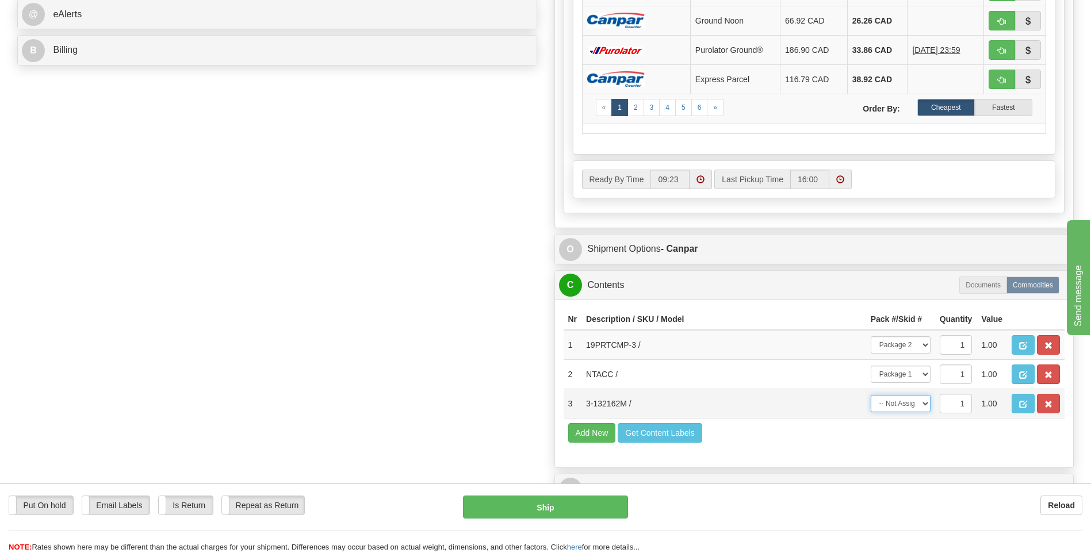
click at [921, 405] on select "-- Not Assigned -- Package 1 Package 2" at bounding box center [901, 403] width 60 height 17
select select "0"
click at [871, 395] on select "-- Not Assigned -- Package 1 Package 2" at bounding box center [901, 403] width 60 height 17
click at [567, 503] on button "Ship" at bounding box center [545, 507] width 164 height 23
type input "1"
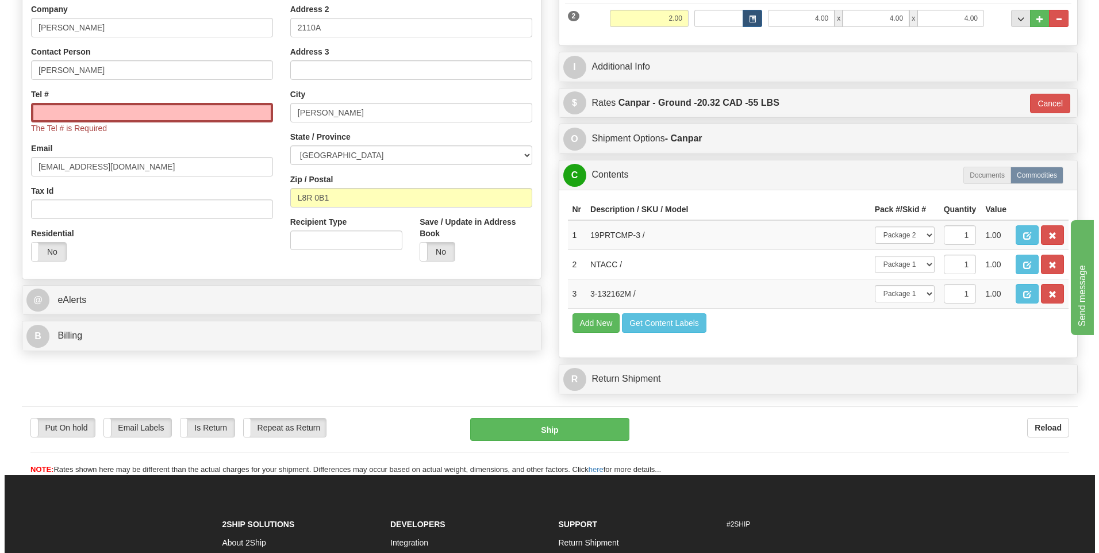
scroll to position [220, 0]
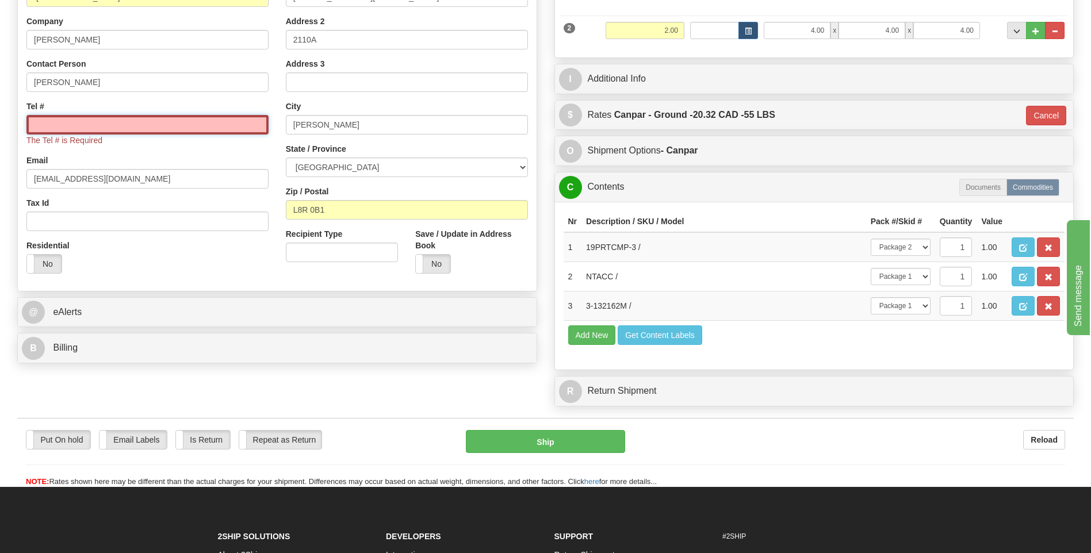
click at [77, 117] on input "Tel #" at bounding box center [147, 125] width 242 height 20
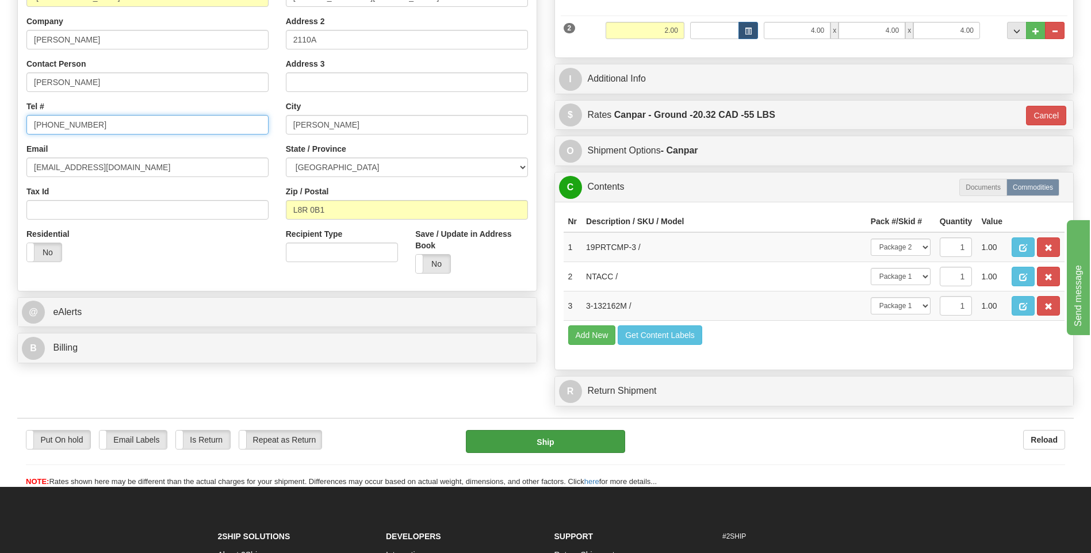
type input "647-818-9079"
click at [550, 447] on button "Ship" at bounding box center [545, 441] width 159 height 23
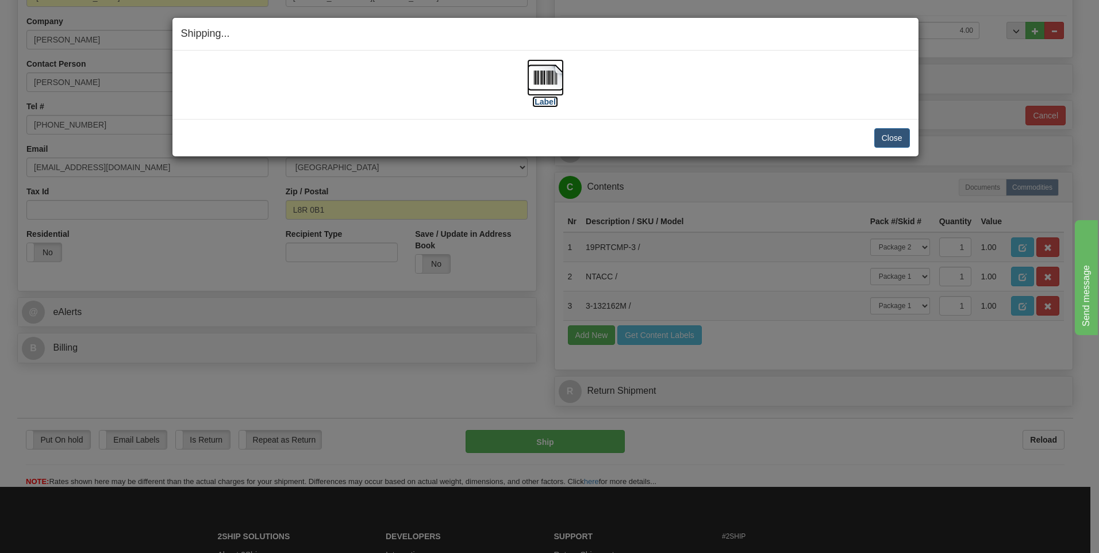
click at [544, 72] on img at bounding box center [545, 77] width 37 height 37
click at [890, 135] on button "Close" at bounding box center [893, 138] width 36 height 20
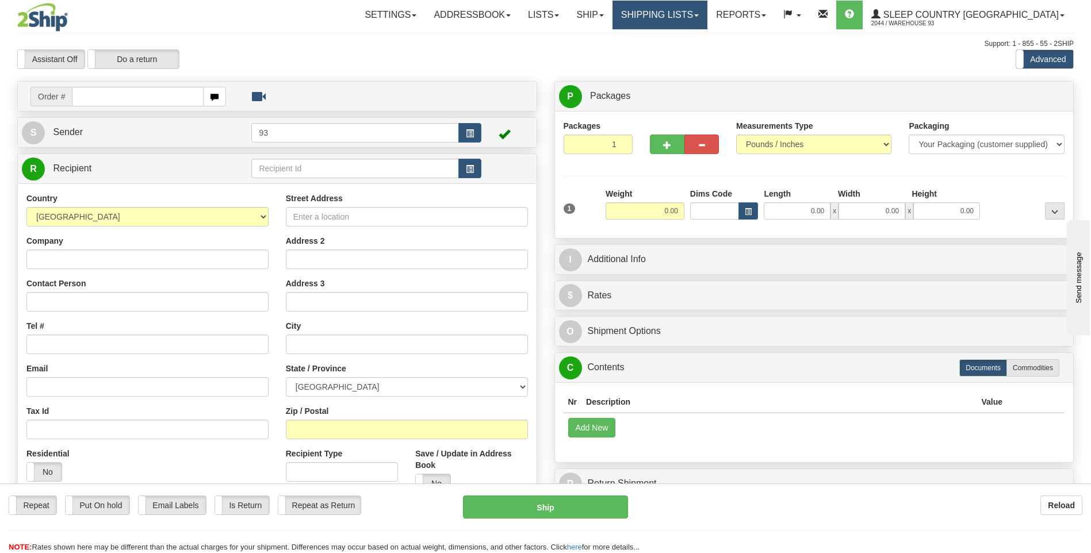
click at [707, 15] on link "Shipping lists" at bounding box center [659, 15] width 95 height 29
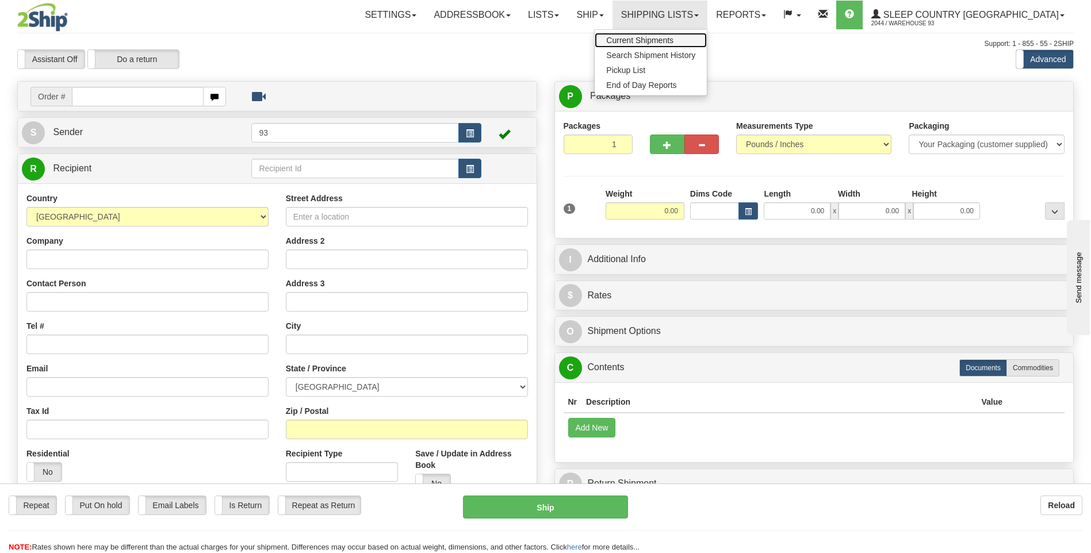
click at [673, 36] on span "Current Shipments" at bounding box center [639, 40] width 67 height 9
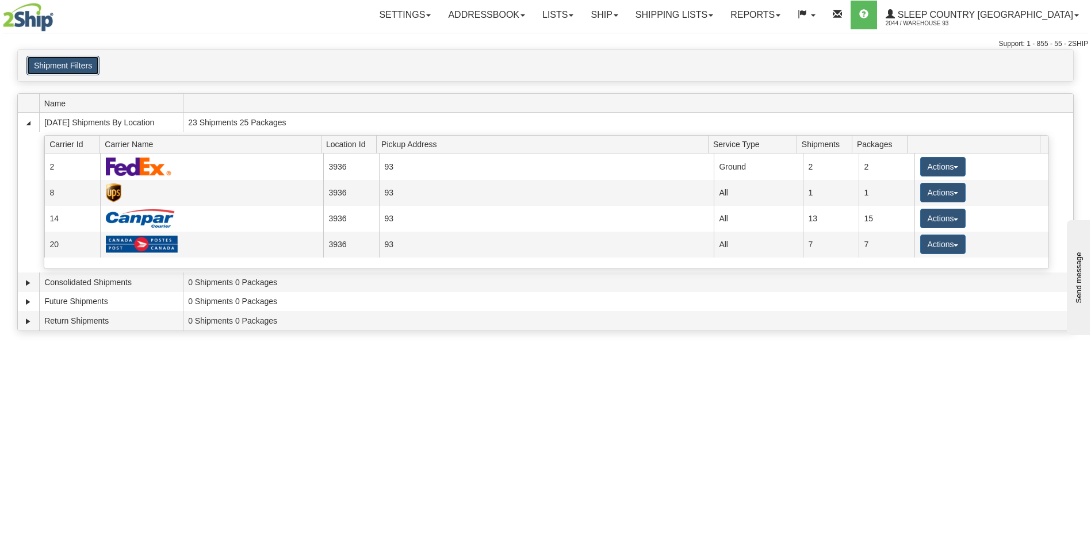
click at [86, 64] on button "Shipment Filters" at bounding box center [62, 66] width 73 height 20
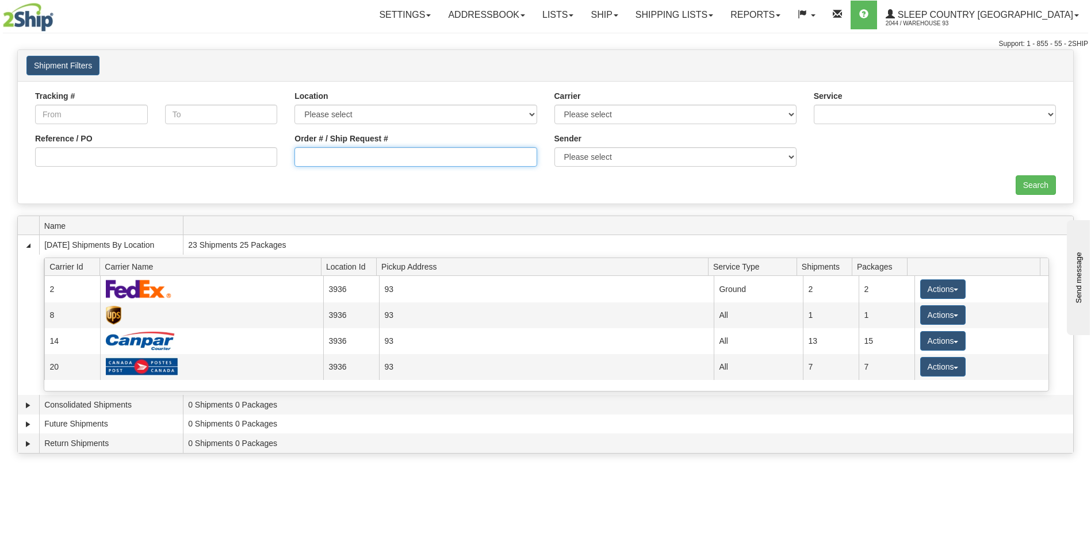
drag, startPoint x: 315, startPoint y: 155, endPoint x: 366, endPoint y: 159, distance: 50.8
click at [316, 155] on input "Order # / Ship Request #" at bounding box center [415, 157] width 242 height 20
type input "9007h998156"
click at [1036, 185] on input "Search" at bounding box center [1035, 185] width 40 height 20
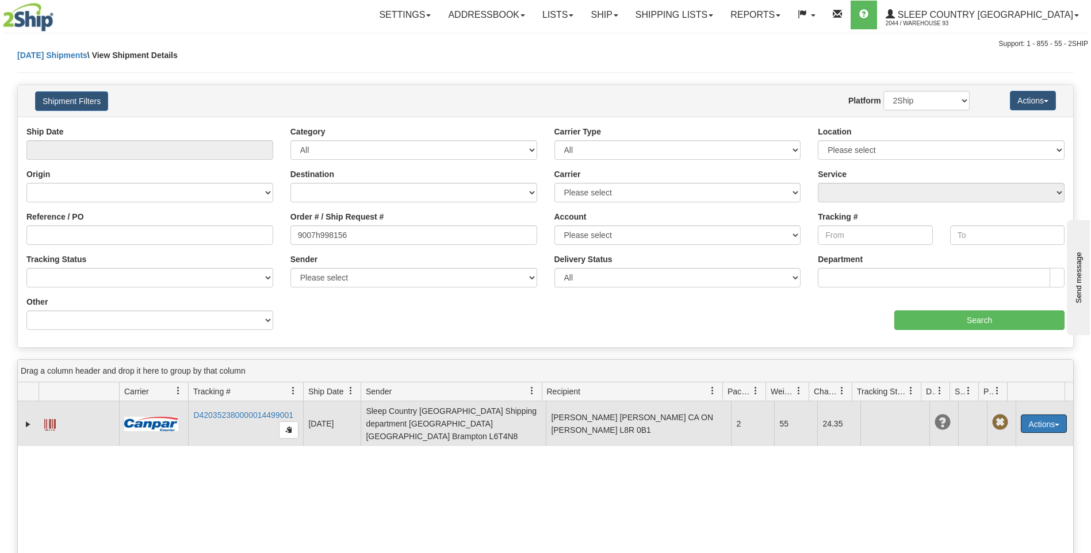
drag, startPoint x: 1051, startPoint y: 417, endPoint x: 1041, endPoint y: 429, distance: 15.1
click at [1051, 417] on button "Actions" at bounding box center [1044, 424] width 46 height 18
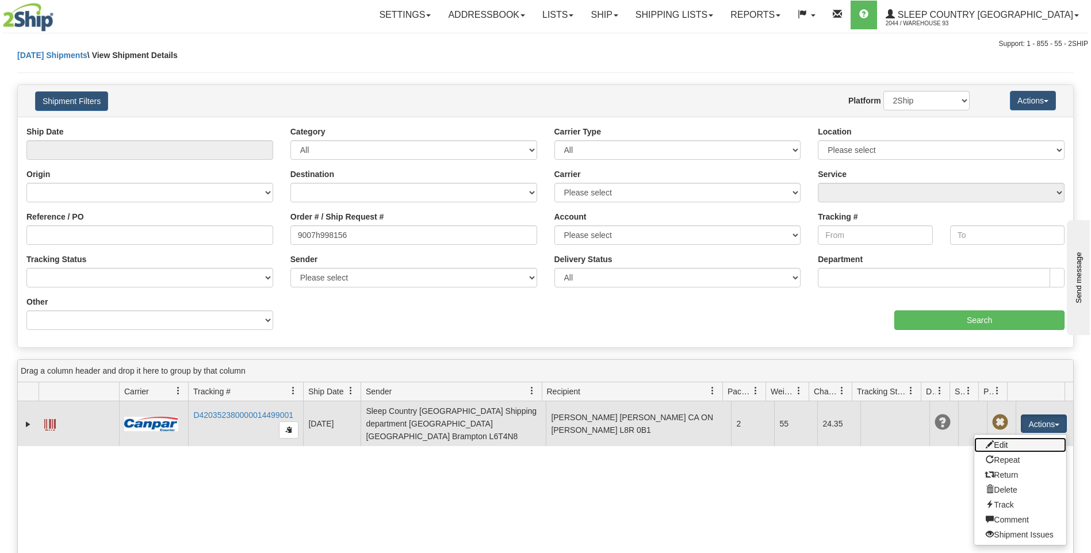
click at [1020, 439] on link "Edit" at bounding box center [1020, 445] width 92 height 15
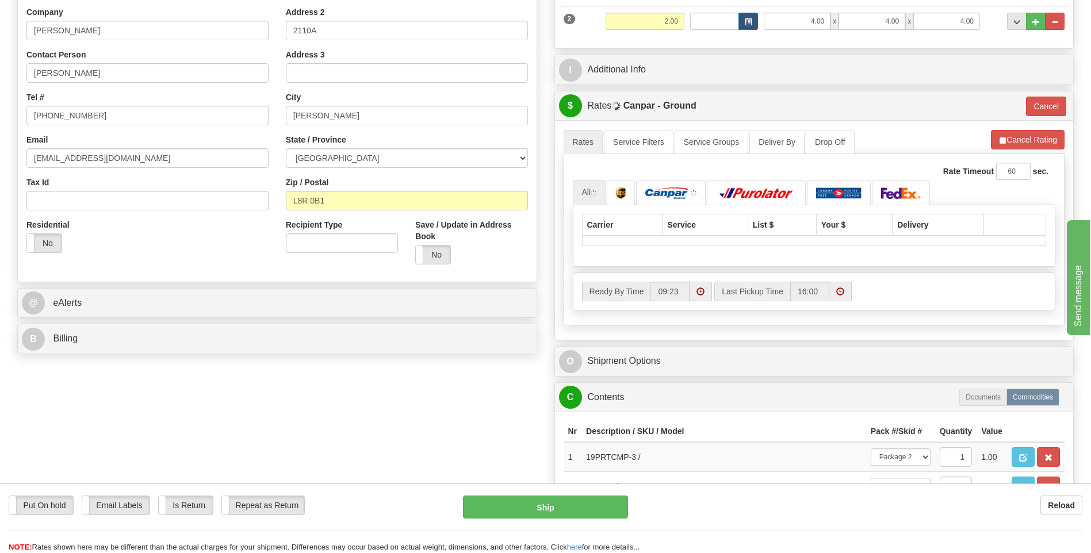
scroll to position [230, 0]
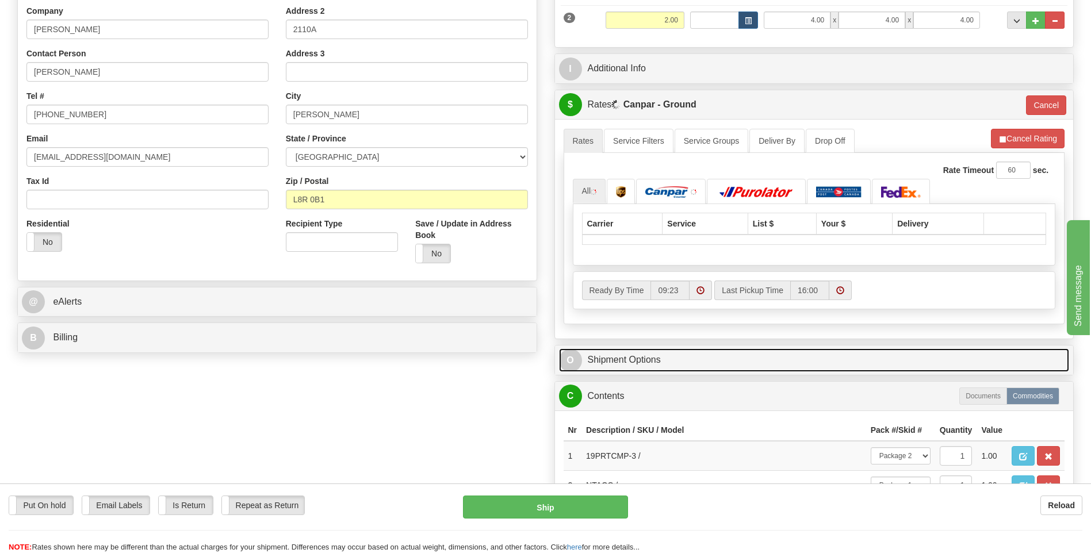
click at [573, 359] on span "O" at bounding box center [570, 360] width 23 height 23
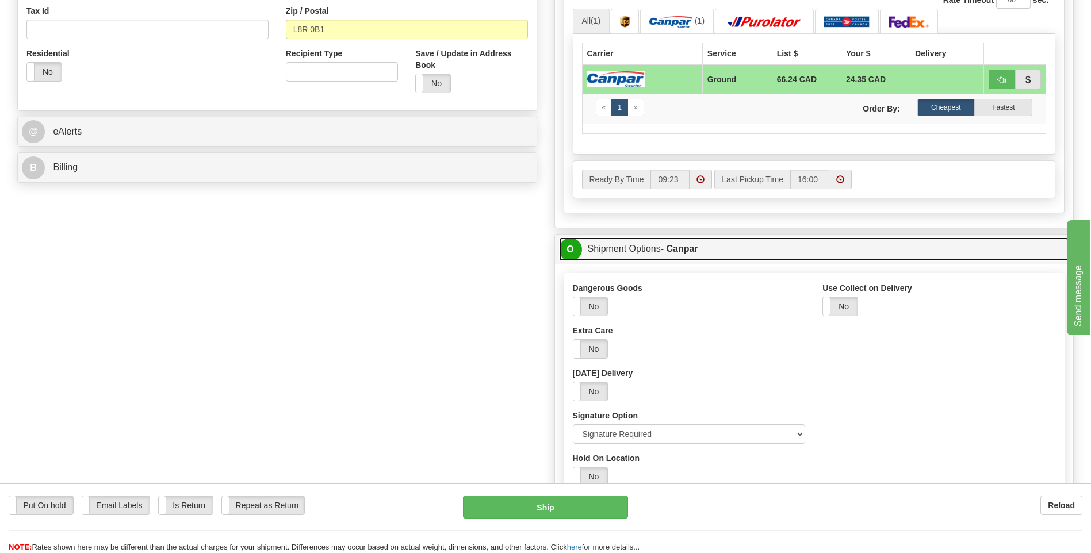
scroll to position [460, 0]
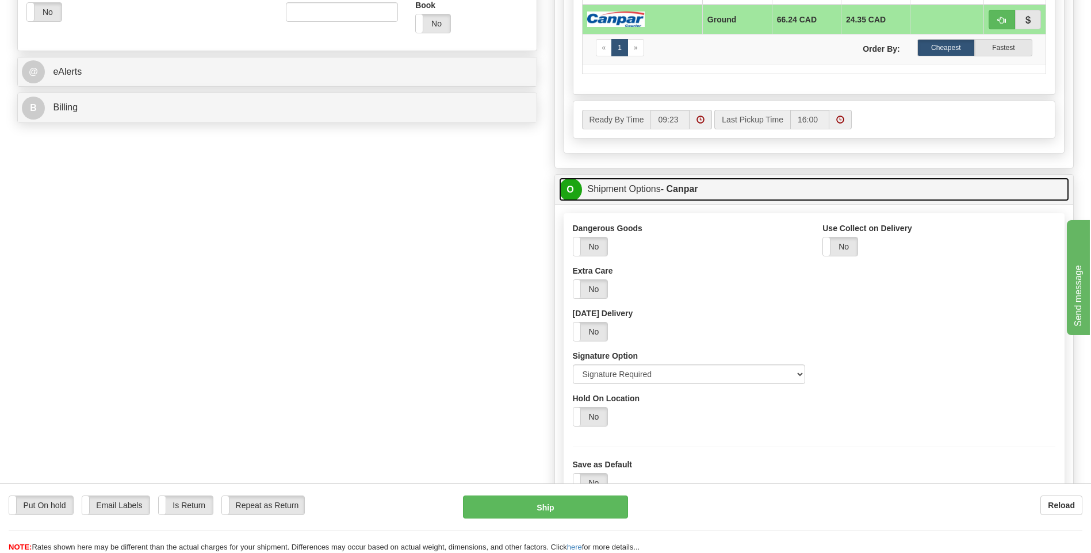
click at [574, 193] on span "O" at bounding box center [570, 189] width 23 height 23
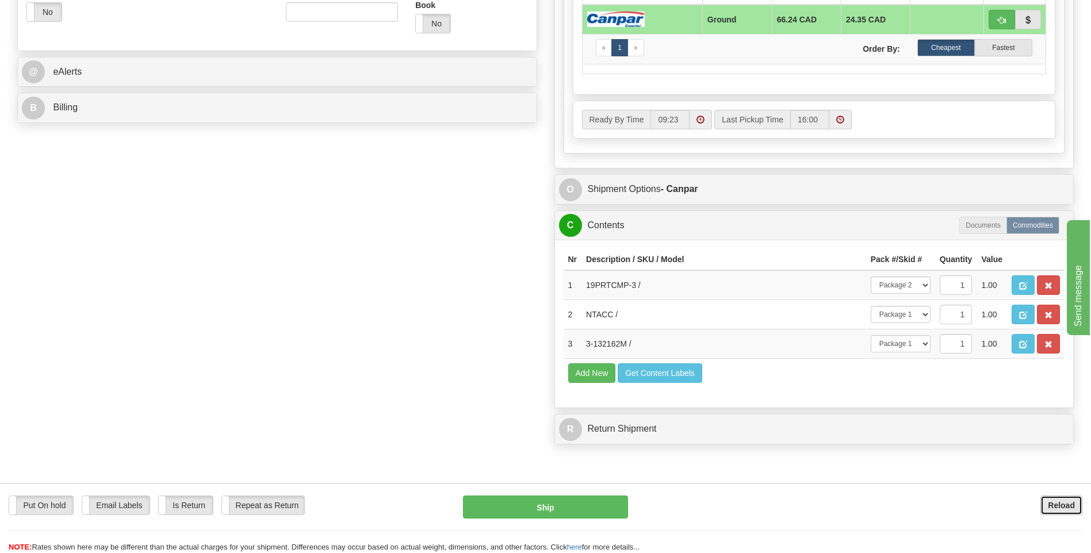
click at [1049, 504] on b "Reload" at bounding box center [1061, 505] width 27 height 9
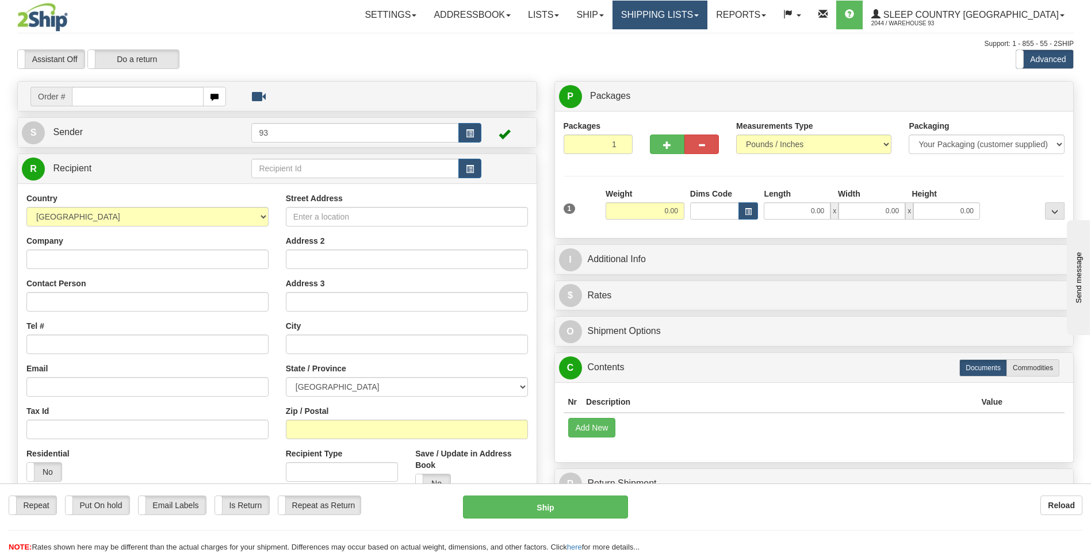
click at [699, 14] on span at bounding box center [696, 15] width 5 height 2
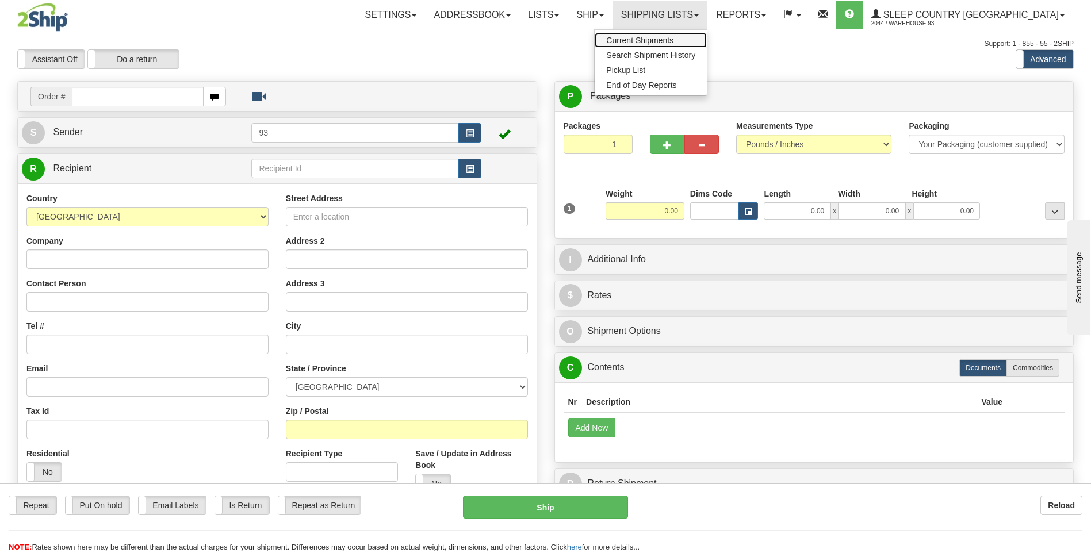
click at [673, 37] on span "Current Shipments" at bounding box center [639, 40] width 67 height 9
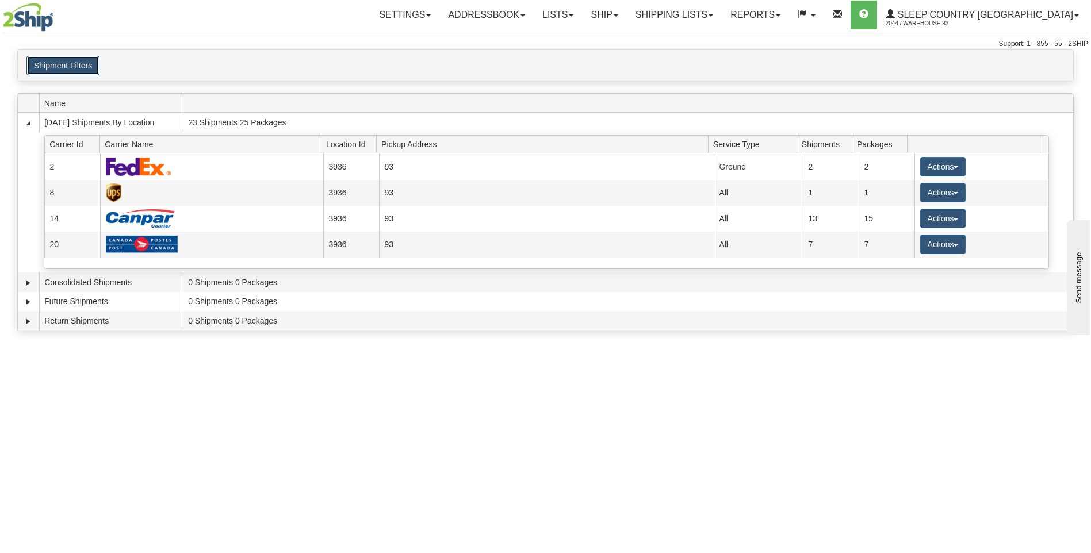
click at [87, 69] on button "Shipment Filters" at bounding box center [62, 66] width 73 height 20
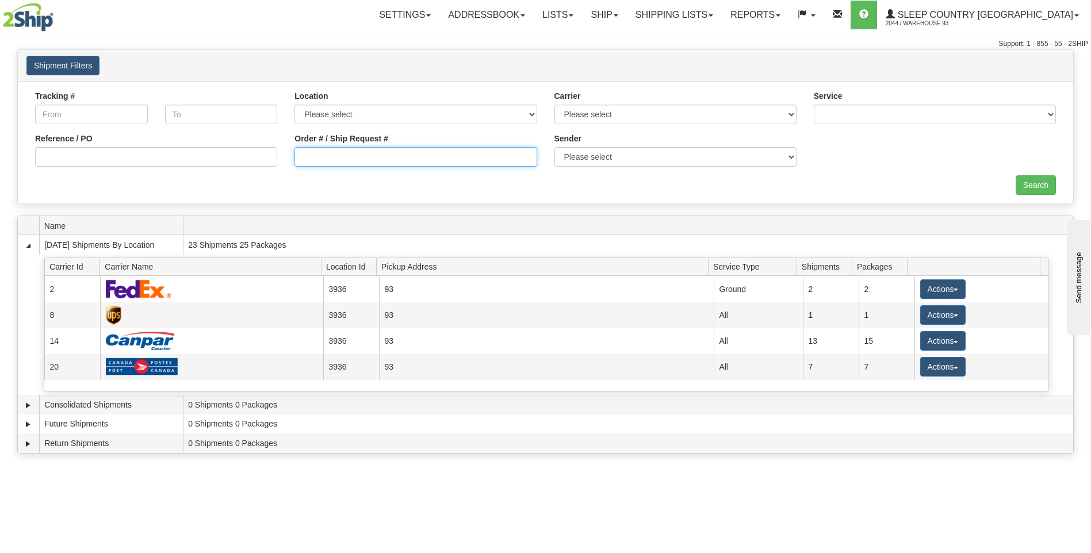
click at [331, 167] on input "Order # / Ship Request #" at bounding box center [415, 157] width 242 height 20
type input "9000h997385"
click at [1045, 184] on input "Search" at bounding box center [1035, 185] width 40 height 20
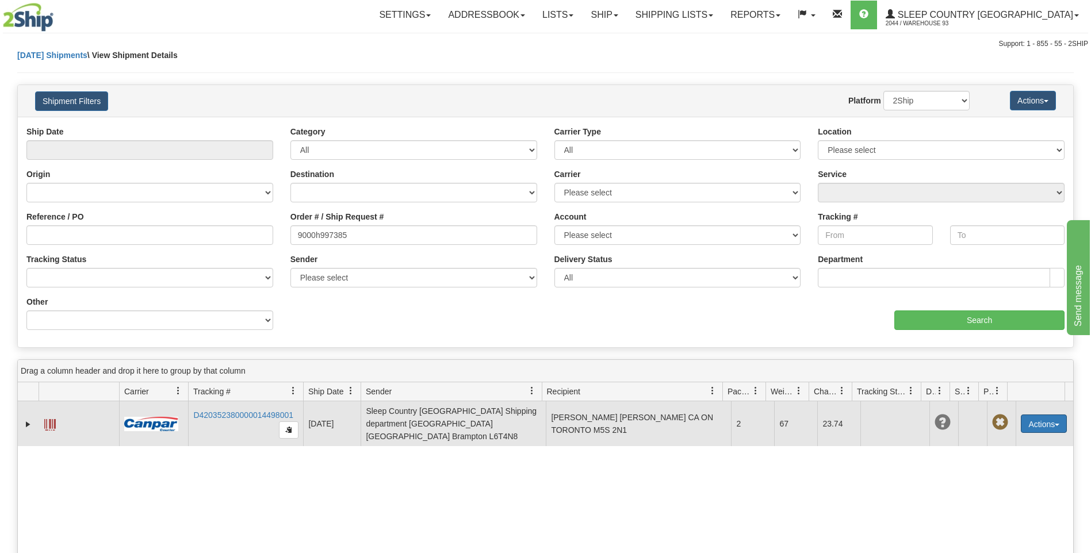
click at [1048, 422] on button "Actions" at bounding box center [1044, 424] width 46 height 18
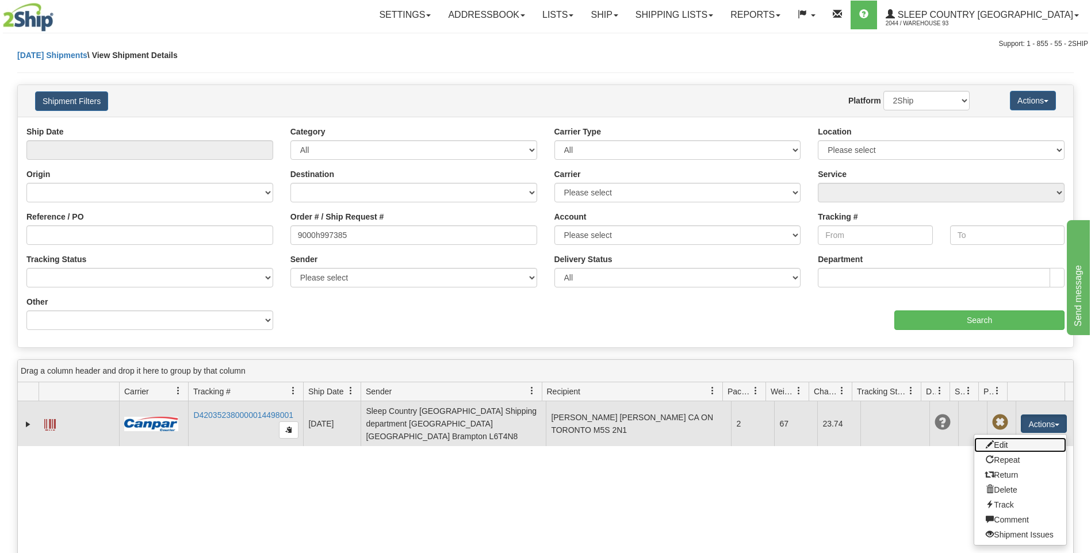
click at [1008, 441] on link "Edit" at bounding box center [1020, 445] width 92 height 15
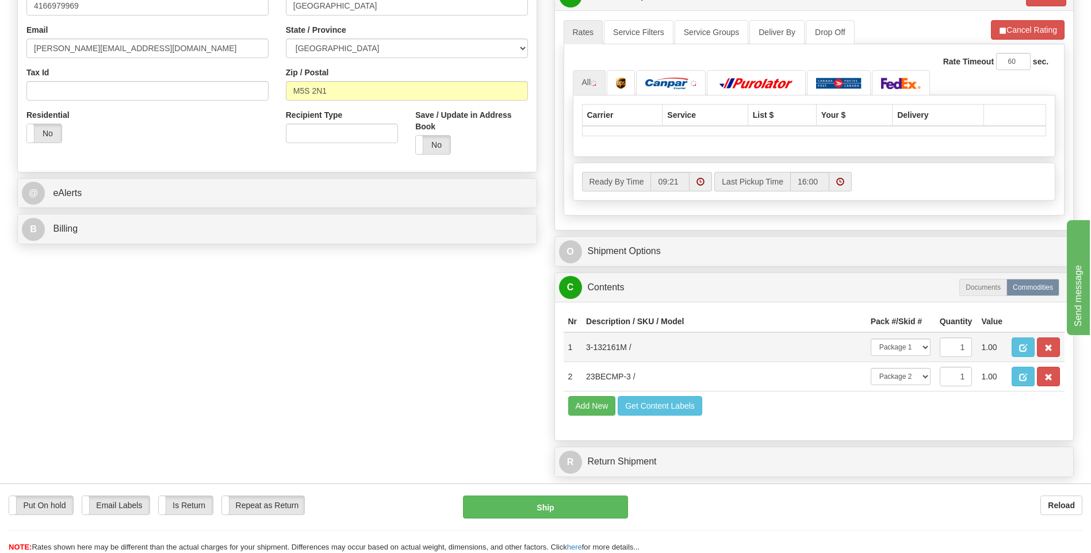
scroll to position [345, 0]
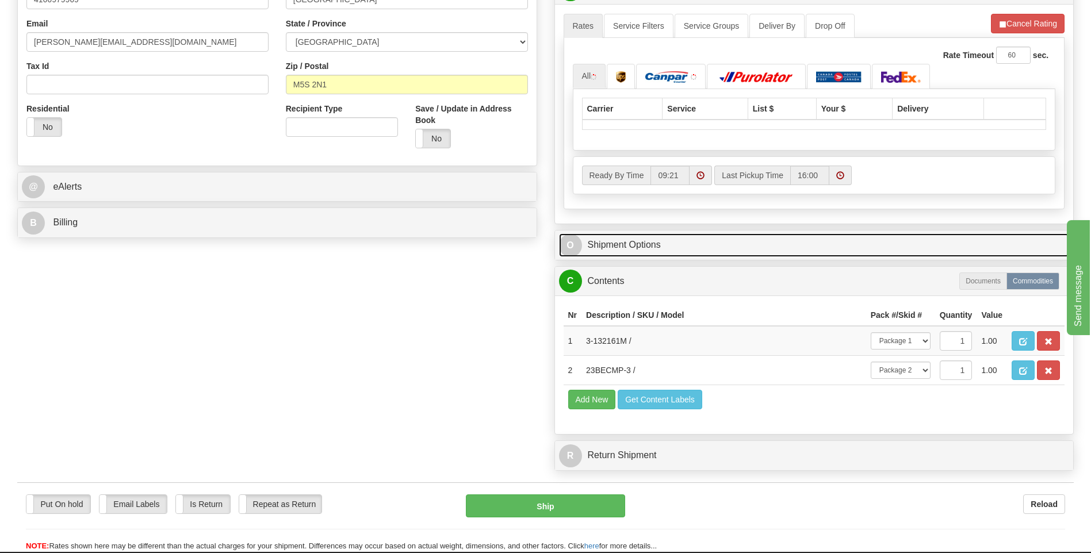
click at [568, 247] on span "O" at bounding box center [570, 245] width 23 height 23
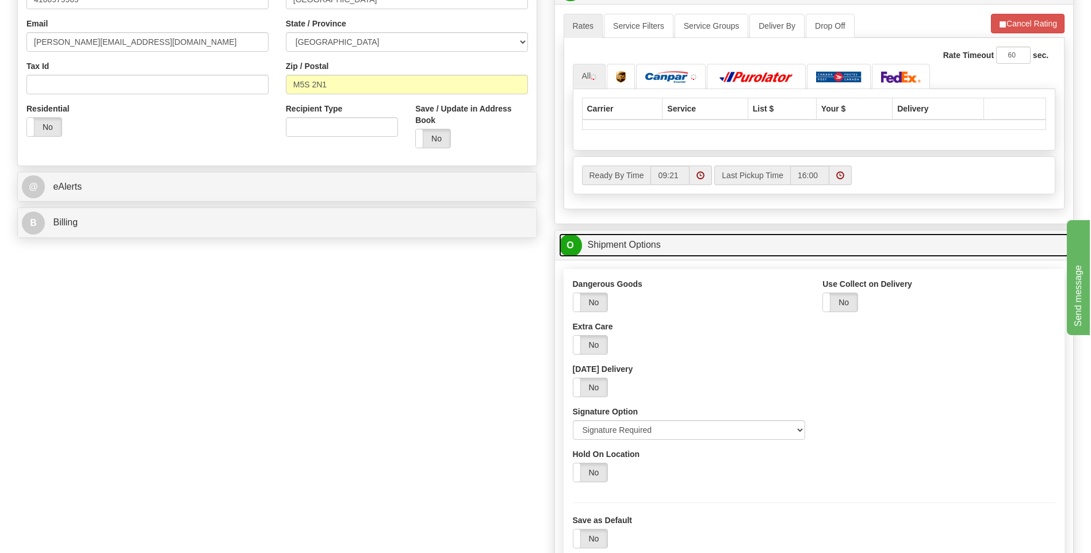
click at [568, 247] on span "O" at bounding box center [570, 245] width 23 height 23
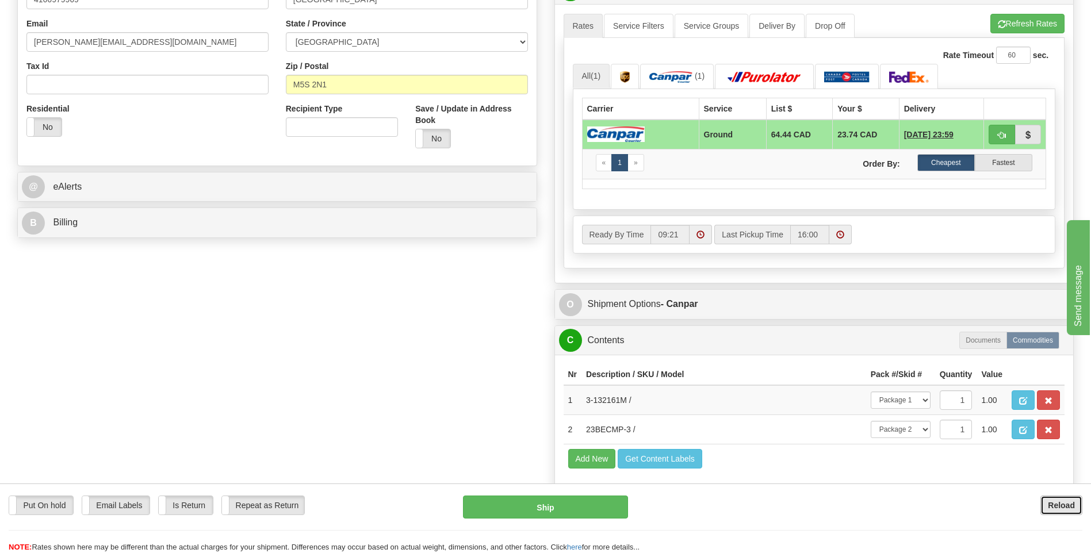
click at [1063, 506] on b "Reload" at bounding box center [1061, 505] width 27 height 9
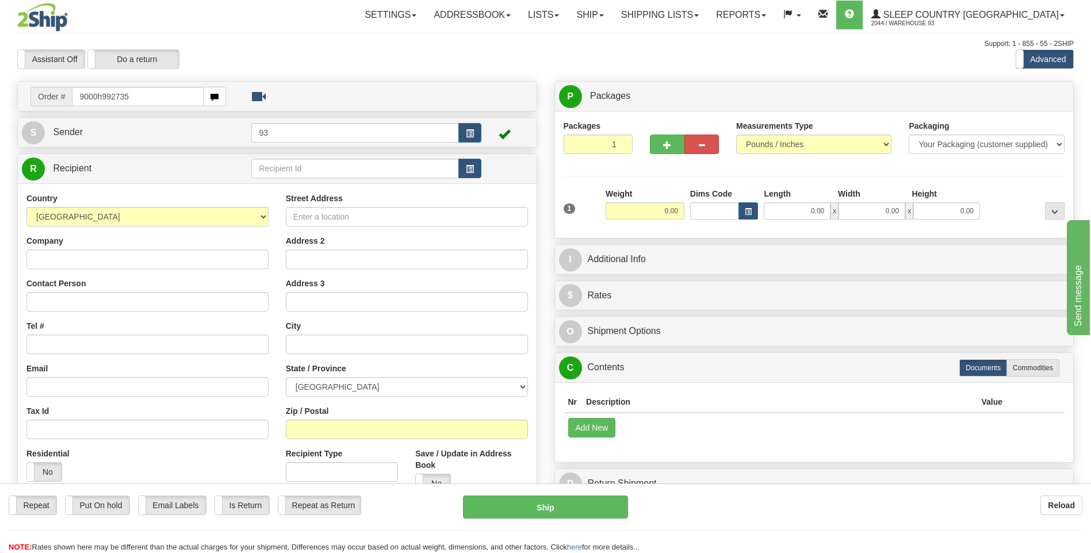
type input "9000h992735"
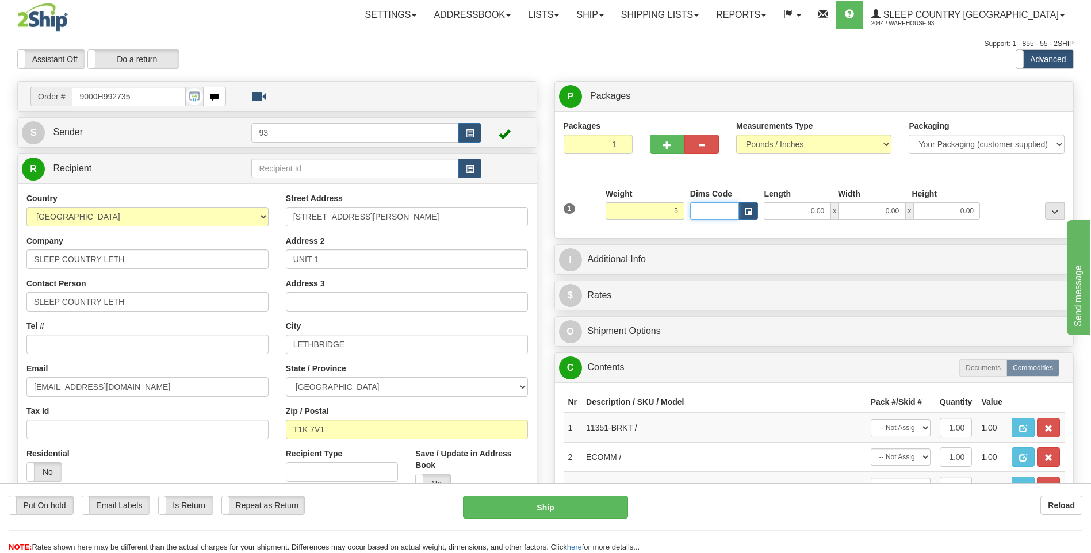
type input "5.00"
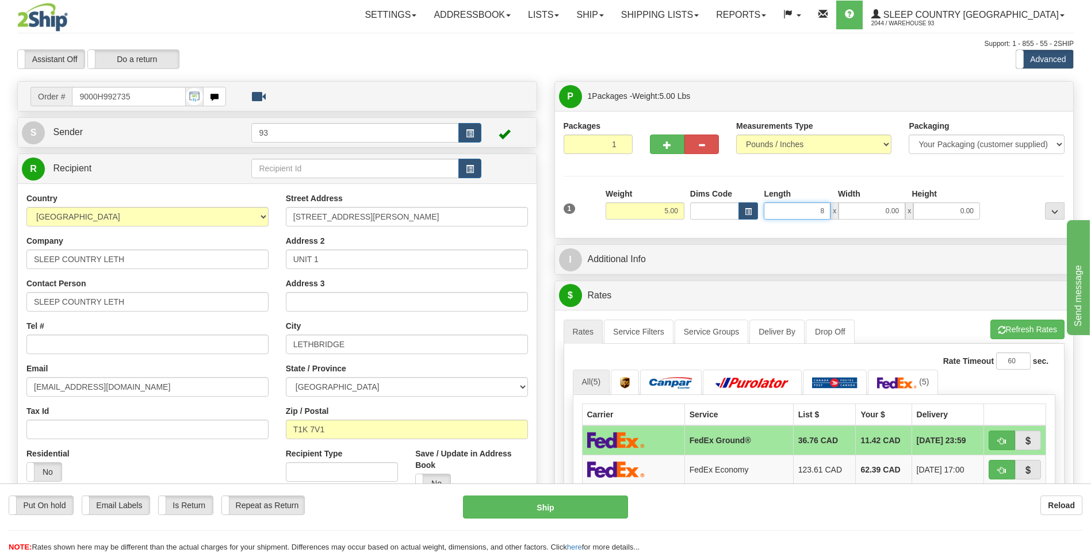
type input "8.00"
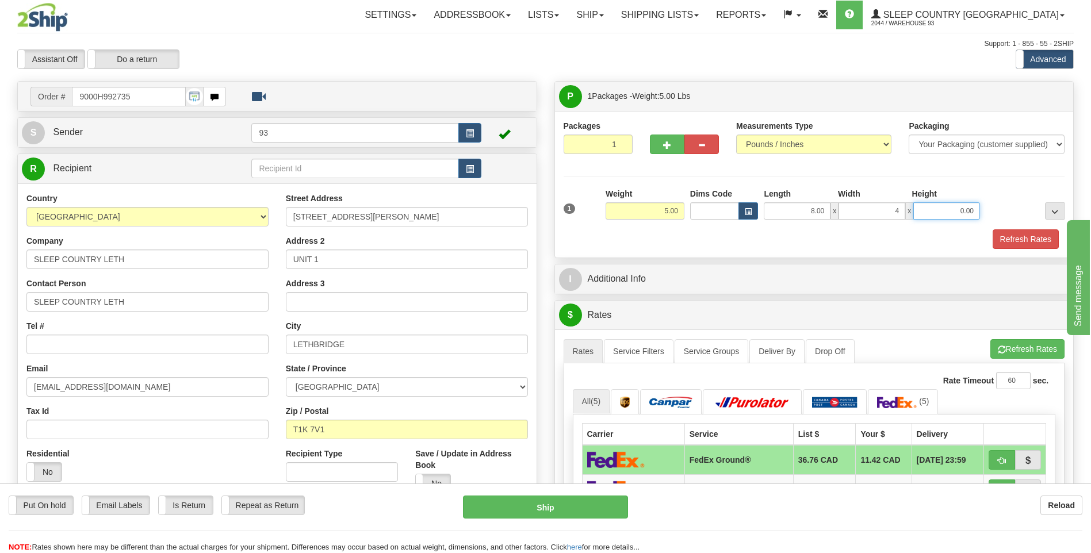
type input "4.00"
type input "2.00"
click at [1037, 231] on button "Refresh Rates" at bounding box center [1025, 239] width 66 height 20
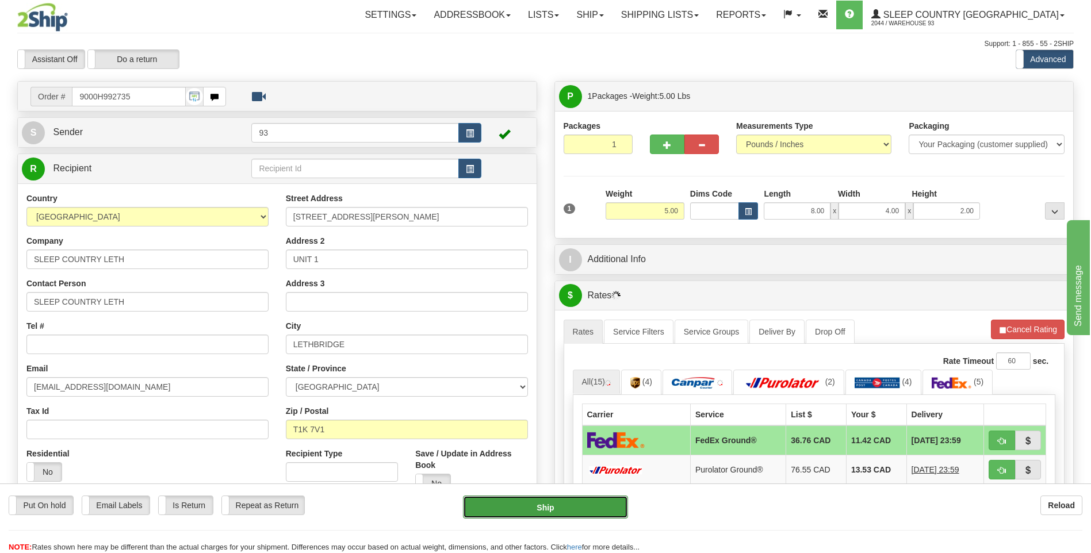
click at [532, 507] on button "Ship" at bounding box center [545, 507] width 164 height 23
type input "92"
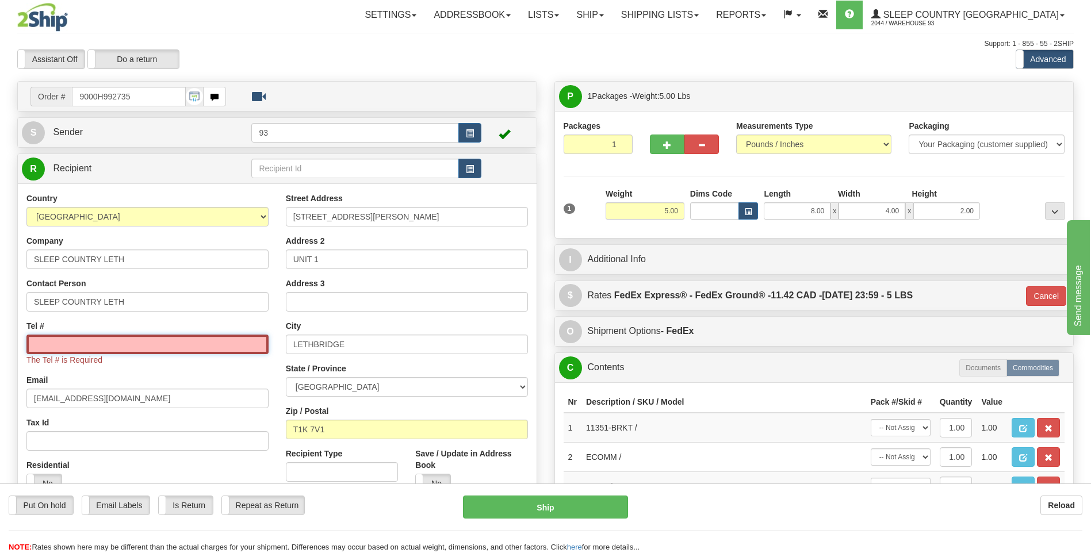
click at [61, 352] on input "Tel #" at bounding box center [147, 345] width 242 height 20
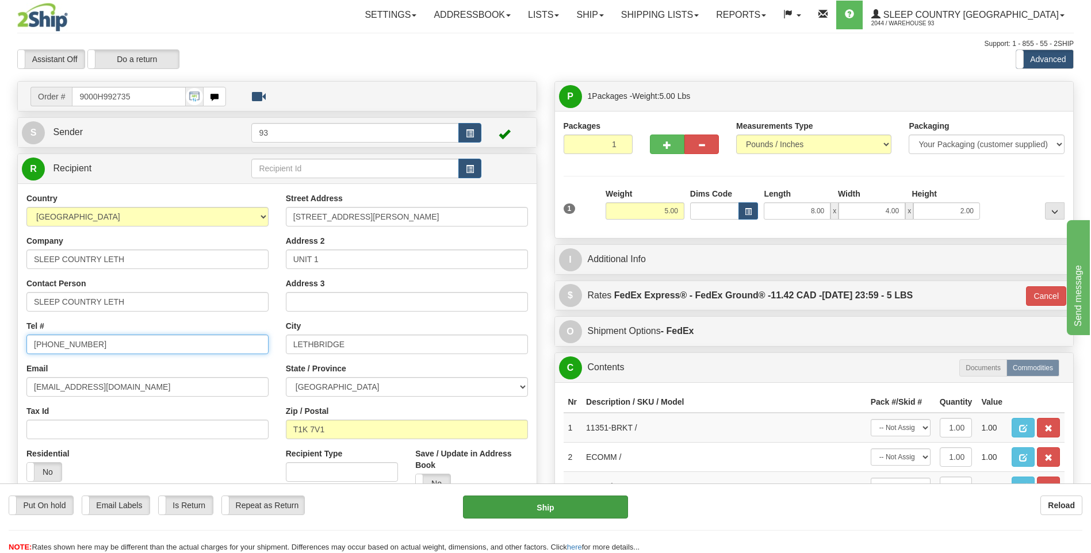
type input "403-892-4411"
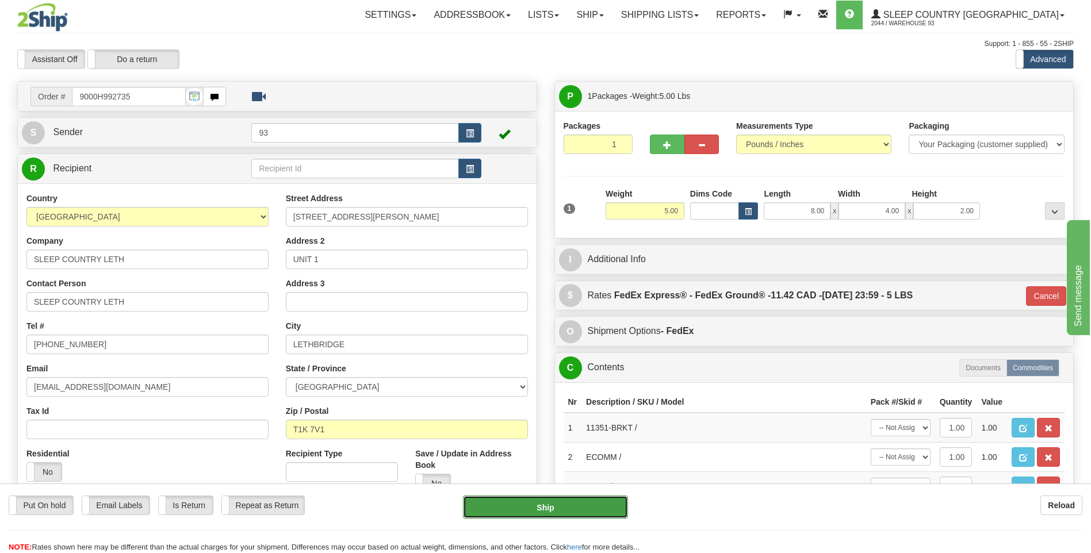
click at [503, 503] on button "Ship" at bounding box center [545, 507] width 164 height 23
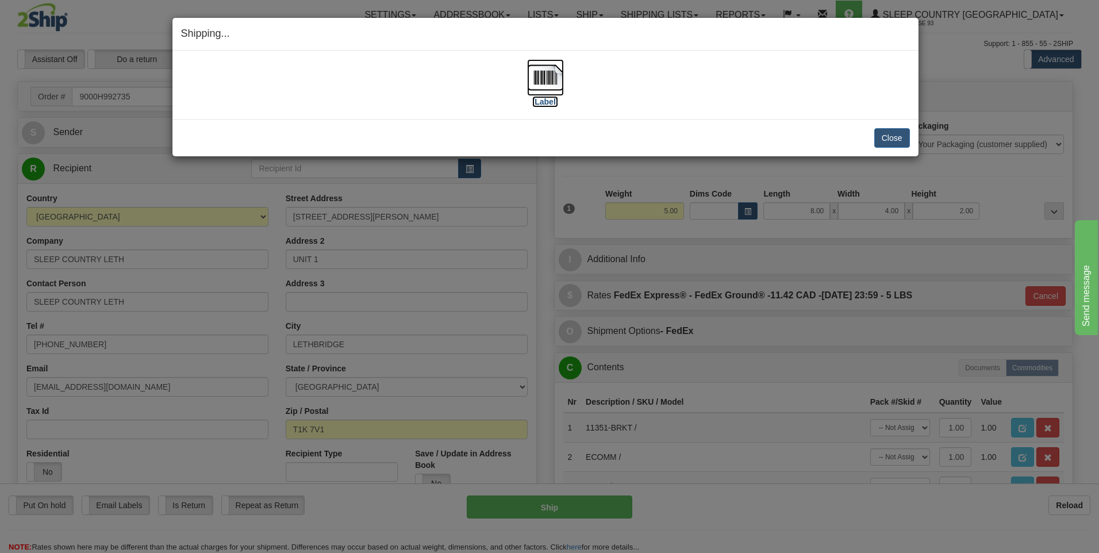
click at [546, 73] on img at bounding box center [545, 77] width 37 height 37
click at [891, 141] on button "Close" at bounding box center [893, 138] width 36 height 20
click at [896, 134] on button "Close" at bounding box center [893, 138] width 36 height 20
